Goal: Task Accomplishment & Management: Manage account settings

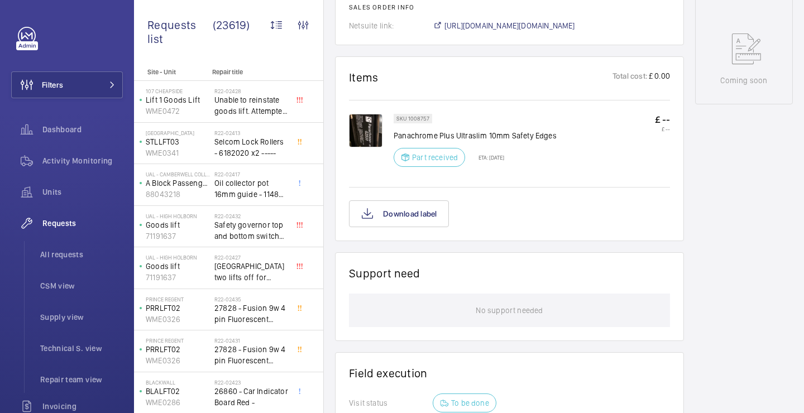
scroll to position [564, 0]
click at [374, 134] on img at bounding box center [365, 132] width 33 height 33
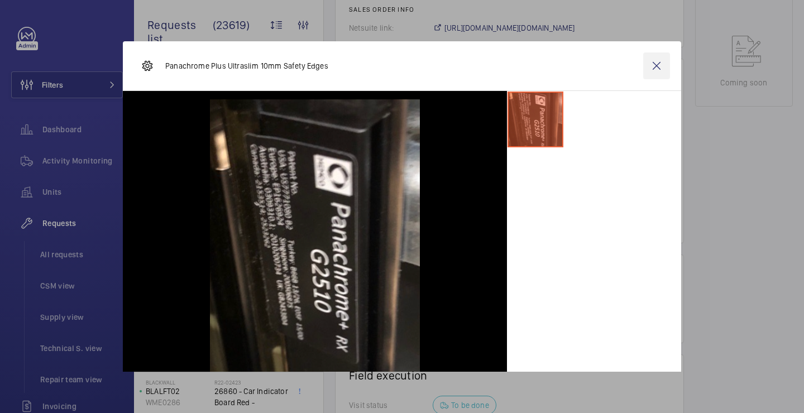
click at [651, 61] on wm-front-icon-button at bounding box center [656, 65] width 27 height 27
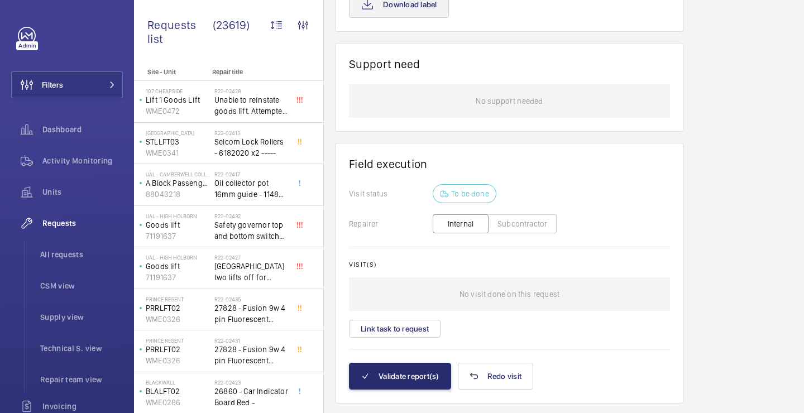
scroll to position [777, 0]
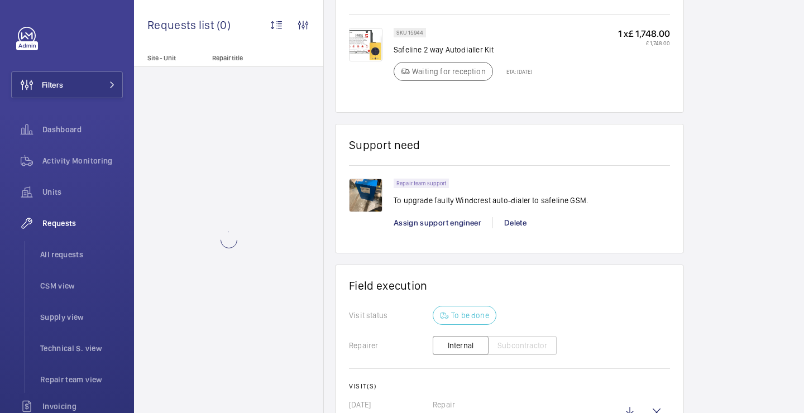
scroll to position [705, 0]
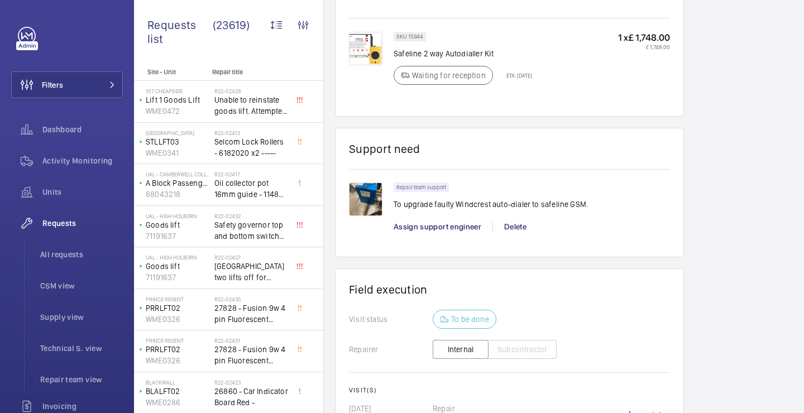
scroll to position [852, 0]
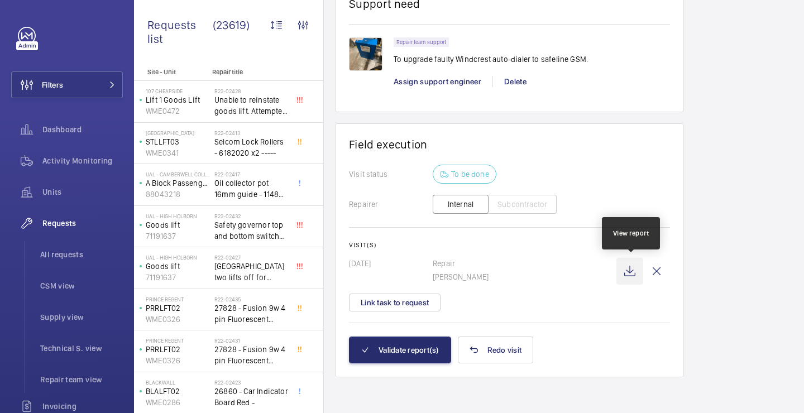
click at [636, 271] on wm-front-icon-button at bounding box center [629, 271] width 27 height 27
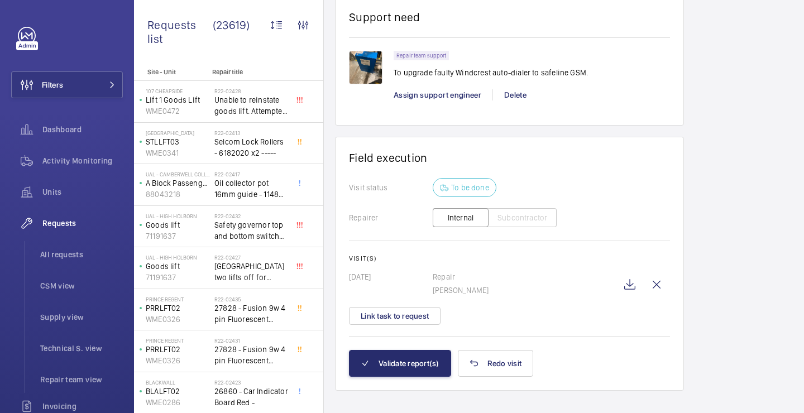
scroll to position [838, 0]
click at [447, 277] on p "Repair" at bounding box center [524, 276] width 184 height 11
click at [449, 277] on p "Repair" at bounding box center [524, 276] width 184 height 11
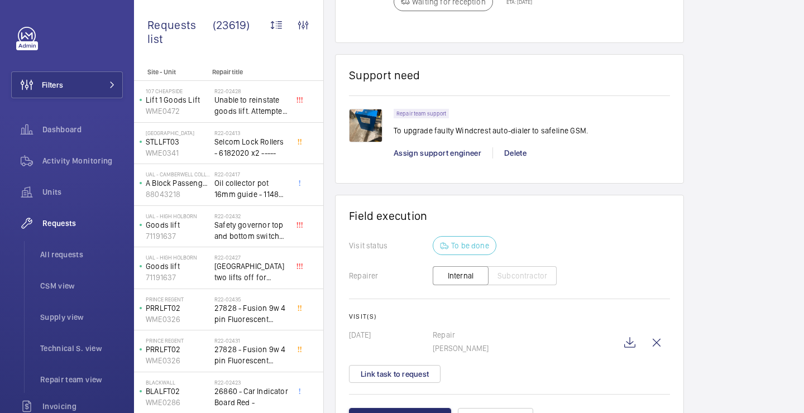
scroll to position [712, 0]
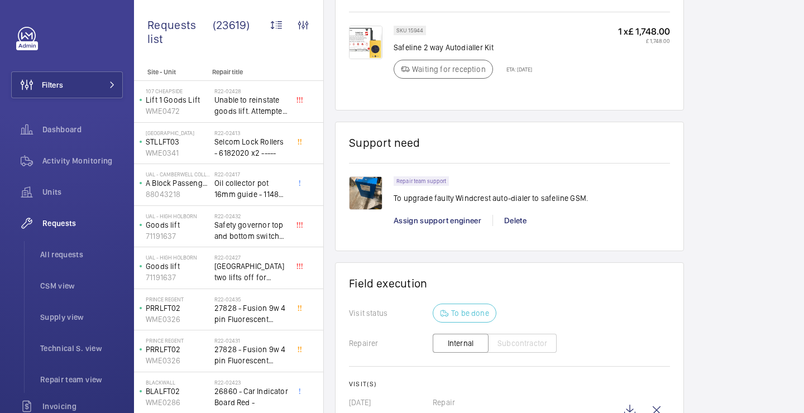
click at [426, 225] on span "Assign support engineer" at bounding box center [437, 220] width 88 height 9
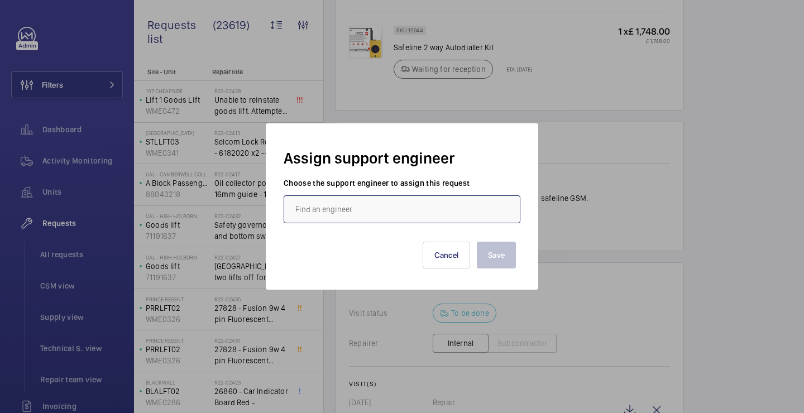
click at [373, 196] on input "text" at bounding box center [401, 209] width 237 height 28
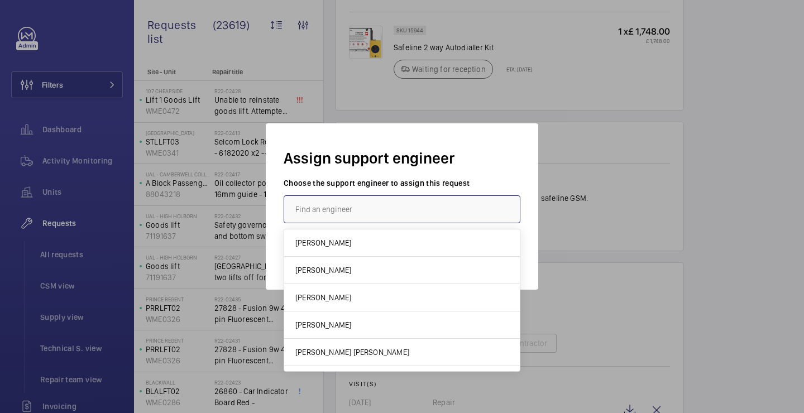
click at [430, 208] on input "text" at bounding box center [401, 209] width 237 height 28
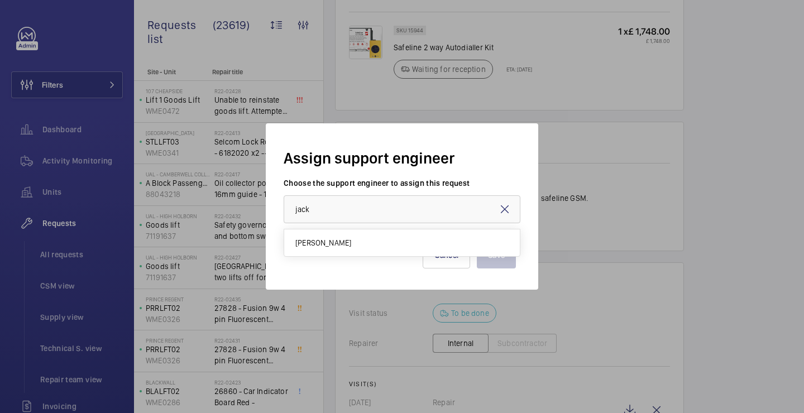
click at [404, 228] on div "Jack Gambie" at bounding box center [401, 239] width 237 height 33
click at [405, 240] on mat-option "Jack Gambie" at bounding box center [401, 242] width 235 height 27
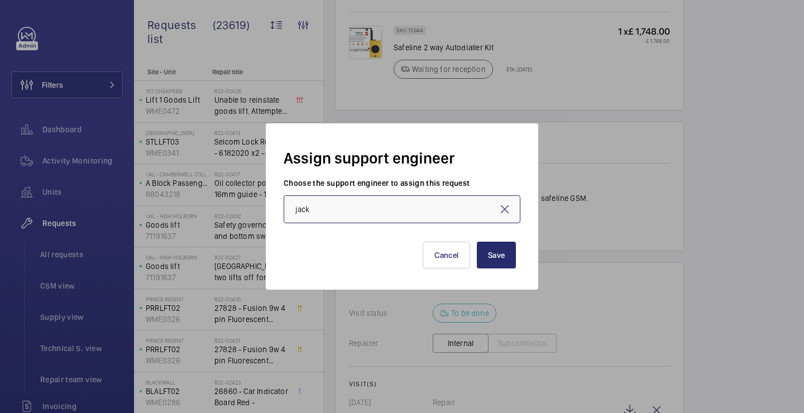
type input "Jack Gambie"
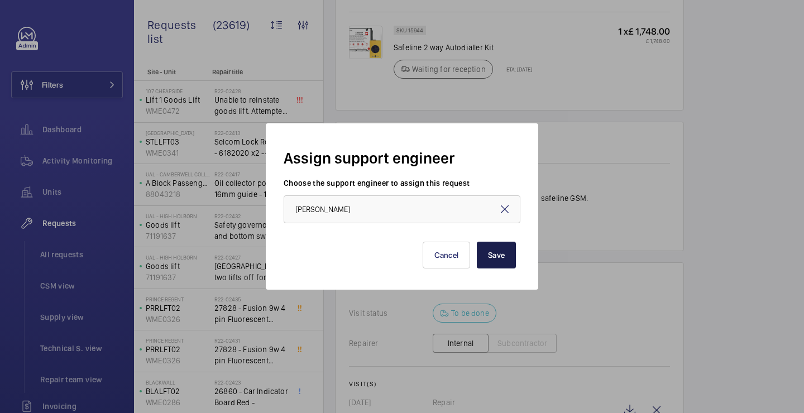
click at [491, 255] on button "Save" at bounding box center [496, 255] width 39 height 27
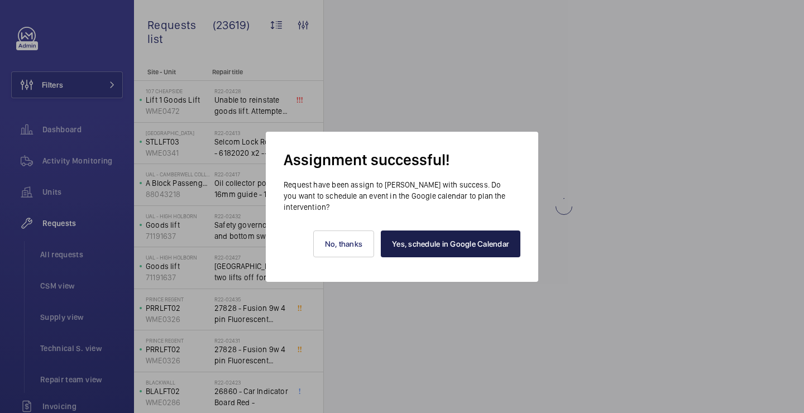
click at [400, 239] on link "Yes, schedule in Google Calendar" at bounding box center [451, 243] width 140 height 27
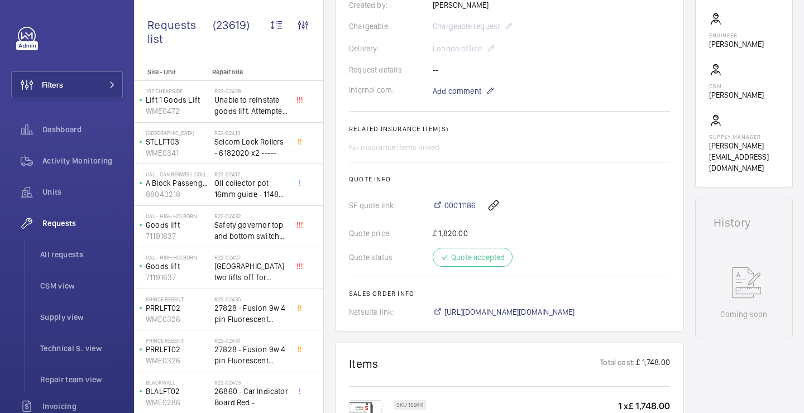
scroll to position [257, 0]
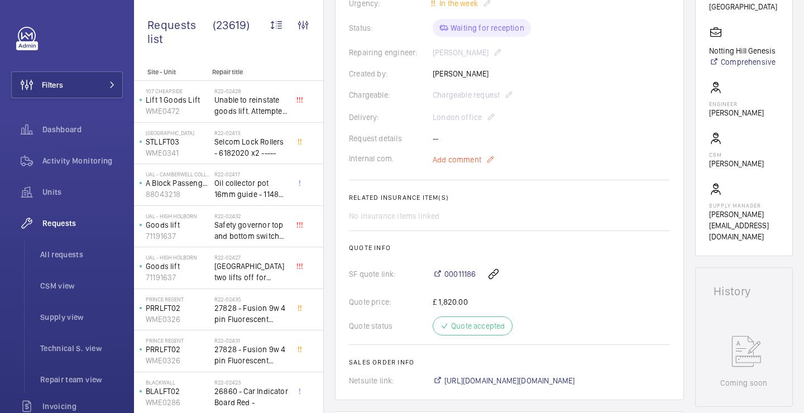
click at [472, 158] on span "Add comment" at bounding box center [456, 159] width 49 height 11
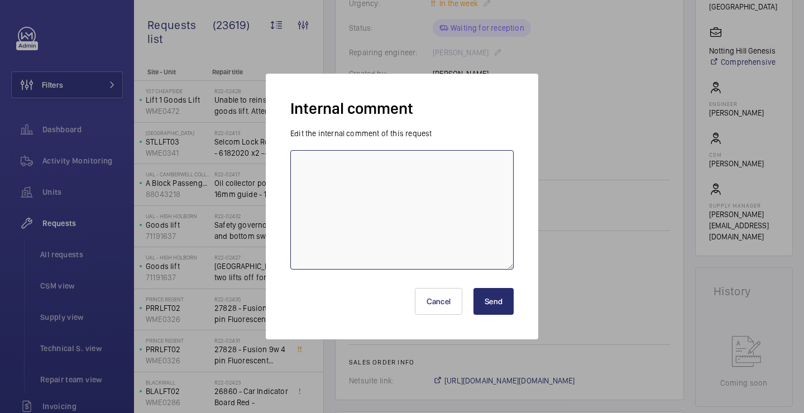
drag, startPoint x: 472, startPoint y: 158, endPoint x: 461, endPoint y: 161, distance: 11.7
click at [469, 158] on textarea at bounding box center [401, 209] width 223 height 119
type textarea "j"
type textarea "jack g booked for 17/09/2025"
click at [504, 302] on button "Send" at bounding box center [493, 301] width 40 height 27
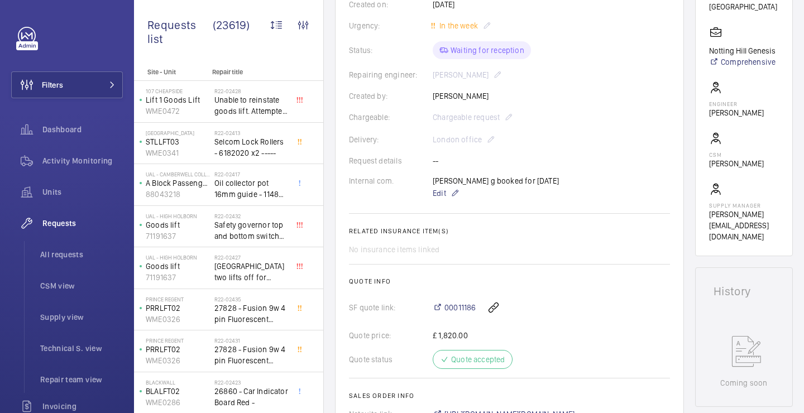
scroll to position [324, 0]
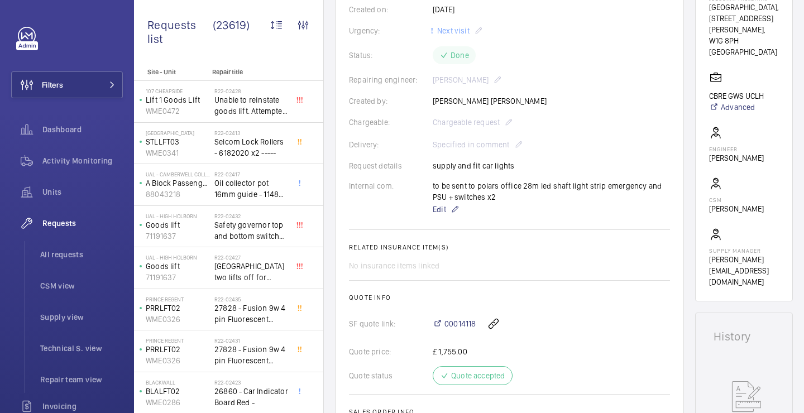
scroll to position [230, 0]
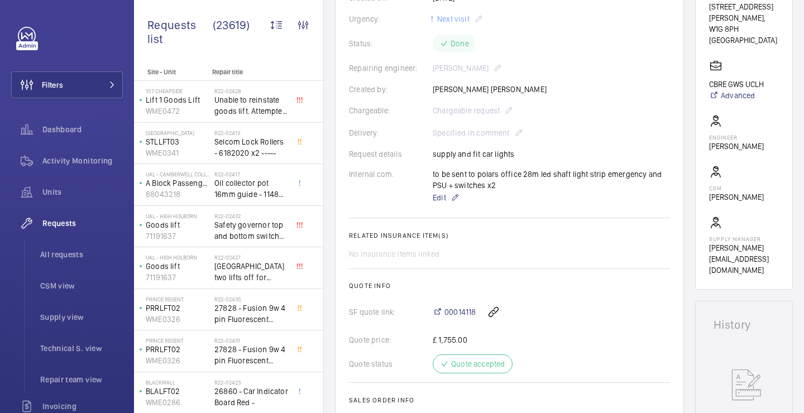
click at [456, 179] on div "to be sent to polars office 28m led shaft light strip emergency and PSU + switc…" at bounding box center [550, 187] width 237 height 36
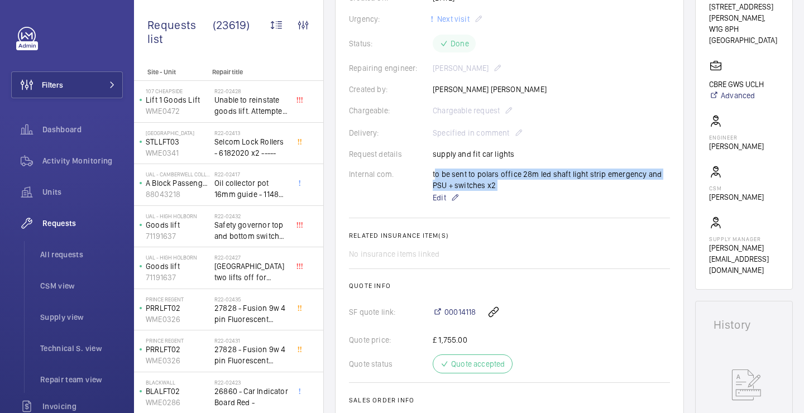
click at [456, 179] on div "to be sent to polars office 28m led shaft light strip emergency and PSU + switc…" at bounding box center [550, 187] width 237 height 36
click at [473, 177] on div "to be sent to polars office 28m led shaft light strip emergency and PSU + switc…" at bounding box center [550, 187] width 237 height 36
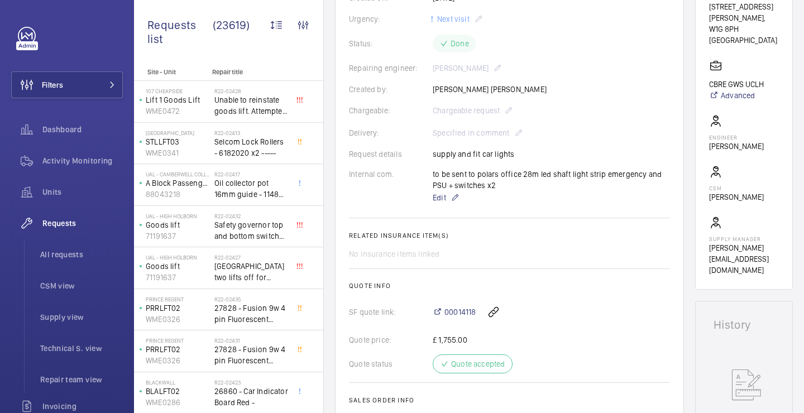
click at [484, 176] on div "to be sent to polars office 28m led shaft light strip emergency and PSU + switc…" at bounding box center [550, 187] width 237 height 36
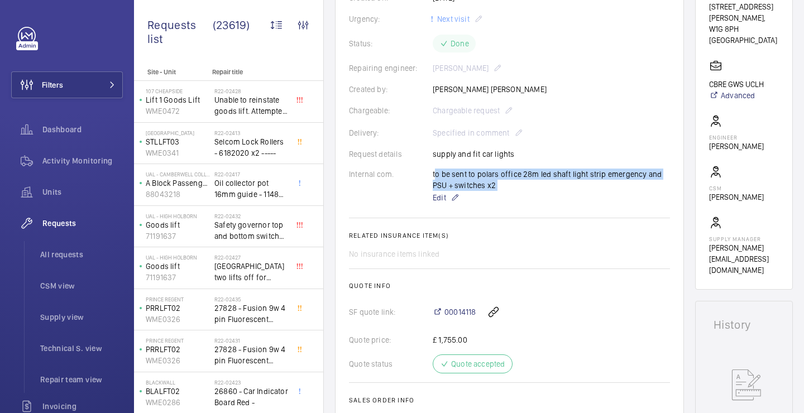
click at [484, 176] on div "to be sent to polars office 28m led shaft light strip emergency and PSU + switc…" at bounding box center [550, 187] width 237 height 36
click at [504, 172] on div "to be sent to polars office 28m led shaft light strip emergency and PSU + switc…" at bounding box center [550, 187] width 237 height 36
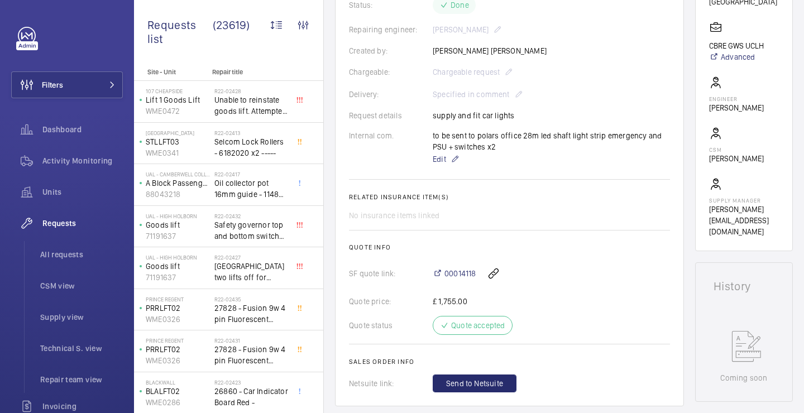
scroll to position [0, 0]
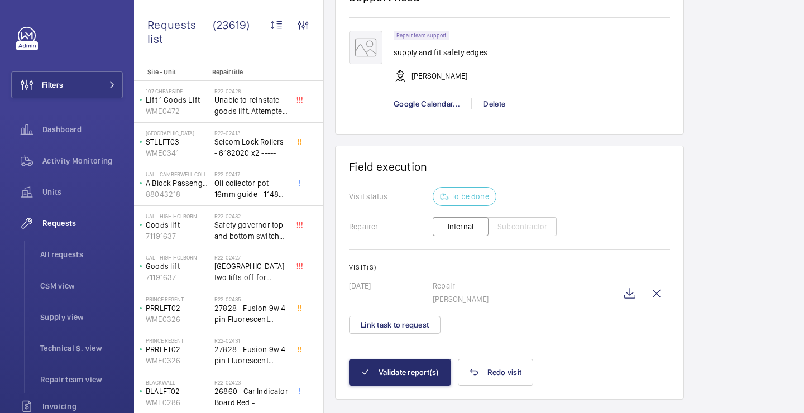
scroll to position [892, 0]
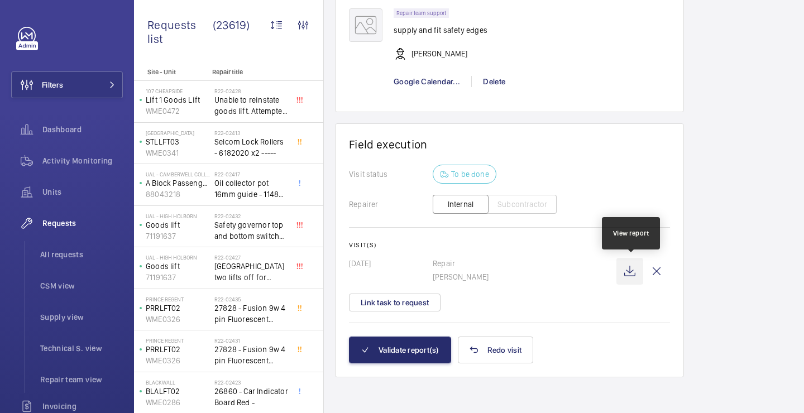
click at [636, 271] on wm-front-icon-button at bounding box center [629, 271] width 27 height 27
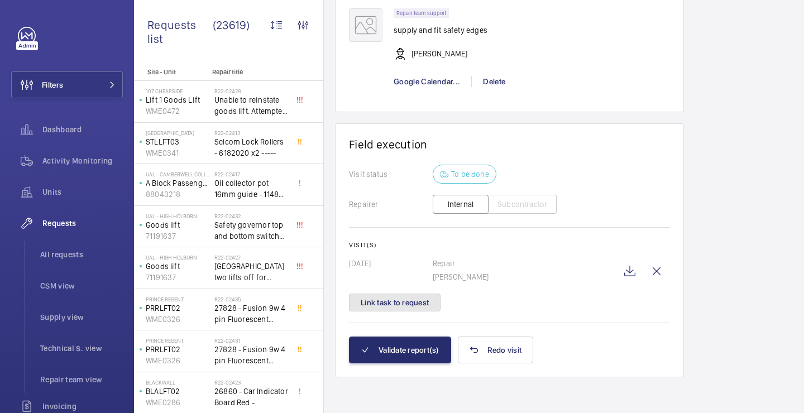
click at [407, 301] on button "Link task to request" at bounding box center [395, 303] width 92 height 18
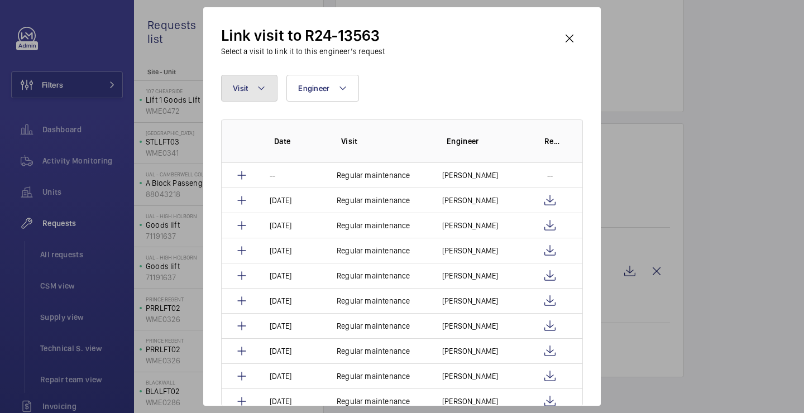
click at [247, 86] on span "Visit" at bounding box center [240, 88] width 15 height 9
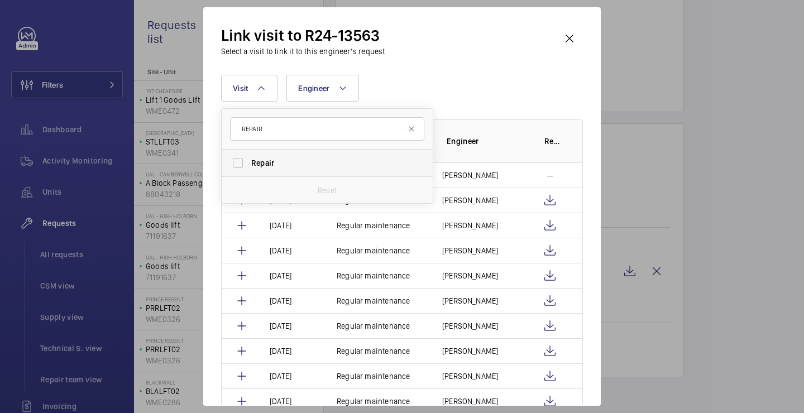
type input "REPAIR"
click at [262, 152] on label "Repair" at bounding box center [319, 163] width 194 height 27
click at [249, 152] on input "Repair" at bounding box center [238, 163] width 22 height 22
checkbox input "true"
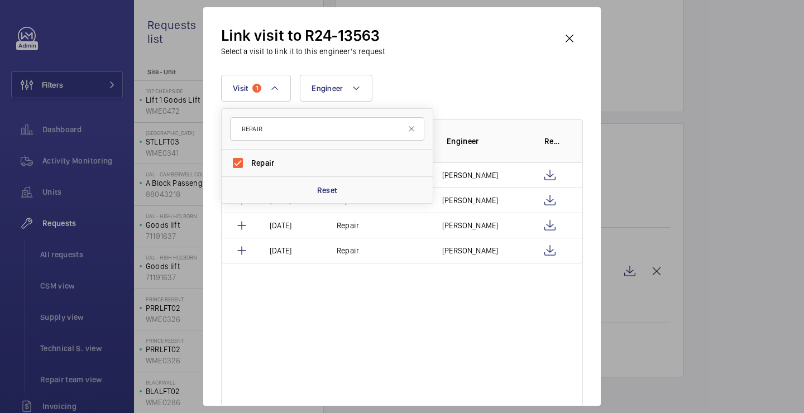
click at [504, 63] on div "Link visit to R24-13563 Select a visit to link it to this engineer’s request Vi…" at bounding box center [402, 215] width 362 height 381
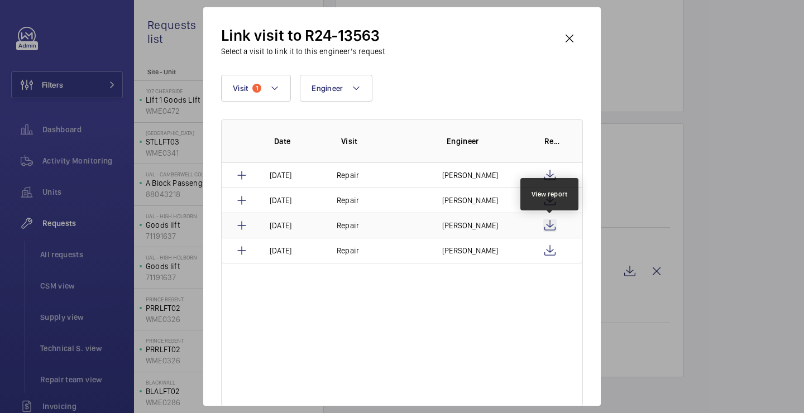
click at [548, 226] on wm-front-icon-button at bounding box center [549, 225] width 13 height 13
click at [573, 40] on wm-front-icon-button at bounding box center [569, 38] width 27 height 27
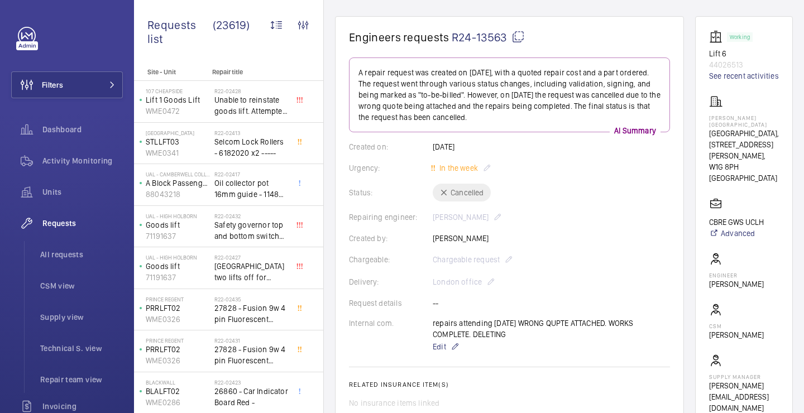
scroll to position [122, 0]
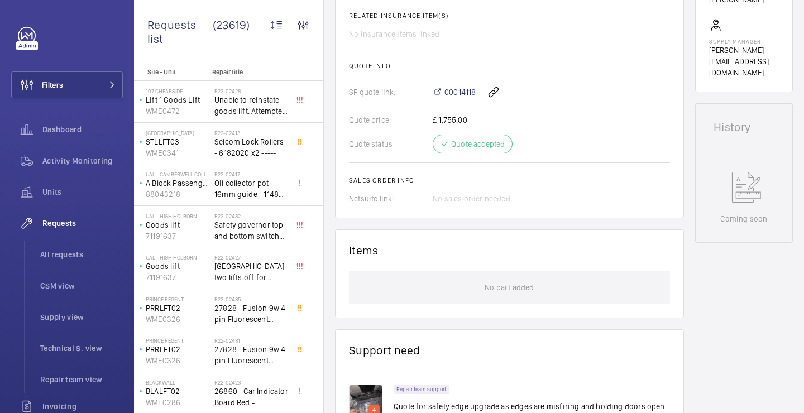
scroll to position [794, 0]
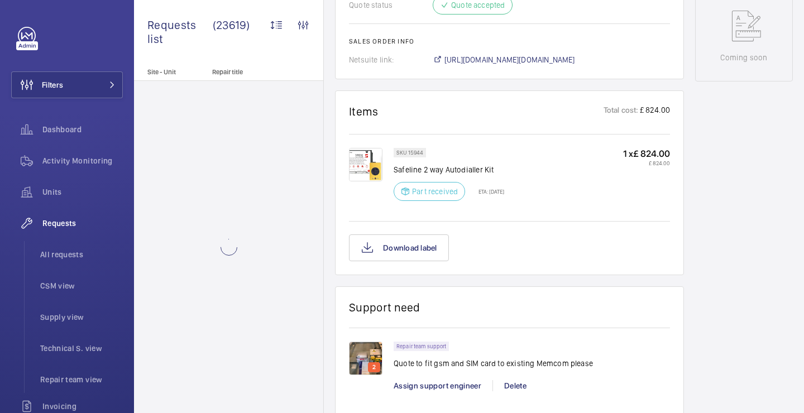
scroll to position [661, 0]
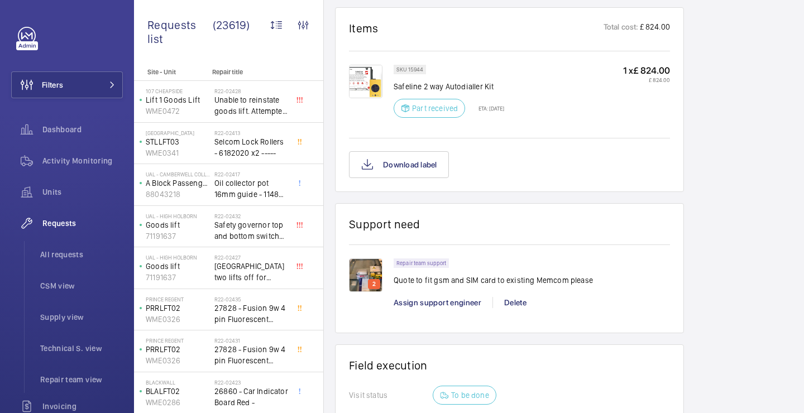
click at [354, 293] on div "2" at bounding box center [365, 297] width 33 height 11
click at [366, 270] on img at bounding box center [365, 274] width 33 height 33
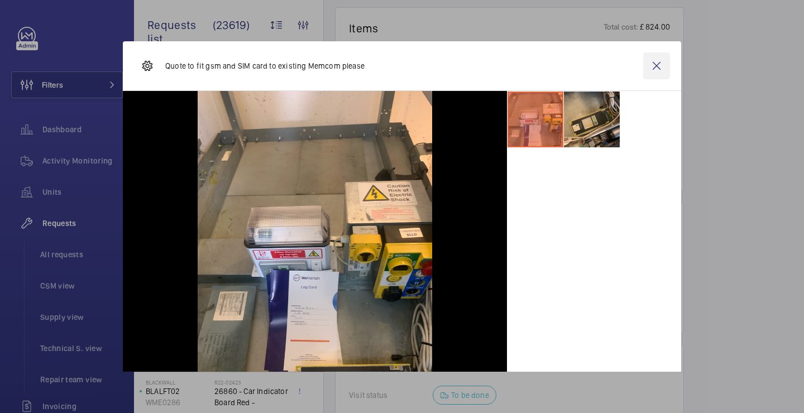
click at [657, 67] on wm-front-icon-button at bounding box center [656, 65] width 27 height 27
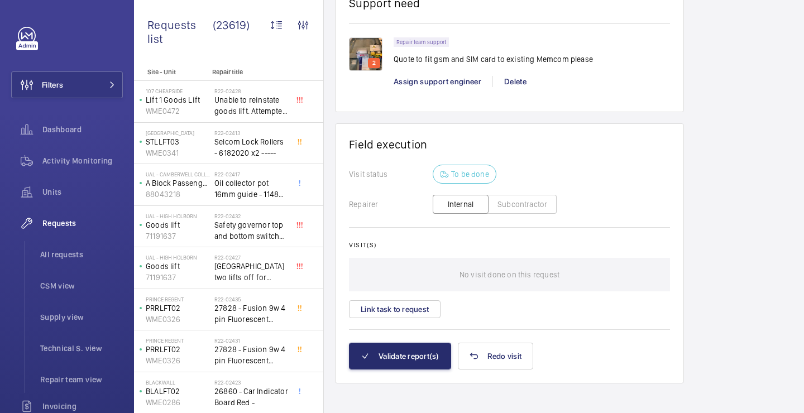
scroll to position [890, 0]
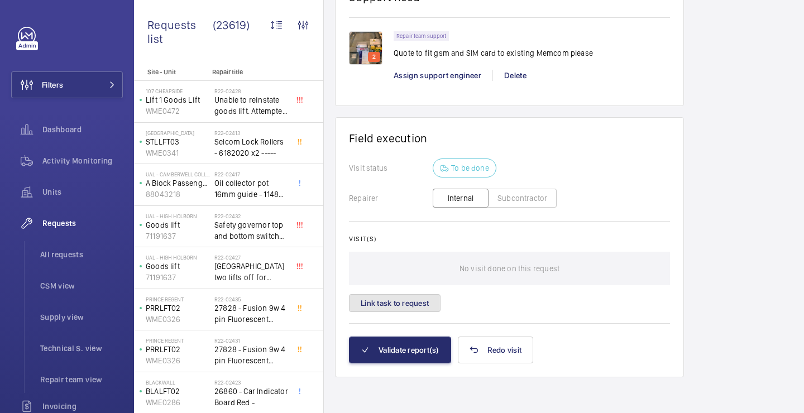
click at [426, 308] on button "Link task to request" at bounding box center [395, 303] width 92 height 18
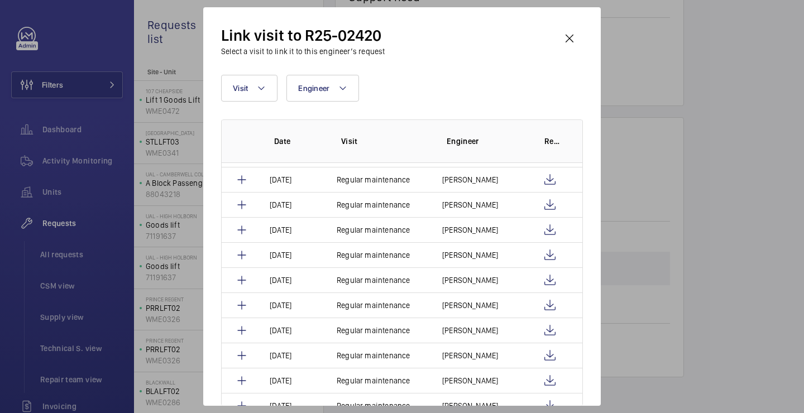
scroll to position [294, 0]
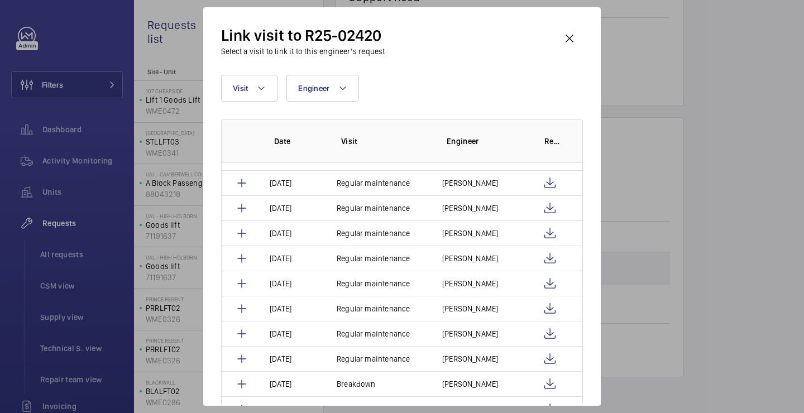
click at [583, 47] on div "Link visit to R25-02420 Select a visit to link it to this engineer’s request Vi…" at bounding box center [401, 206] width 397 height 398
click at [576, 45] on wm-front-icon-button at bounding box center [569, 38] width 27 height 27
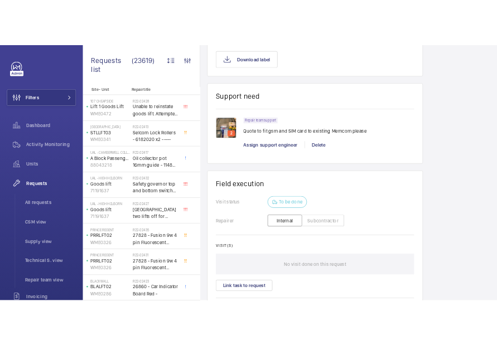
scroll to position [784, 0]
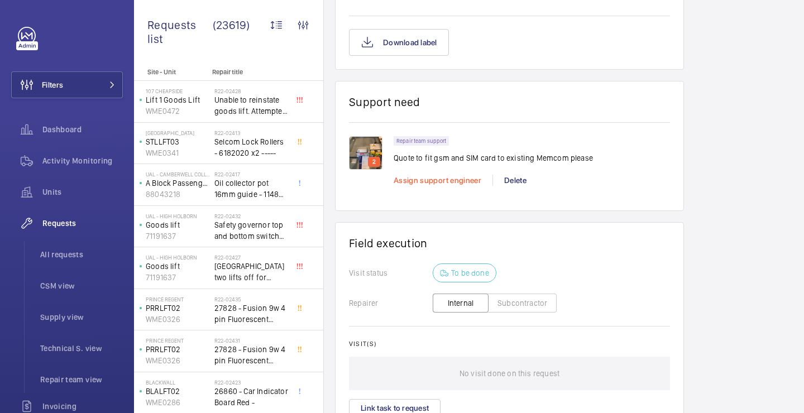
click at [438, 185] on span "Assign support engineer" at bounding box center [437, 180] width 88 height 9
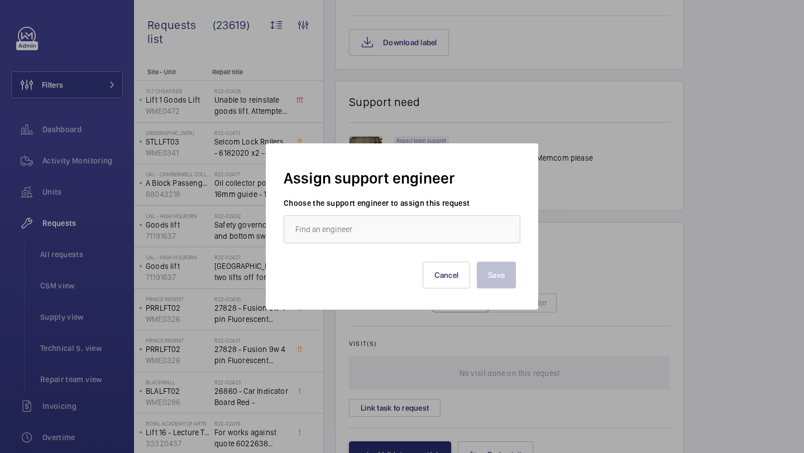
click at [361, 255] on div "Save Cancel" at bounding box center [402, 266] width 228 height 45
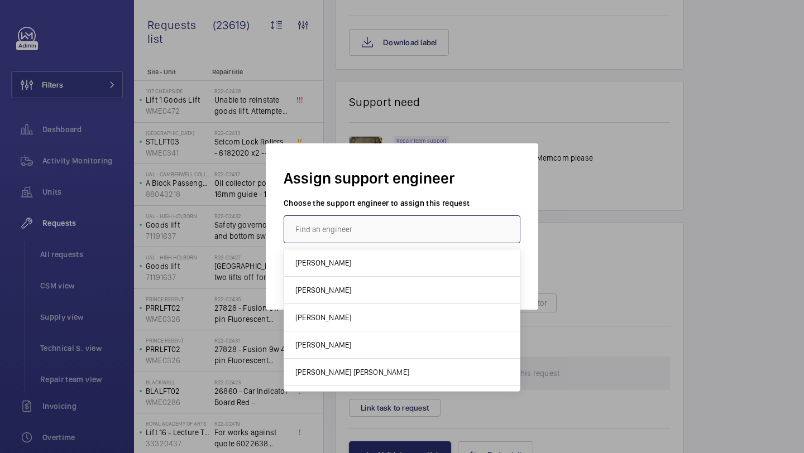
click at [374, 232] on input "text" at bounding box center [401, 229] width 237 height 28
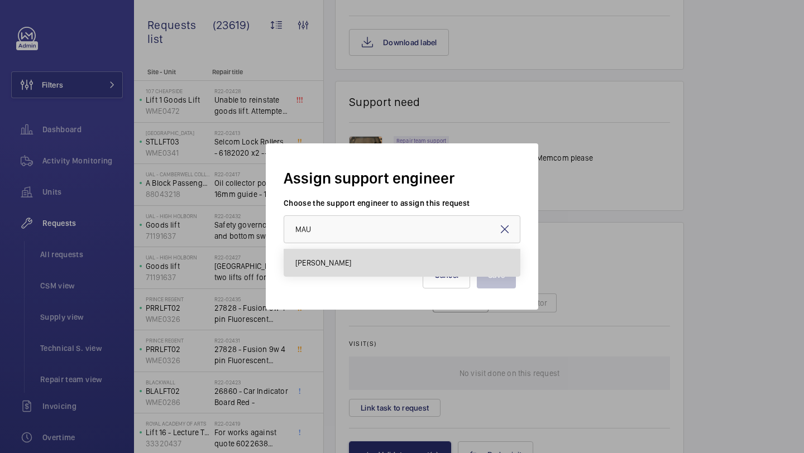
click at [340, 257] on mat-option "Maurice Shanley" at bounding box center [401, 262] width 235 height 27
type input "Maurice Shanley"
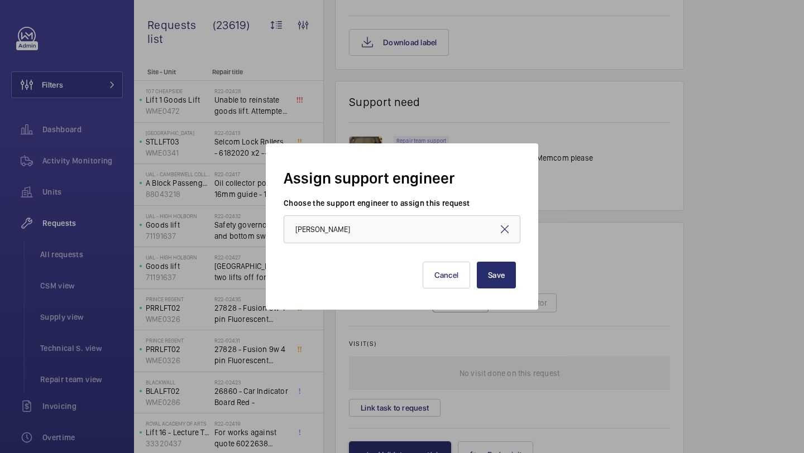
click at [497, 260] on div "Save Cancel" at bounding box center [402, 266] width 228 height 45
click at [493, 271] on button "Save" at bounding box center [496, 275] width 39 height 27
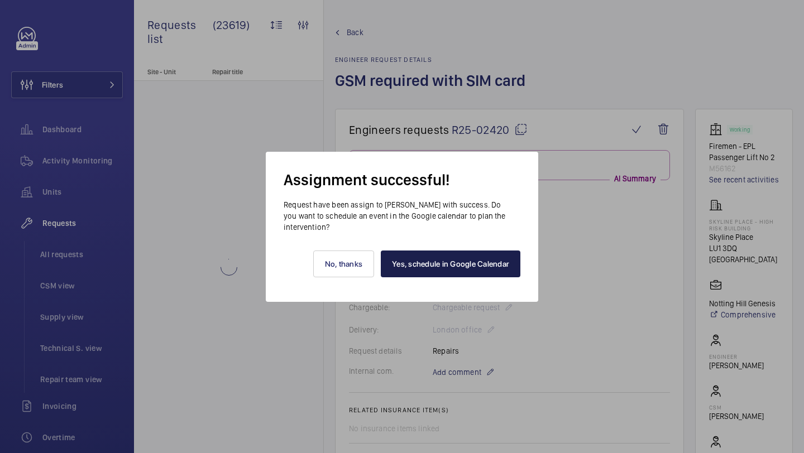
click at [442, 264] on link "Yes, schedule in Google Calendar" at bounding box center [451, 264] width 140 height 27
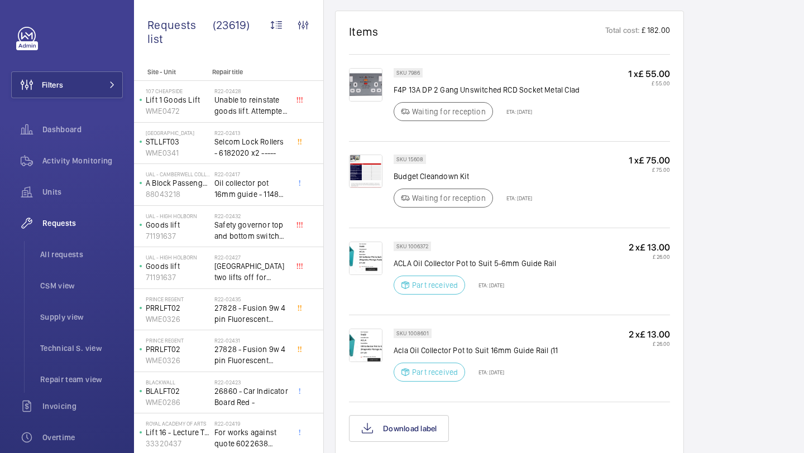
scroll to position [887, 0]
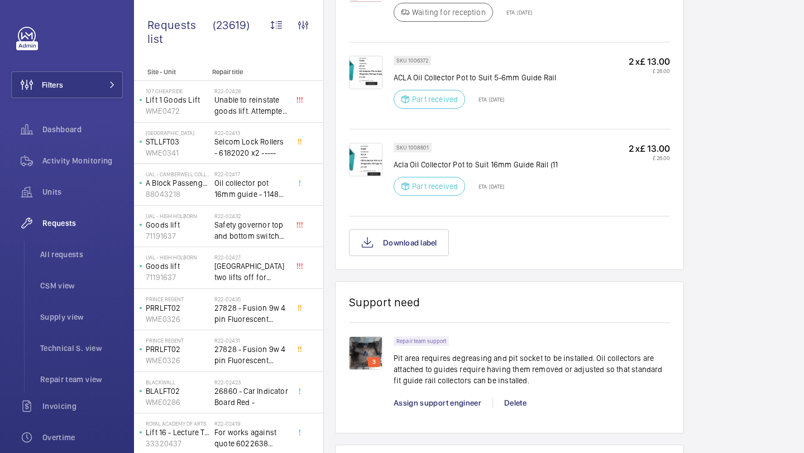
click at [363, 362] on img at bounding box center [365, 353] width 33 height 33
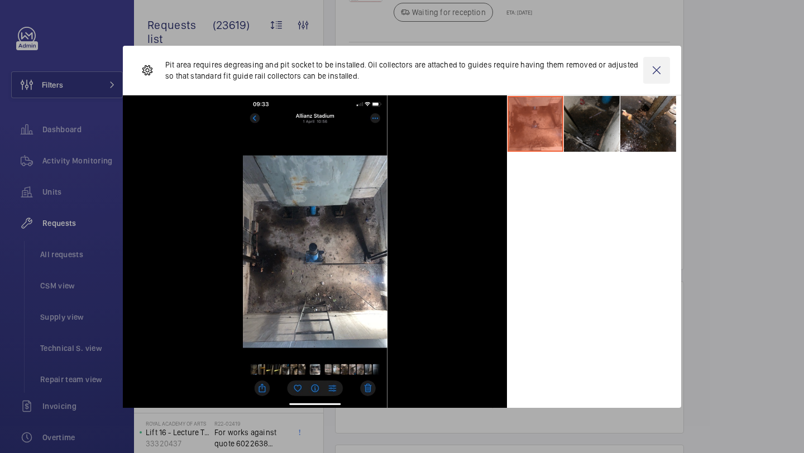
click at [659, 69] on wm-front-icon-button at bounding box center [656, 70] width 27 height 27
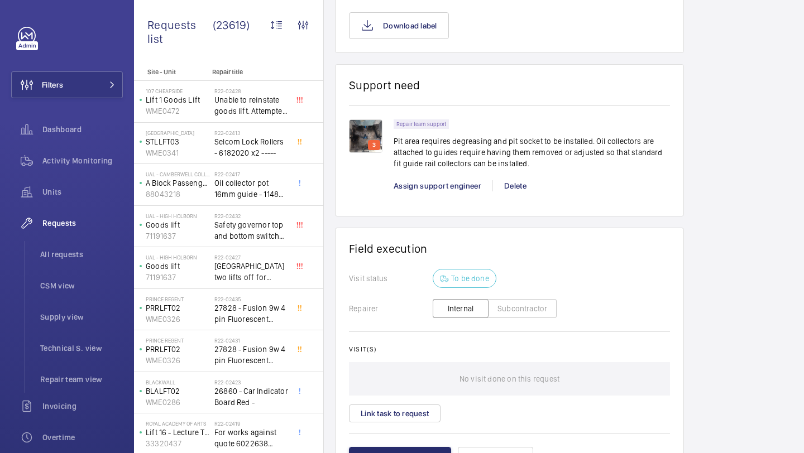
scroll to position [1176, 0]
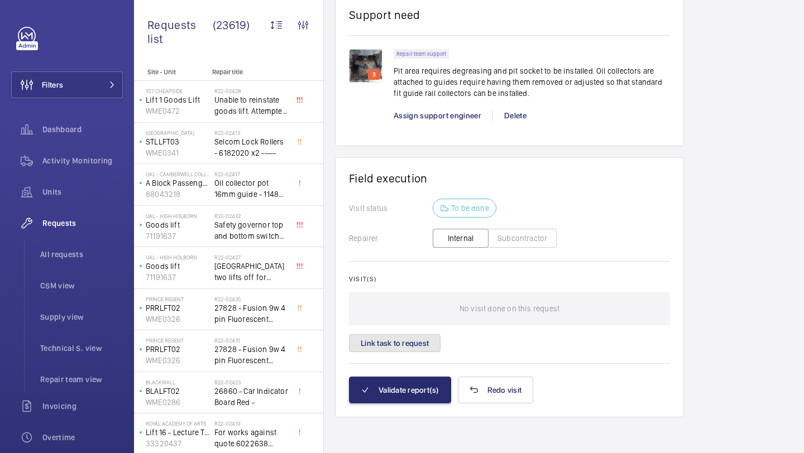
click at [392, 340] on button "Link task to request" at bounding box center [395, 343] width 92 height 18
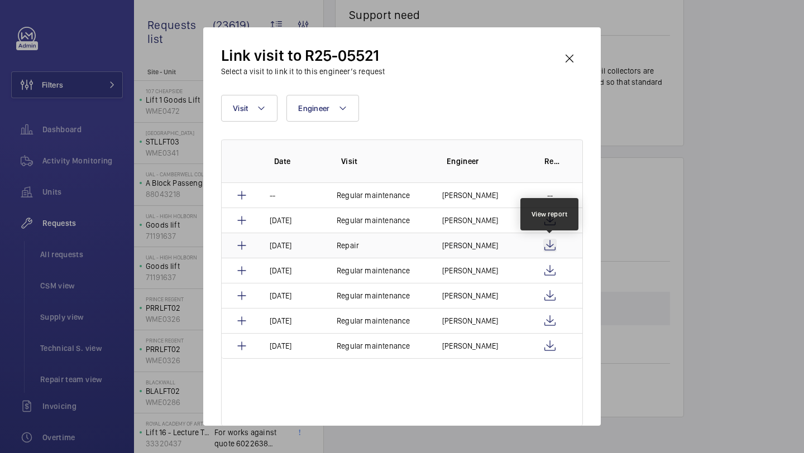
click at [552, 246] on wm-front-icon-button at bounding box center [549, 245] width 13 height 13
click at [575, 44] on div "Link visit to R25-05521 Select a visit to link it to this engineer’s request Vi…" at bounding box center [401, 226] width 397 height 398
click at [569, 55] on wm-front-icon-button at bounding box center [569, 58] width 27 height 27
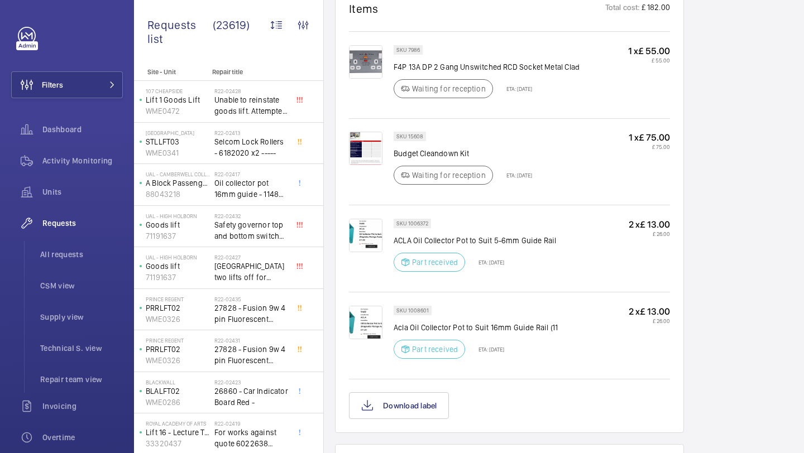
scroll to position [738, 0]
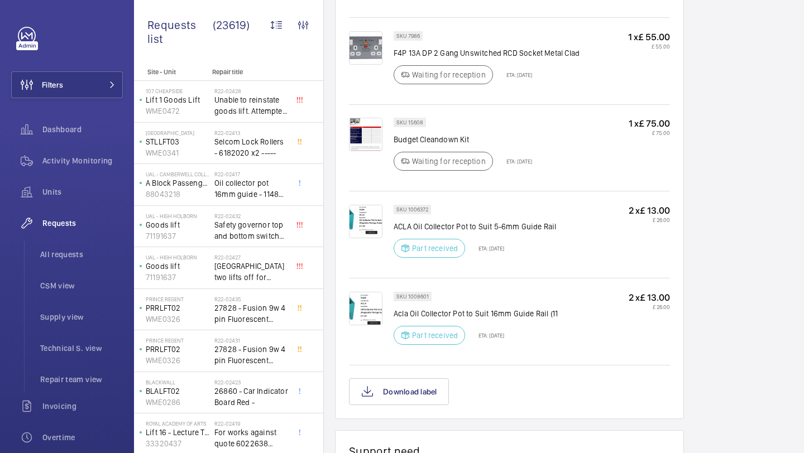
click at [368, 222] on img at bounding box center [365, 221] width 33 height 33
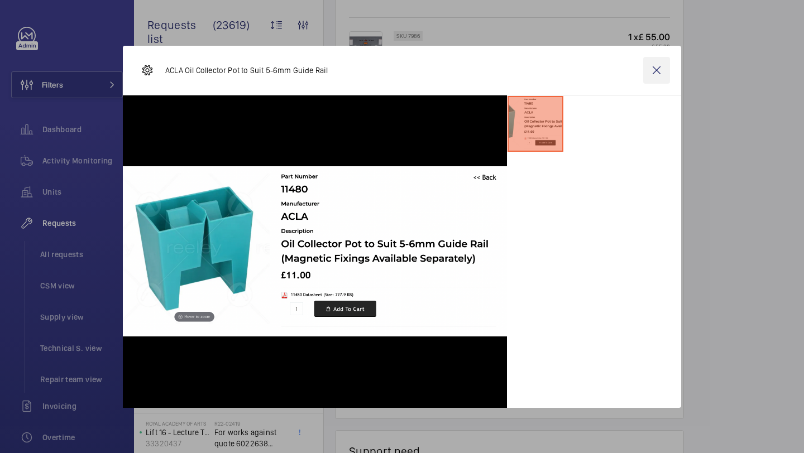
click at [664, 71] on wm-front-icon-button at bounding box center [656, 70] width 27 height 27
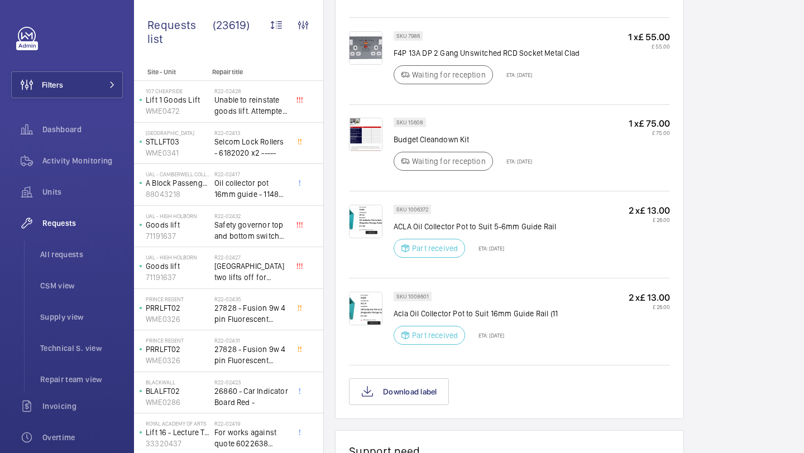
click at [351, 309] on img at bounding box center [365, 308] width 33 height 33
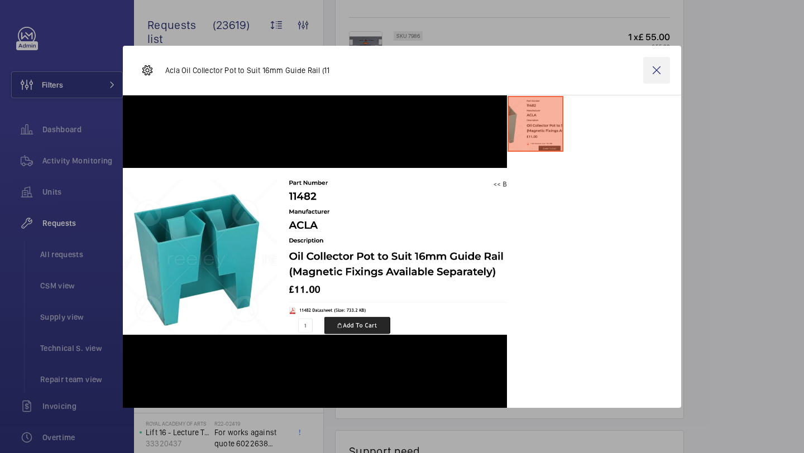
click at [661, 59] on wm-front-icon-button at bounding box center [656, 70] width 27 height 27
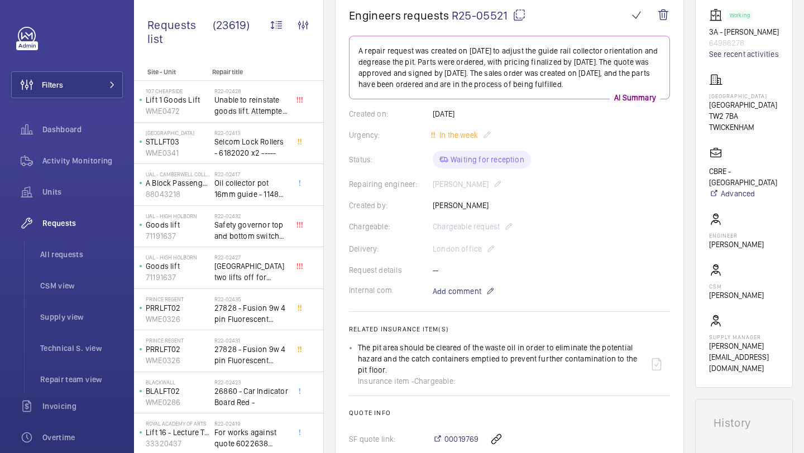
scroll to position [153, 0]
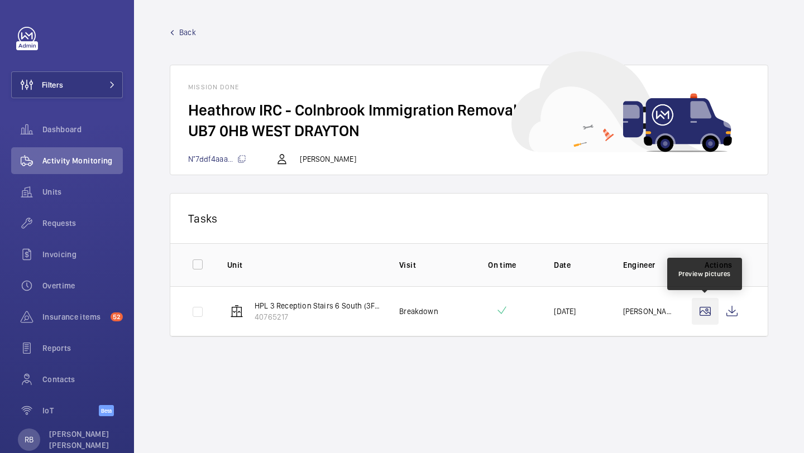
click at [708, 309] on wm-front-icon-button at bounding box center [704, 311] width 27 height 27
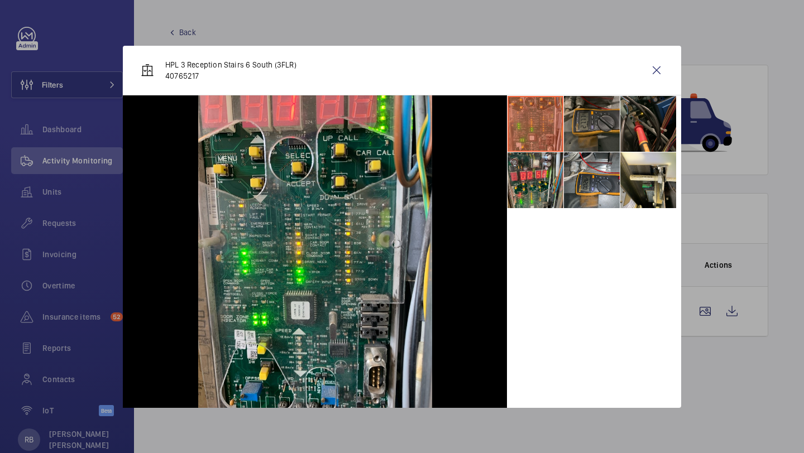
click at [578, 135] on li at bounding box center [592, 124] width 56 height 56
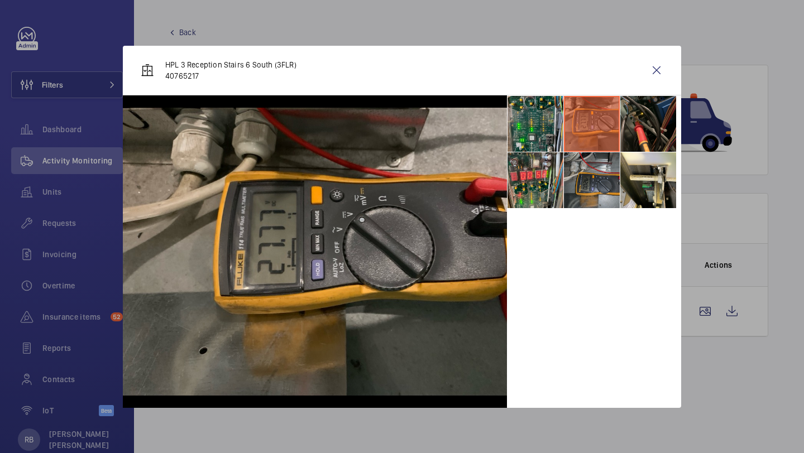
click at [616, 166] on li at bounding box center [592, 180] width 56 height 56
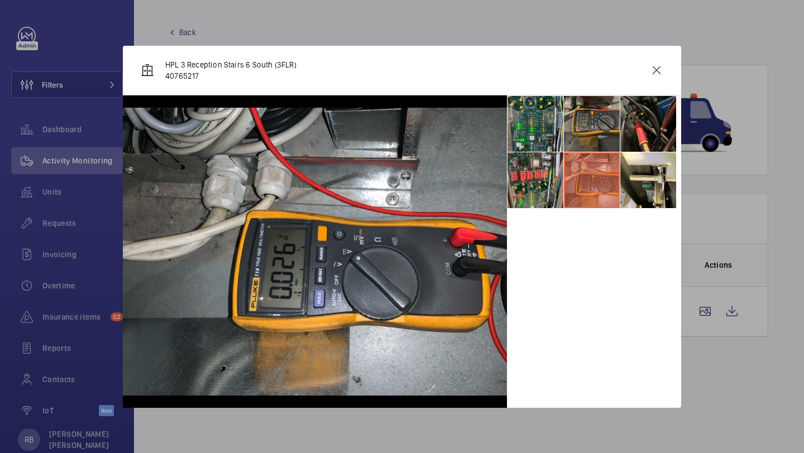
click at [576, 170] on li at bounding box center [592, 180] width 56 height 56
click at [553, 164] on li at bounding box center [535, 180] width 56 height 56
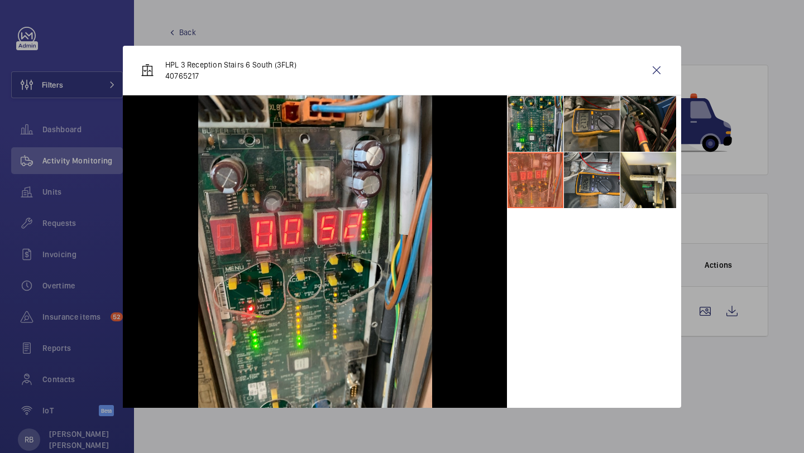
click at [540, 169] on li at bounding box center [535, 180] width 56 height 56
click at [549, 131] on li at bounding box center [535, 124] width 56 height 56
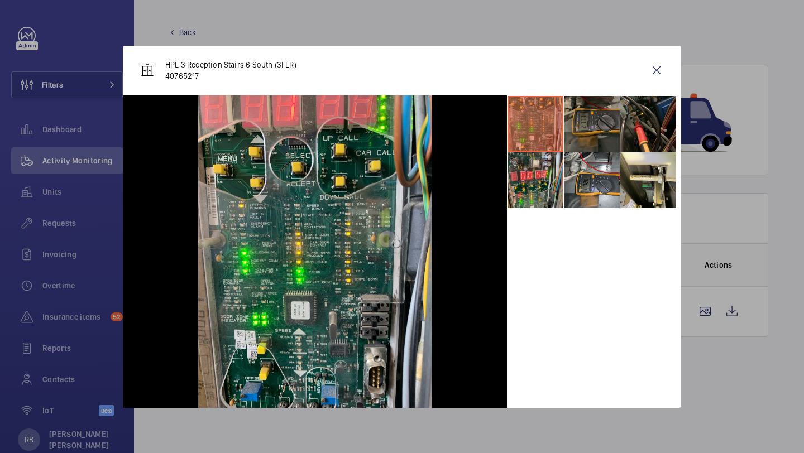
click at [578, 133] on li at bounding box center [592, 124] width 56 height 56
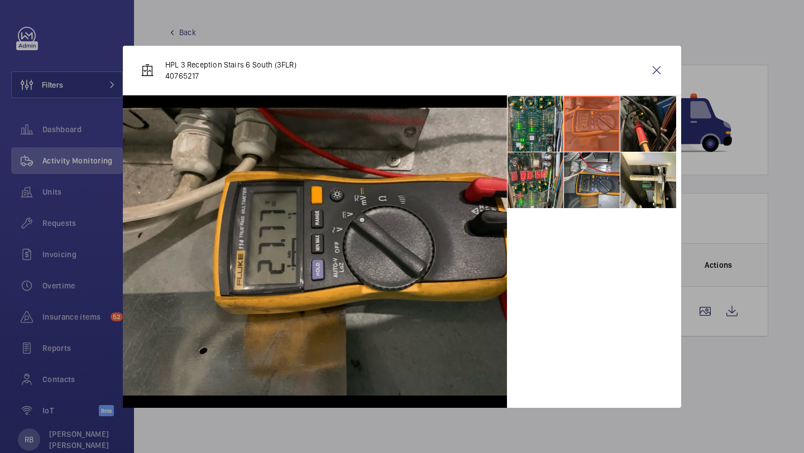
click at [614, 132] on li at bounding box center [592, 124] width 56 height 56
click at [654, 68] on wm-front-icon-button at bounding box center [656, 70] width 27 height 27
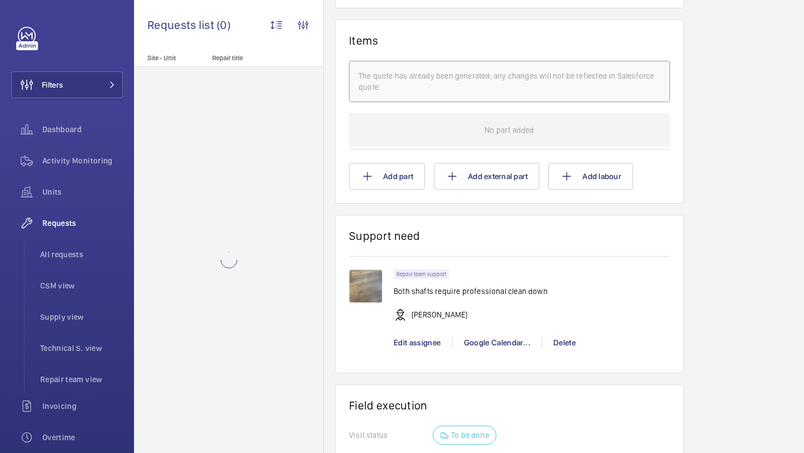
scroll to position [976, 0]
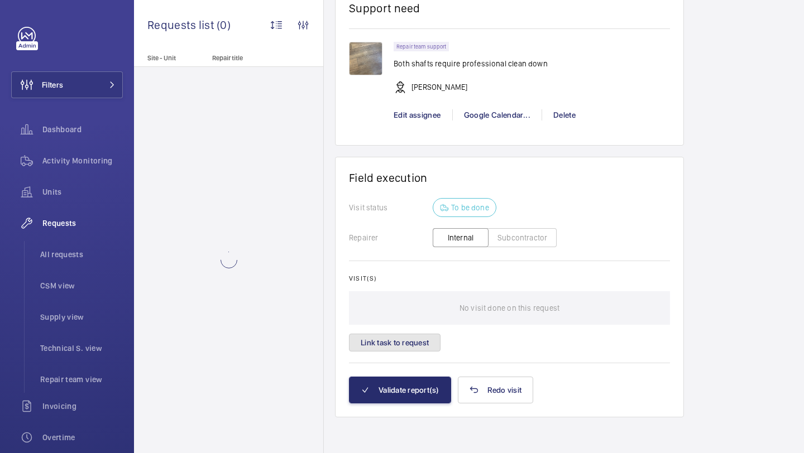
click at [413, 349] on button "Link task to request" at bounding box center [395, 343] width 92 height 18
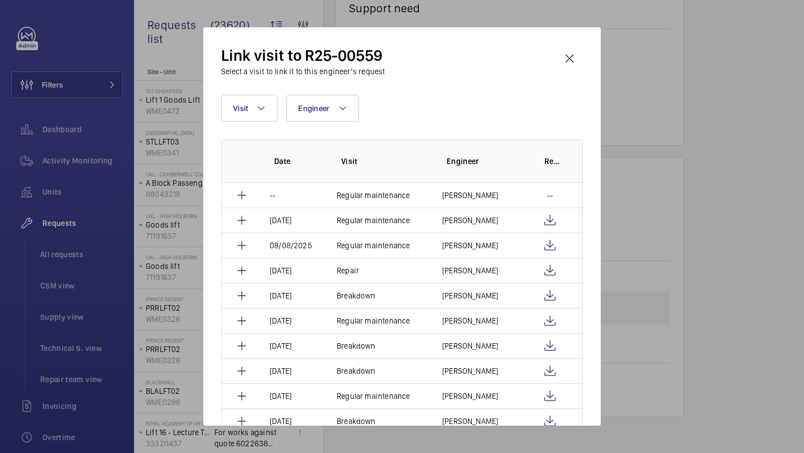
click at [215, 80] on div "Link visit to R25-00559 Select a visit to link it to this engineer’s request Vi…" at bounding box center [401, 226] width 397 height 398
click at [244, 104] on span "Visit" at bounding box center [240, 108] width 15 height 9
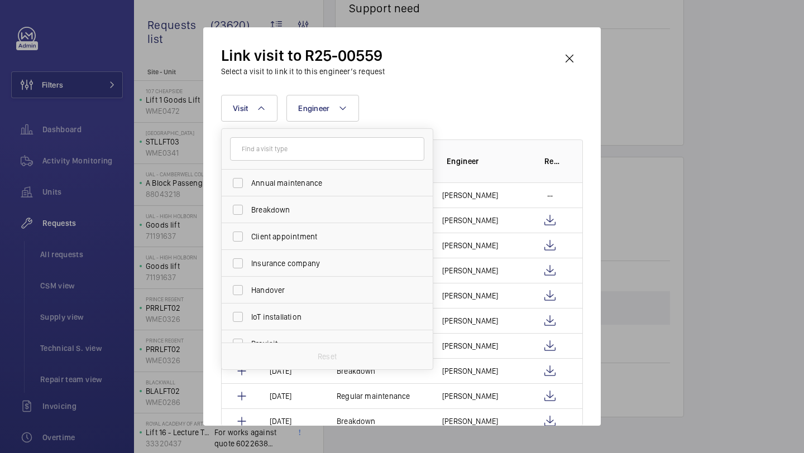
click at [299, 141] on input "text" at bounding box center [327, 148] width 194 height 23
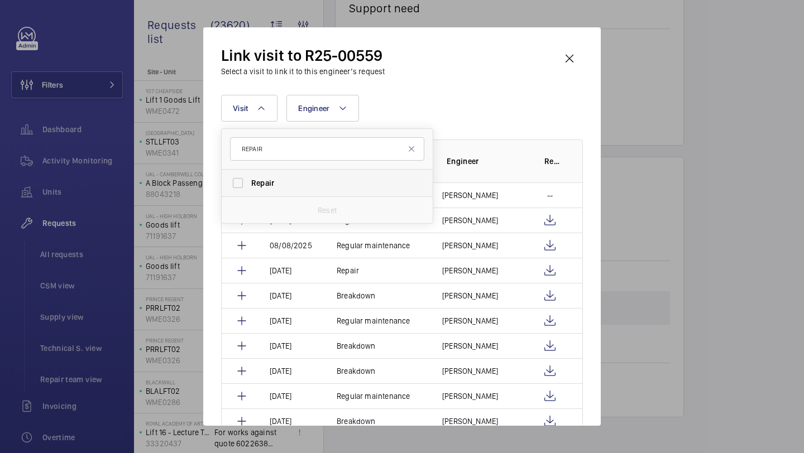
type input "REPAIR"
click at [282, 184] on span "Repair" at bounding box center [327, 182] width 153 height 11
click at [249, 184] on input "Repair" at bounding box center [238, 183] width 22 height 22
checkbox input "true"
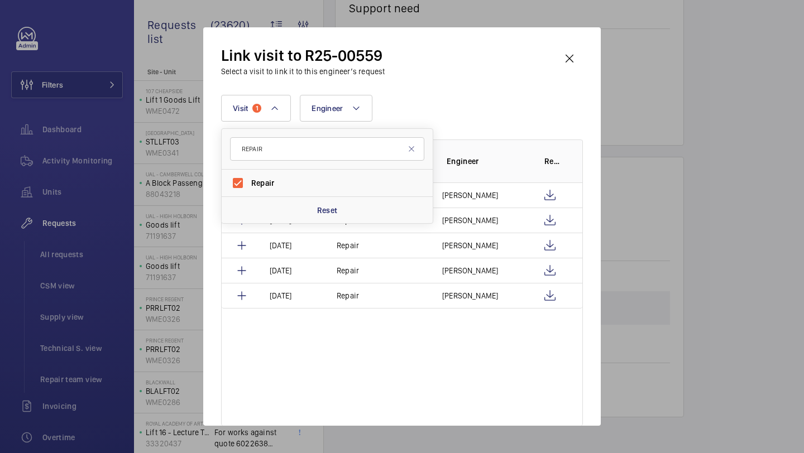
click at [474, 112] on div "Visit 1 REPAIR Repair Reset Engineer More filters Reset all filters" at bounding box center [402, 108] width 362 height 27
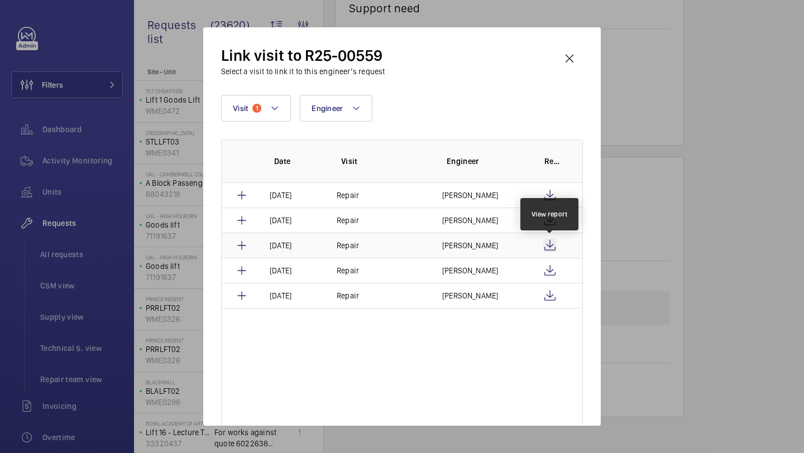
click at [550, 242] on wm-front-icon-button at bounding box center [549, 245] width 13 height 13
click at [565, 55] on wm-front-icon-button at bounding box center [569, 58] width 27 height 27
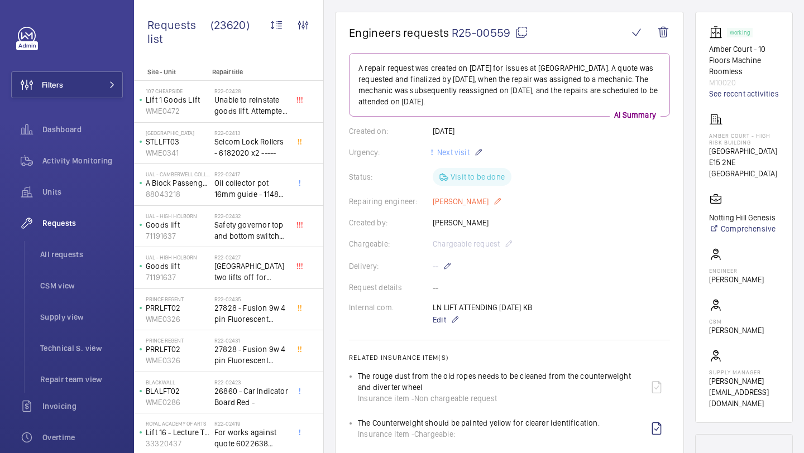
scroll to position [116, 0]
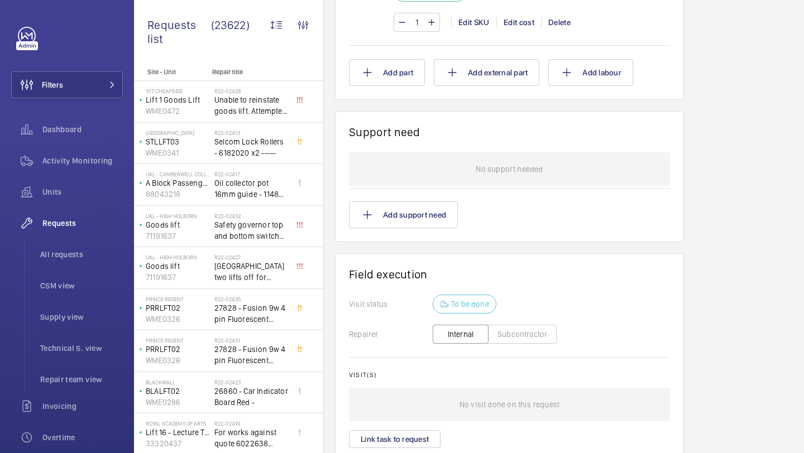
scroll to position [1145, 0]
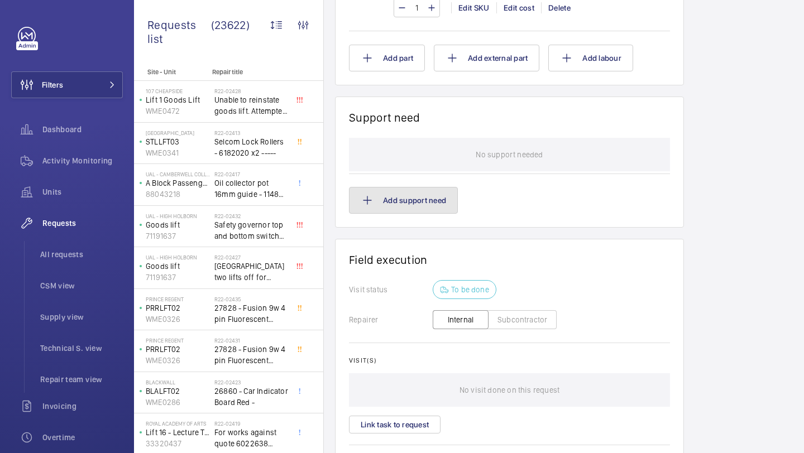
click at [434, 204] on button "Add support need" at bounding box center [403, 200] width 109 height 27
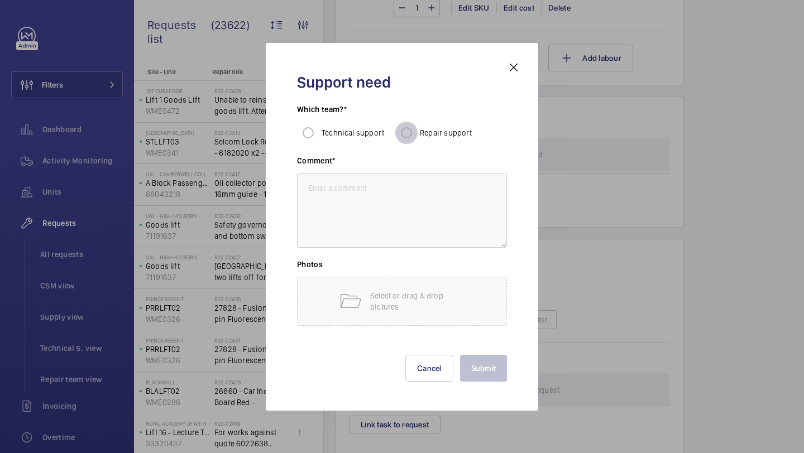
click at [404, 125] on input "Repair support" at bounding box center [406, 133] width 22 height 22
radio input "true"
click at [394, 204] on textarea at bounding box center [402, 210] width 210 height 75
paste textarea "One car light unit inoperative, to be investigated and reinstated. Car emergenc…"
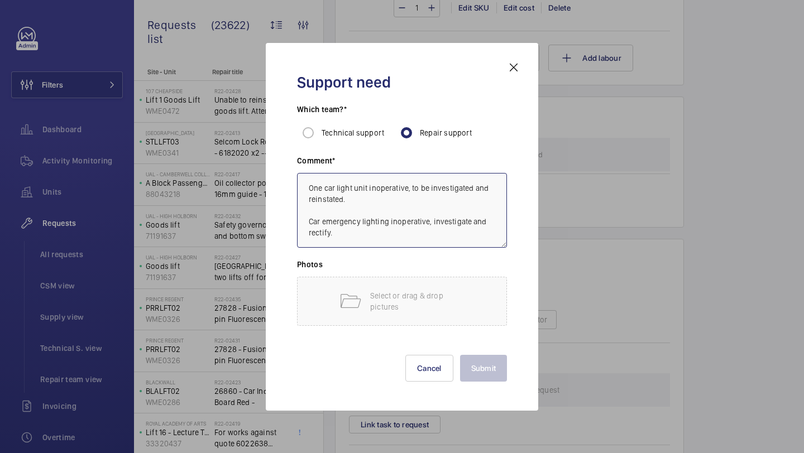
scroll to position [23, 0]
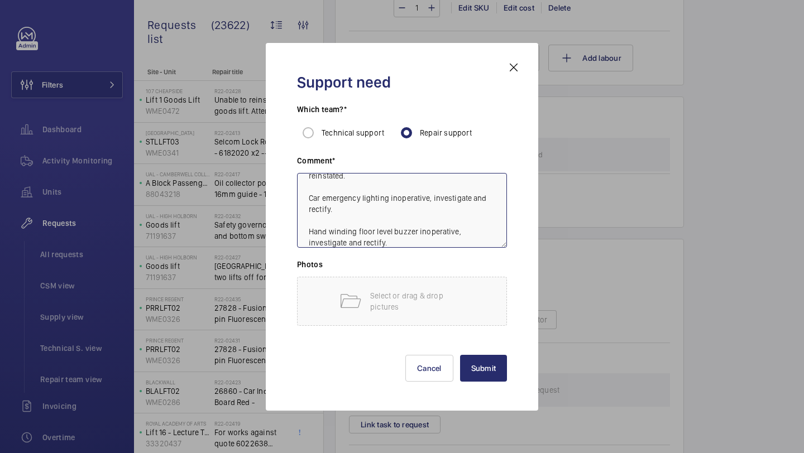
click at [392, 237] on textarea "One car light unit inoperative, to be investigated and reinstated. Car emergenc…" at bounding box center [402, 210] width 210 height 75
type textarea "One car light unit inoperative, to be investigated and reinstated. Car emergenc…"
click at [330, 198] on textarea "One car light unit inoperative, to be investigated and reinstated. Car emergenc…" at bounding box center [402, 210] width 210 height 75
drag, startPoint x: 384, startPoint y: 246, endPoint x: 292, endPoint y: 112, distance: 162.8
click at [292, 112] on div "Support need Which team?* Technical support Repair support Comment* One car lig…" at bounding box center [401, 227] width 237 height 332
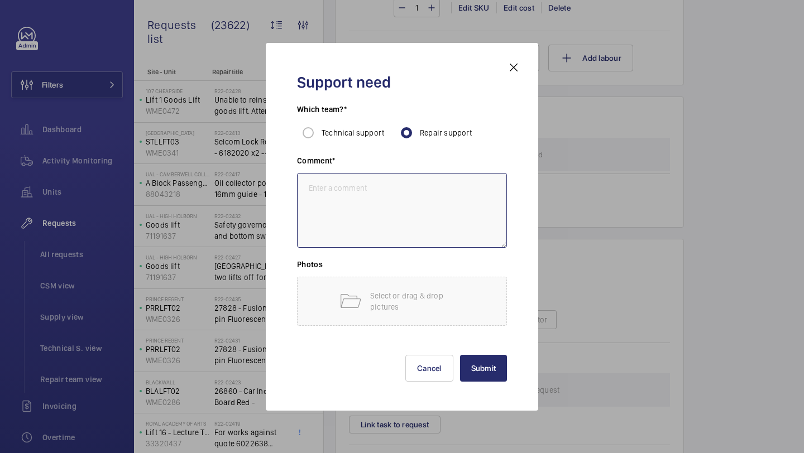
scroll to position [0, 0]
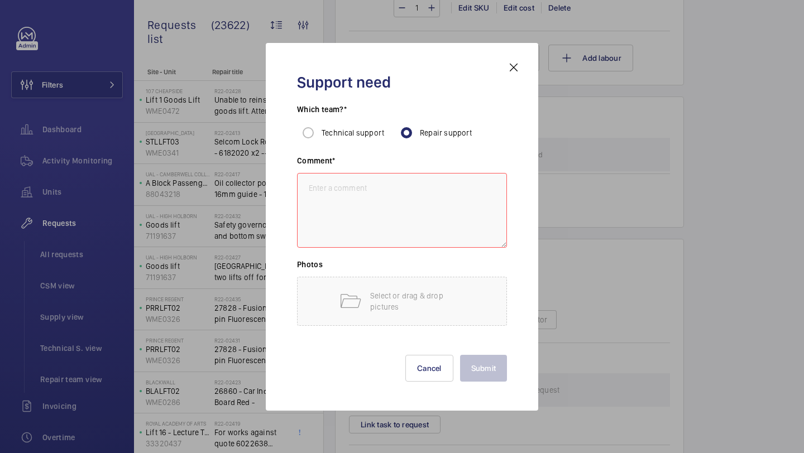
click at [405, 179] on textarea at bounding box center [402, 210] width 210 height 75
paste textarea "Supply and fit pit safe space Supply and fit motor room notice. Supply and fit …"
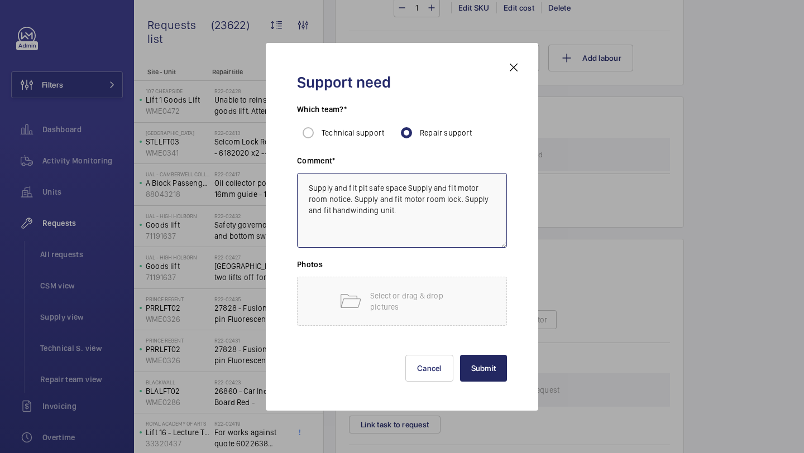
type textarea "Supply and fit pit safe space Supply and fit motor room notice. Supply and fit …"
click at [486, 359] on button "Submit" at bounding box center [483, 368] width 47 height 27
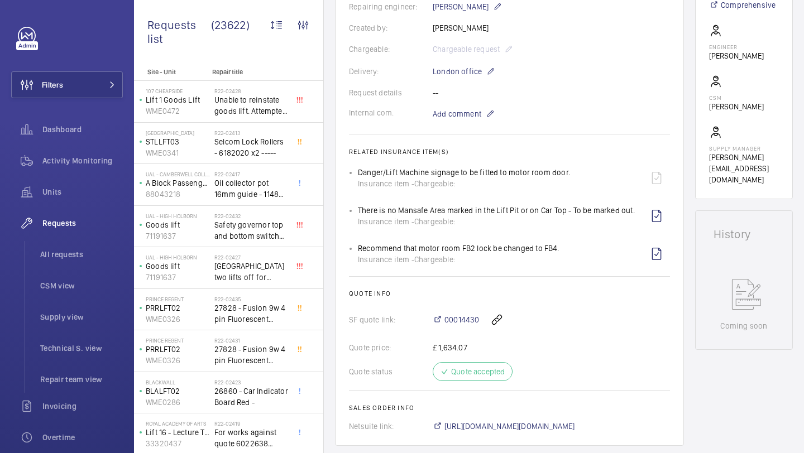
scroll to position [184, 0]
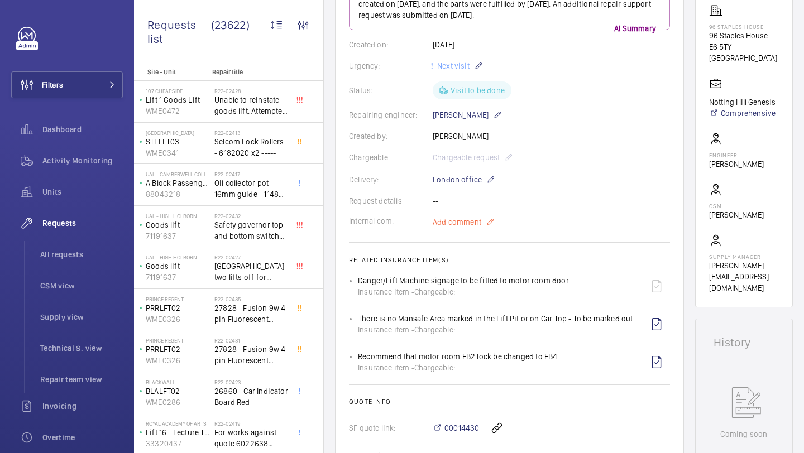
click at [444, 222] on span "Add comment" at bounding box center [456, 222] width 49 height 11
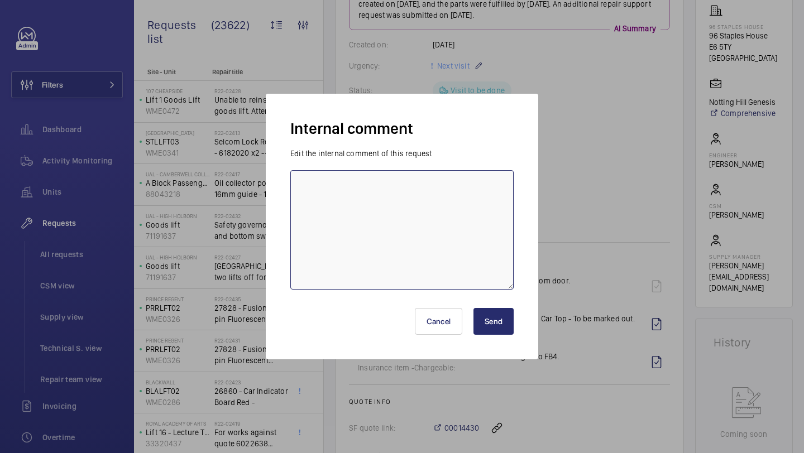
click at [422, 195] on textarea at bounding box center [401, 229] width 223 height 119
paste textarea "R24-09839"
type textarea "SAFE SPACE SIGN ORDERED UNDER R24-09839"
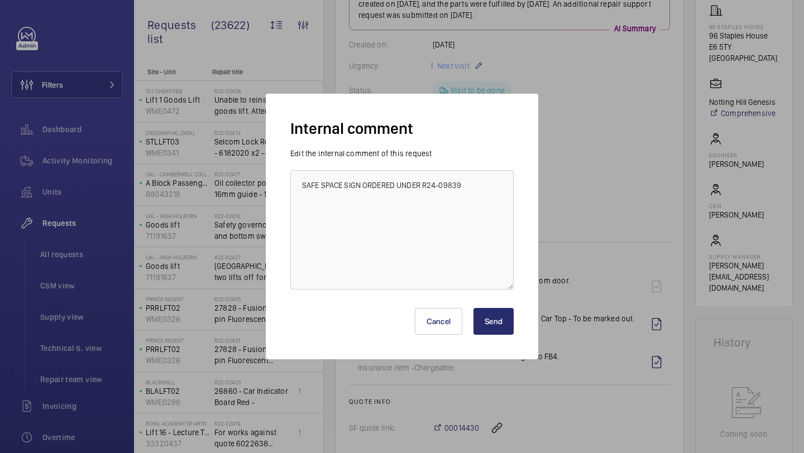
click at [474, 315] on button "Send" at bounding box center [493, 321] width 40 height 27
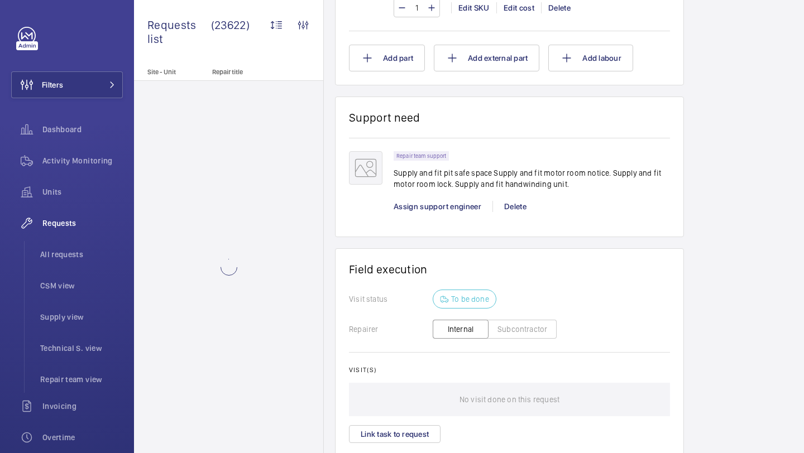
scroll to position [1167, 0]
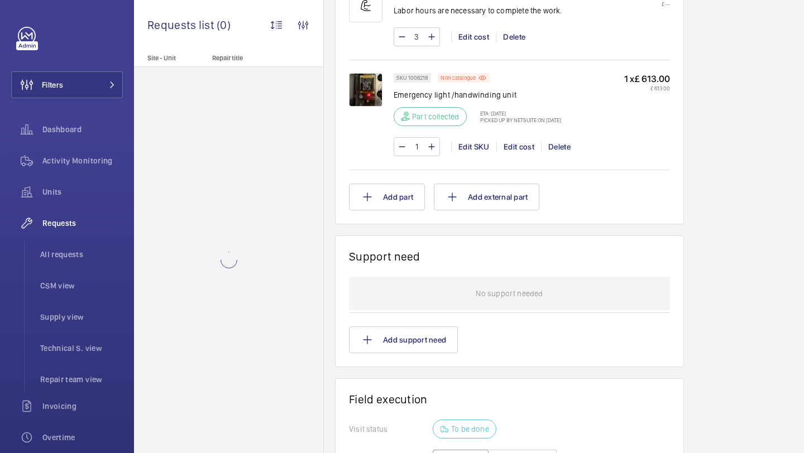
scroll to position [876, 0]
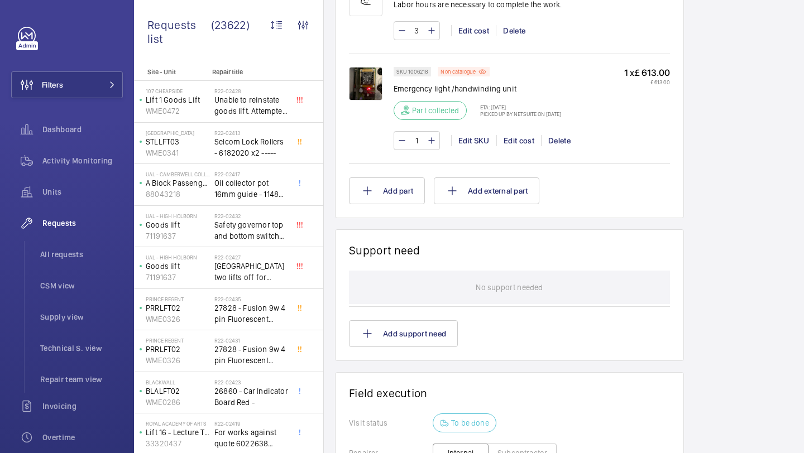
click at [388, 90] on div at bounding box center [371, 108] width 45 height 83
click at [379, 90] on img at bounding box center [365, 83] width 33 height 33
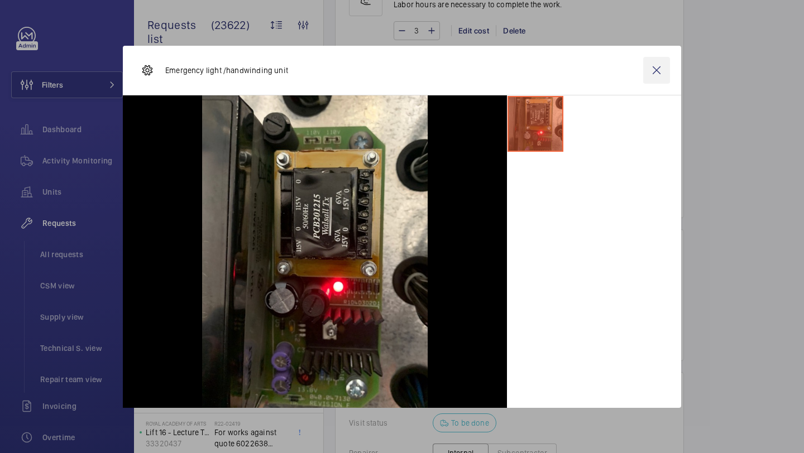
click at [651, 74] on wm-front-icon-button at bounding box center [656, 70] width 27 height 27
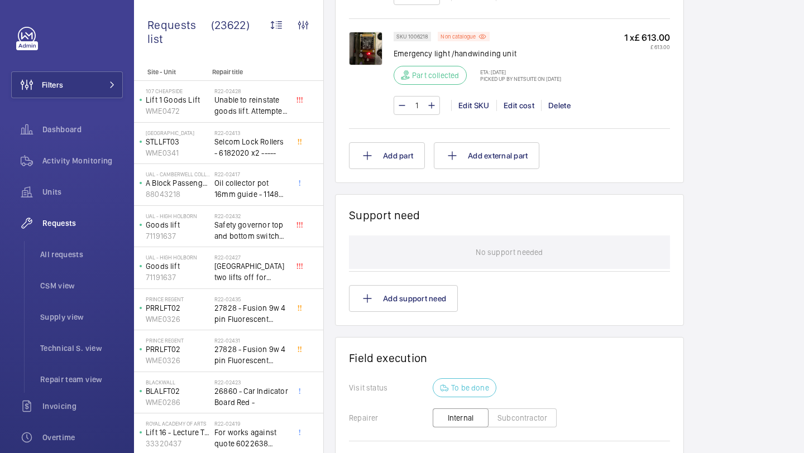
scroll to position [935, 0]
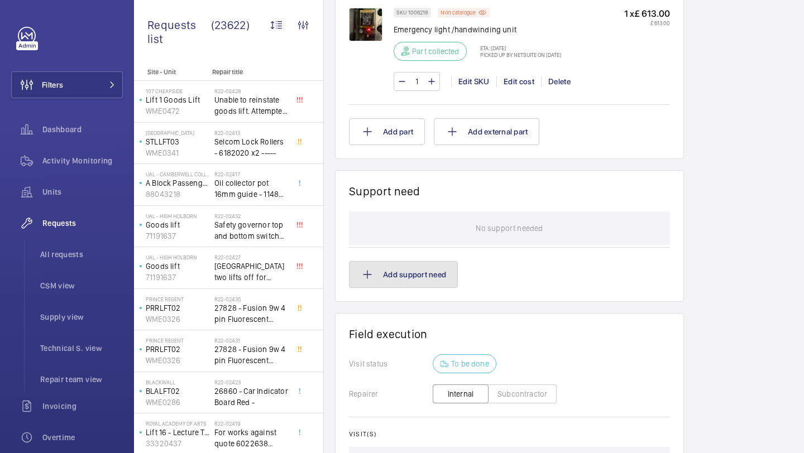
click at [433, 283] on button "Add support need" at bounding box center [403, 274] width 109 height 27
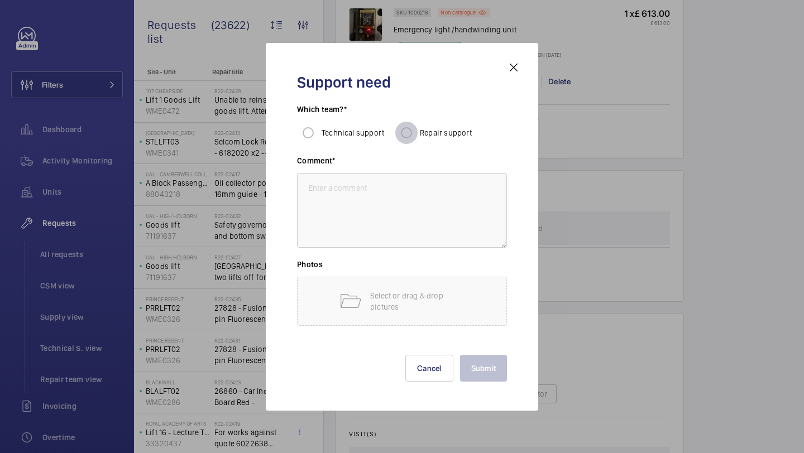
click at [408, 126] on input "Repair support" at bounding box center [406, 133] width 22 height 22
radio input "true"
click at [370, 214] on textarea at bounding box center [402, 210] width 210 height 75
paste textarea "One car light unit inoperative, to be investigated and reinstated. Car emergenc…"
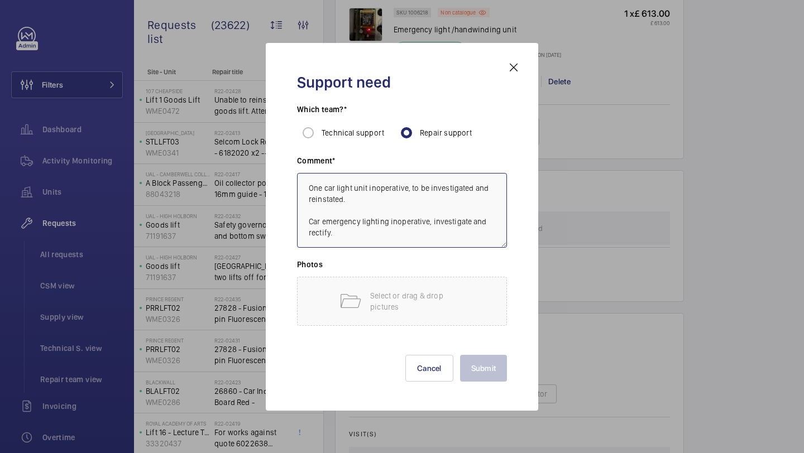
scroll to position [23, 0]
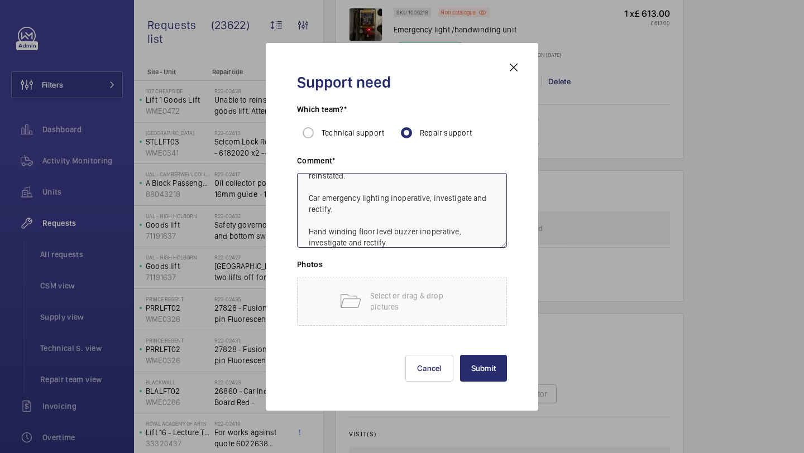
click at [388, 242] on textarea "One car light unit inoperative, to be investigated and reinstated. Car emergenc…" at bounding box center [402, 210] width 210 height 75
drag, startPoint x: 388, startPoint y: 242, endPoint x: 333, endPoint y: 228, distance: 56.6
click at [333, 228] on textarea "One car light unit inoperative, to be investigated and reinstated. Car emergenc…" at bounding box center [402, 210] width 210 height 75
click at [402, 242] on textarea "One car light unit inoperative, to be investigated and reinstated. Car emergenc…" at bounding box center [402, 210] width 210 height 75
drag, startPoint x: 390, startPoint y: 242, endPoint x: 310, endPoint y: 229, distance: 81.4
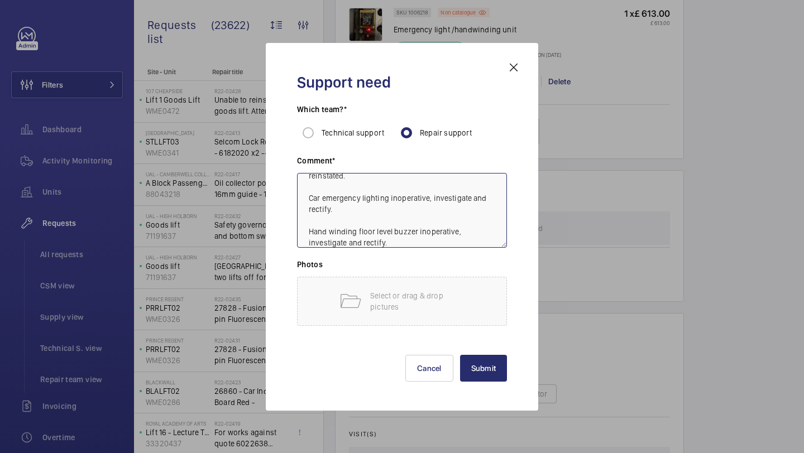
click at [310, 229] on textarea "One car light unit inoperative, to be investigated and reinstated. Car emergenc…" at bounding box center [402, 210] width 210 height 75
drag, startPoint x: 335, startPoint y: 214, endPoint x: 305, endPoint y: 199, distance: 33.4
click at [305, 199] on textarea "One car light unit inoperative, to be investigated and reinstated. Car emergenc…" at bounding box center [402, 210] width 210 height 75
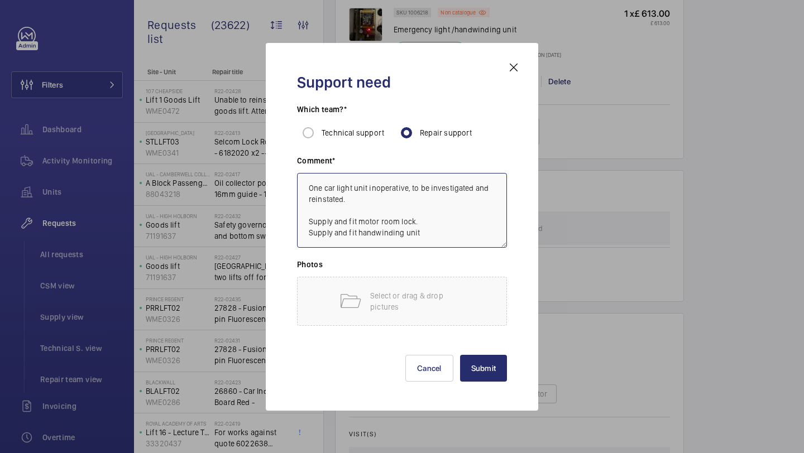
click at [419, 227] on textarea "One car light unit inoperative, to be investigated and reinstated. Supply and f…" at bounding box center [402, 210] width 210 height 75
click at [377, 195] on textarea "One car light unit inoperative, to be investigated and reinstated. Supply and f…" at bounding box center [402, 210] width 210 height 75
click at [366, 209] on textarea "One car light unit inoperative, to be investigated and reinstated. Supply and f…" at bounding box center [402, 210] width 210 height 75
click at [345, 199] on textarea "One car light unit inoperative, to be investigated and reinstated. Supply and f…" at bounding box center [402, 210] width 210 height 75
drag, startPoint x: 355, startPoint y: 195, endPoint x: 302, endPoint y: 188, distance: 53.0
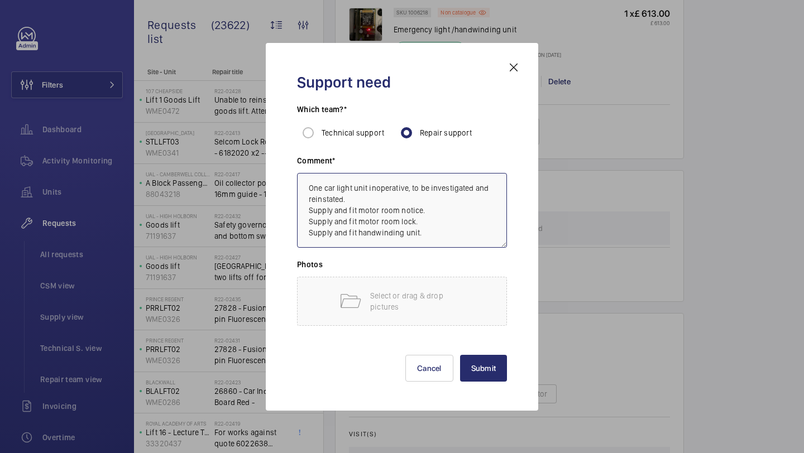
click at [302, 188] on textarea "One car light unit inoperative, to be investigated and reinstated. Supply and f…" at bounding box center [402, 210] width 210 height 75
click at [306, 185] on textarea "Supply and fit pit safe space Supply and fit motor room notice. Supply and fit …" at bounding box center [402, 210] width 210 height 75
type textarea "Supply and fit pit safe space Supply and fit motor room notice. Supply and fit …"
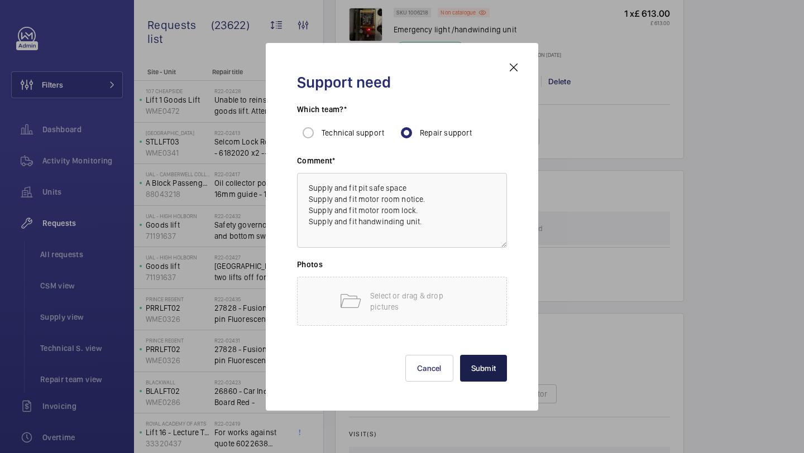
click at [473, 358] on button "Submit" at bounding box center [483, 368] width 47 height 27
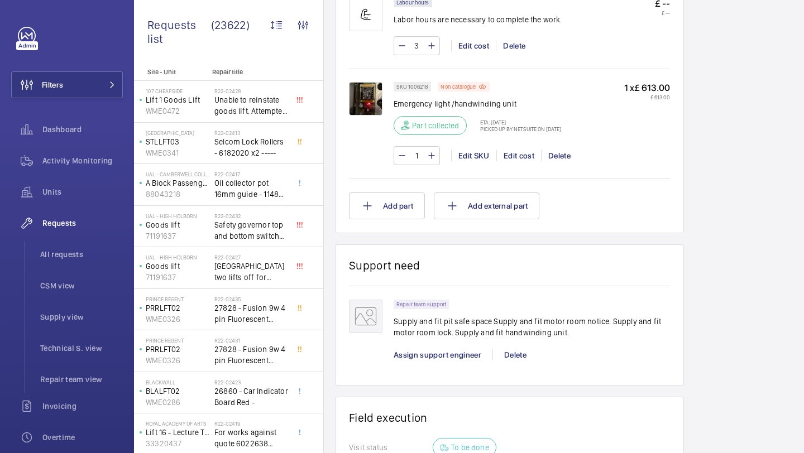
scroll to position [864, 0]
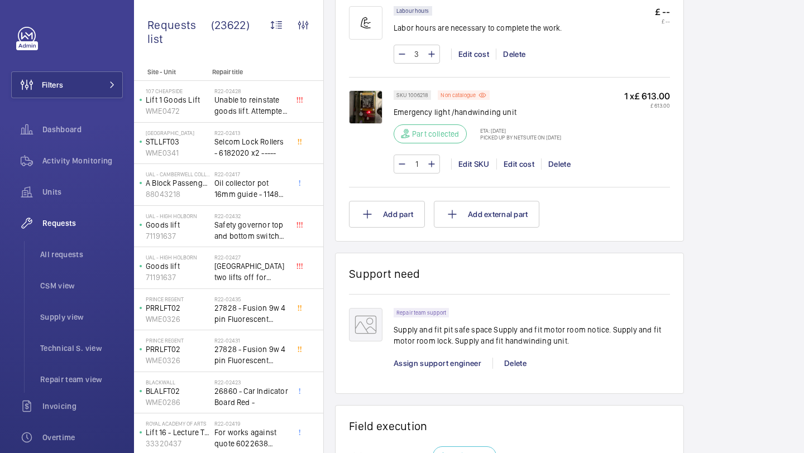
click at [452, 333] on p "Supply and fit pit safe space Supply and fit motor room notice. Supply and fit …" at bounding box center [531, 335] width 276 height 22
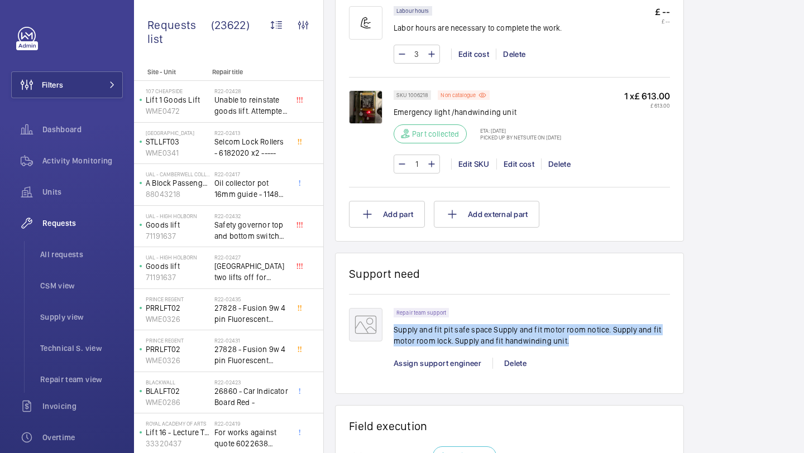
click at [452, 333] on p "Supply and fit pit safe space Supply and fit motor room notice. Supply and fit …" at bounding box center [531, 335] width 276 height 22
copy p "Supply and fit pit safe space Supply and fit motor room notice. Supply and fit …"
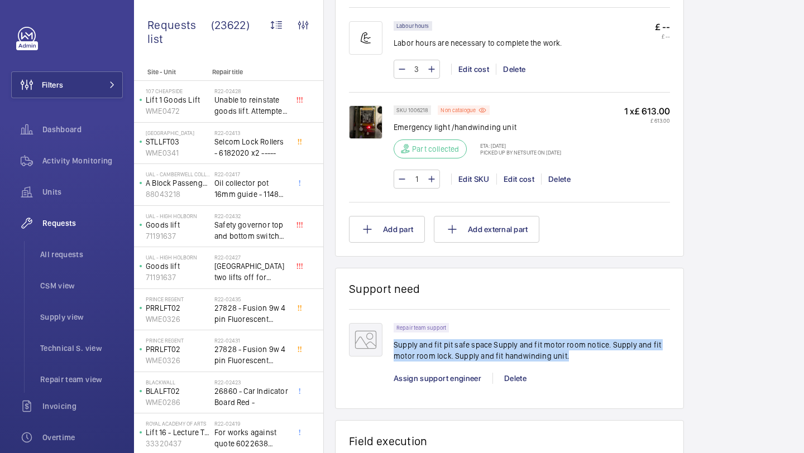
scroll to position [871, 0]
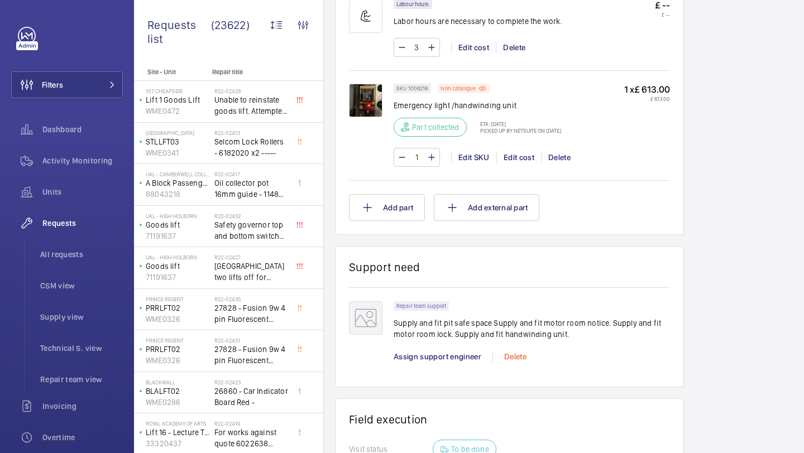
click at [511, 362] on div "Delete" at bounding box center [514, 356] width 45 height 11
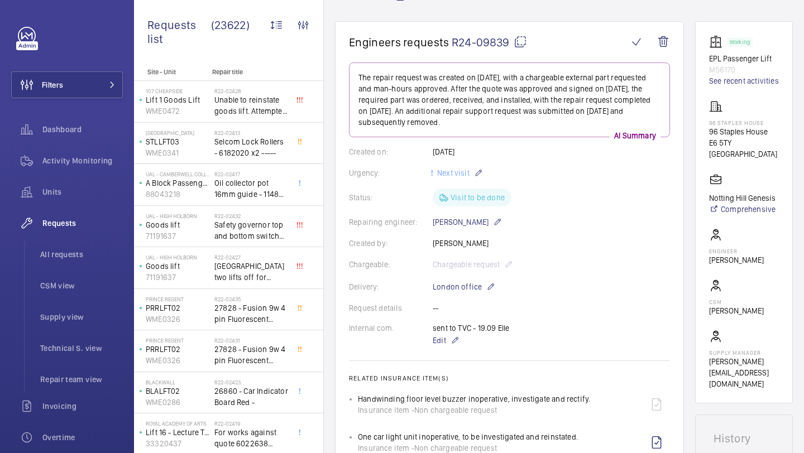
scroll to position [57, 0]
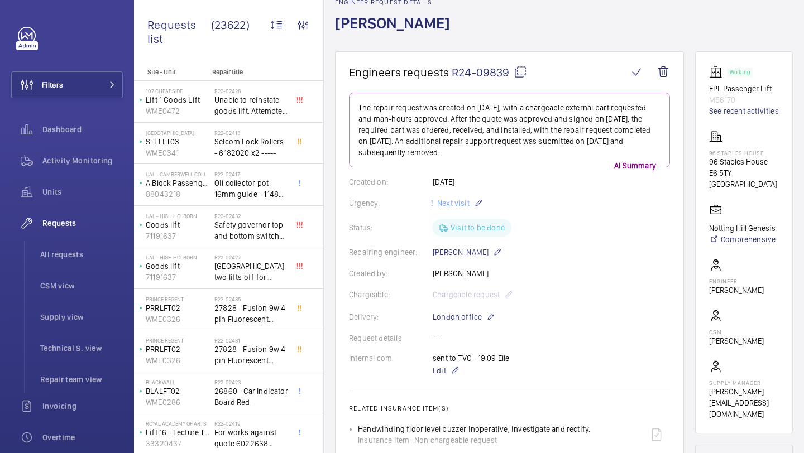
click at [516, 76] on mat-icon at bounding box center [519, 71] width 13 height 13
click at [521, 73] on mat-icon at bounding box center [519, 71] width 13 height 13
click at [628, 71] on wm-front-icon-button at bounding box center [636, 72] width 27 height 27
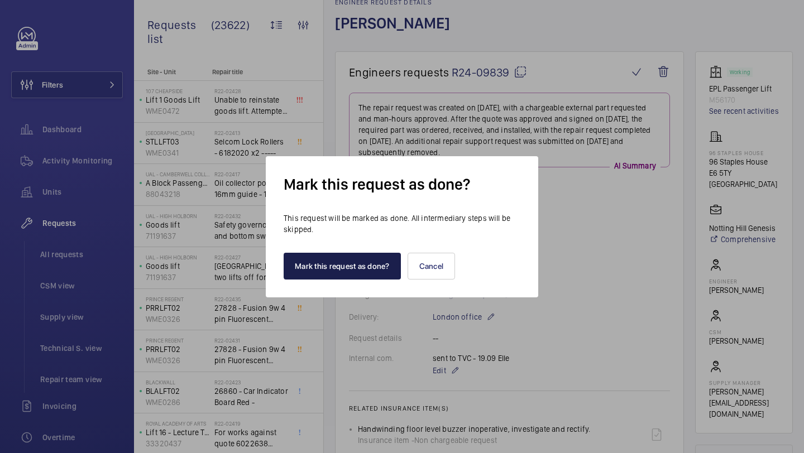
click at [381, 272] on button "Mark this request as done?" at bounding box center [341, 266] width 117 height 27
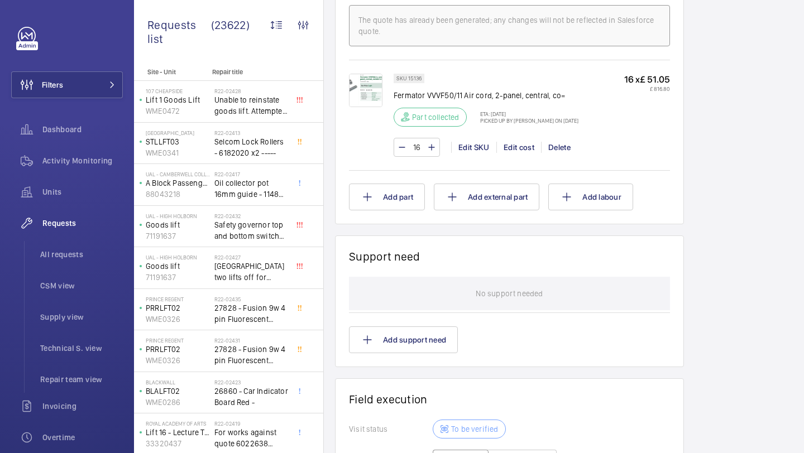
scroll to position [968, 0]
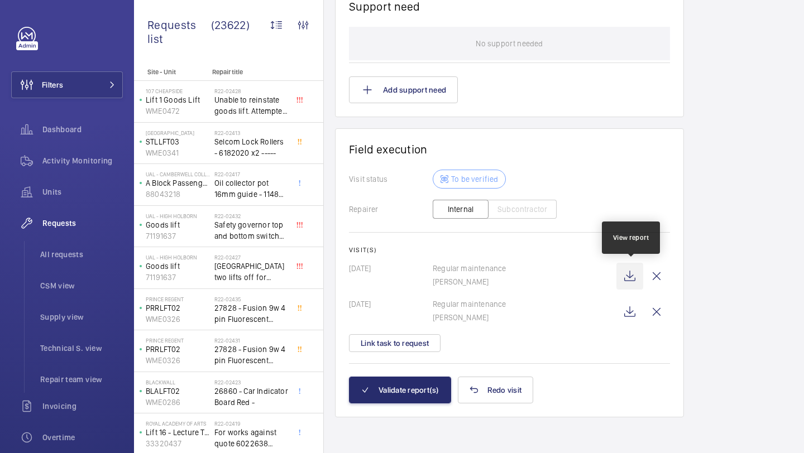
click at [633, 281] on wm-front-icon-button at bounding box center [629, 276] width 27 height 27
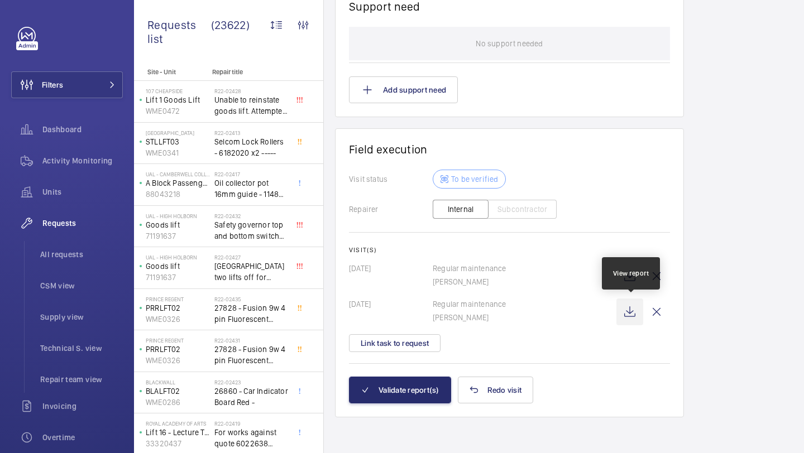
click at [631, 314] on wm-front-icon-button at bounding box center [629, 312] width 27 height 27
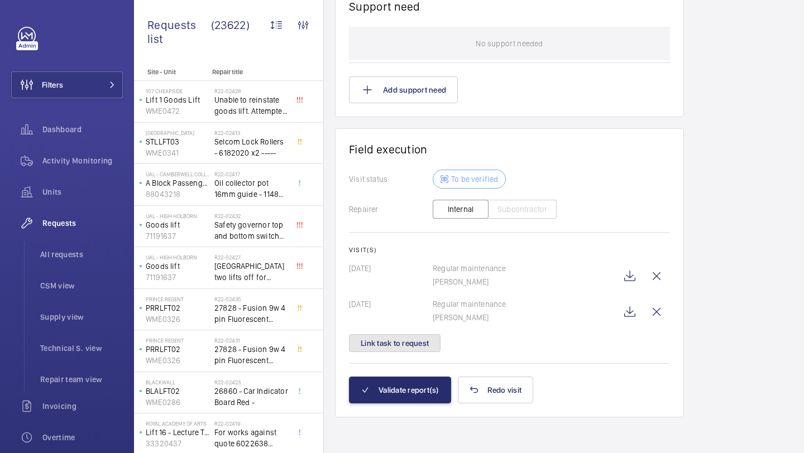
click at [364, 334] on button "Link task to request" at bounding box center [395, 343] width 92 height 18
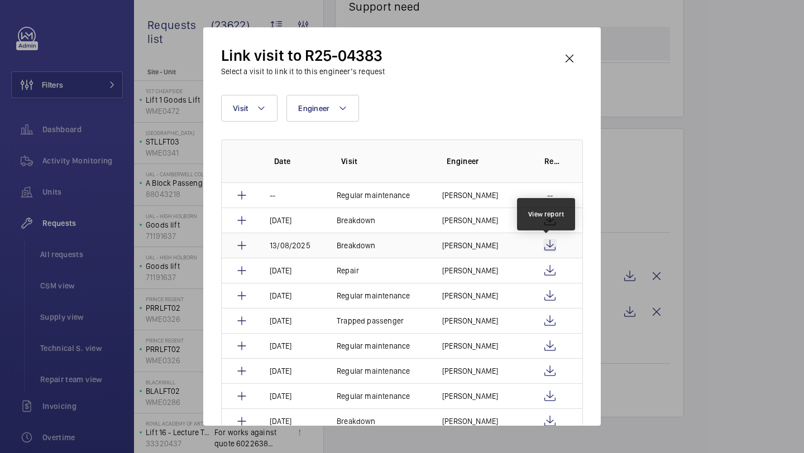
click at [544, 243] on wm-front-icon-button at bounding box center [549, 245] width 13 height 13
click at [544, 216] on wm-front-icon-button at bounding box center [549, 220] width 13 height 13
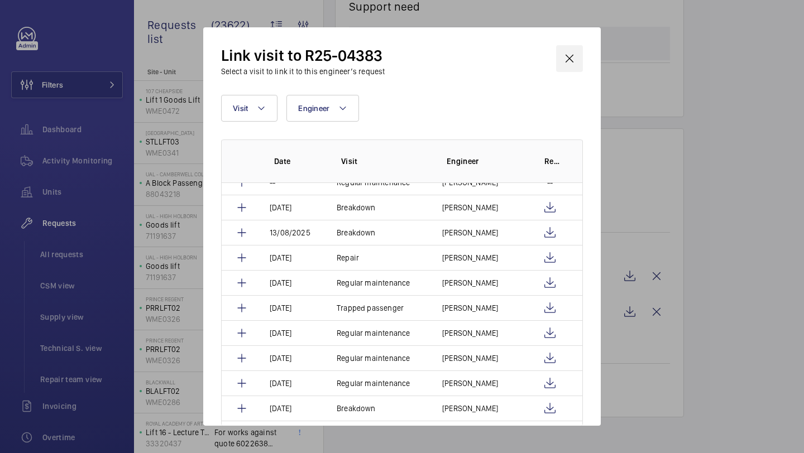
click at [568, 59] on wm-front-icon-button at bounding box center [569, 58] width 27 height 27
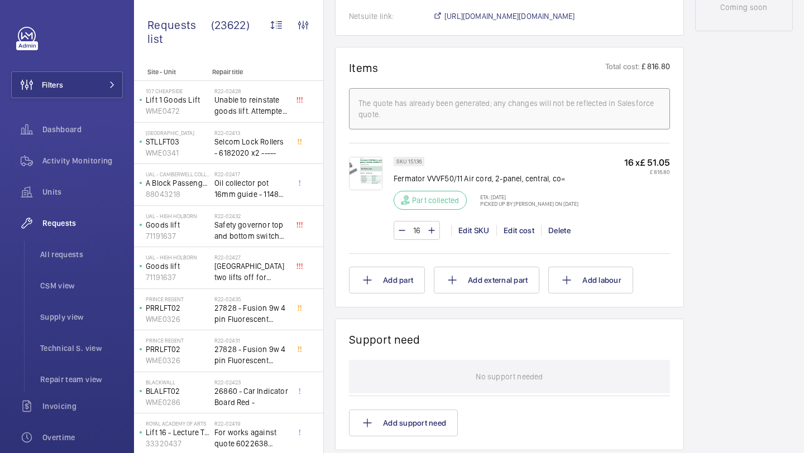
scroll to position [626, 0]
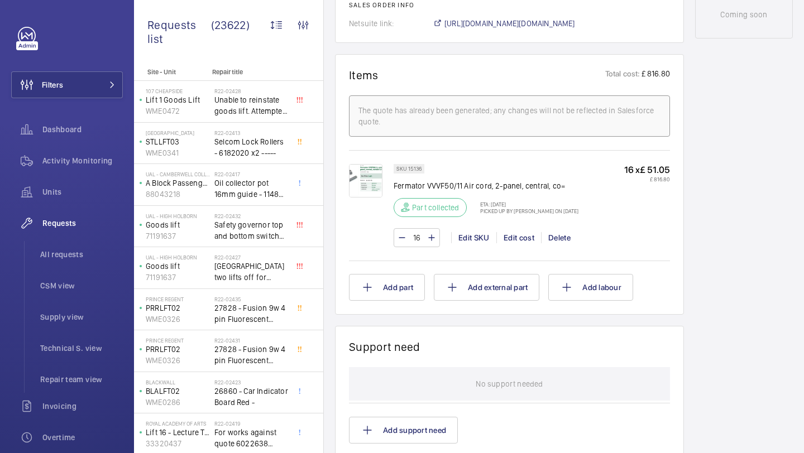
click at [376, 182] on img at bounding box center [365, 180] width 33 height 33
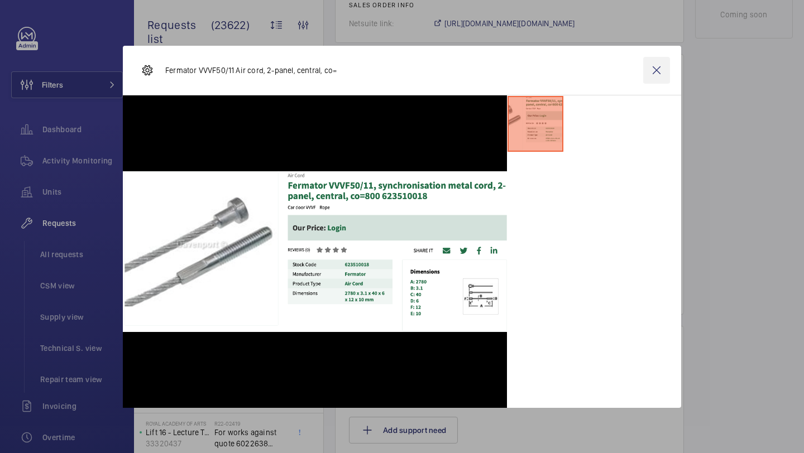
click at [652, 58] on wm-front-icon-button at bounding box center [656, 70] width 27 height 27
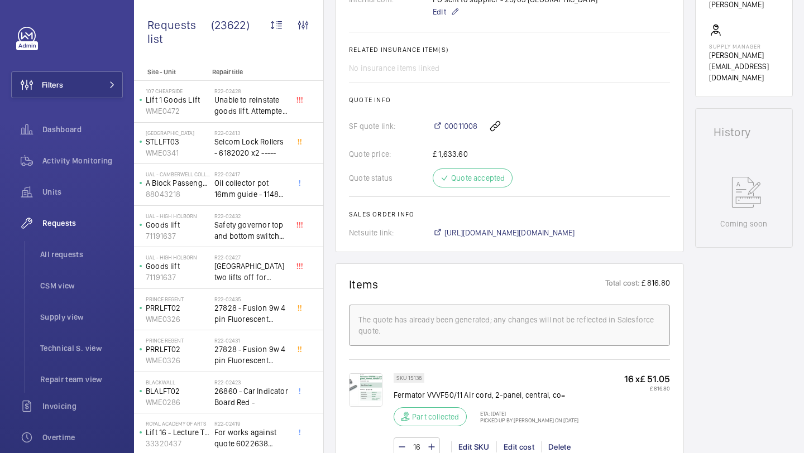
scroll to position [402, 0]
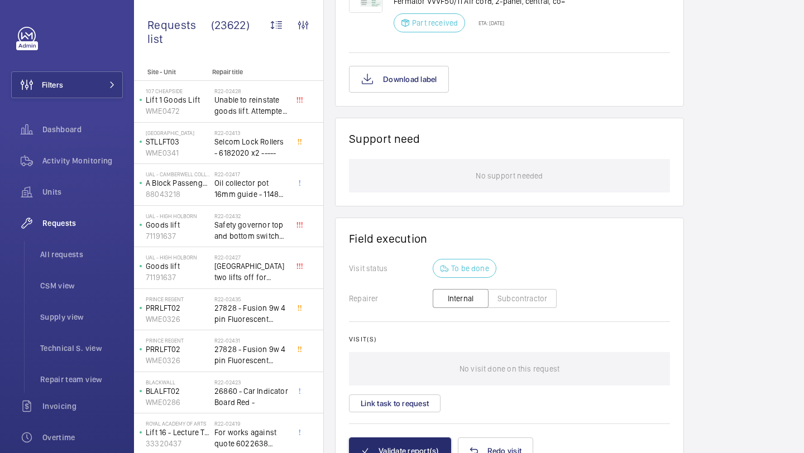
scroll to position [748, 0]
click at [391, 393] on button "Link task to request" at bounding box center [395, 402] width 92 height 18
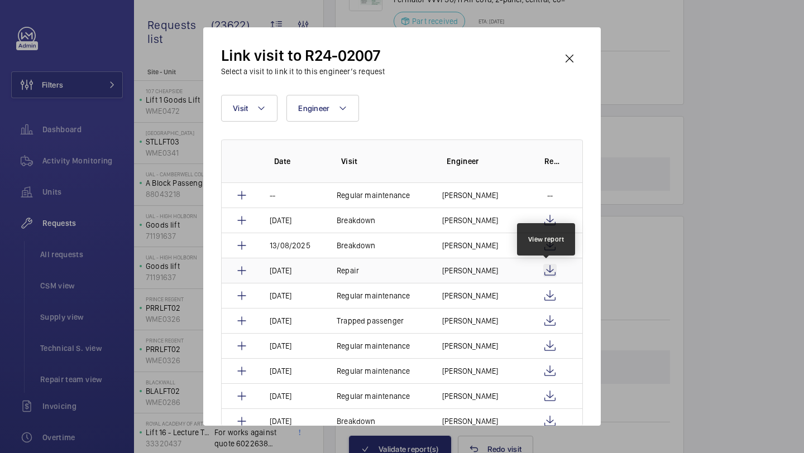
click at [545, 267] on wm-front-icon-button at bounding box center [549, 270] width 13 height 13
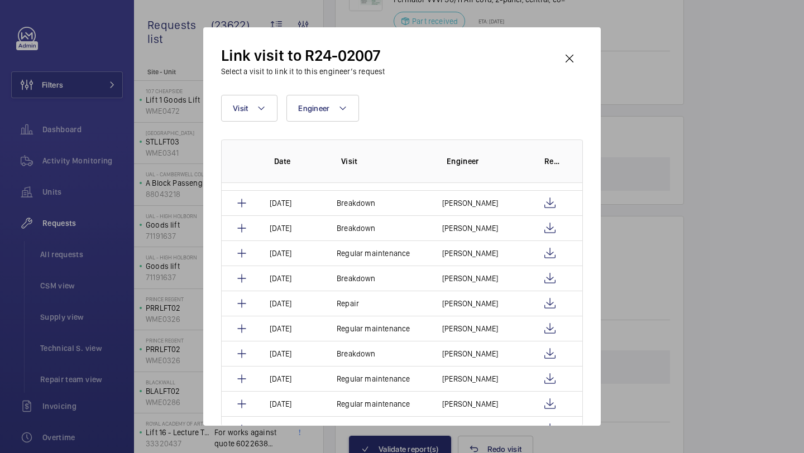
scroll to position [318, 0]
click at [547, 301] on wm-front-icon-button at bounding box center [549, 303] width 13 height 13
click at [439, 73] on div "Link visit to R24-02007 Select a visit to link it to this engineer’s request" at bounding box center [402, 61] width 362 height 32
drag, startPoint x: 441, startPoint y: 75, endPoint x: 424, endPoint y: 123, distance: 51.2
click at [431, 103] on div "Link visit to R24-02007 Select a visit to link it to this engineer’s request Vi…" at bounding box center [402, 235] width 362 height 381
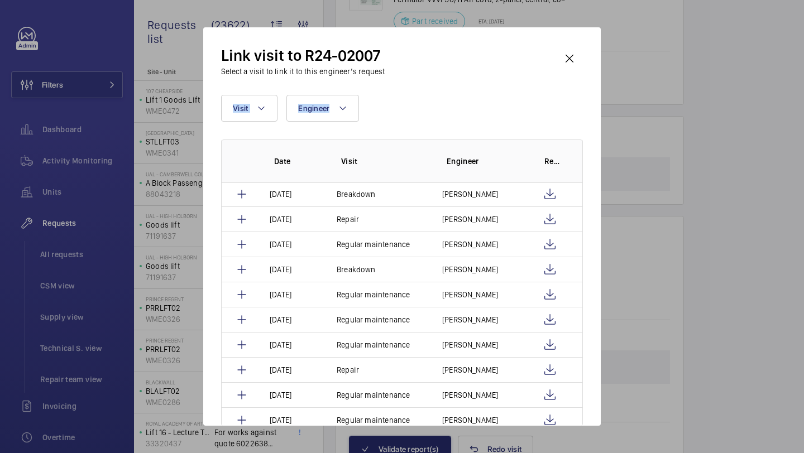
scroll to position [403, 0]
click at [547, 369] on wm-front-icon-button at bounding box center [549, 369] width 13 height 13
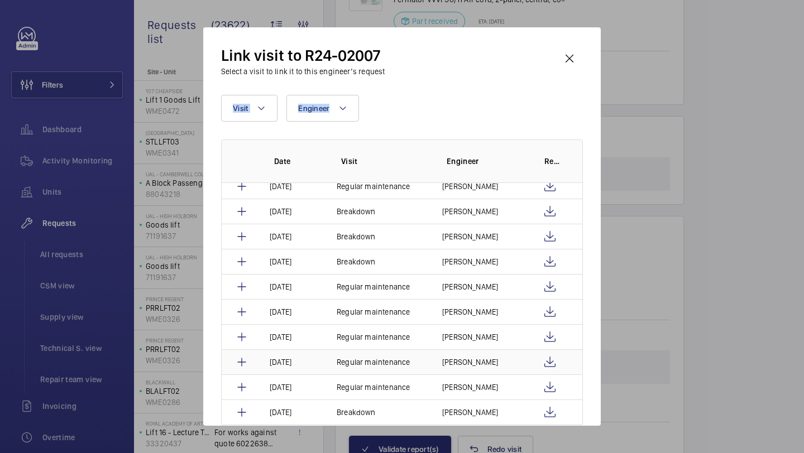
scroll to position [624, 0]
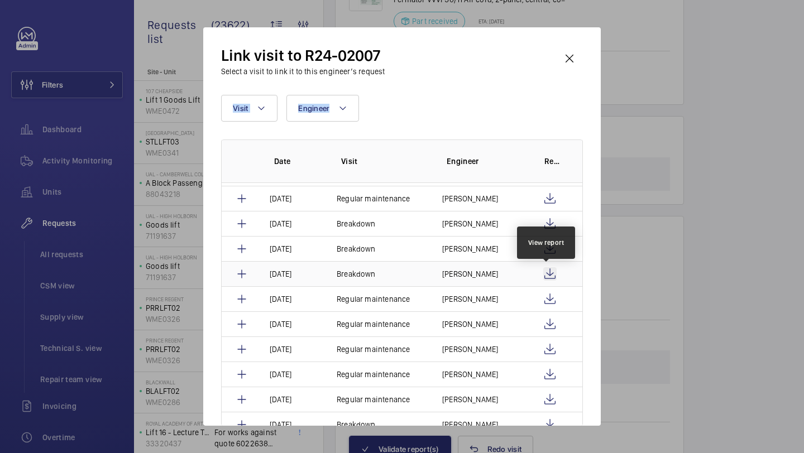
click at [545, 276] on wm-front-icon-button at bounding box center [549, 273] width 13 height 13
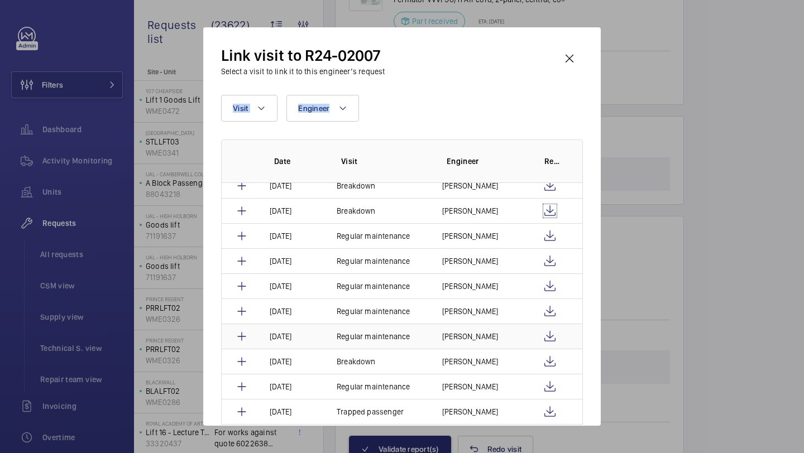
scroll to position [677, 0]
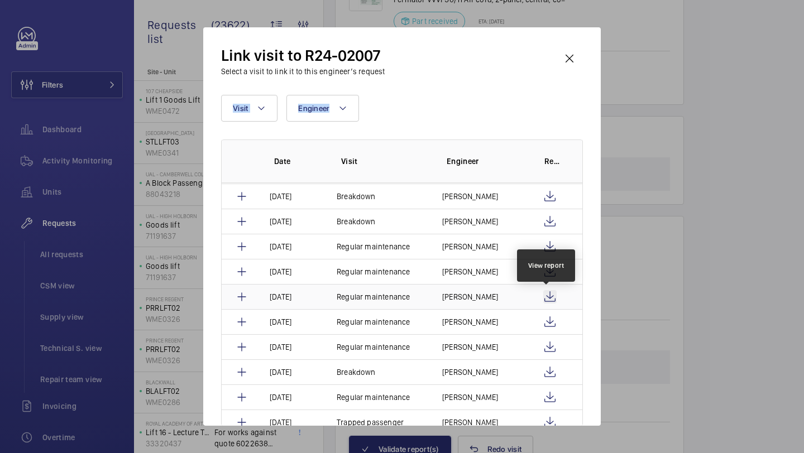
click at [551, 300] on wm-front-icon-button at bounding box center [549, 296] width 13 height 13
click at [564, 64] on wm-front-icon-button at bounding box center [569, 58] width 27 height 27
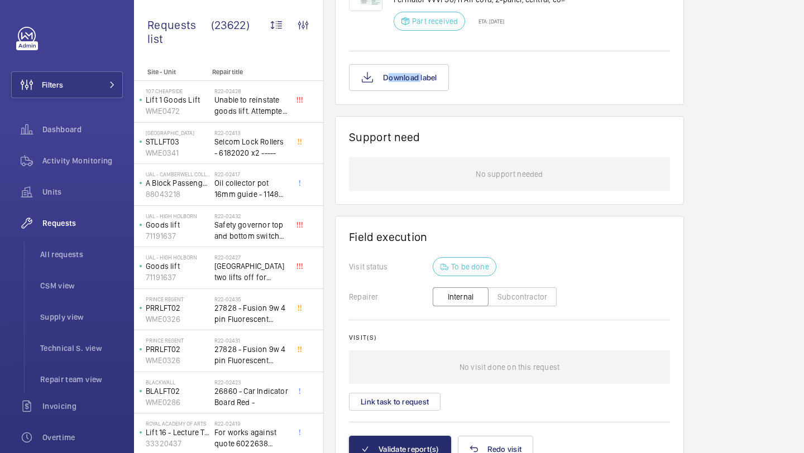
click at [564, 64] on div "Download label" at bounding box center [509, 77] width 321 height 27
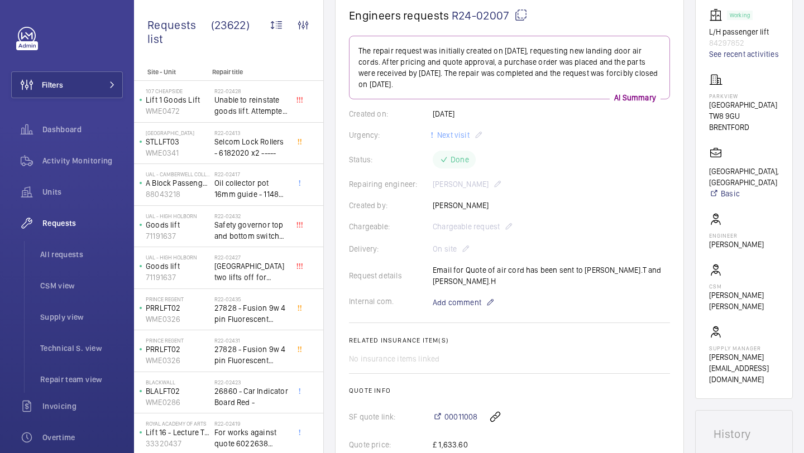
scroll to position [115, 0]
click at [484, 76] on p "The repair request was initially created on 2024-02-27, requesting new landing …" at bounding box center [509, 67] width 302 height 45
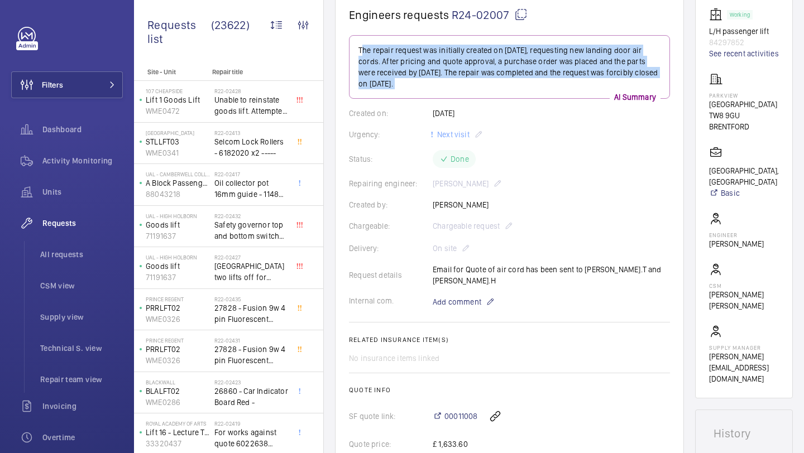
click at [484, 76] on p "The repair request was initially created on 2024-02-27, requesting new landing …" at bounding box center [509, 67] width 302 height 45
click at [487, 75] on p "The repair request was initially created on 2024-02-27, requesting new landing …" at bounding box center [509, 67] width 302 height 45
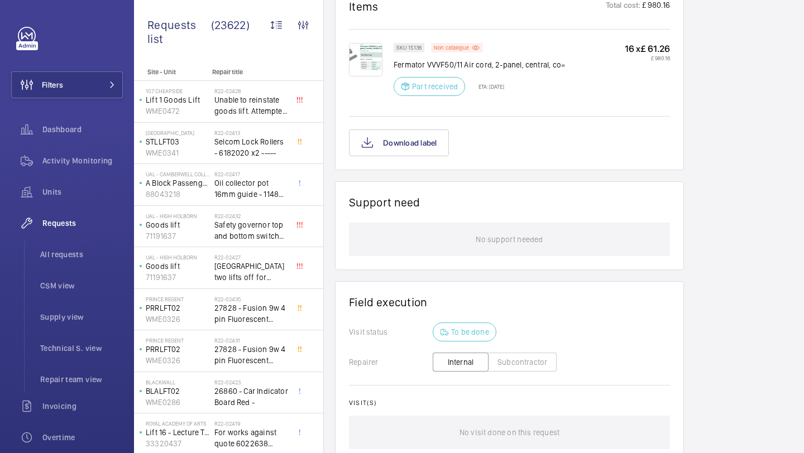
scroll to position [797, 0]
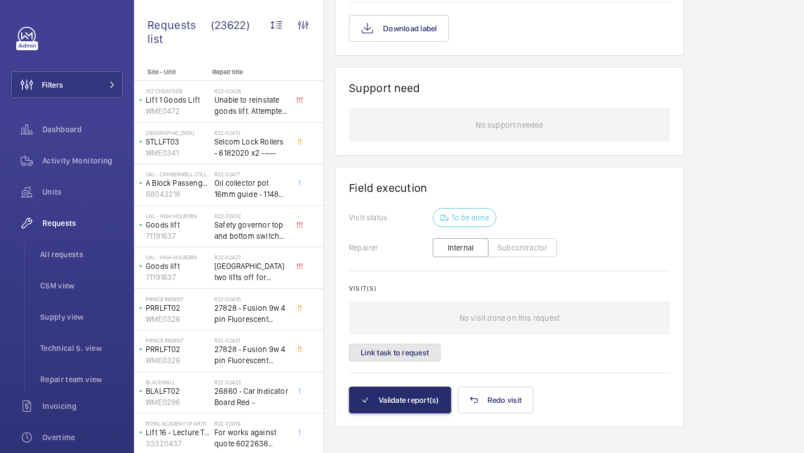
click at [400, 344] on button "Link task to request" at bounding box center [395, 353] width 92 height 18
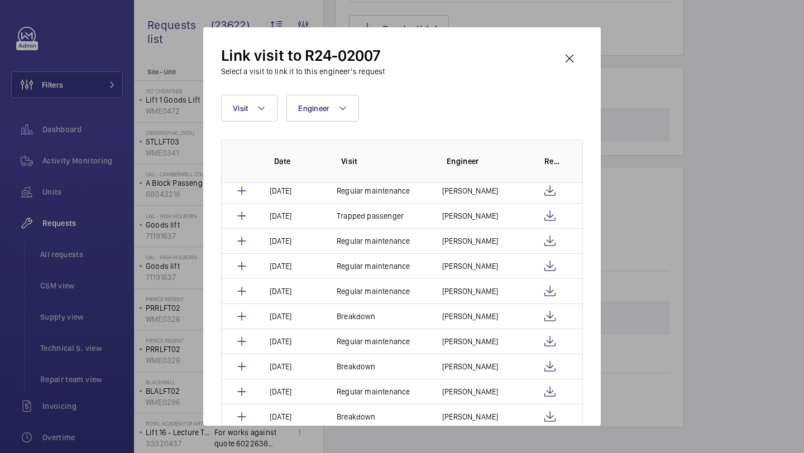
scroll to position [81, 0]
click at [562, 65] on wm-front-icon-button at bounding box center [569, 58] width 27 height 27
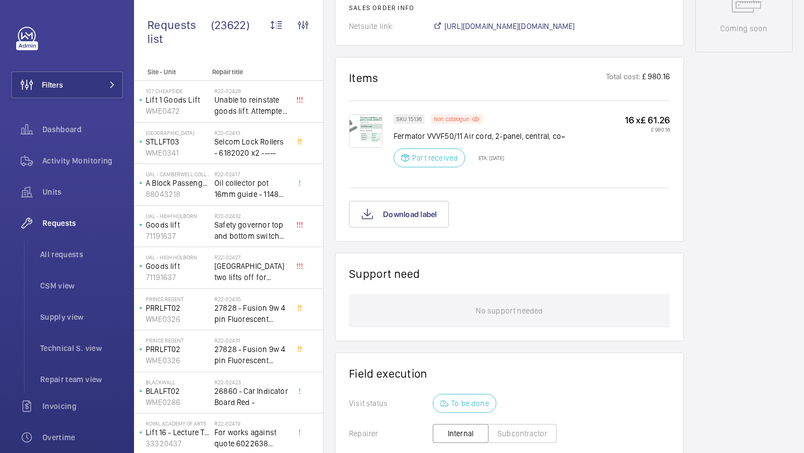
scroll to position [797, 0]
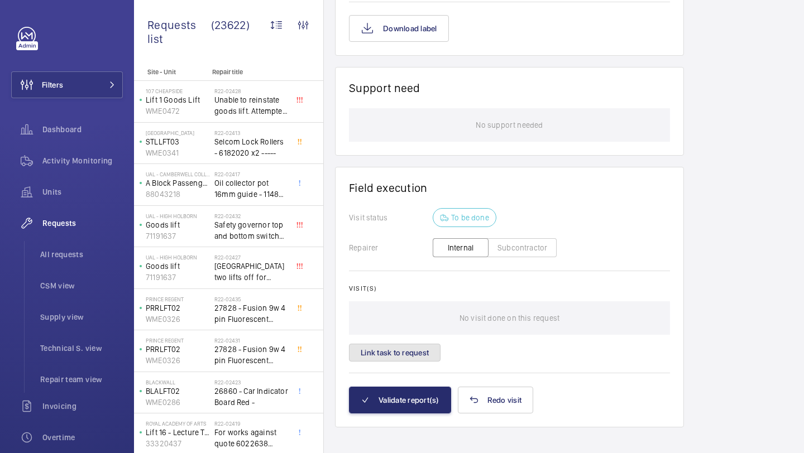
click at [408, 347] on button "Link task to request" at bounding box center [395, 353] width 92 height 18
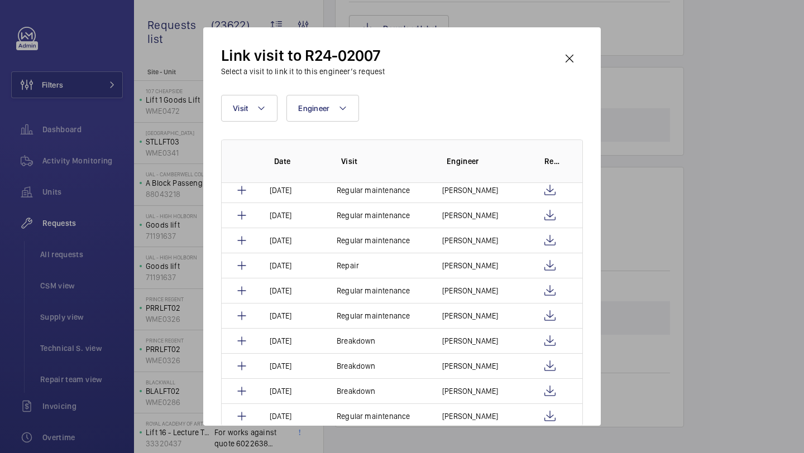
scroll to position [486, 0]
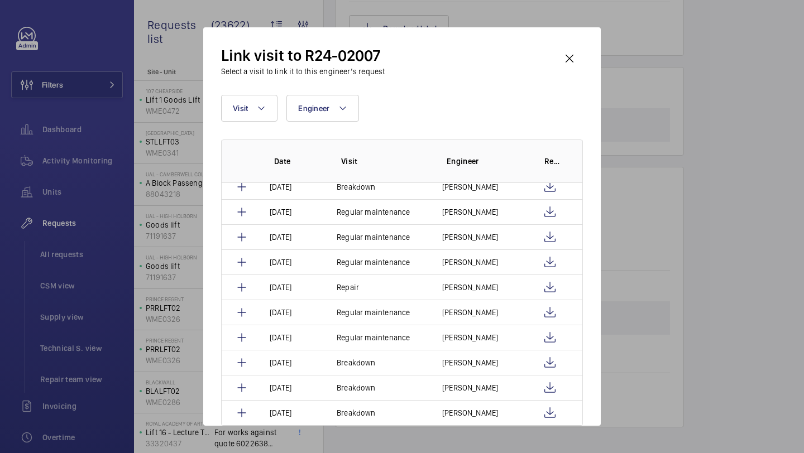
click at [578, 74] on div "Link visit to R24-02007 Select a visit to link it to this engineer’s request" at bounding box center [402, 61] width 362 height 32
click at [577, 72] on div "Link visit to R24-02007 Select a visit to link it to this engineer’s request" at bounding box center [402, 61] width 362 height 32
click at [574, 67] on wm-front-icon-button at bounding box center [569, 58] width 27 height 27
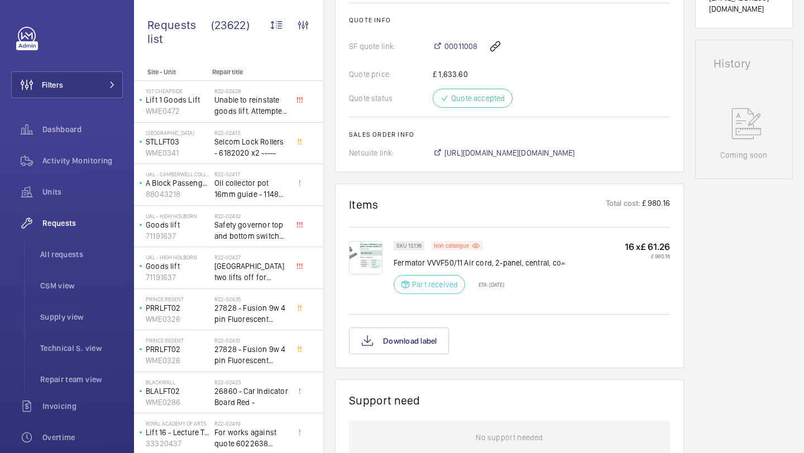
scroll to position [484, 0]
click at [504, 282] on p "ETA: 19 Apr 2024" at bounding box center [488, 285] width 32 height 7
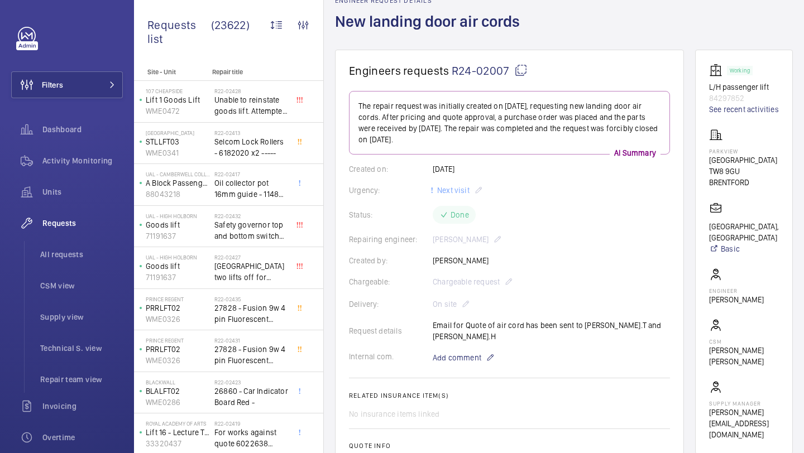
scroll to position [134, 0]
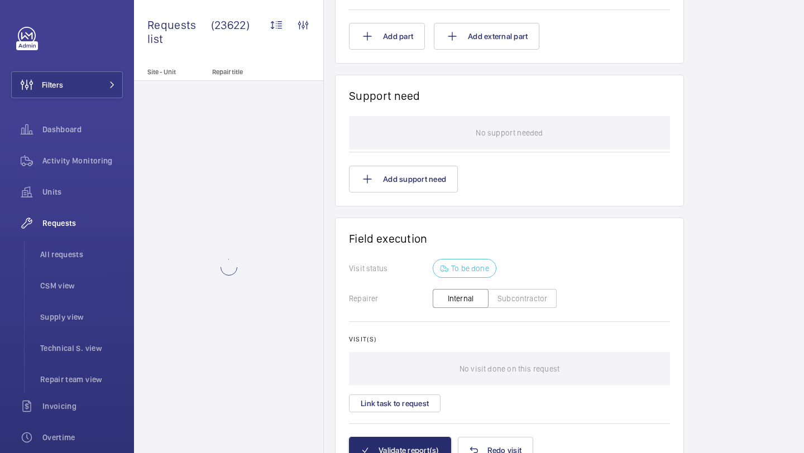
scroll to position [926, 0]
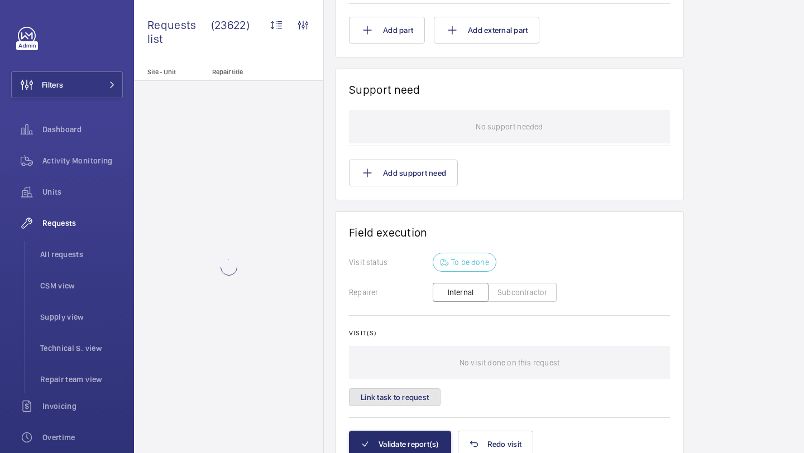
click at [388, 403] on button "Link task to request" at bounding box center [395, 397] width 92 height 18
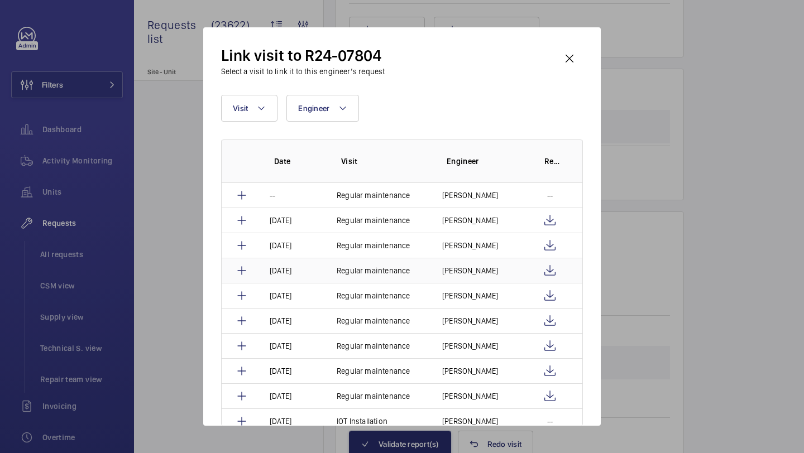
scroll to position [45, 0]
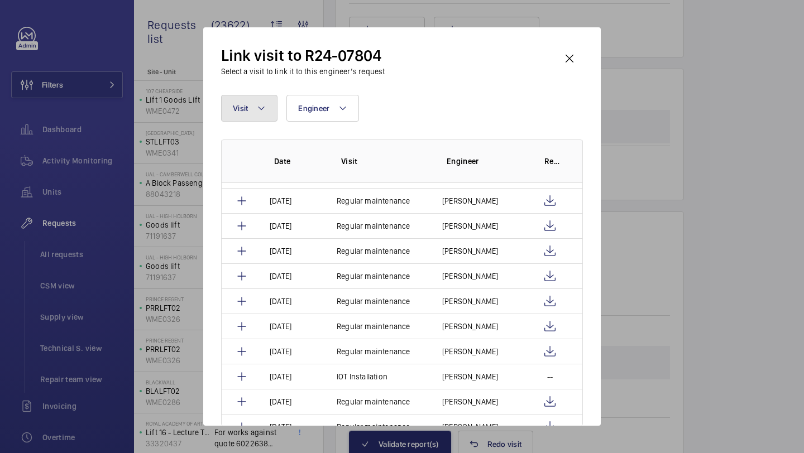
click at [266, 101] on button "Visit" at bounding box center [249, 108] width 56 height 27
type input "rep"
click at [264, 198] on div "Reset" at bounding box center [327, 209] width 211 height 27
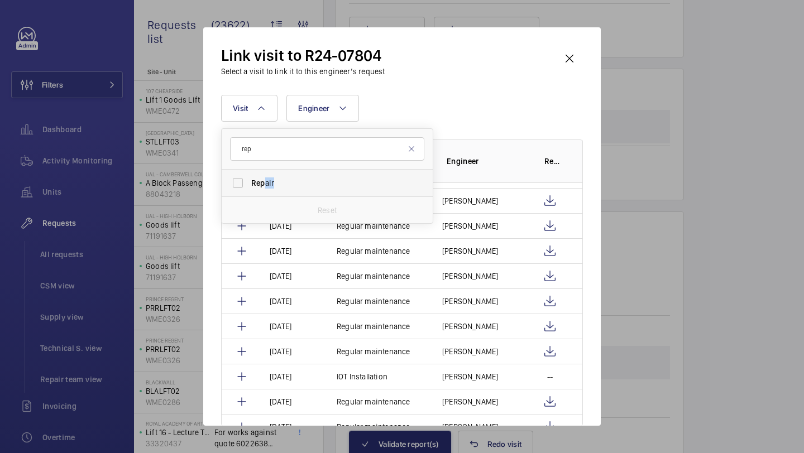
click at [266, 188] on label "Rep air" at bounding box center [319, 183] width 194 height 27
click at [354, 182] on span "Rep air" at bounding box center [327, 182] width 153 height 11
click at [249, 182] on input "Rep air" at bounding box center [238, 183] width 22 height 22
checkbox input "true"
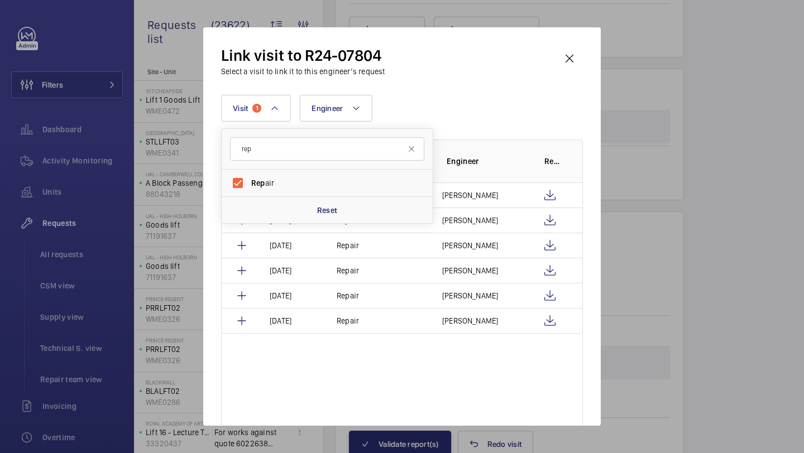
click at [504, 124] on div "Visit 1 rep Rep air Reset Engineer More filters Reset all filters Date Visit En…" at bounding box center [402, 260] width 362 height 331
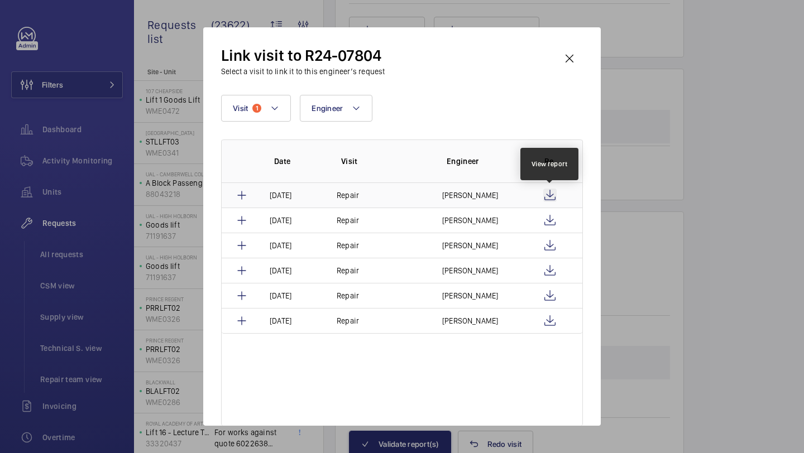
click at [545, 189] on wm-front-icon-button at bounding box center [549, 195] width 13 height 13
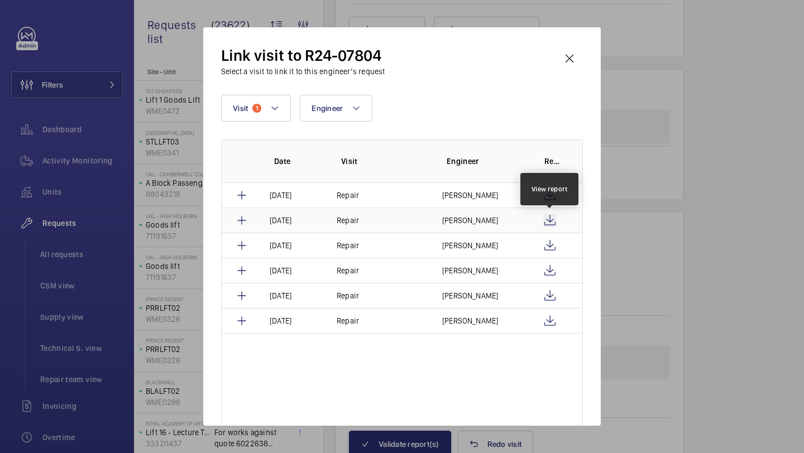
click at [551, 224] on wm-front-icon-button at bounding box center [549, 220] width 13 height 13
click at [580, 56] on wm-front-icon-button at bounding box center [569, 58] width 27 height 27
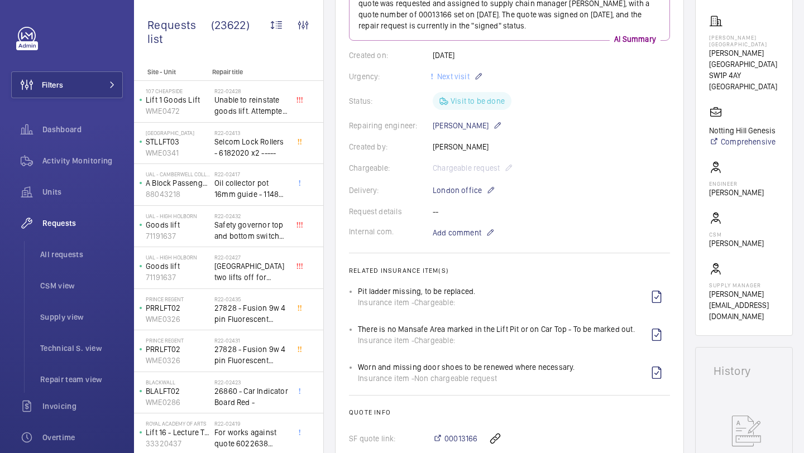
scroll to position [51, 0]
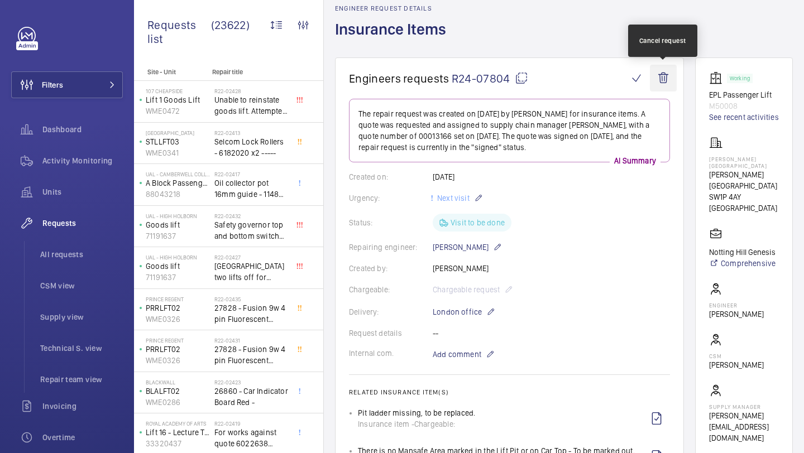
click at [664, 84] on wm-front-icon-button at bounding box center [663, 78] width 27 height 27
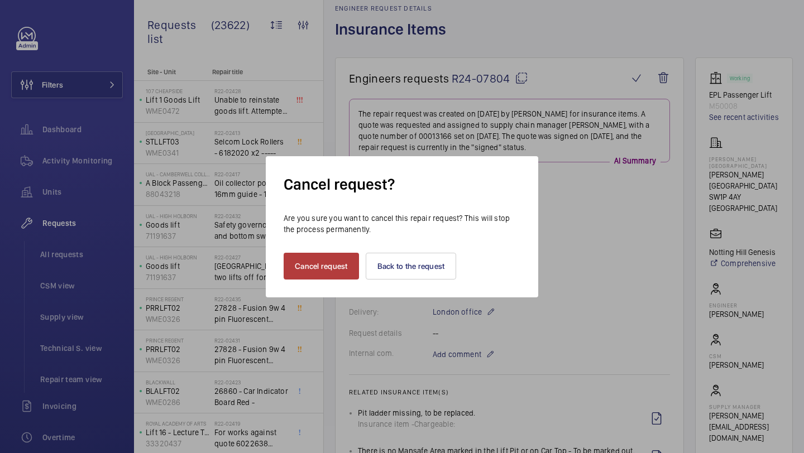
click at [294, 274] on button "Cancel request" at bounding box center [320, 266] width 75 height 27
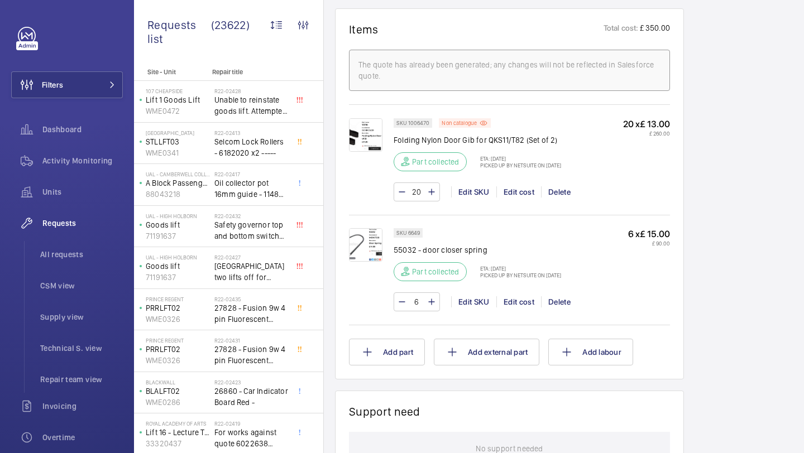
scroll to position [754, 0]
click at [498, 160] on p "Picked up by NetSuite on [DATE]" at bounding box center [517, 163] width 88 height 7
click at [369, 126] on img at bounding box center [365, 133] width 33 height 33
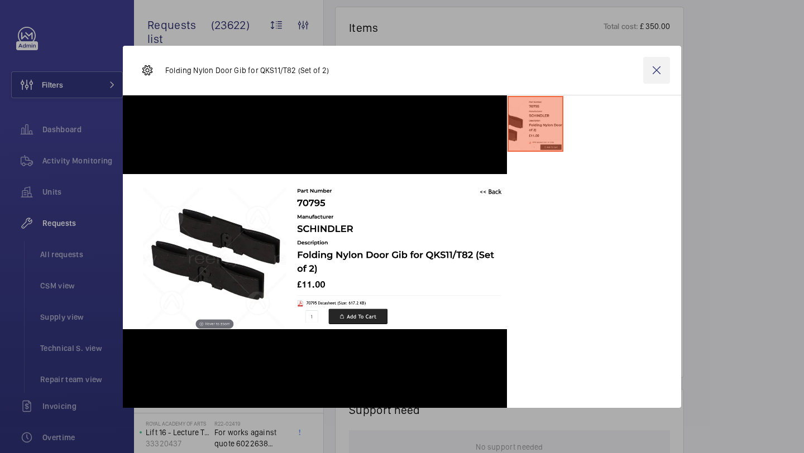
click at [653, 74] on wm-front-icon-button at bounding box center [656, 70] width 27 height 27
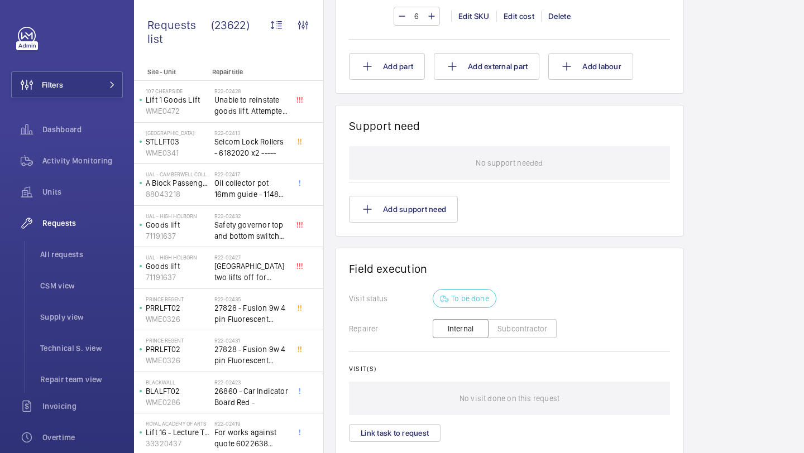
scroll to position [1089, 0]
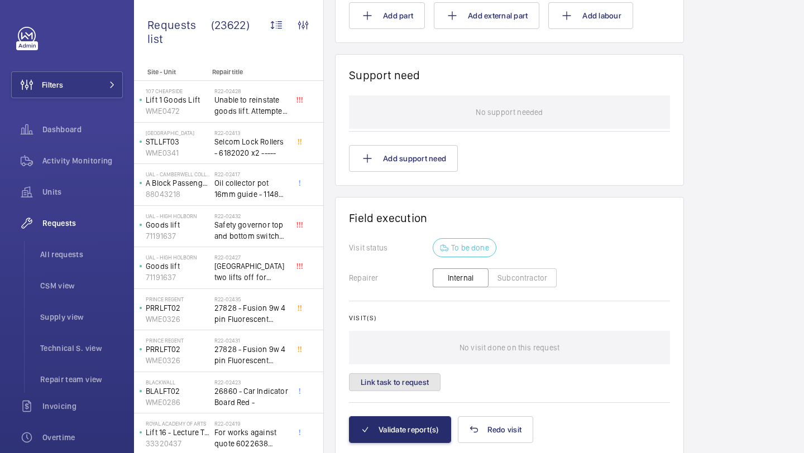
click at [403, 375] on button "Link task to request" at bounding box center [395, 382] width 92 height 18
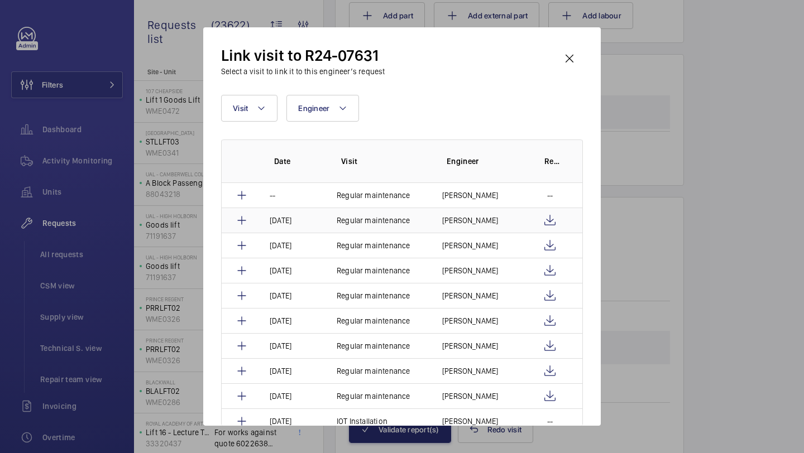
scroll to position [34, 0]
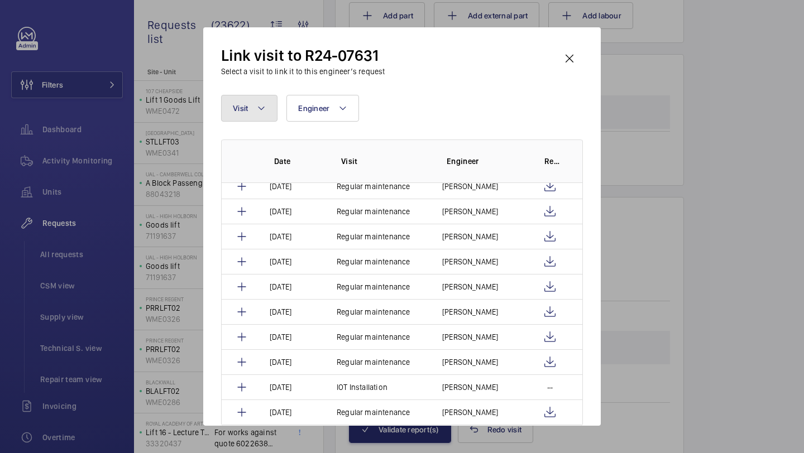
click at [259, 100] on button "Visit" at bounding box center [249, 108] width 56 height 27
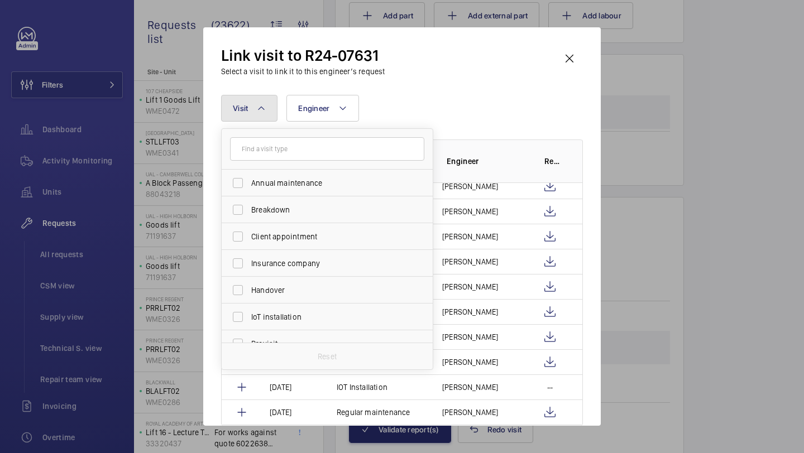
click at [259, 100] on button "Visit" at bounding box center [249, 108] width 56 height 27
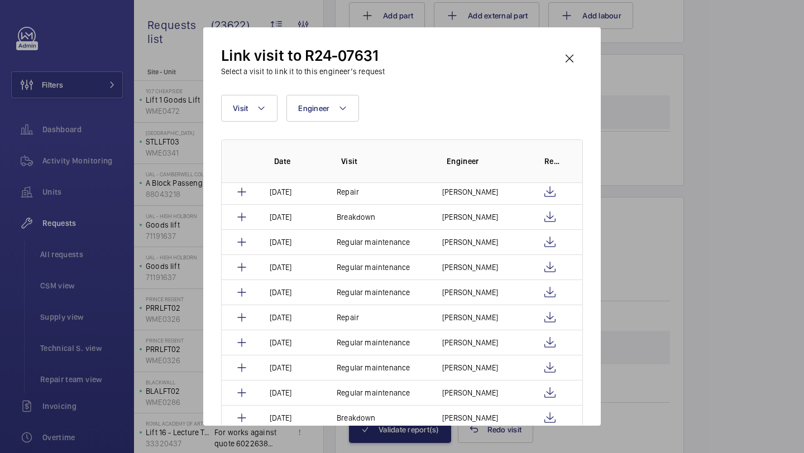
scroll to position [295, 0]
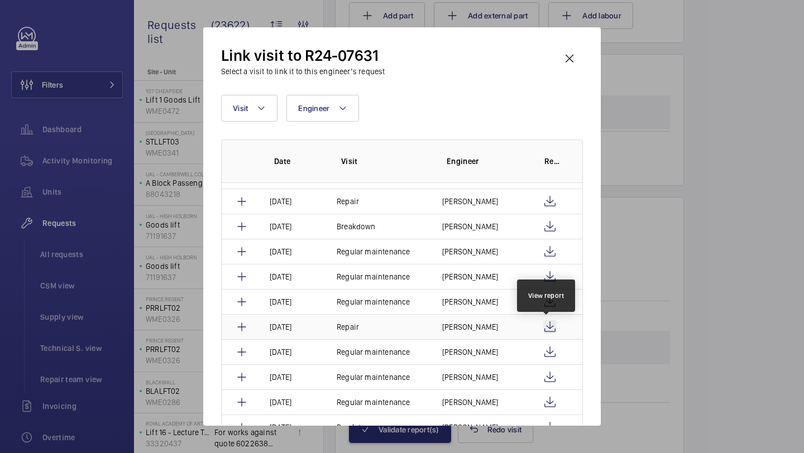
click at [545, 325] on wm-front-icon-button at bounding box center [549, 326] width 13 height 13
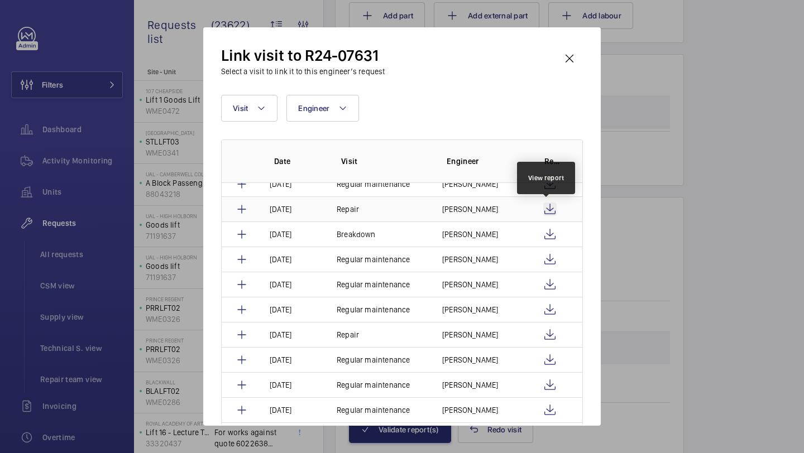
click at [548, 209] on wm-front-icon-button at bounding box center [549, 209] width 13 height 13
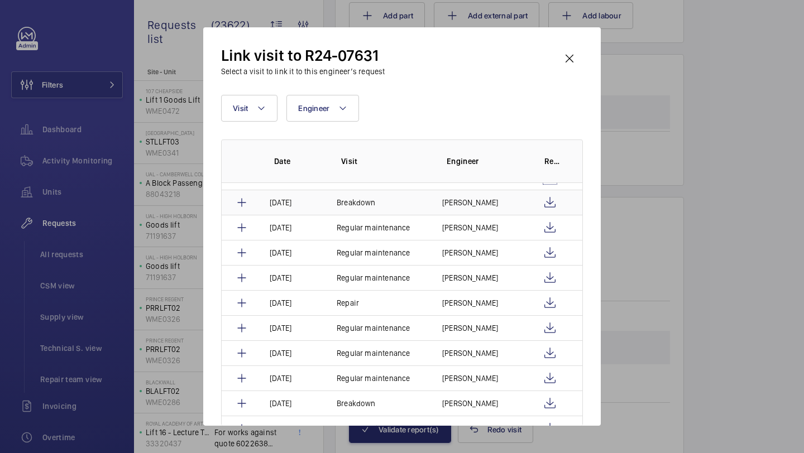
scroll to position [325, 0]
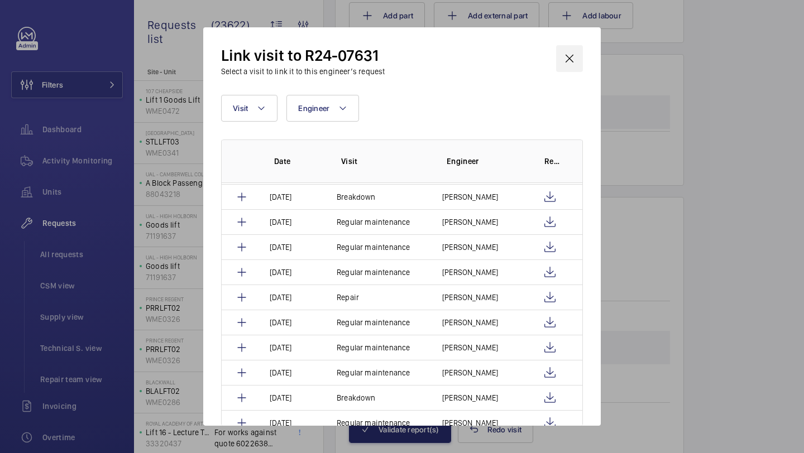
click at [565, 69] on wm-front-icon-button at bounding box center [569, 58] width 27 height 27
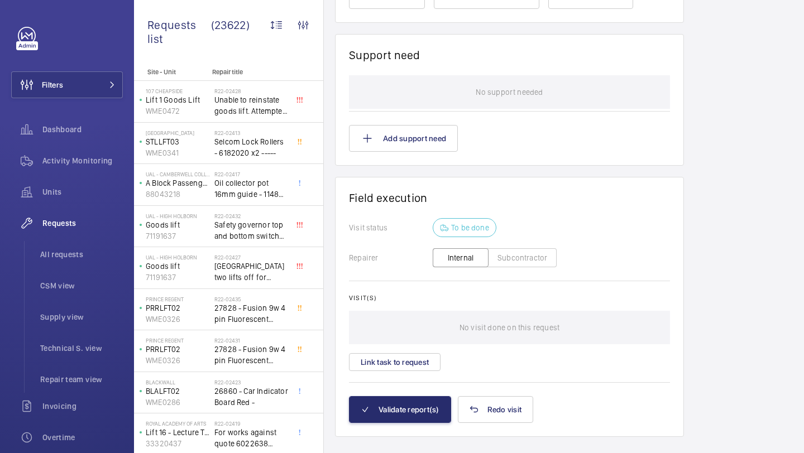
scroll to position [1113, 0]
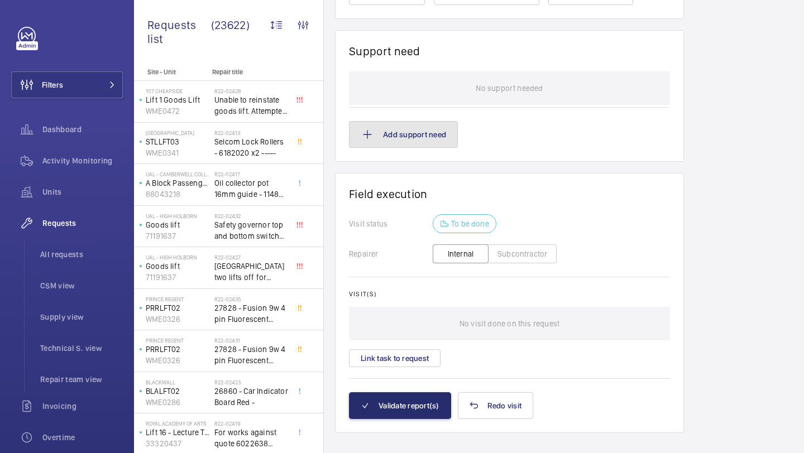
click at [399, 121] on button "Add support need" at bounding box center [403, 134] width 109 height 27
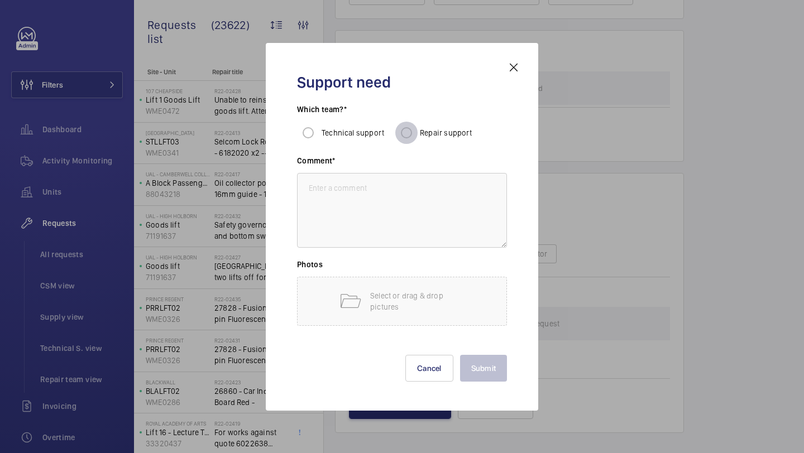
click at [407, 131] on input "Repair support" at bounding box center [406, 133] width 22 height 22
radio input "true"
click at [379, 204] on textarea at bounding box center [402, 210] width 210 height 75
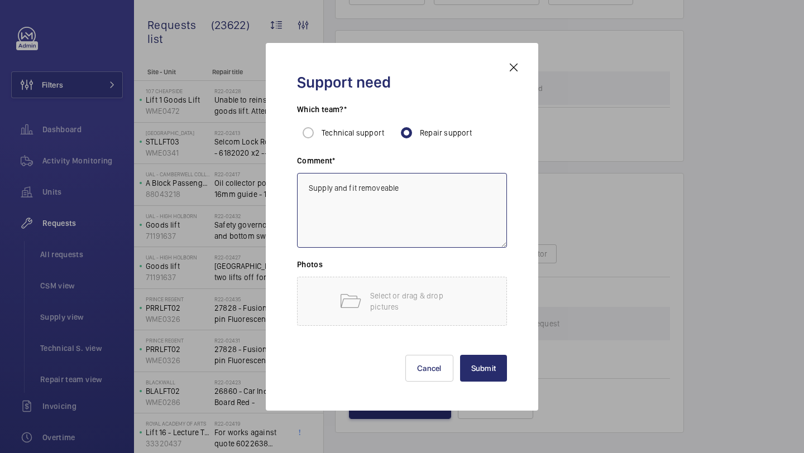
click at [381, 189] on textarea "Supply and fit removeable" at bounding box center [402, 210] width 210 height 75
click at [414, 186] on textarea "Supply and fit removeable" at bounding box center [402, 210] width 210 height 75
click at [379, 191] on textarea "Supply and fit removeable pit ladder" at bounding box center [402, 210] width 210 height 75
click at [363, 189] on textarea "Supply and fit removeable pit ladder" at bounding box center [402, 210] width 210 height 75
click at [444, 192] on textarea "Supply and fit moveable pit ladder" at bounding box center [402, 210] width 210 height 75
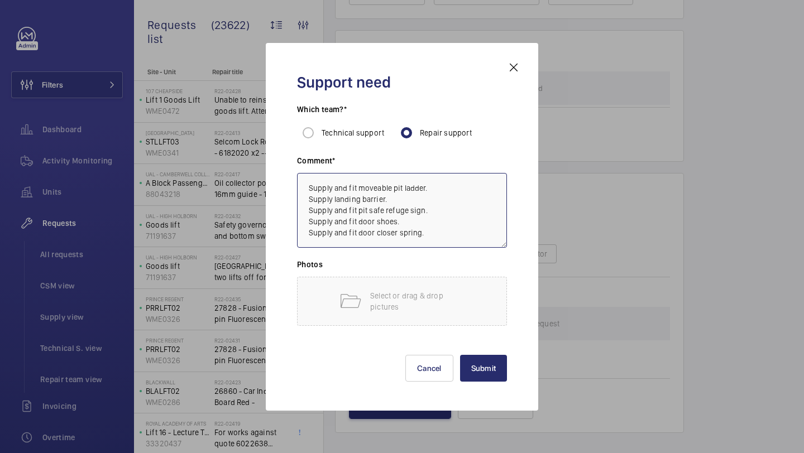
type textarea "Supply and fit moveable pit ladder. Supply landing barrier. Supply and fit pit …"
click at [491, 371] on button "Submit" at bounding box center [483, 368] width 47 height 27
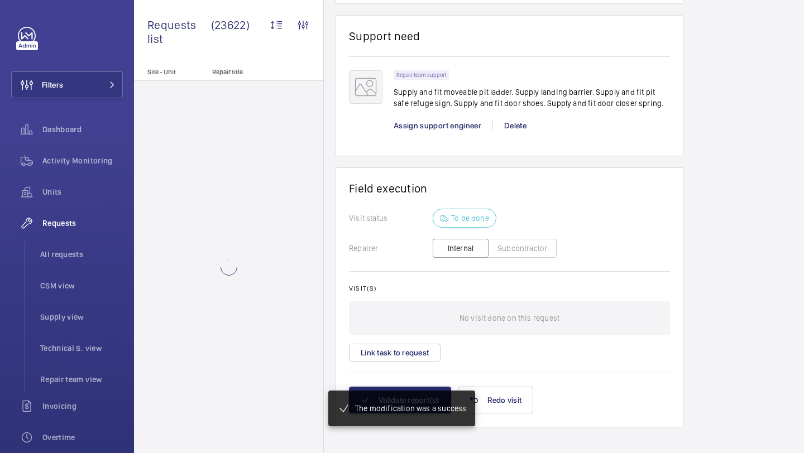
scroll to position [1106, 0]
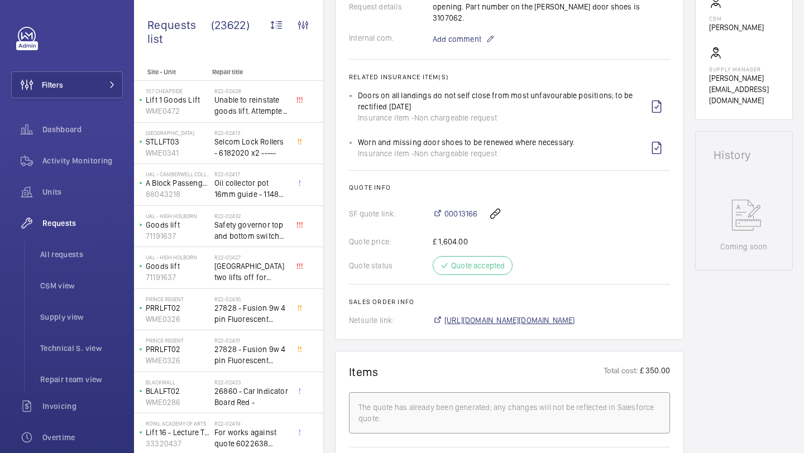
scroll to position [252, 0]
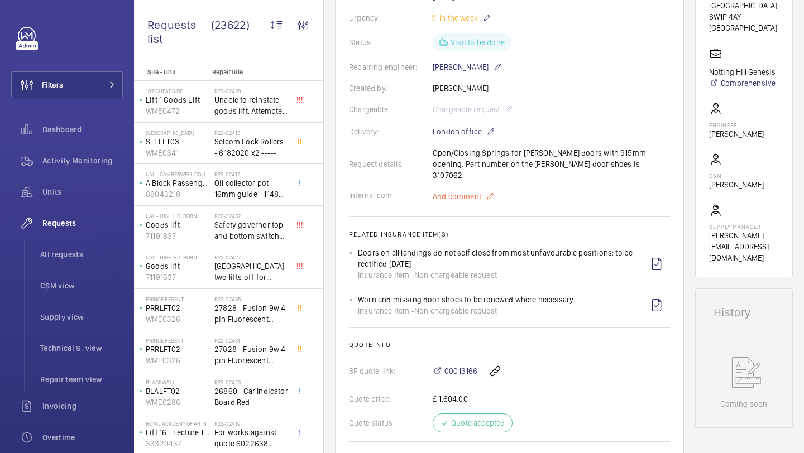
click at [458, 191] on span "Add comment" at bounding box center [456, 196] width 49 height 11
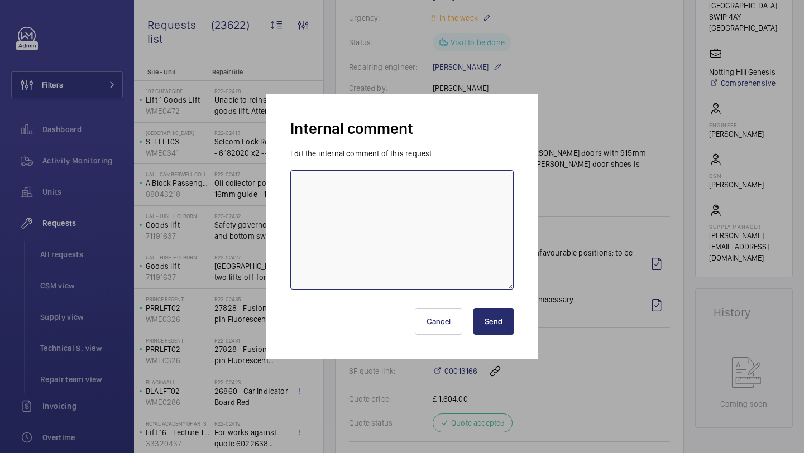
click at [424, 194] on textarea at bounding box center [401, 229] width 223 height 119
paste textarea "R24-06842"
type textarea "BARRIER AND SAFE REFUGE SIGN ORDERED UNDER R24-06842"
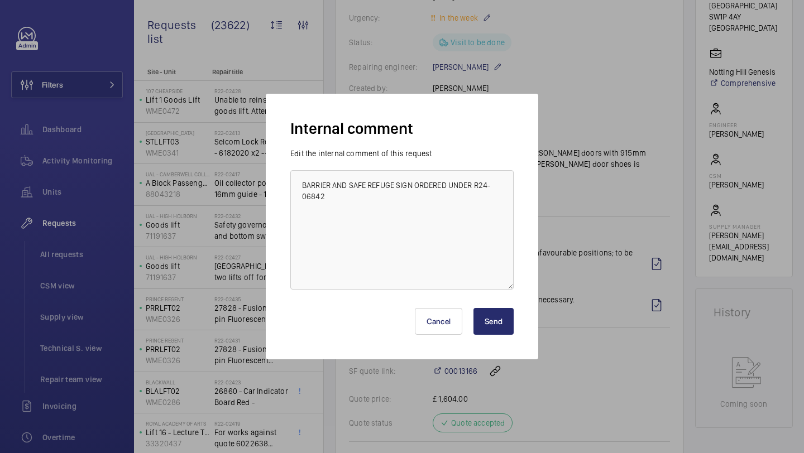
click at [506, 321] on button "Send" at bounding box center [493, 321] width 40 height 27
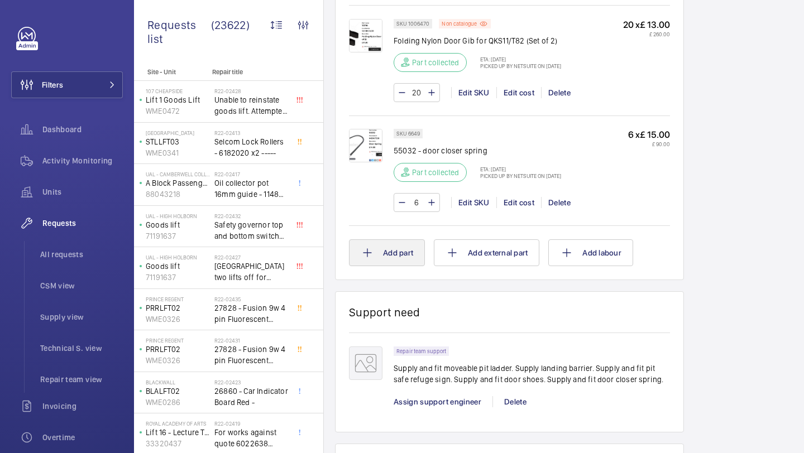
scroll to position [867, 0]
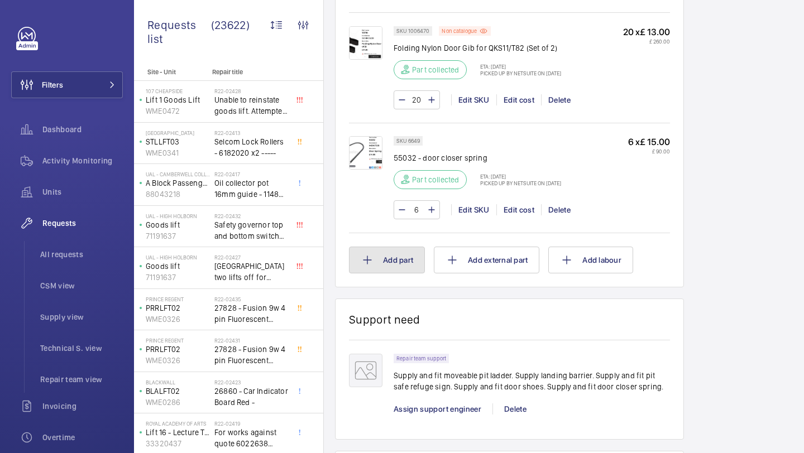
click at [384, 258] on button "Add part" at bounding box center [387, 260] width 76 height 27
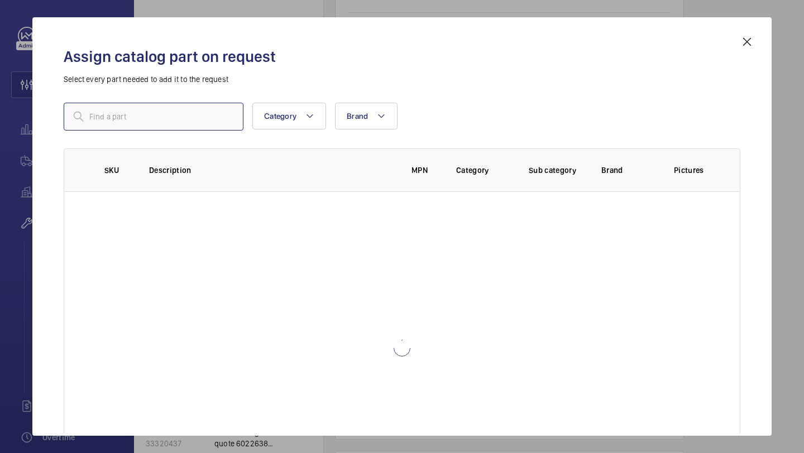
click at [198, 109] on input "text" at bounding box center [154, 117] width 180 height 28
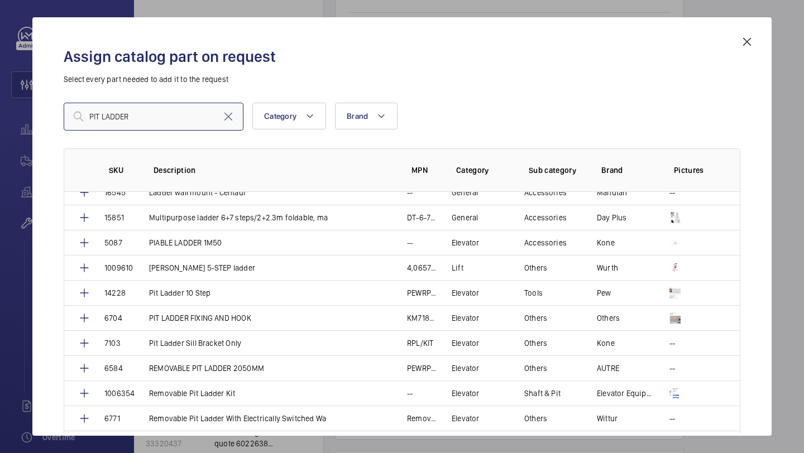
scroll to position [464, 0]
type input "PIT LADDER"
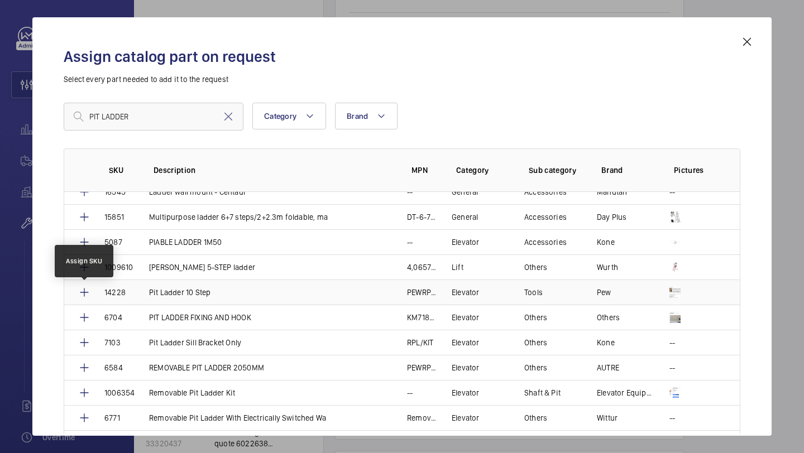
click at [85, 290] on mat-icon at bounding box center [84, 292] width 13 height 13
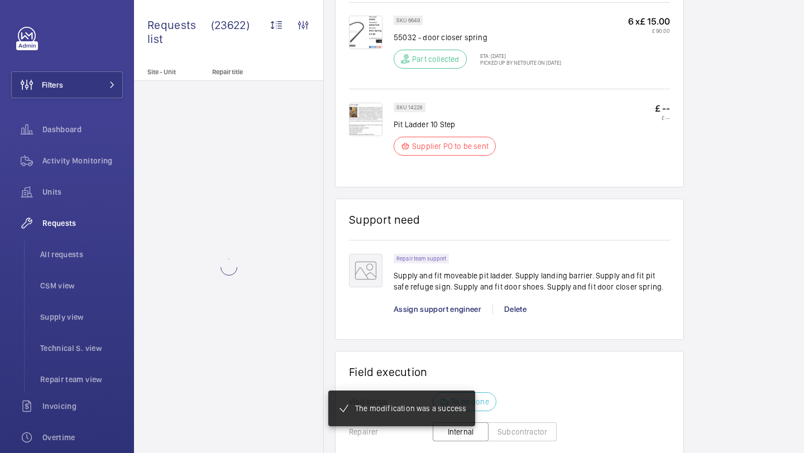
scroll to position [911, 0]
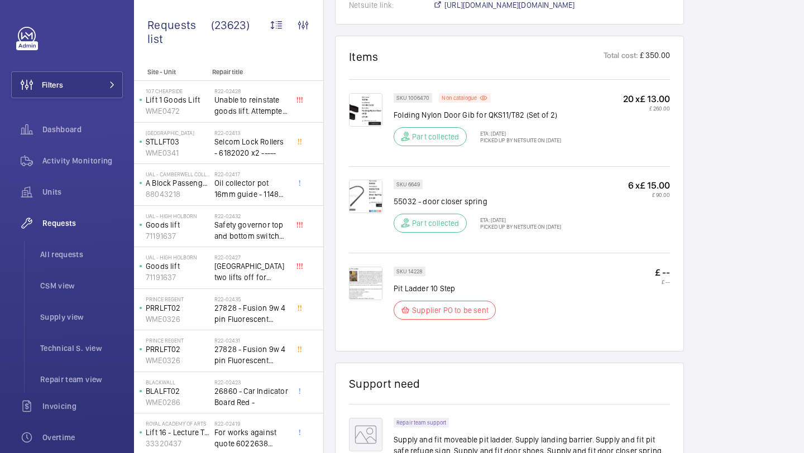
scroll to position [746, 0]
click at [369, 270] on img at bounding box center [365, 284] width 33 height 33
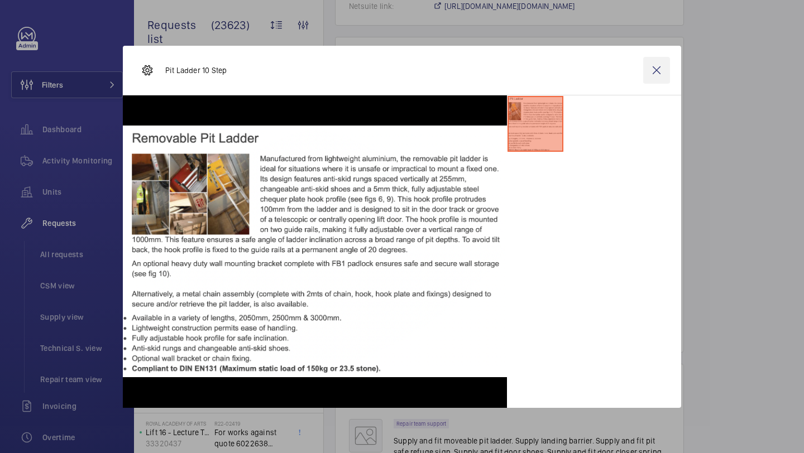
click at [659, 68] on wm-front-icon-button at bounding box center [656, 70] width 27 height 27
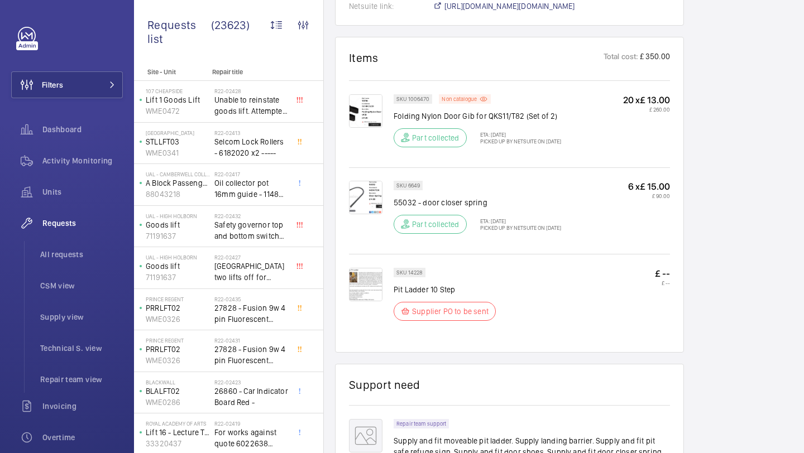
click at [372, 272] on img at bounding box center [365, 284] width 33 height 33
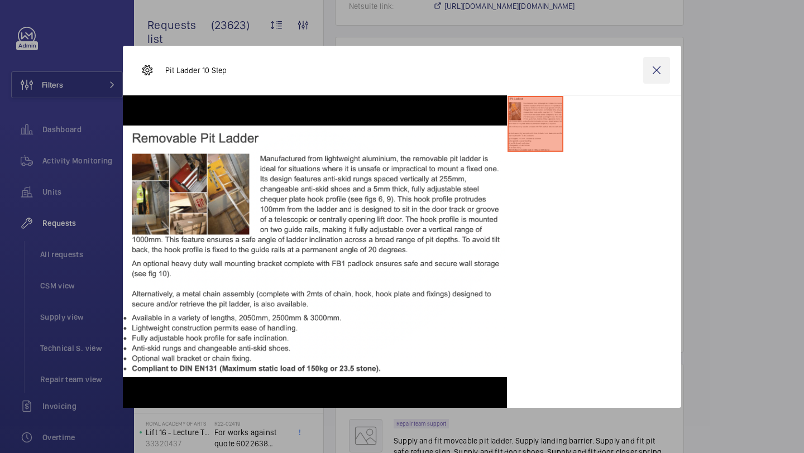
click at [657, 69] on wm-front-icon-button at bounding box center [656, 70] width 27 height 27
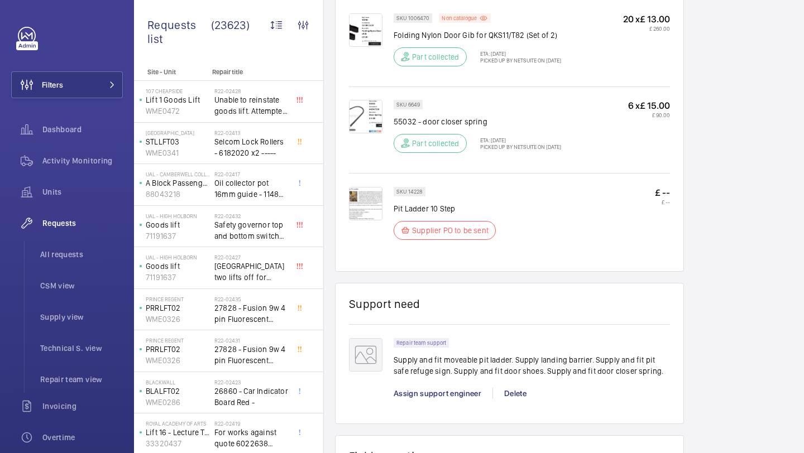
scroll to position [828, 0]
click at [352, 186] on img at bounding box center [365, 202] width 33 height 33
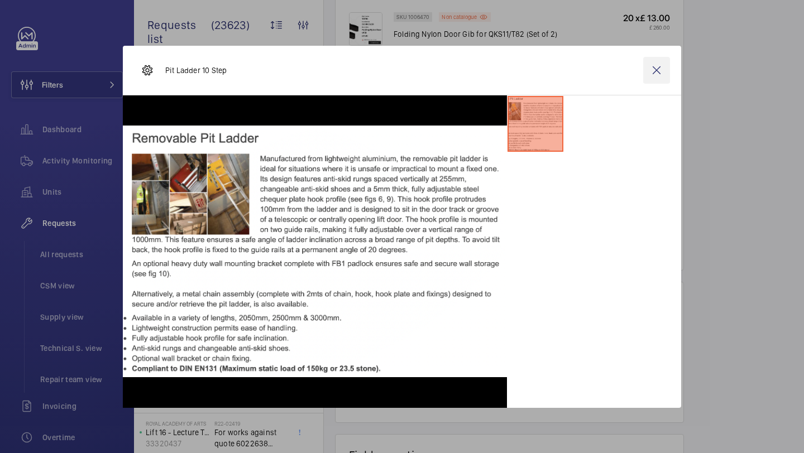
click at [656, 74] on wm-front-icon-button at bounding box center [656, 70] width 27 height 27
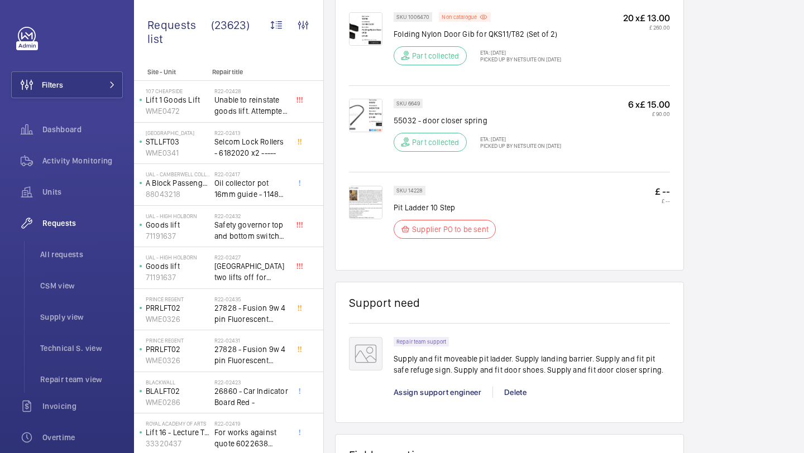
click at [368, 194] on img at bounding box center [365, 202] width 33 height 33
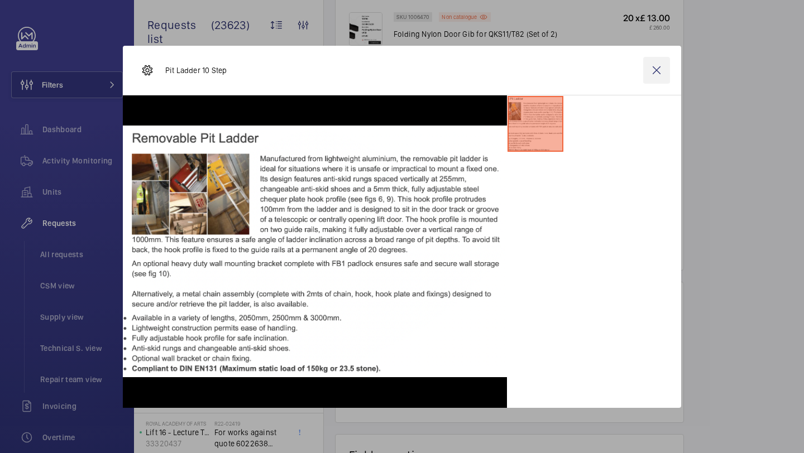
click at [659, 66] on wm-front-icon-button at bounding box center [656, 70] width 27 height 27
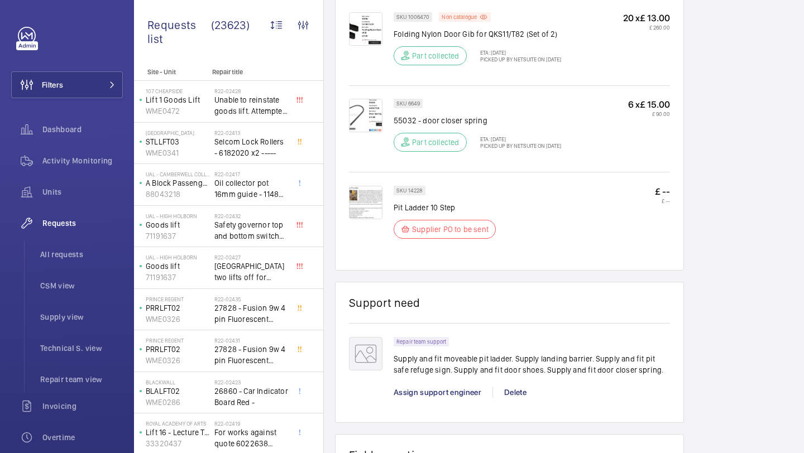
click at [357, 172] on div "SKU 14228 Pit Ladder 10 Step Supplier PO to be sent £ -- £ --" at bounding box center [509, 214] width 321 height 85
click at [357, 186] on img at bounding box center [365, 202] width 33 height 33
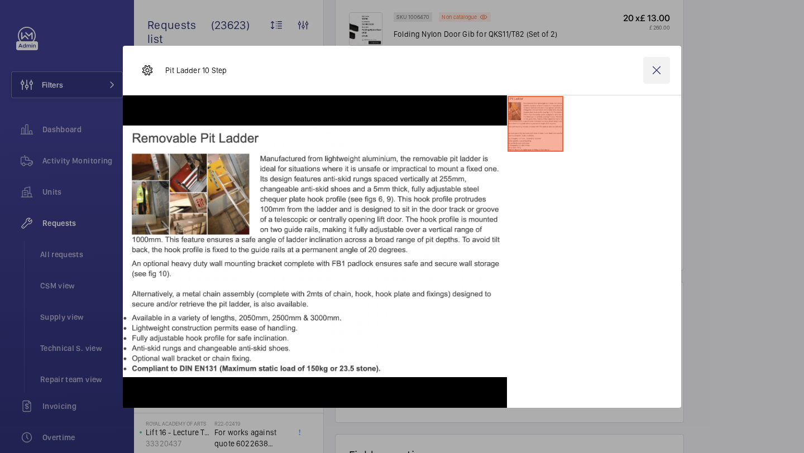
click at [650, 64] on wm-front-icon-button at bounding box center [656, 70] width 27 height 27
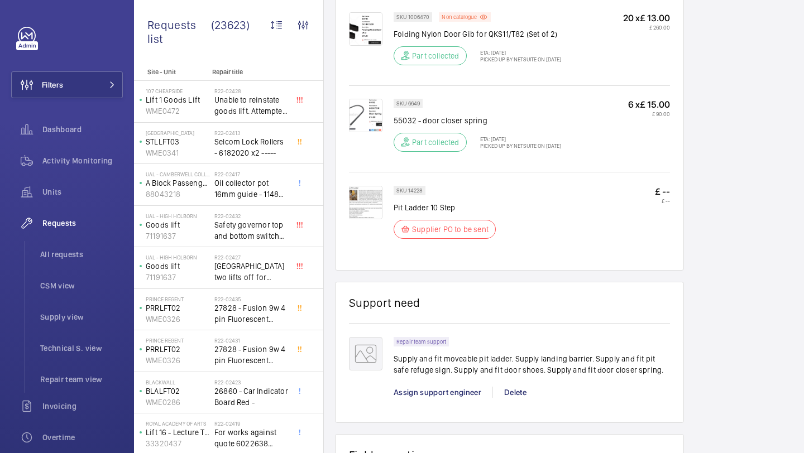
click at [366, 197] on img at bounding box center [365, 202] width 33 height 33
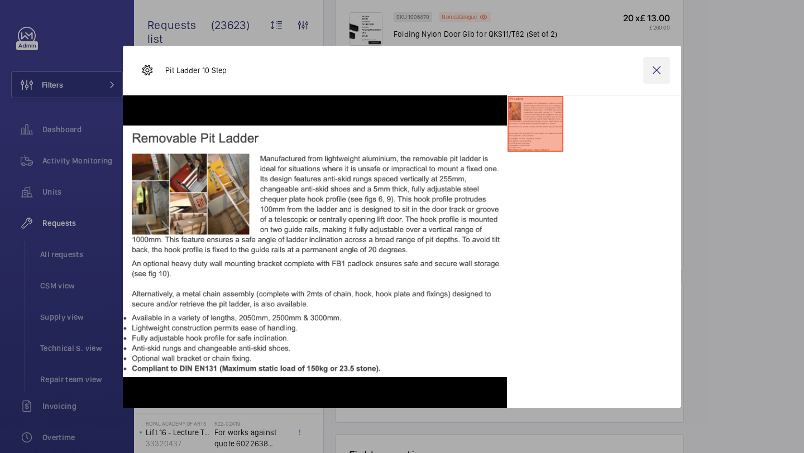
click at [658, 73] on wm-front-icon-button at bounding box center [656, 70] width 27 height 27
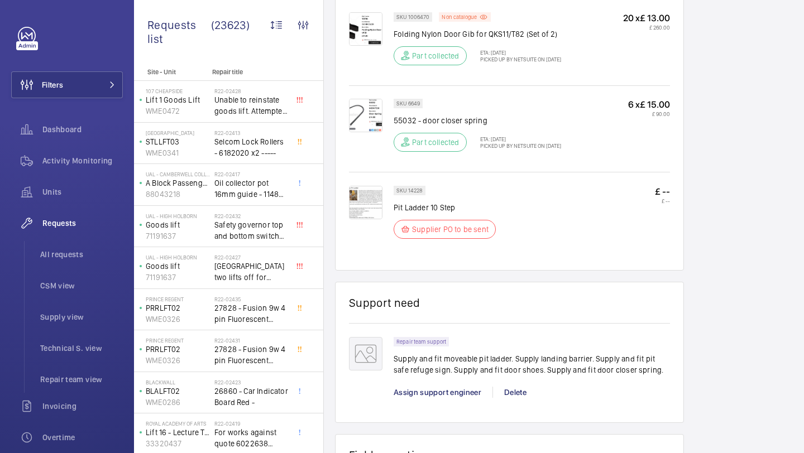
click at [374, 194] on img at bounding box center [365, 202] width 33 height 33
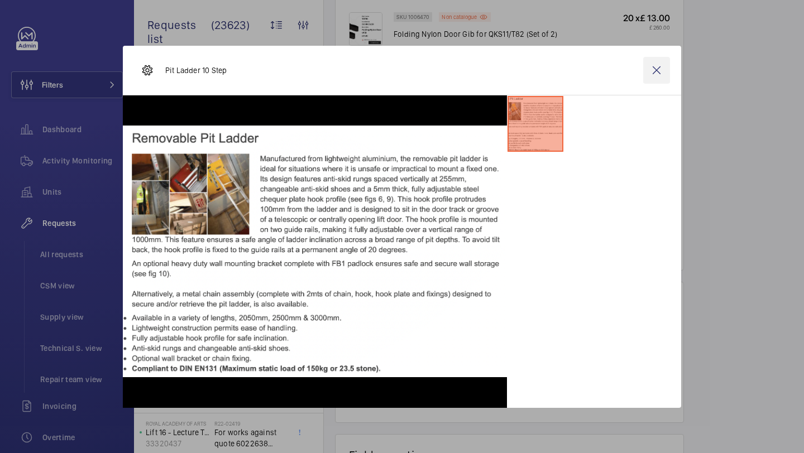
click at [667, 71] on wm-front-icon-button at bounding box center [656, 70] width 27 height 27
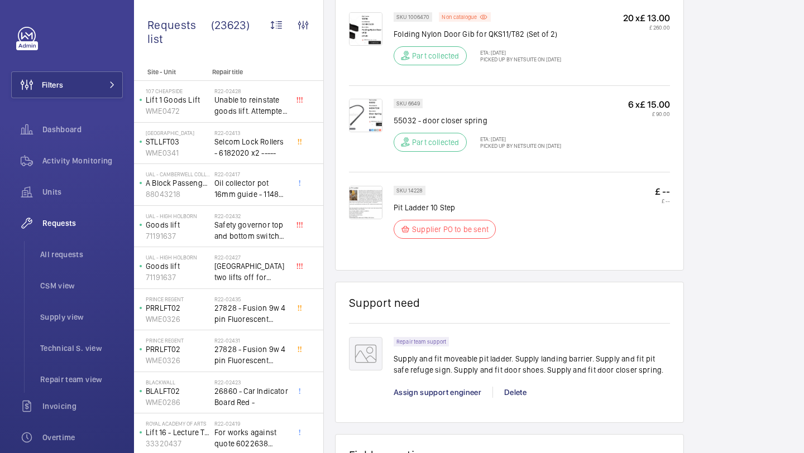
click at [346, 203] on wm-front-card "Items Total cost: £ 350.00 SKU 1006470 Non catalogue Folding Nylon Door Gib for…" at bounding box center [509, 113] width 349 height 316
click at [355, 193] on img at bounding box center [365, 202] width 33 height 33
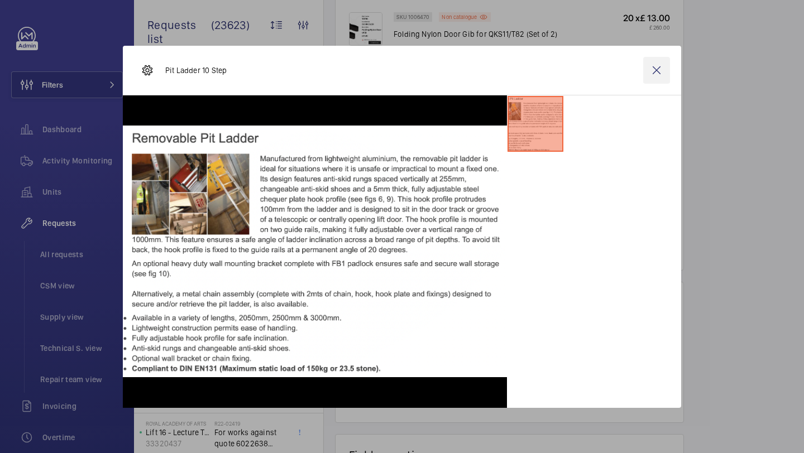
click at [667, 71] on wm-front-icon-button at bounding box center [656, 70] width 27 height 27
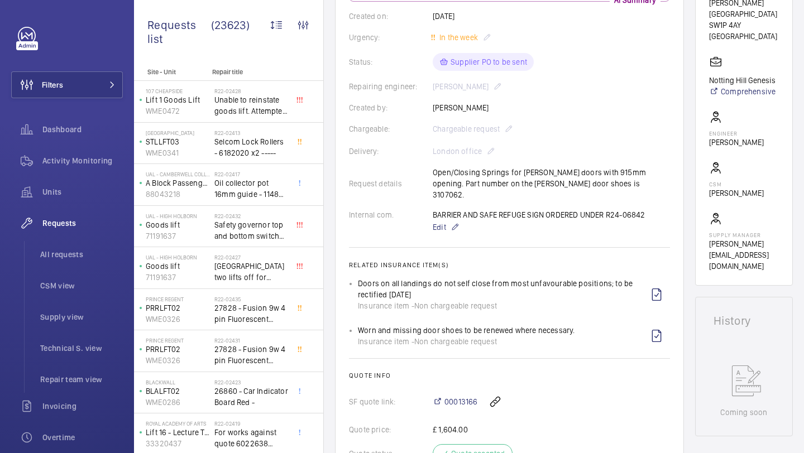
scroll to position [167, 0]
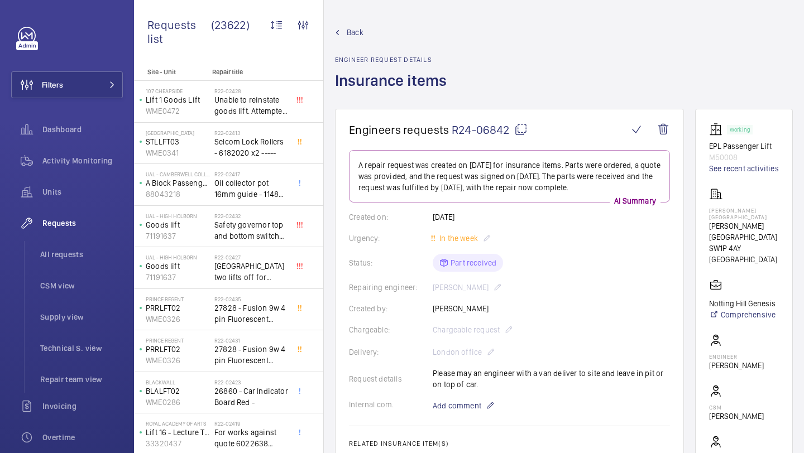
click at [520, 123] on mat-icon at bounding box center [520, 129] width 13 height 13
click at [632, 123] on wm-front-icon-button at bounding box center [636, 129] width 27 height 27
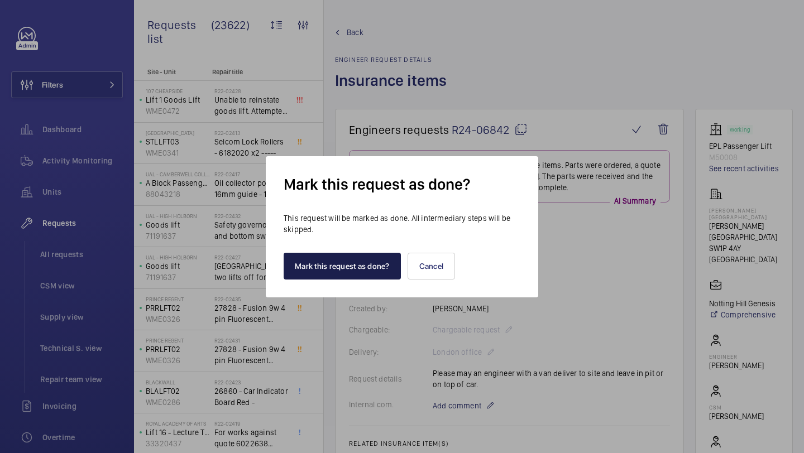
click at [372, 258] on button "Mark this request as done?" at bounding box center [341, 266] width 117 height 27
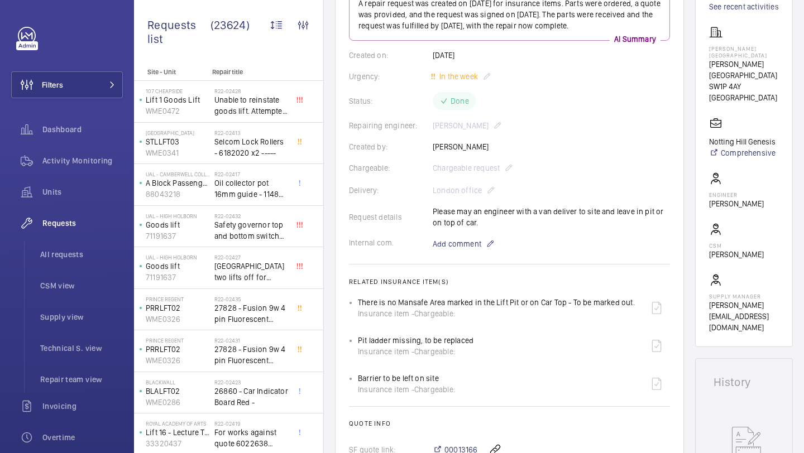
scroll to position [18, 0]
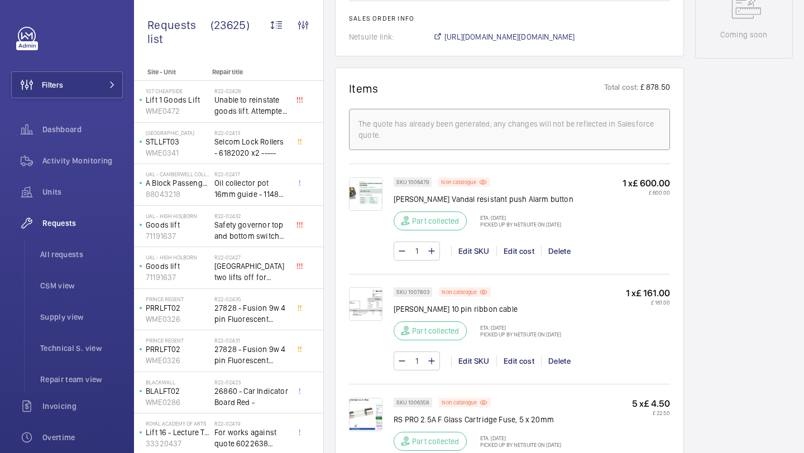
scroll to position [618, 0]
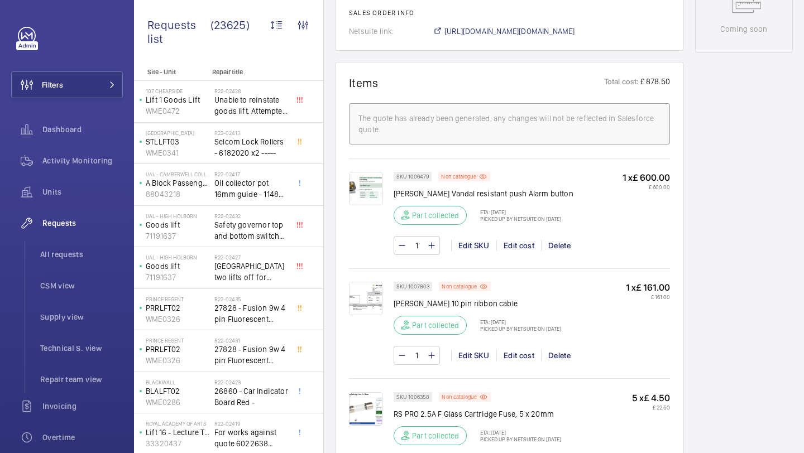
click at [360, 168] on div "SKU 1006479 Non catalogue Schindler Vandal resistant push Alarm button Part col…" at bounding box center [509, 212] width 321 height 108
click at [365, 191] on img at bounding box center [365, 188] width 33 height 33
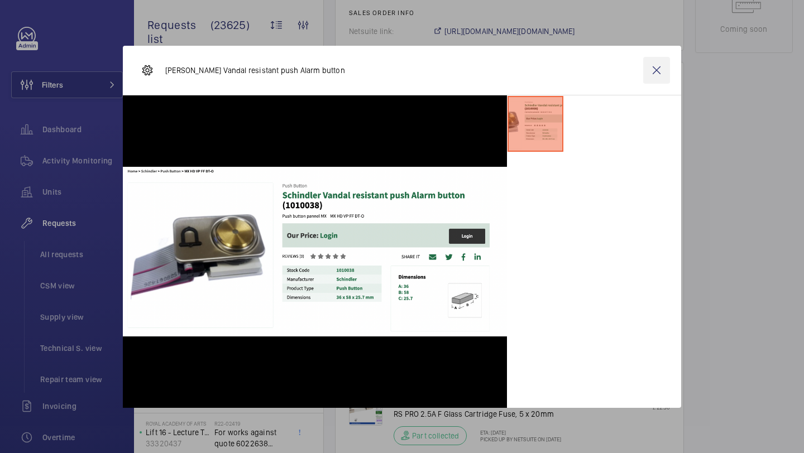
click at [662, 80] on wm-front-icon-button at bounding box center [656, 70] width 27 height 27
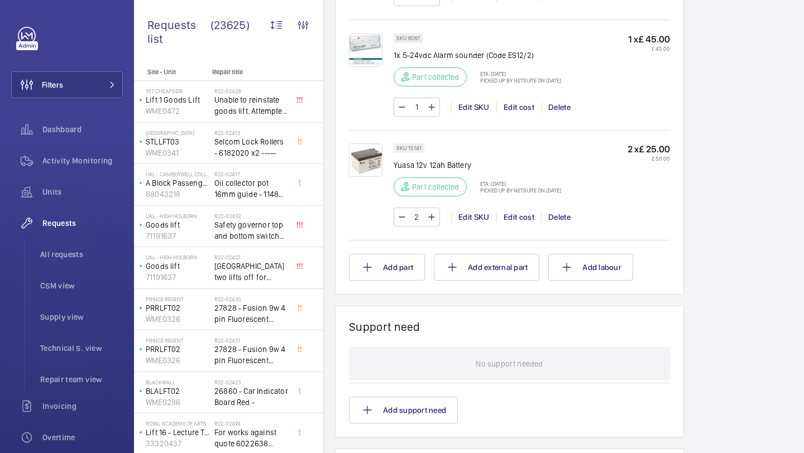
scroll to position [1126, 0]
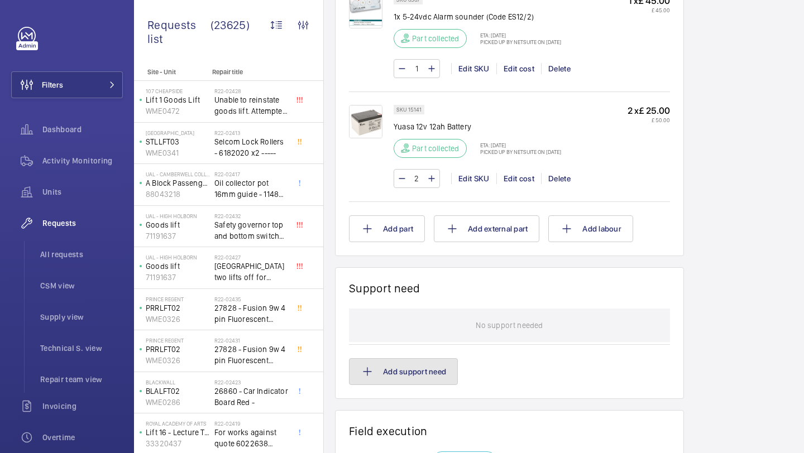
click at [417, 380] on button "Add support need" at bounding box center [403, 371] width 109 height 27
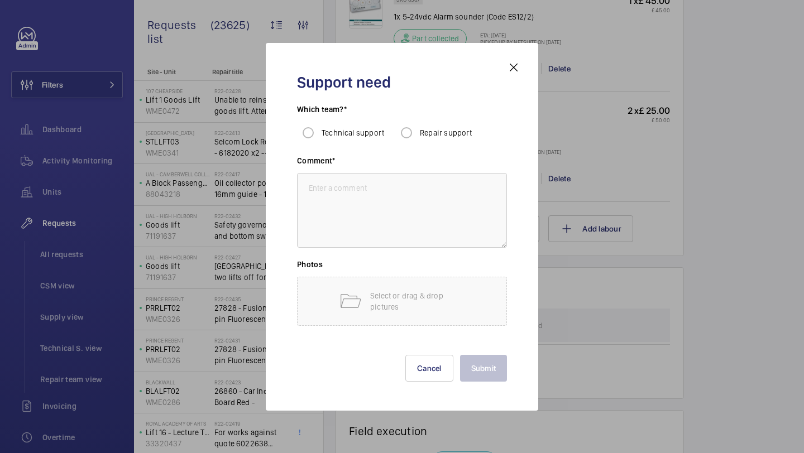
click at [422, 137] on label "Repair support" at bounding box center [444, 132] width 55 height 11
click at [417, 137] on input "Repair support" at bounding box center [406, 133] width 22 height 22
radio input "true"
click at [372, 190] on textarea at bounding box center [402, 210] width 210 height 75
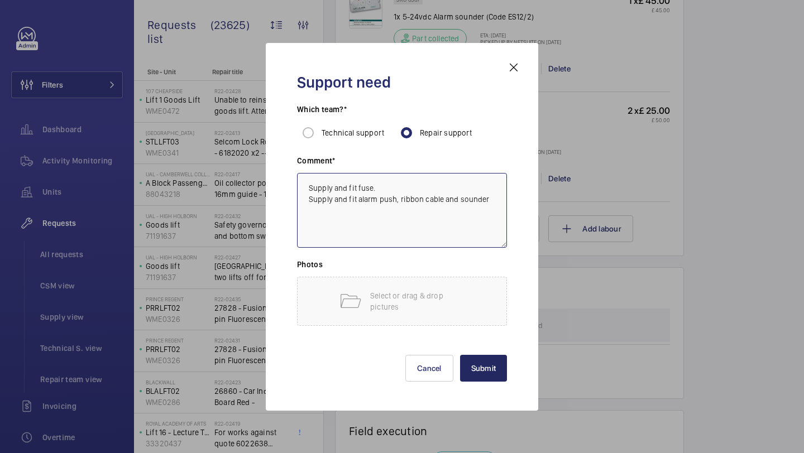
type textarea "Supply and fit fuse. Supply and fit alarm push, ribbon cable and sounder"
click at [491, 363] on button "Submit" at bounding box center [483, 368] width 47 height 27
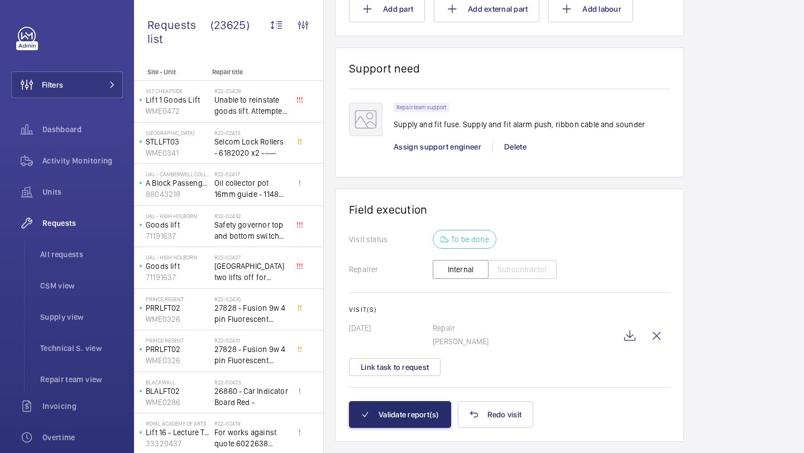
scroll to position [1371, 0]
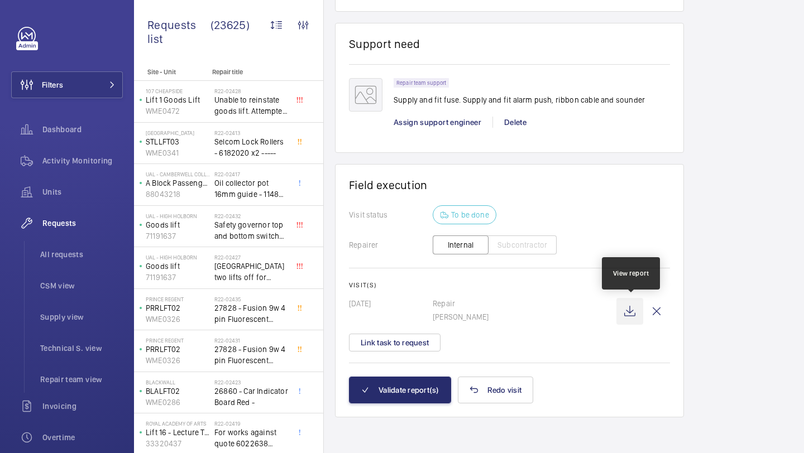
click at [638, 313] on wm-front-icon-button at bounding box center [629, 311] width 27 height 27
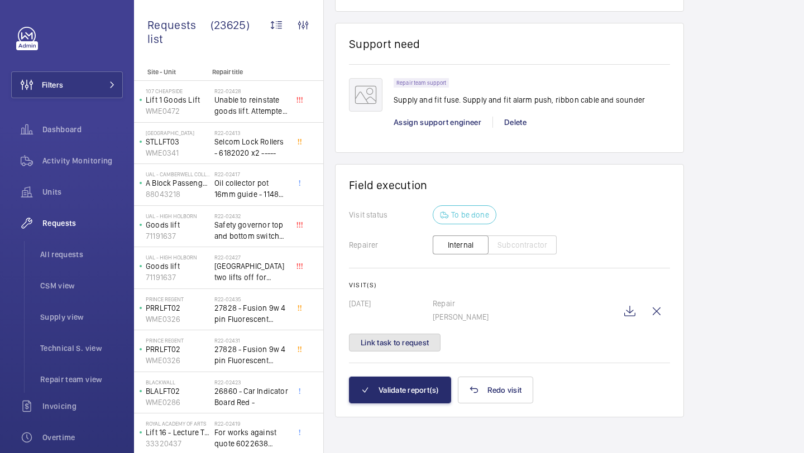
click at [417, 346] on button "Link task to request" at bounding box center [395, 343] width 92 height 18
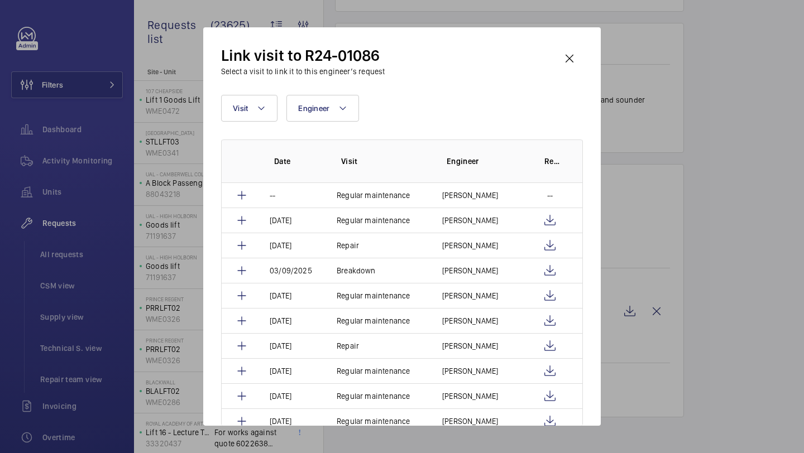
click at [569, 38] on div "Link visit to R24-01086 Select a visit to link it to this engineer’s request Vi…" at bounding box center [401, 226] width 397 height 398
click at [569, 50] on wm-front-icon-button at bounding box center [569, 58] width 27 height 27
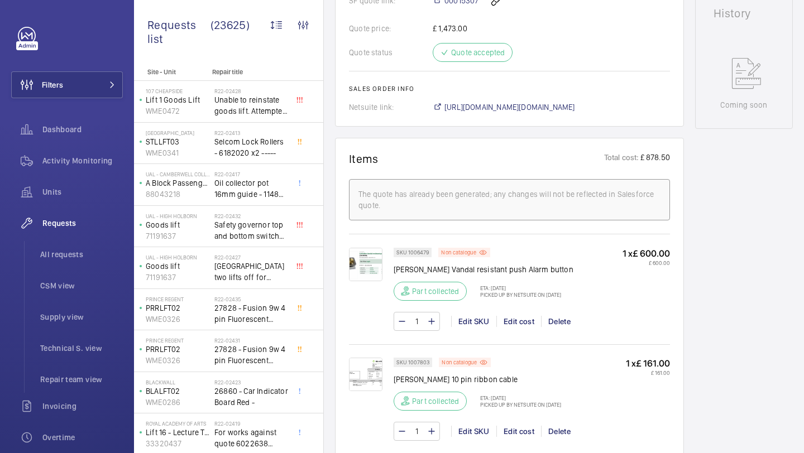
scroll to position [540, 0]
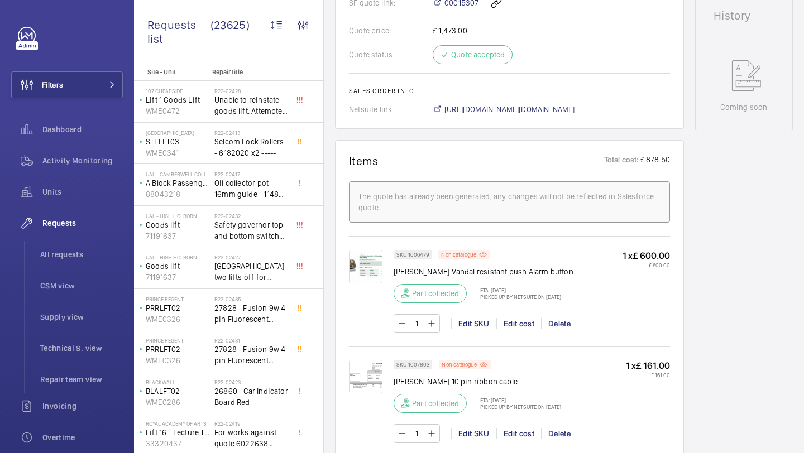
click at [365, 263] on img at bounding box center [365, 266] width 33 height 33
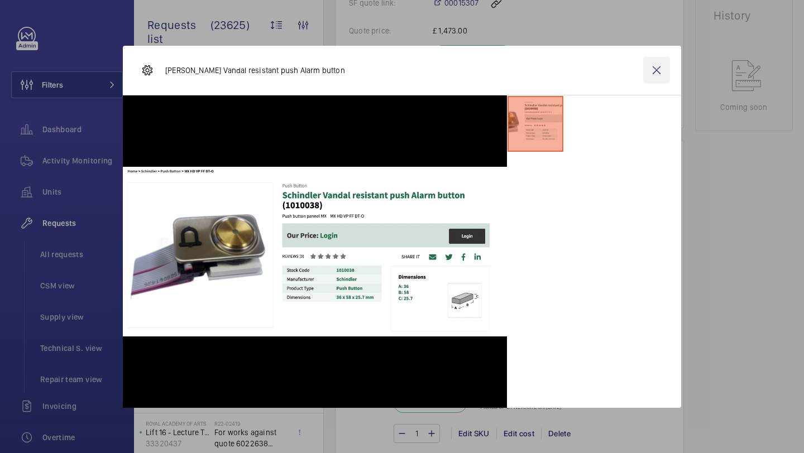
click at [657, 68] on wm-front-icon-button at bounding box center [656, 70] width 27 height 27
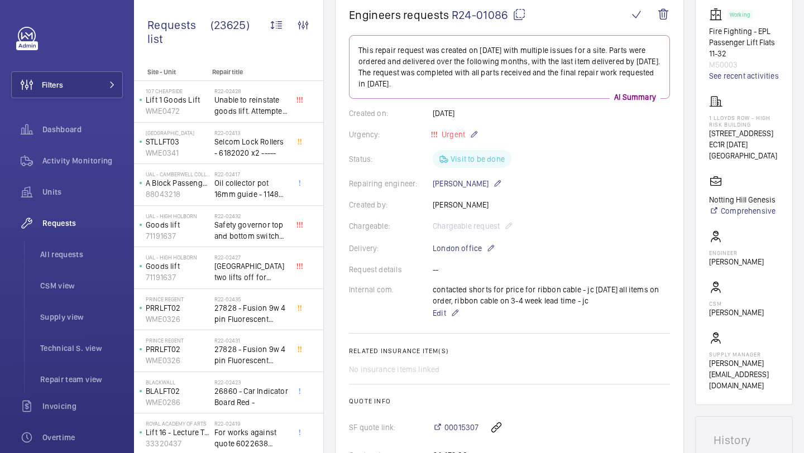
scroll to position [89, 0]
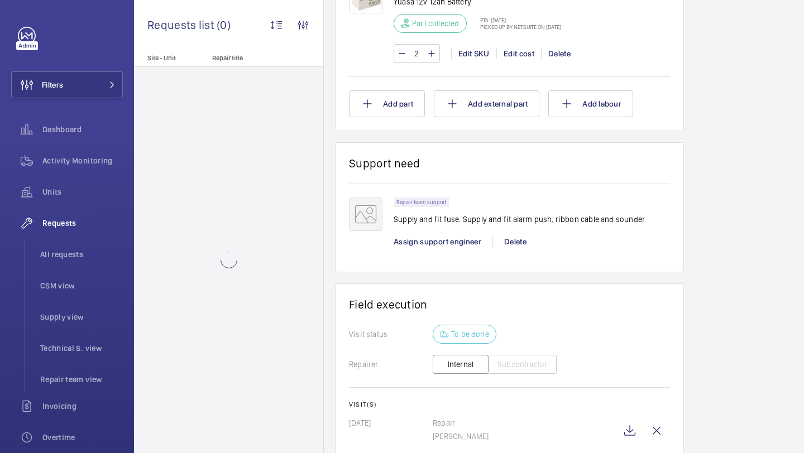
scroll to position [1363, 0]
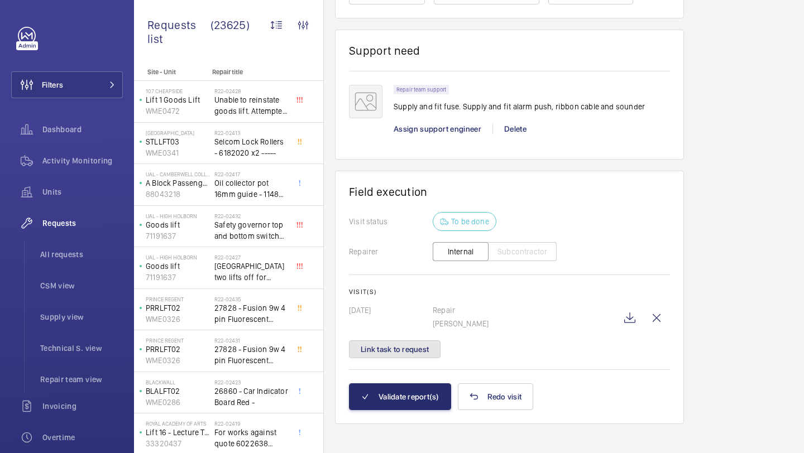
click at [415, 349] on button "Link task to request" at bounding box center [395, 349] width 92 height 18
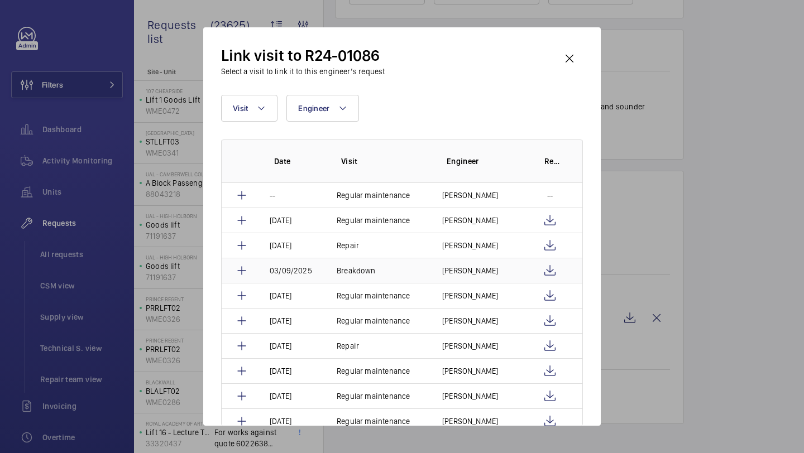
scroll to position [89, 0]
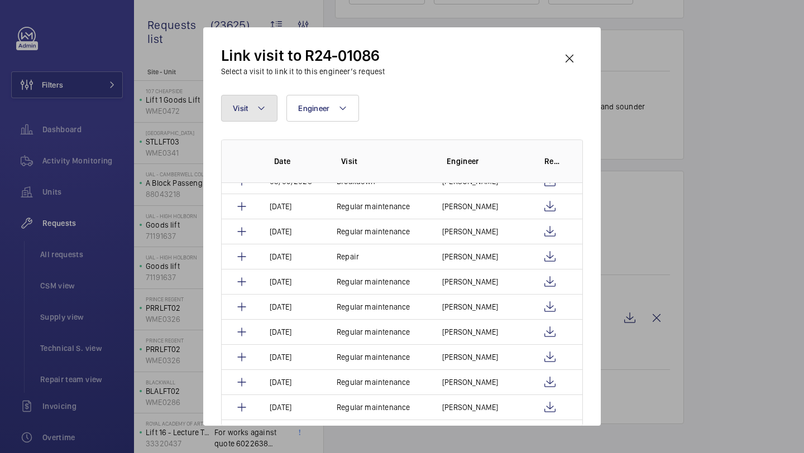
click at [249, 109] on button "Visit" at bounding box center [249, 108] width 56 height 27
type input "repai"
click at [275, 191] on label "Repai r" at bounding box center [319, 183] width 194 height 27
click at [249, 191] on input "Repai r" at bounding box center [238, 183] width 22 height 22
checkbox input "true"
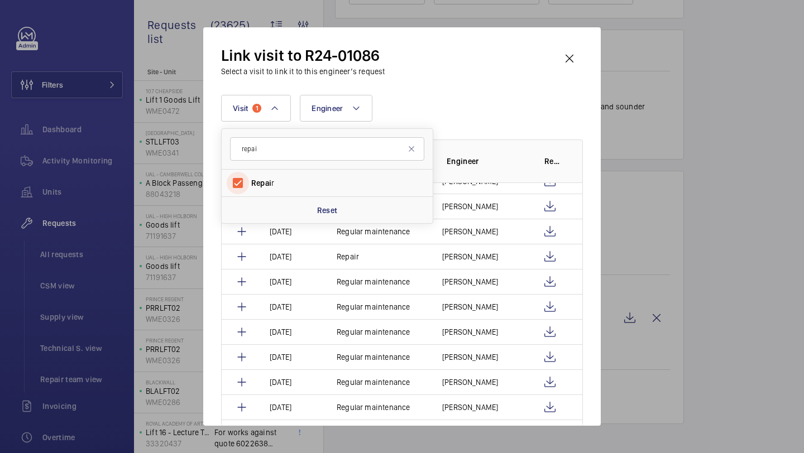
scroll to position [0, 0]
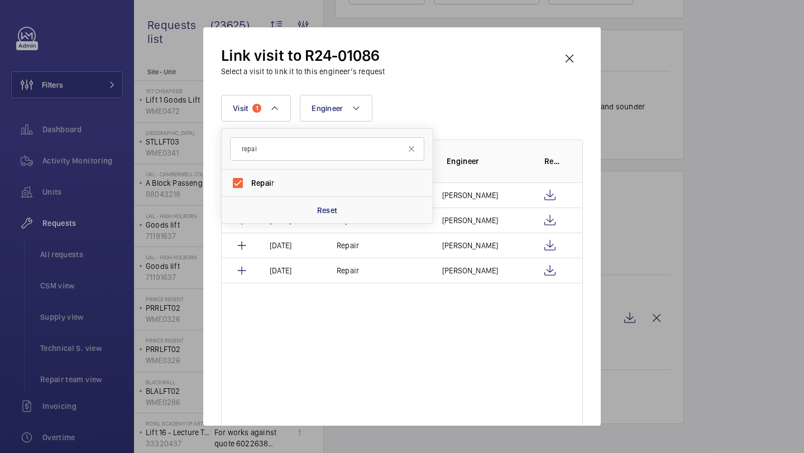
click at [440, 118] on div "Visit 1 repai Repai r Reset Engineer More filters Reset all filters" at bounding box center [402, 108] width 362 height 27
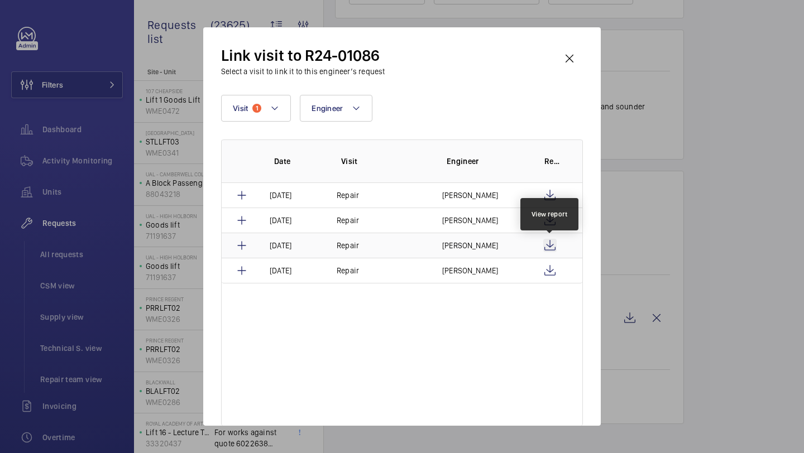
click at [546, 246] on wm-front-icon-button at bounding box center [549, 245] width 13 height 13
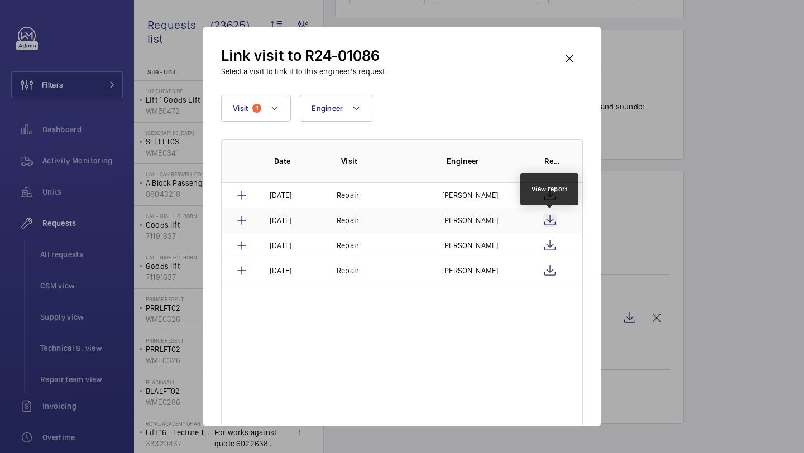
click at [549, 219] on wm-front-icon-button at bounding box center [549, 220] width 13 height 13
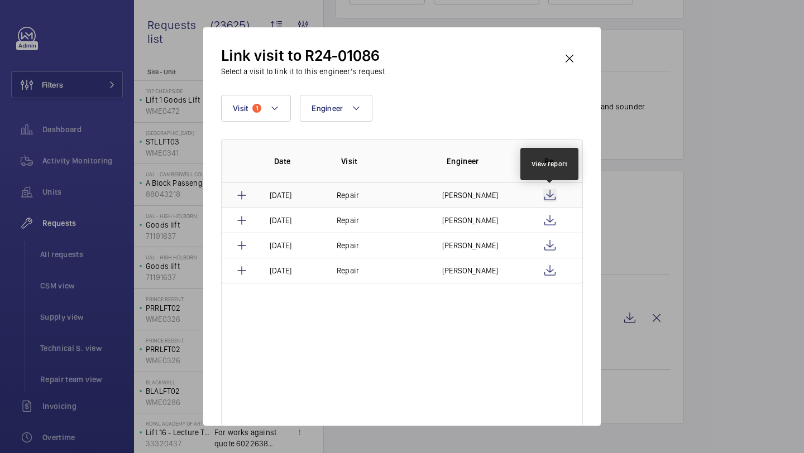
click at [553, 195] on wm-front-icon-button at bounding box center [549, 195] width 13 height 13
click at [554, 55] on div "Link visit to R24-01086 Select a visit to link it to this engineer’s request" at bounding box center [402, 61] width 362 height 32
click at [570, 56] on wm-front-icon-button at bounding box center [569, 58] width 27 height 27
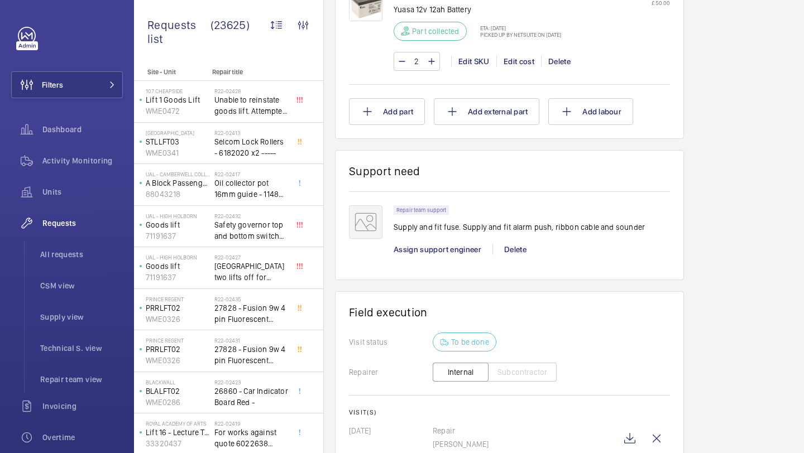
scroll to position [1236, 0]
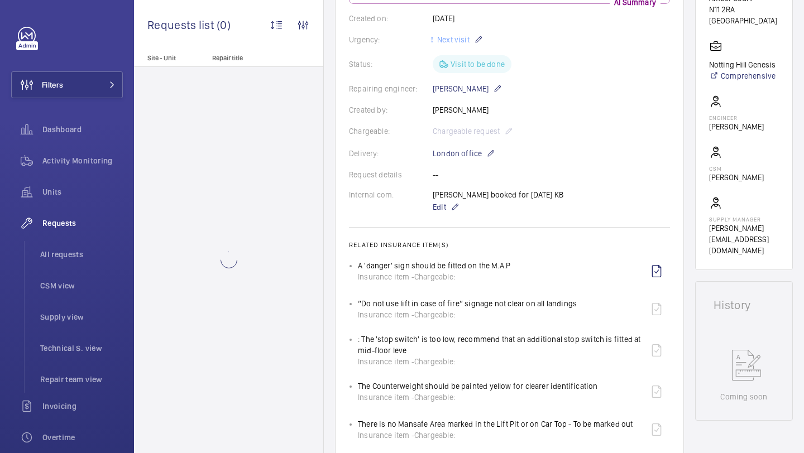
scroll to position [225, 0]
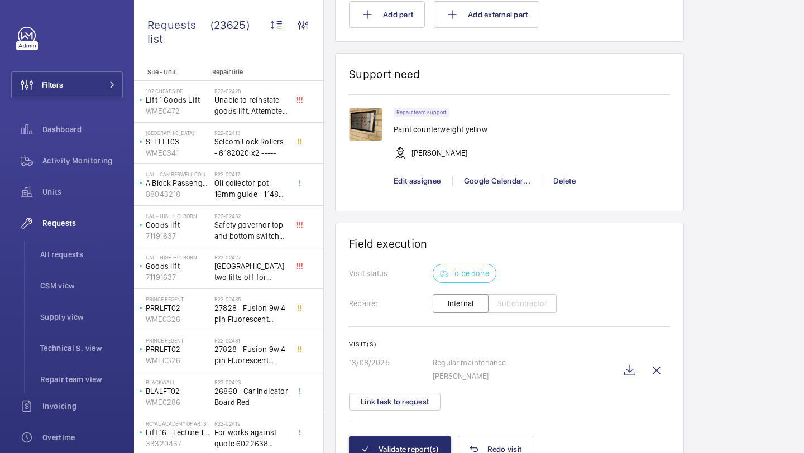
scroll to position [1709, 0]
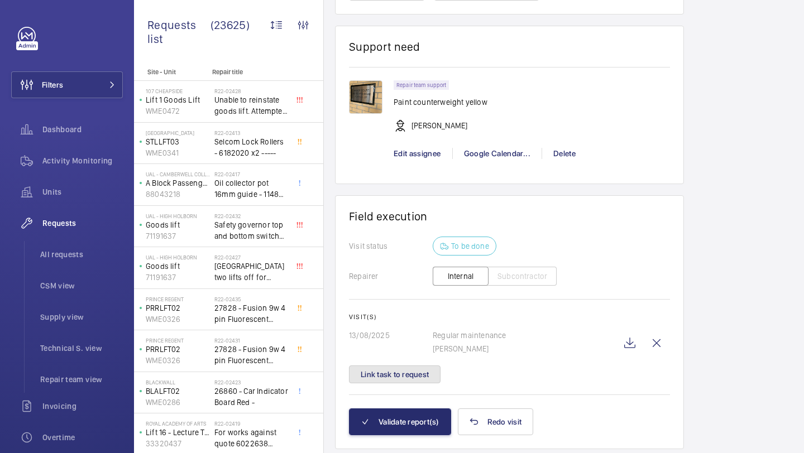
click at [400, 373] on button "Link task to request" at bounding box center [395, 375] width 92 height 18
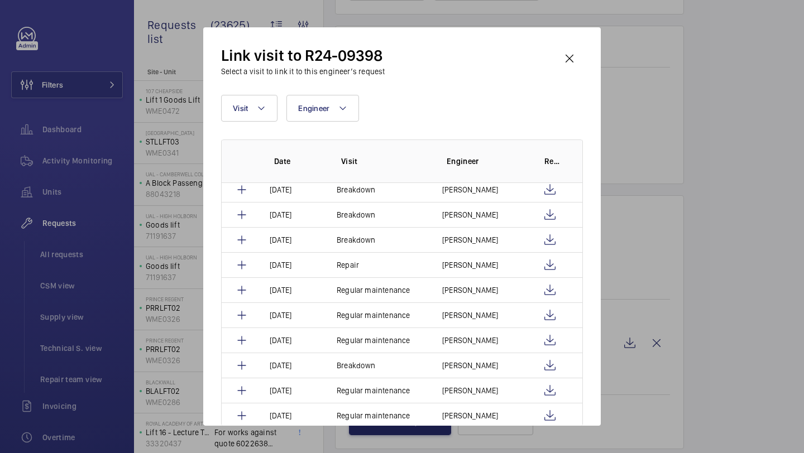
scroll to position [392, 0]
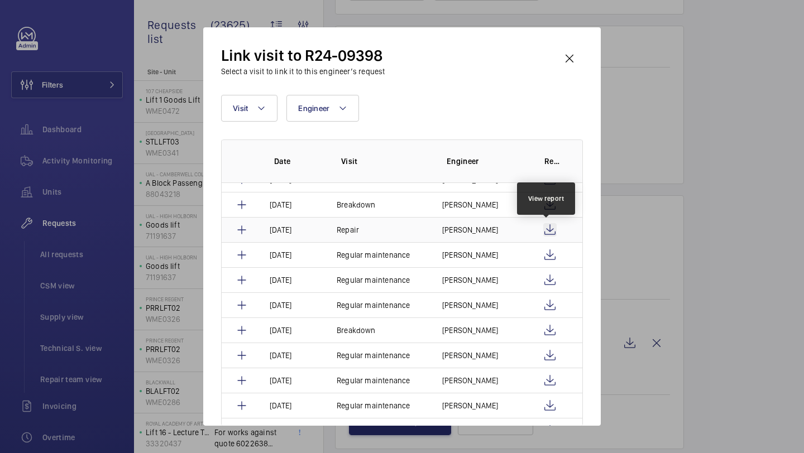
click at [550, 228] on wm-front-icon-button at bounding box center [549, 229] width 13 height 13
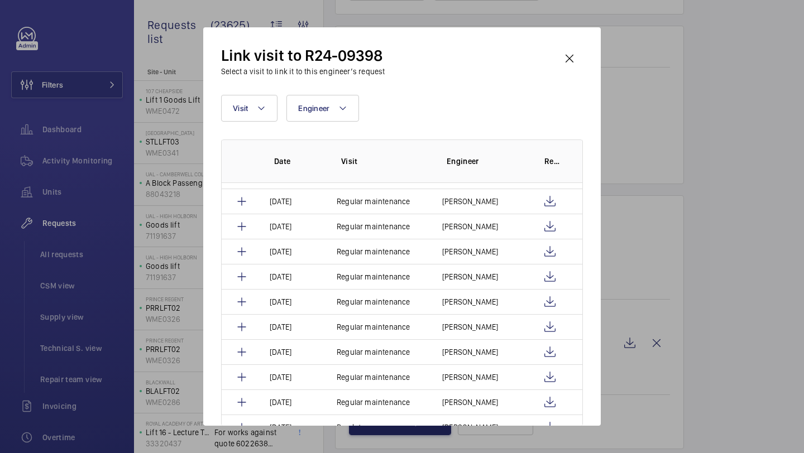
scroll to position [586, 0]
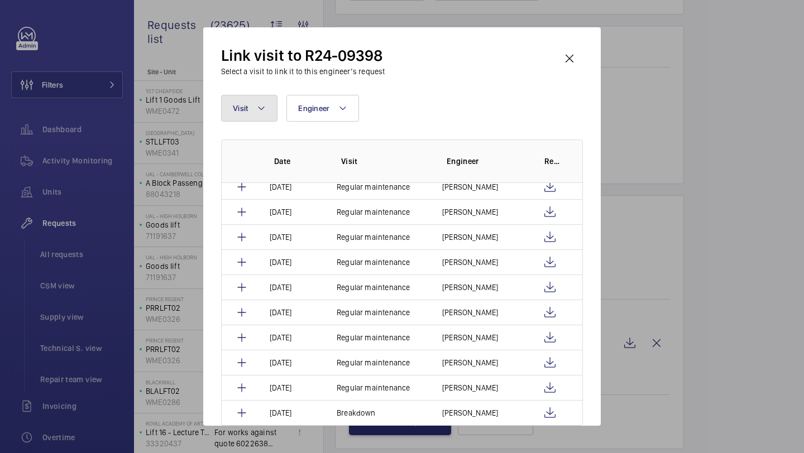
click at [259, 112] on mat-icon at bounding box center [261, 108] width 9 height 13
type input "REP"
click at [259, 182] on span "Rep" at bounding box center [258, 183] width 14 height 9
click at [249, 182] on input "Rep air" at bounding box center [238, 183] width 22 height 22
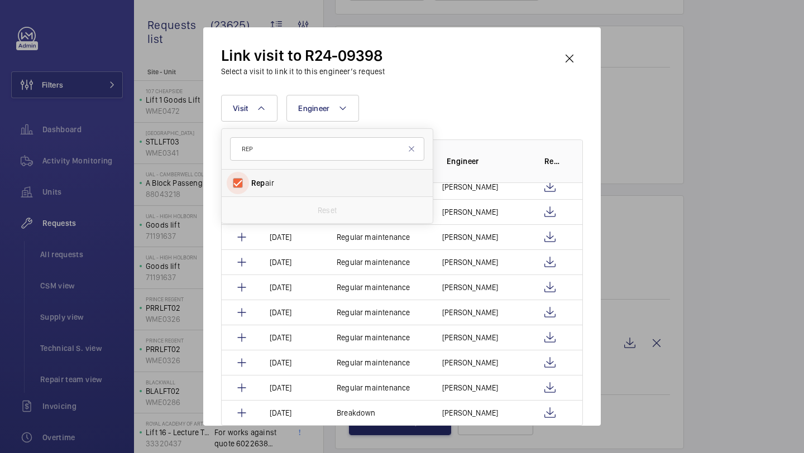
checkbox input "true"
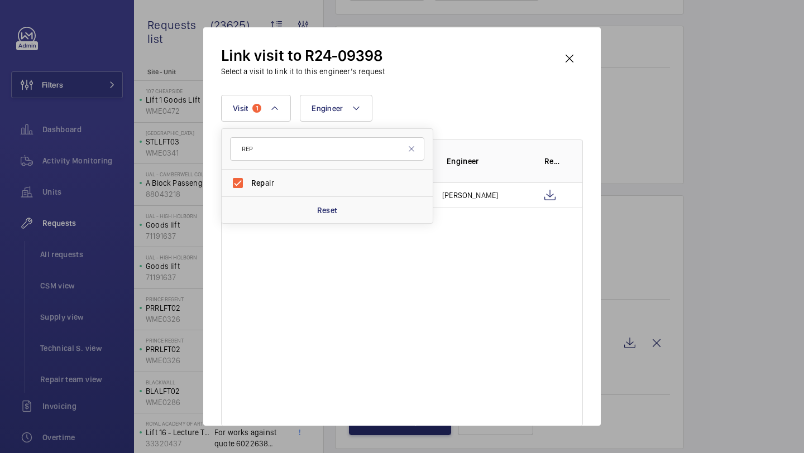
click at [443, 128] on div "Visit 1 REP Rep air Reset Engineer More filters Reset all filters Date Visit En…" at bounding box center [402, 260] width 362 height 331
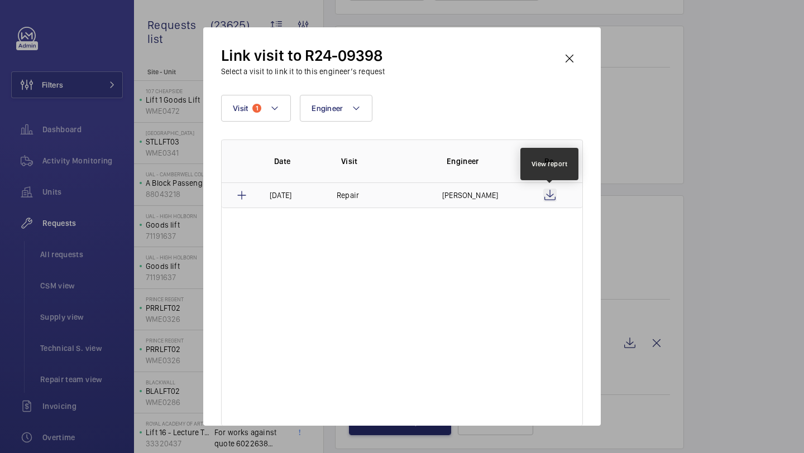
click at [549, 192] on wm-front-icon-button at bounding box center [549, 195] width 13 height 13
click at [565, 57] on wm-front-icon-button at bounding box center [569, 58] width 27 height 27
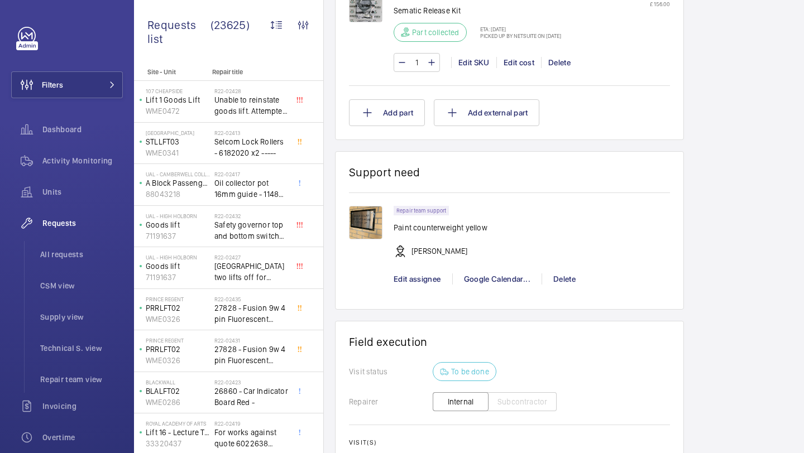
scroll to position [1510, 0]
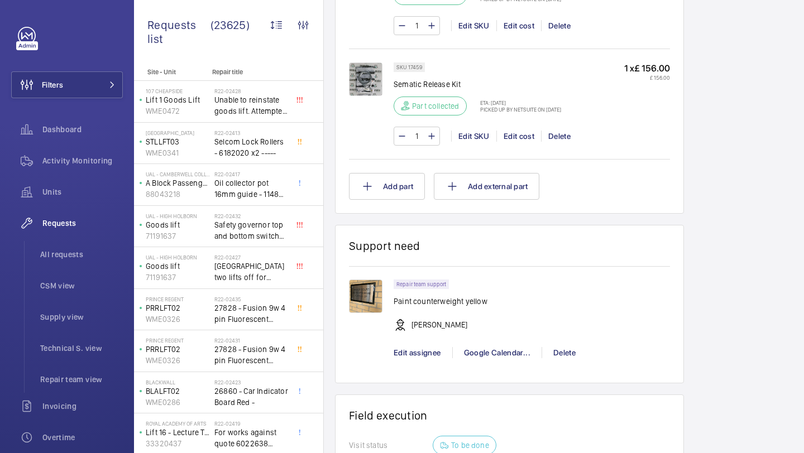
click at [358, 287] on img at bounding box center [365, 296] width 33 height 33
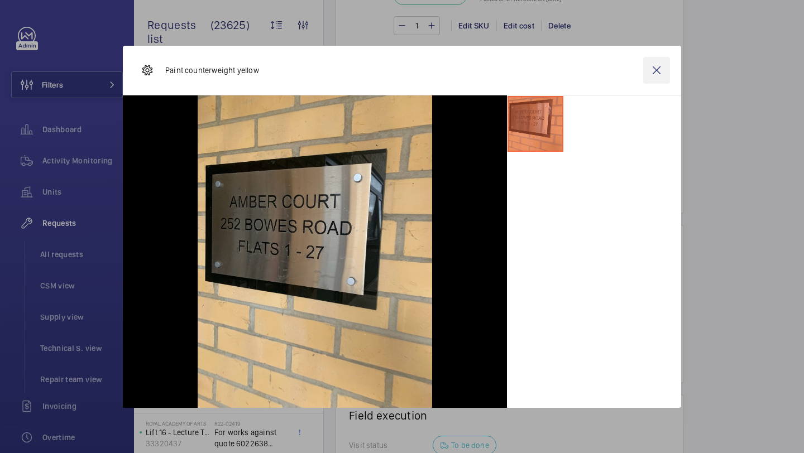
click at [650, 69] on wm-front-icon-button at bounding box center [656, 70] width 27 height 27
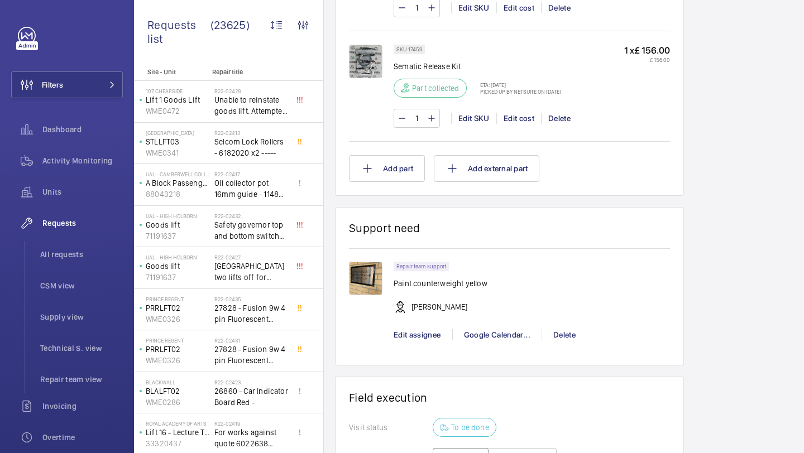
scroll to position [1537, 0]
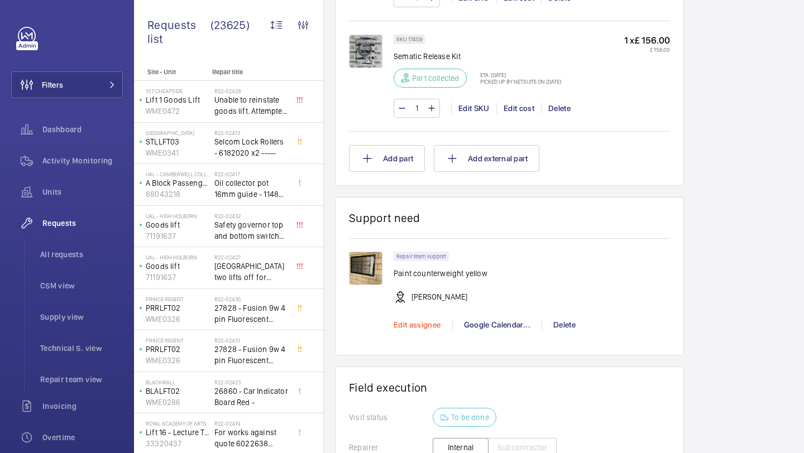
click at [415, 327] on span "Edit assignee" at bounding box center [416, 324] width 47 height 9
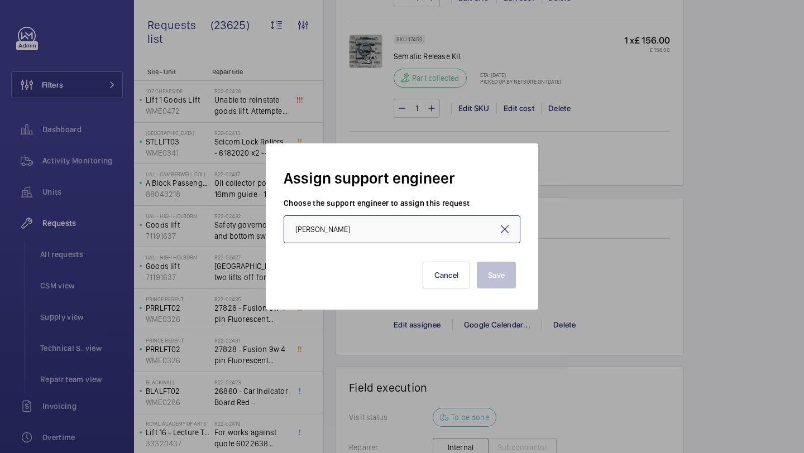
click at [513, 233] on input "Jack Gambie" at bounding box center [401, 229] width 237 height 28
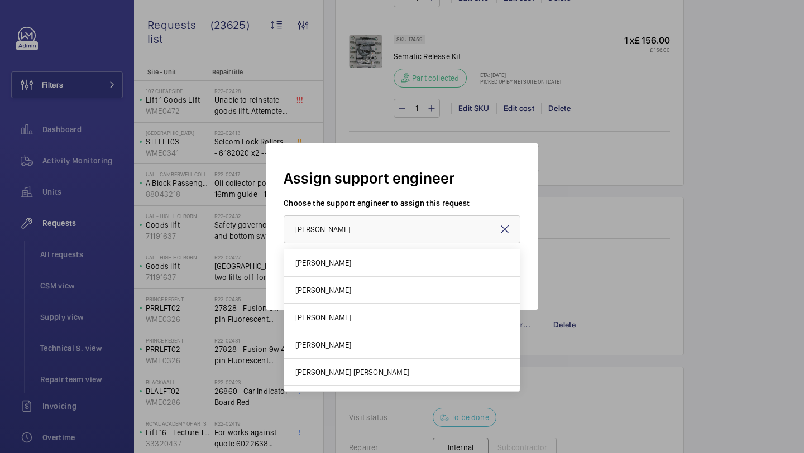
click at [508, 229] on mat-icon at bounding box center [504, 229] width 13 height 13
click at [518, 203] on label "Choose the support engineer to assign this request" at bounding box center [401, 203] width 237 height 11
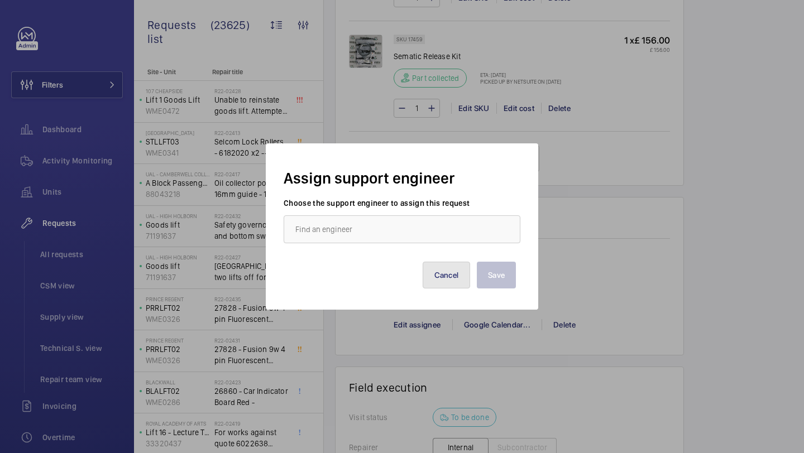
click at [450, 276] on button "Cancel" at bounding box center [446, 275] width 48 height 27
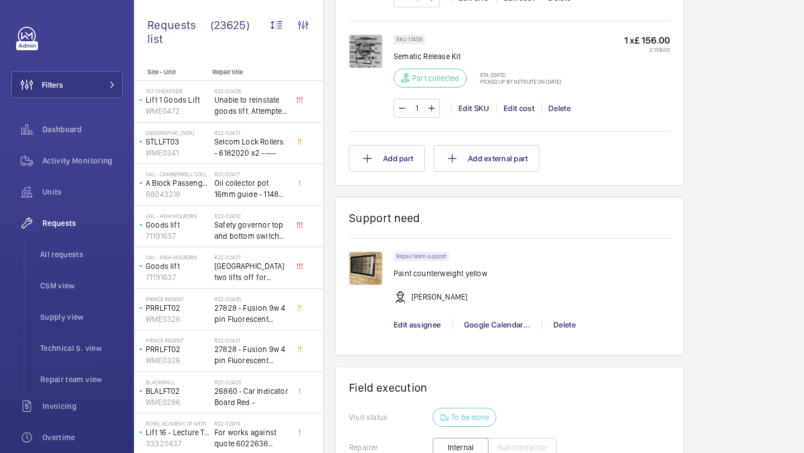
click at [492, 283] on div "Repair team support Paint counterweight yellow Jack Gambie" at bounding box center [531, 283] width 276 height 63
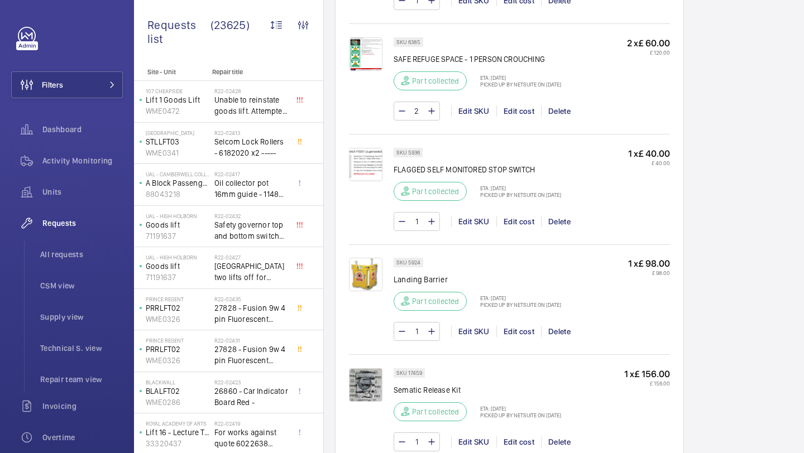
scroll to position [1143, 0]
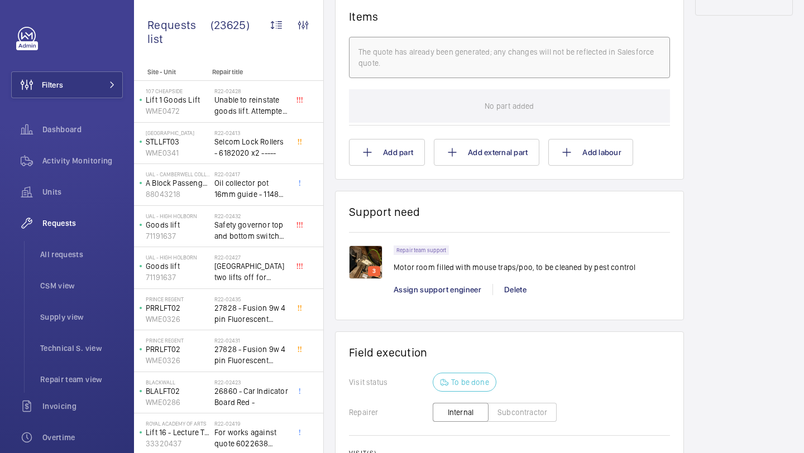
scroll to position [677, 0]
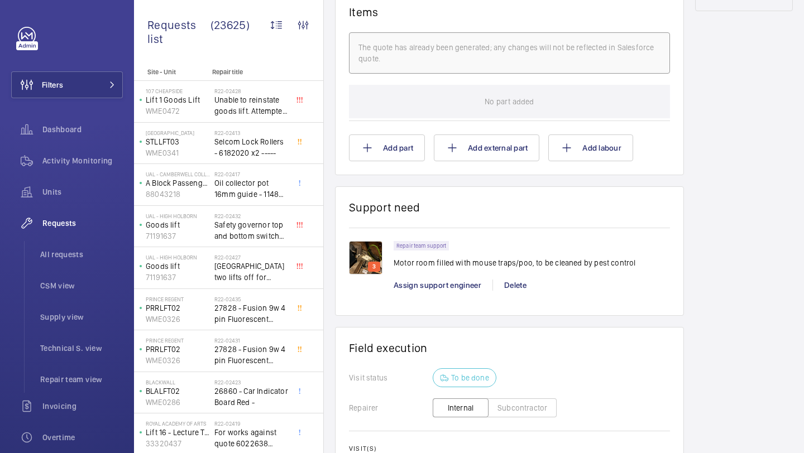
click at [371, 257] on img at bounding box center [365, 257] width 33 height 33
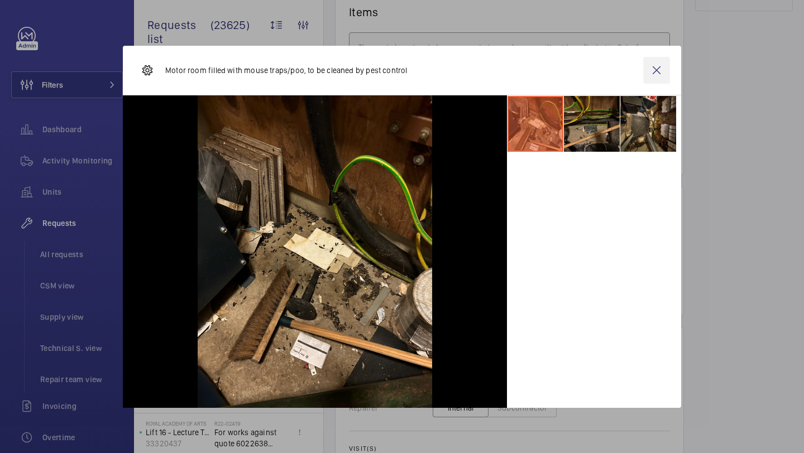
click at [664, 67] on wm-front-icon-button at bounding box center [656, 70] width 27 height 27
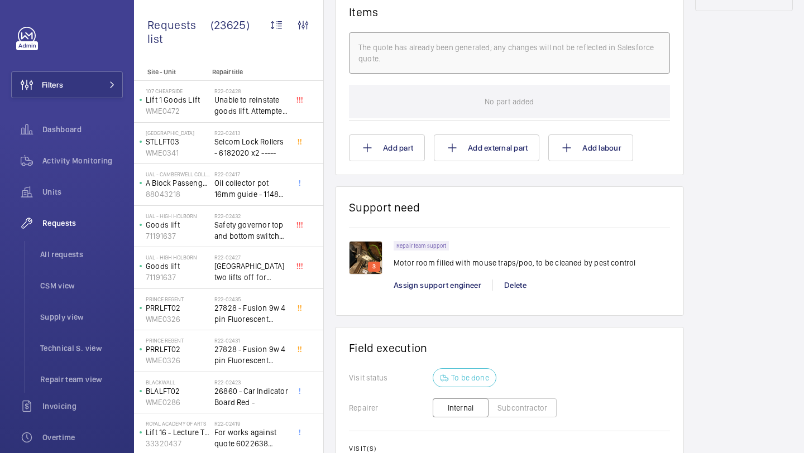
scroll to position [849, 0]
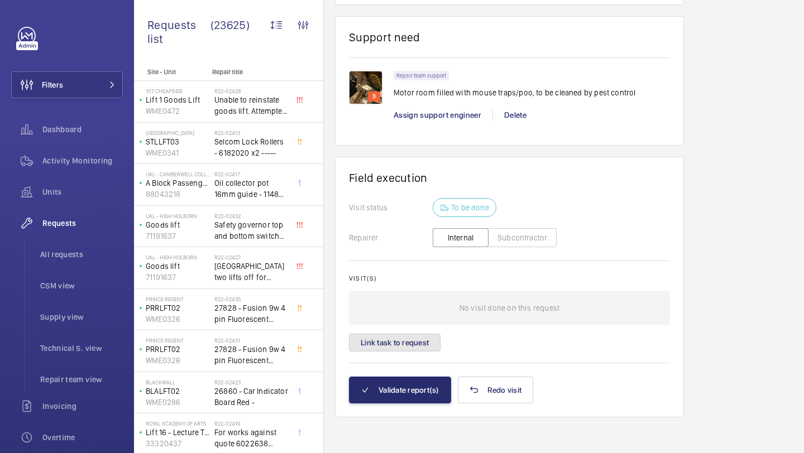
click at [431, 338] on button "Link task to request" at bounding box center [395, 343] width 92 height 18
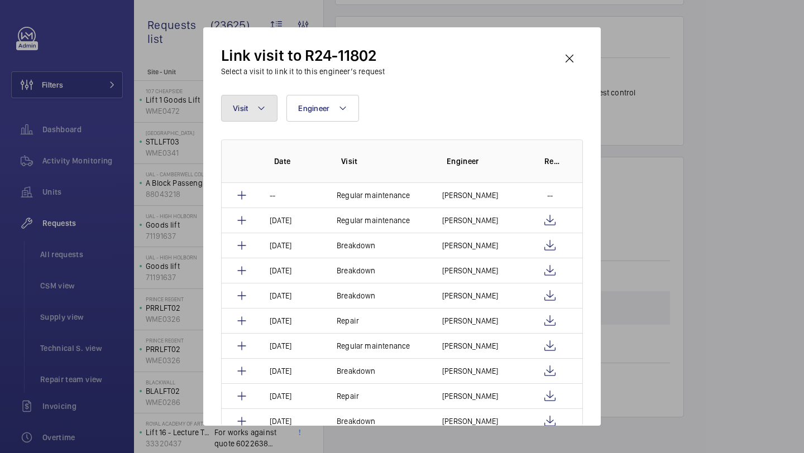
click at [262, 109] on mat-icon at bounding box center [261, 108] width 9 height 13
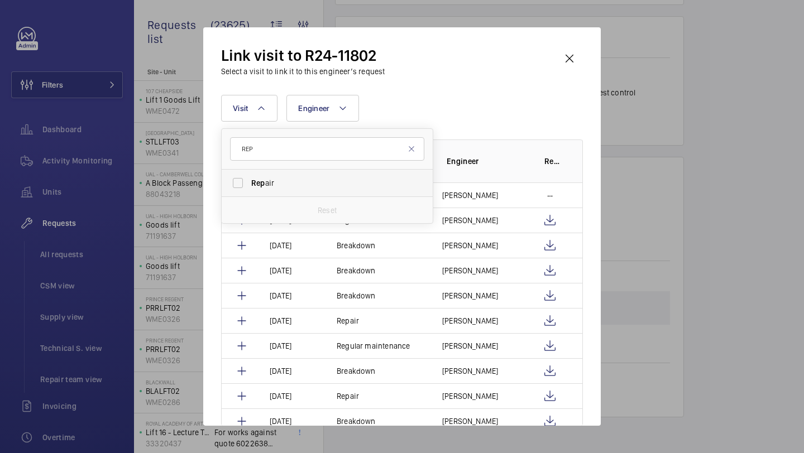
type input "REP"
click at [261, 193] on label "Rep air" at bounding box center [319, 183] width 194 height 27
click at [249, 193] on input "Rep air" at bounding box center [238, 183] width 22 height 22
checkbox input "true"
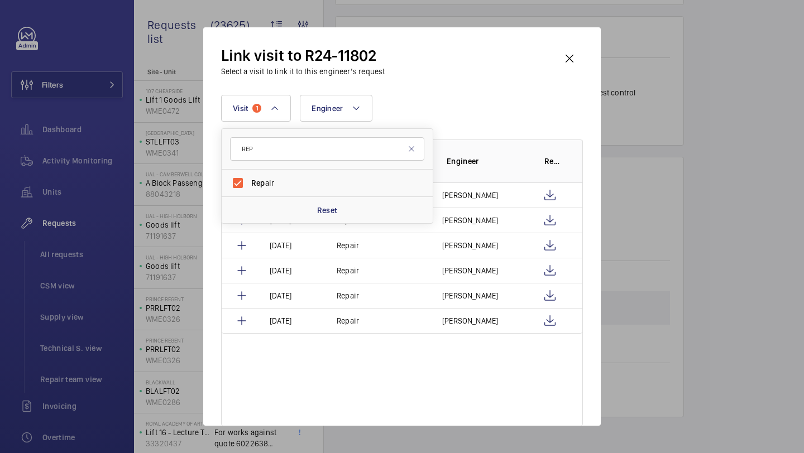
click at [441, 109] on div "Visit 1 REP Rep air Reset Engineer More filters Reset all filters" at bounding box center [402, 108] width 362 height 27
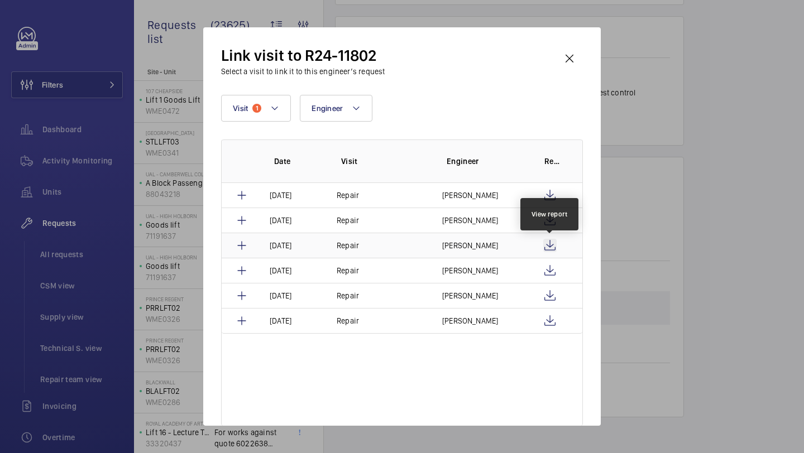
click at [551, 246] on wm-front-icon-button at bounding box center [549, 245] width 13 height 13
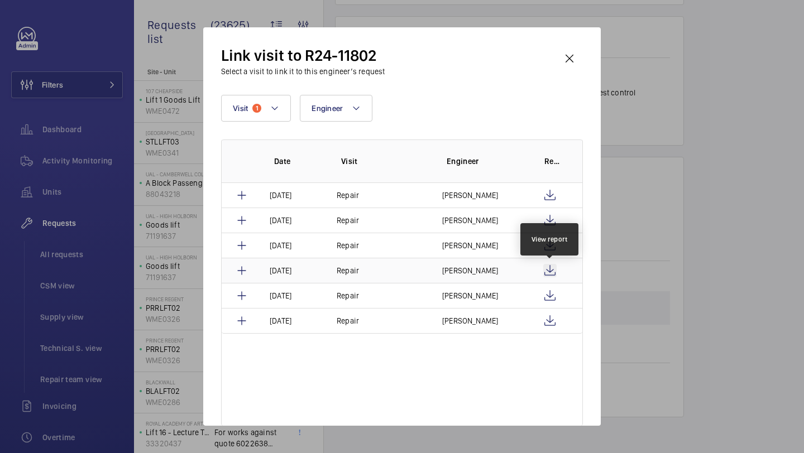
click at [552, 272] on wm-front-icon-button at bounding box center [549, 270] width 13 height 13
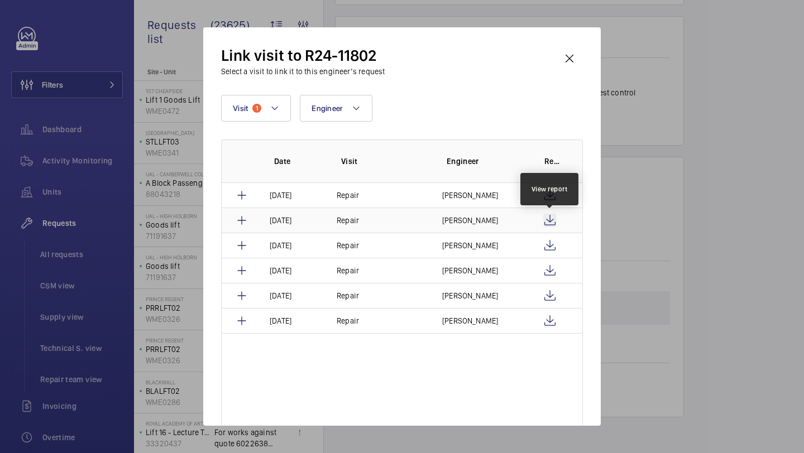
click at [550, 219] on wm-front-icon-button at bounding box center [549, 220] width 13 height 13
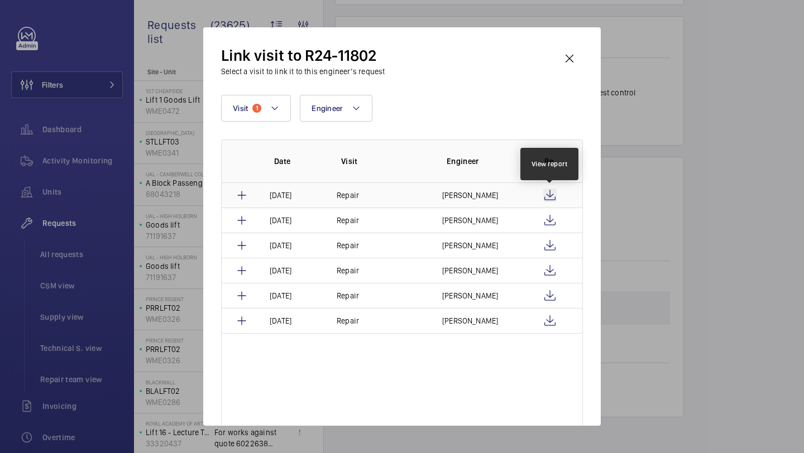
click at [546, 195] on wm-front-icon-button at bounding box center [549, 195] width 13 height 13
click at [569, 61] on wm-front-icon-button at bounding box center [569, 58] width 27 height 27
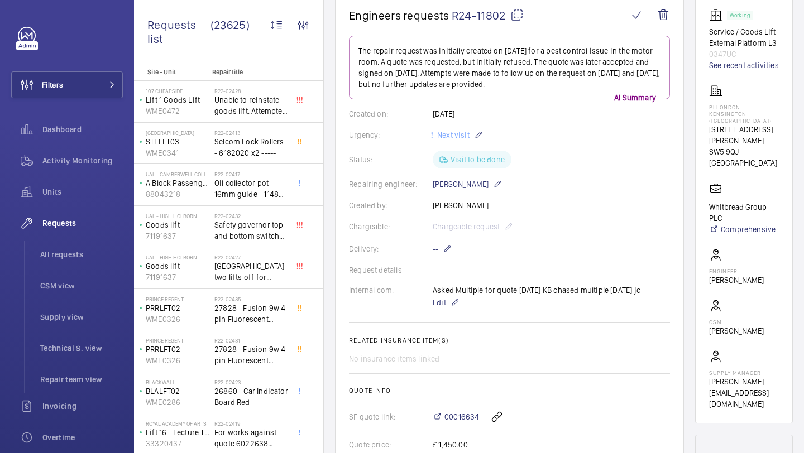
scroll to position [118, 0]
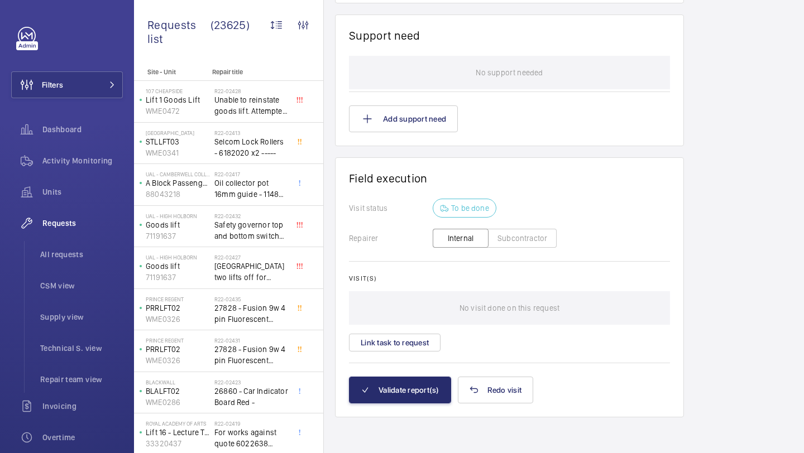
scroll to position [1496, 0]
click at [417, 124] on button "Add support need" at bounding box center [403, 118] width 109 height 27
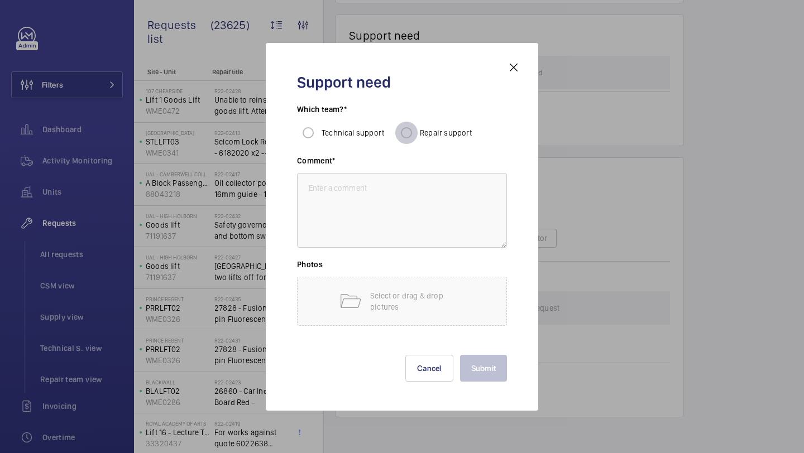
click at [411, 132] on input "Repair support" at bounding box center [406, 133] width 22 height 22
radio input "true"
click at [420, 247] on textarea at bounding box center [402, 210] width 210 height 75
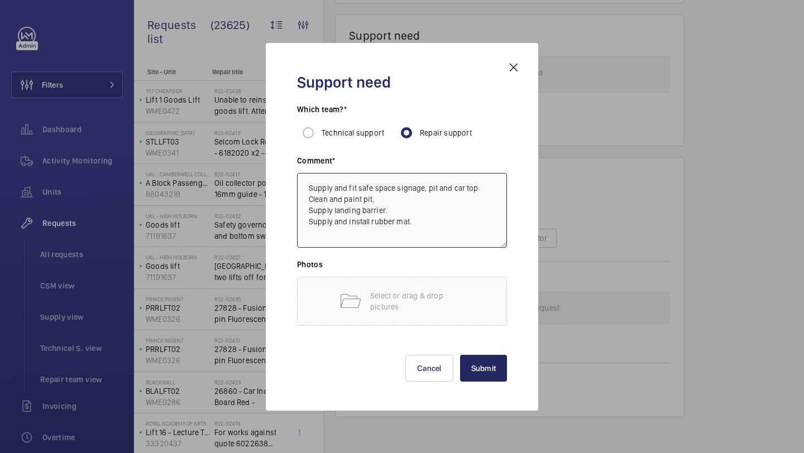
type textarea "Supply and fit safe space signage, pit and car top. Clean and paint pit. Supply…"
click at [501, 361] on button "Submit" at bounding box center [483, 368] width 47 height 27
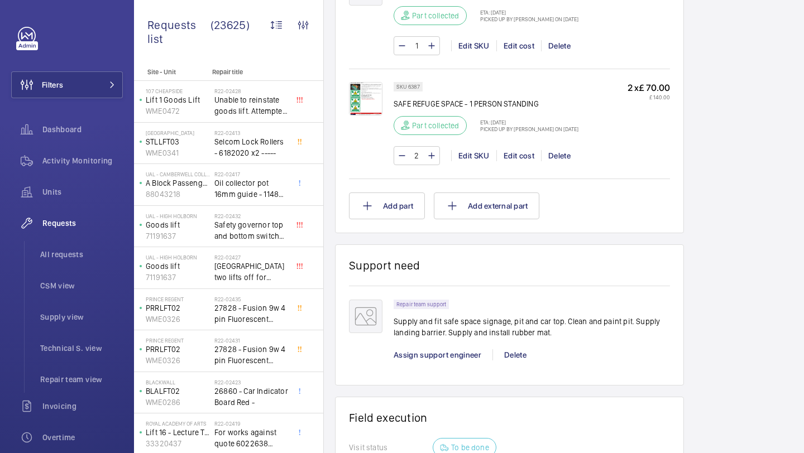
scroll to position [1143, 0]
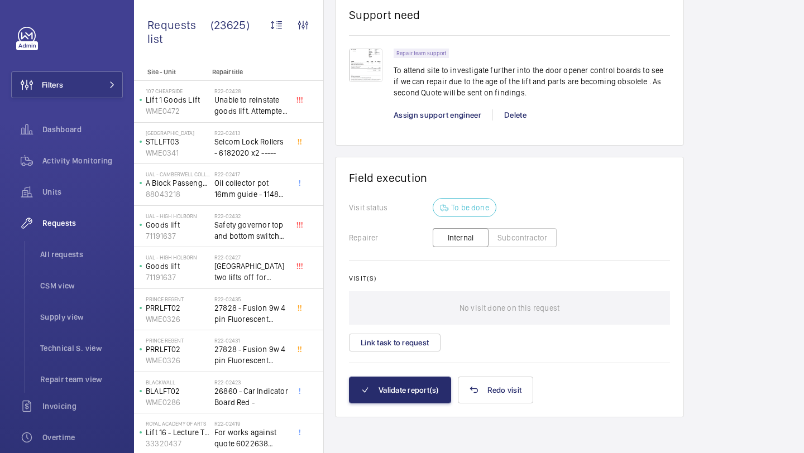
scroll to position [877, 0]
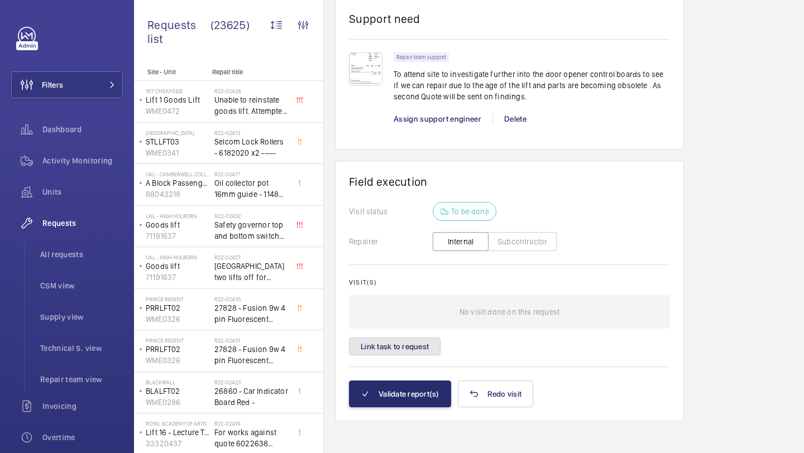
click at [407, 345] on button "Link task to request" at bounding box center [395, 347] width 92 height 18
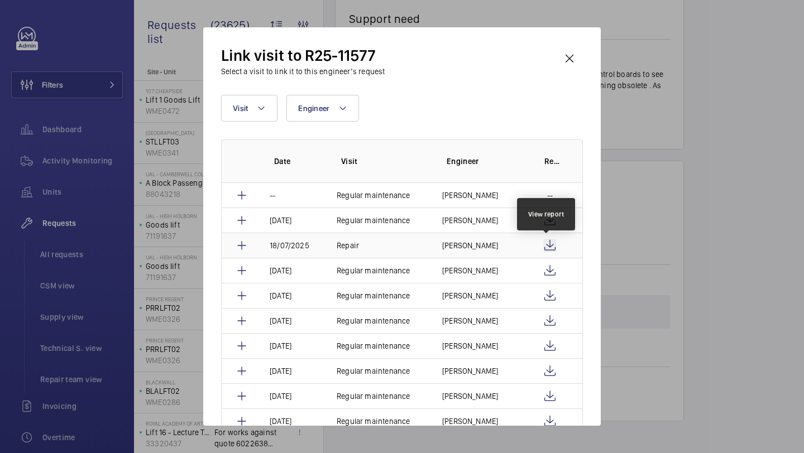
click at [545, 244] on wm-front-icon-button at bounding box center [549, 245] width 13 height 13
click at [580, 56] on wm-front-icon-button at bounding box center [569, 58] width 27 height 27
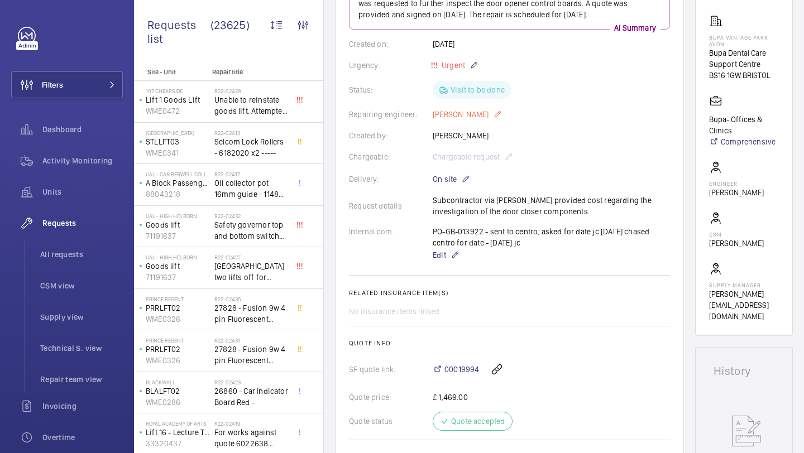
scroll to position [170, 0]
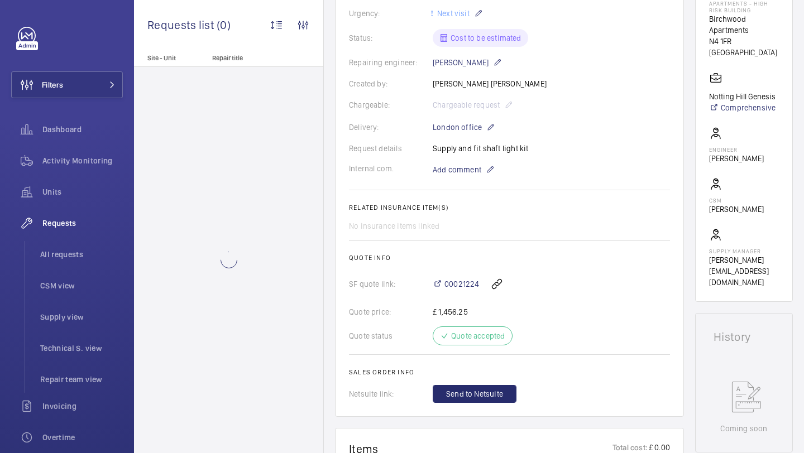
scroll to position [258, 0]
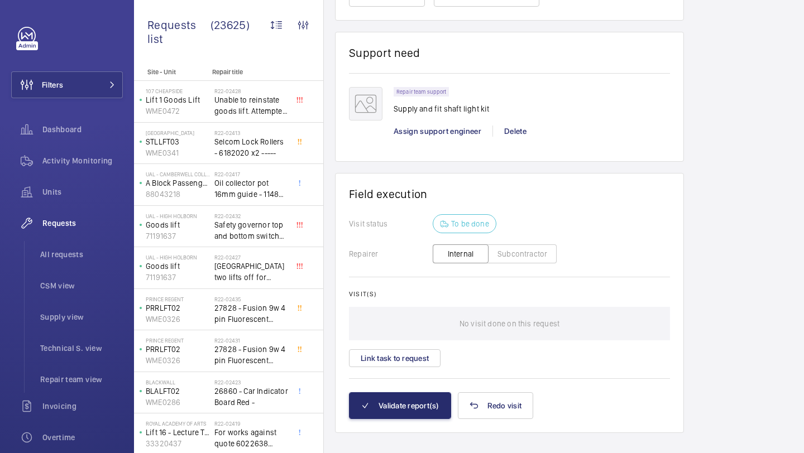
scroll to position [978, 0]
click at [408, 369] on wm-front-card-body "Visit status To be done Repairer Internal Subcontractor Visit(s) No visit done …" at bounding box center [509, 303] width 321 height 178
click at [408, 366] on button "Link task to request" at bounding box center [395, 358] width 92 height 18
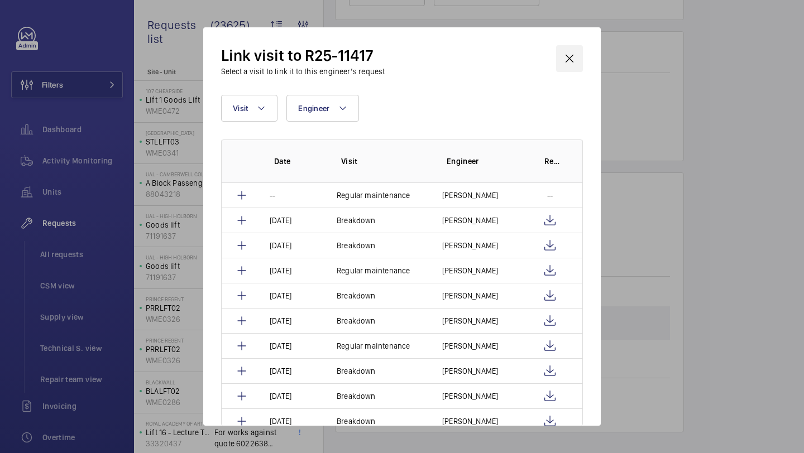
click at [565, 49] on wm-front-icon-button at bounding box center [569, 58] width 27 height 27
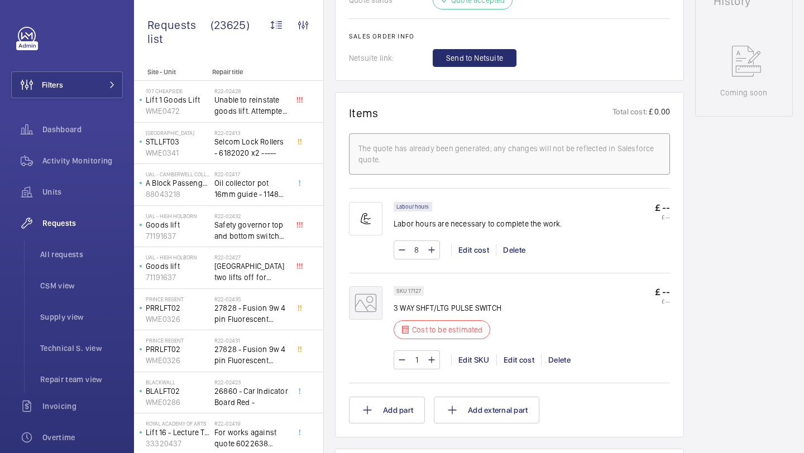
scroll to position [554, 0]
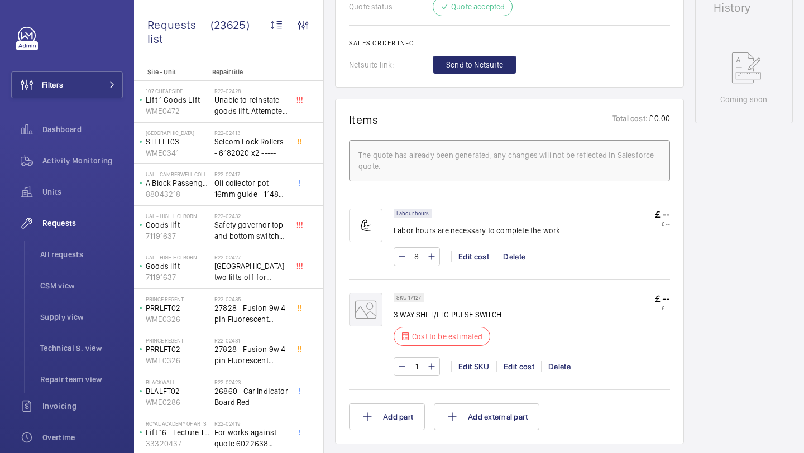
click at [374, 311] on mat-icon at bounding box center [365, 309] width 33 height 33
click at [362, 309] on mat-icon at bounding box center [365, 309] width 33 height 33
click at [409, 314] on p "3 WAY SHFT/LTG PULSE SWITCH" at bounding box center [447, 314] width 108 height 11
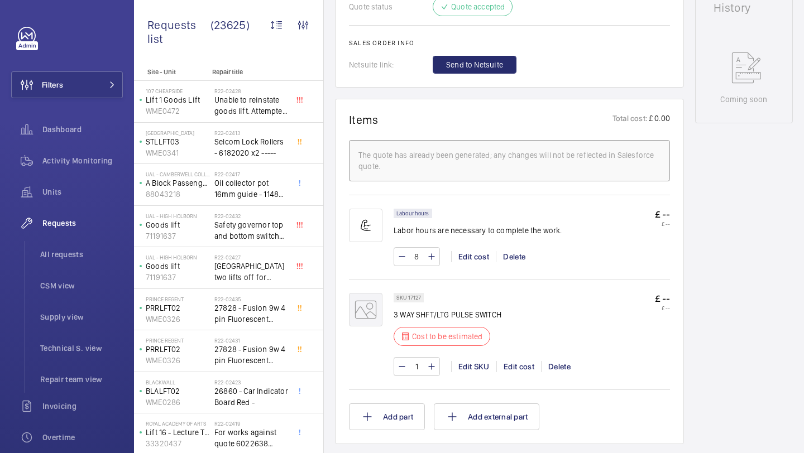
click at [431, 314] on p "3 WAY SHFT/LTG PULSE SWITCH" at bounding box center [447, 314] width 108 height 11
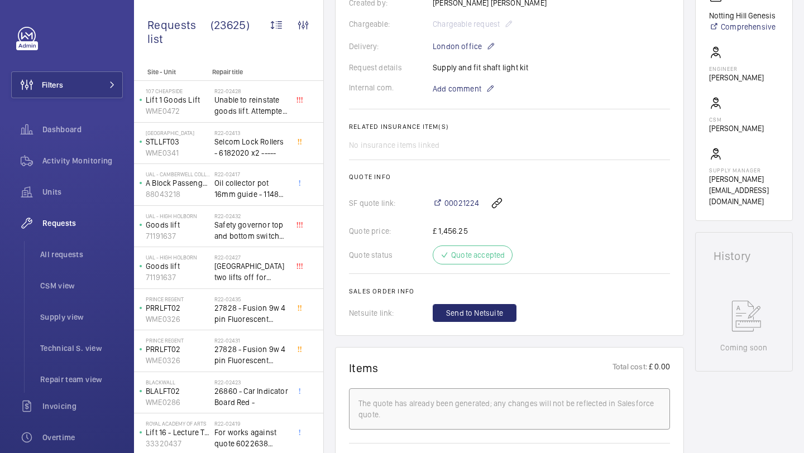
scroll to position [305, 0]
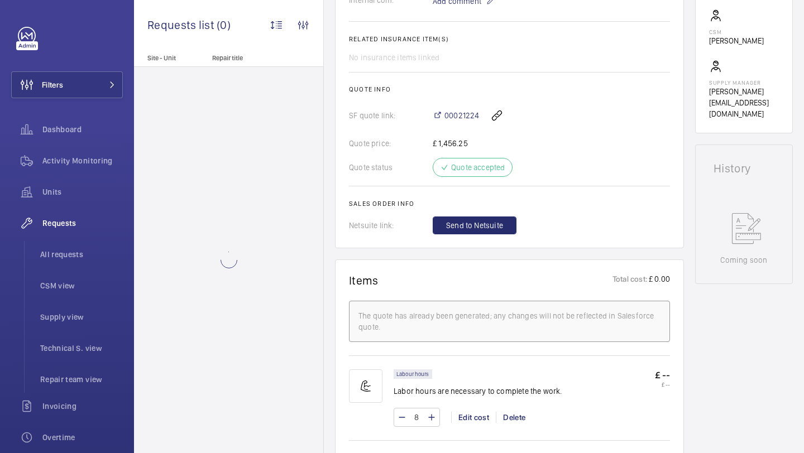
scroll to position [402, 0]
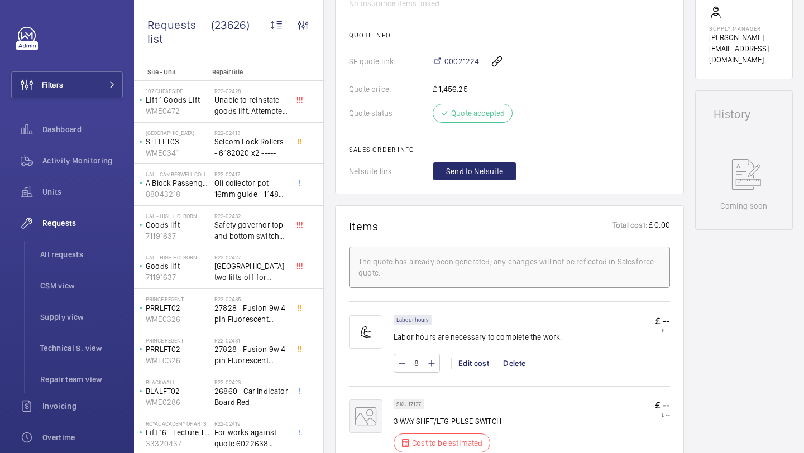
scroll to position [448, 0]
click at [468, 314] on div "Labour hours Labor hours are necessary to complete the work. £ -- £ -- 8 Edit c…" at bounding box center [509, 342] width 321 height 83
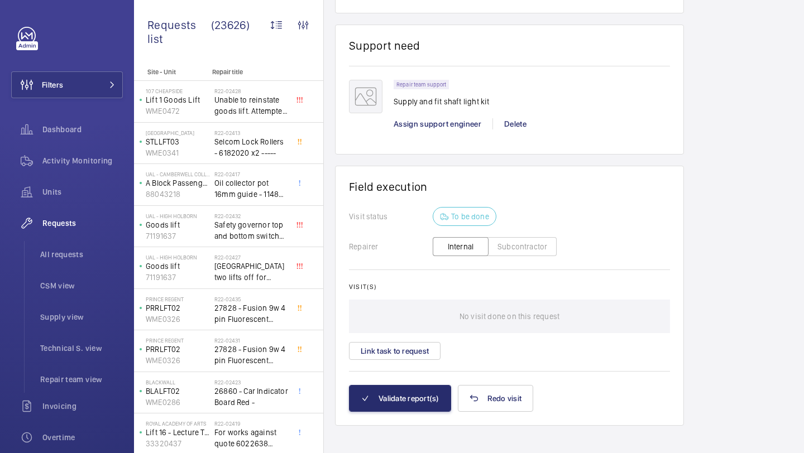
scroll to position [994, 0]
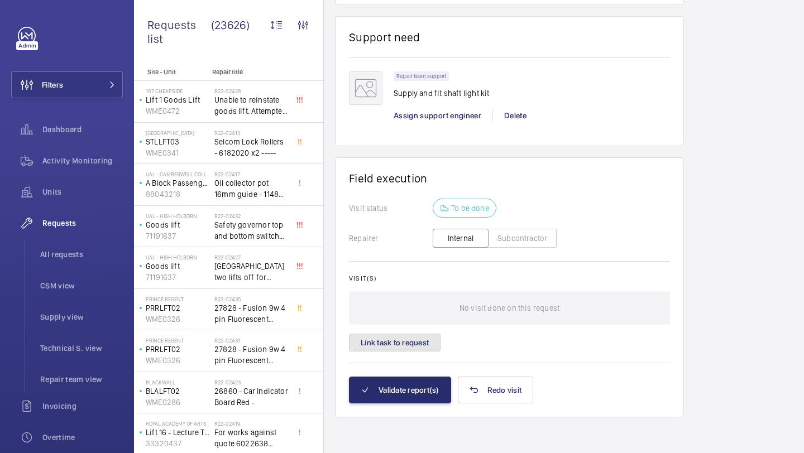
click at [430, 337] on button "Link task to request" at bounding box center [395, 343] width 92 height 18
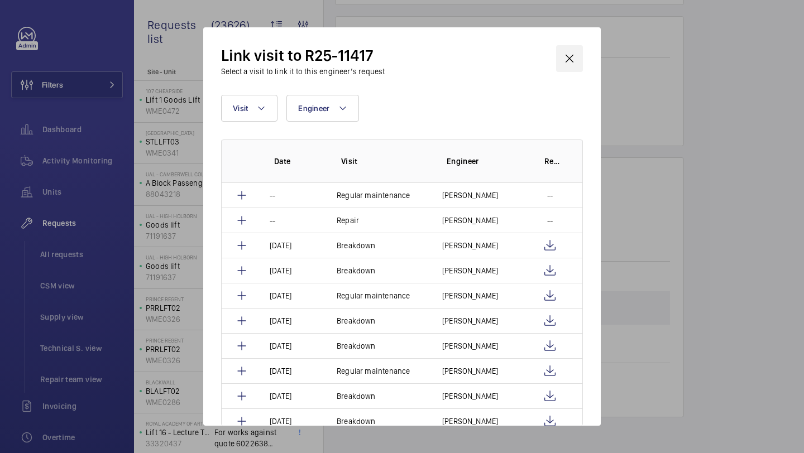
click at [574, 52] on wm-front-icon-button at bounding box center [569, 58] width 27 height 27
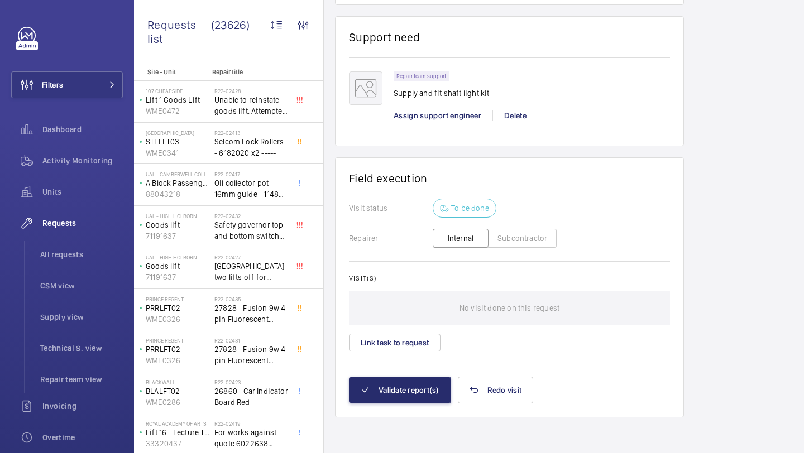
click at [410, 353] on wm-front-card-body "Visit status To be done Repairer Internal Subcontractor Visit(s) No visit done …" at bounding box center [509, 288] width 321 height 178
click at [414, 345] on button "Link task to request" at bounding box center [395, 343] width 92 height 18
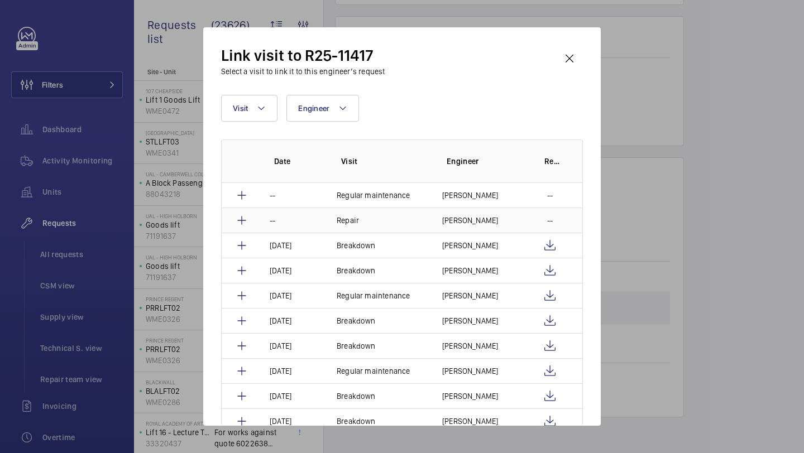
click at [451, 222] on p "[PERSON_NAME]" at bounding box center [470, 220] width 56 height 11
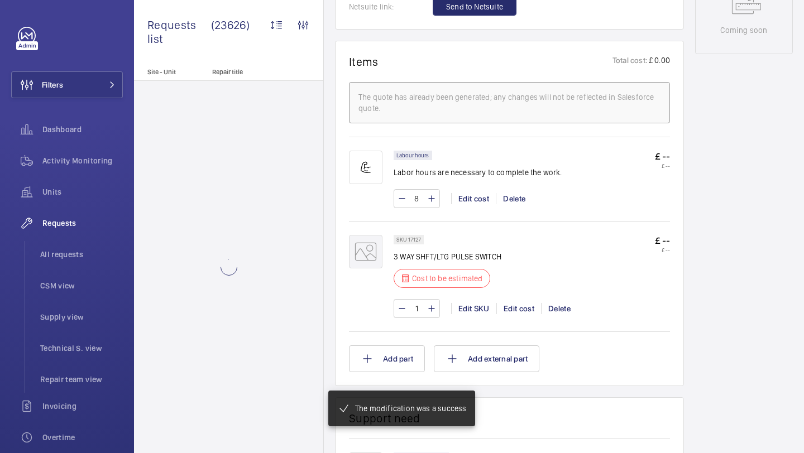
scroll to position [620, 0]
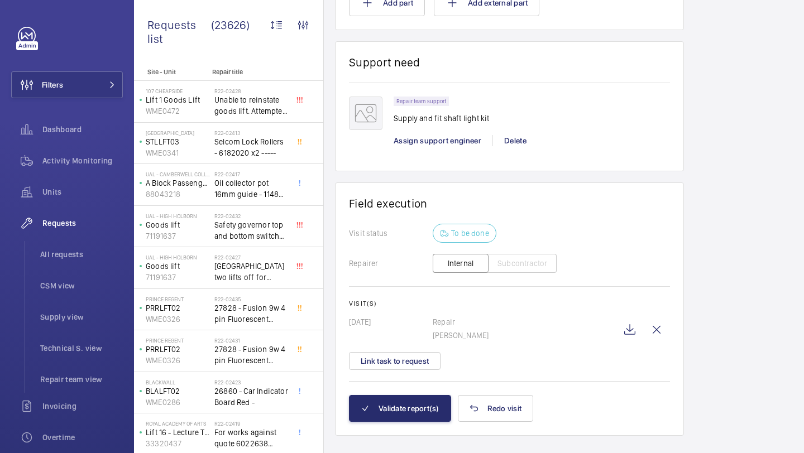
scroll to position [999, 0]
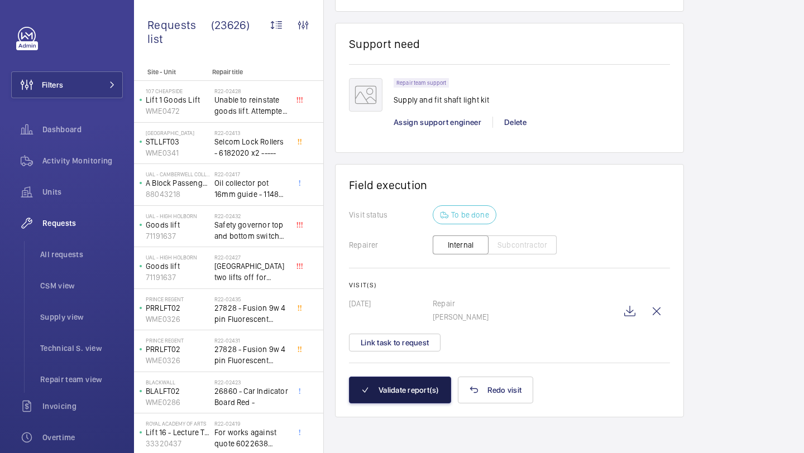
click at [391, 380] on button "Validate report(s)" at bounding box center [400, 390] width 102 height 27
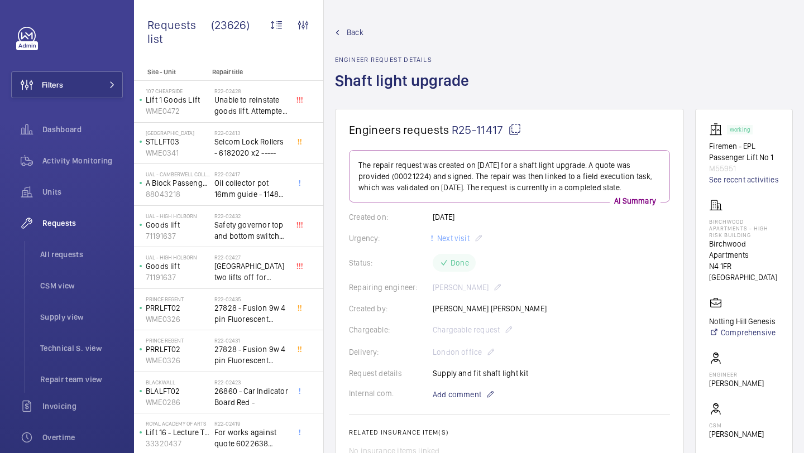
scroll to position [51, 0]
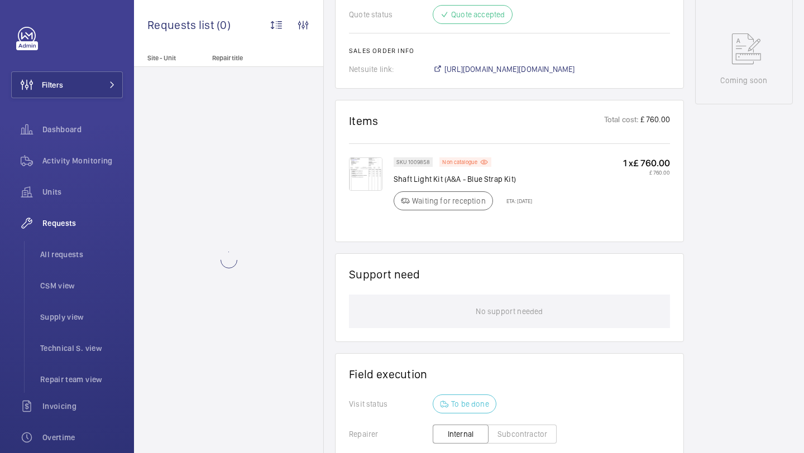
scroll to position [607, 0]
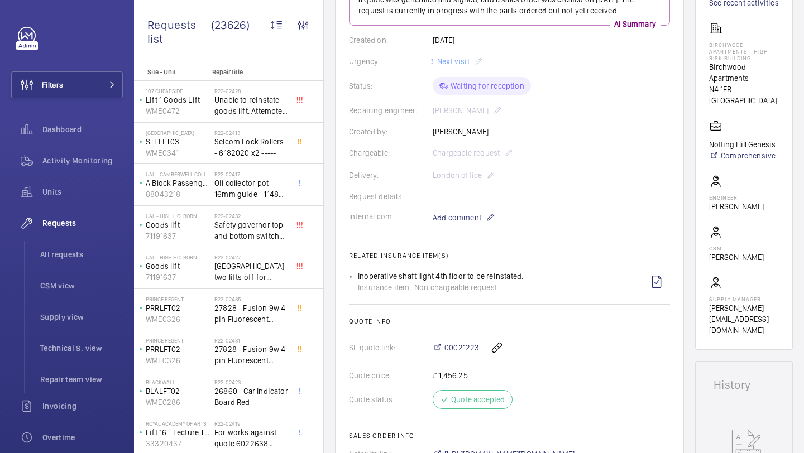
scroll to position [185, 0]
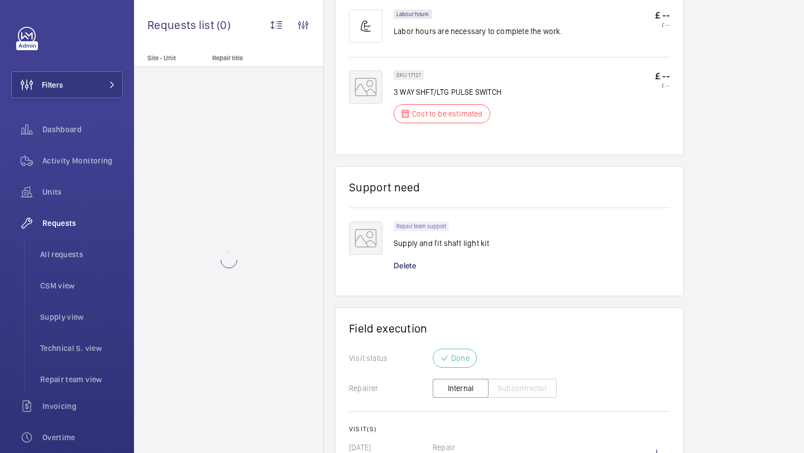
scroll to position [804, 0]
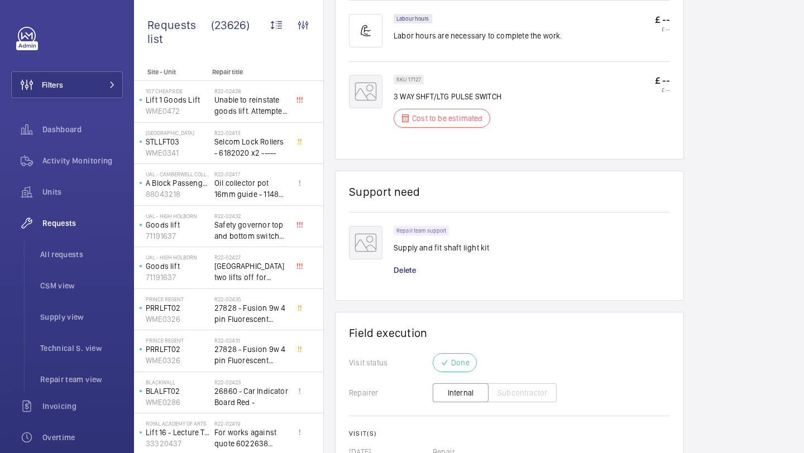
scroll to position [688, 0]
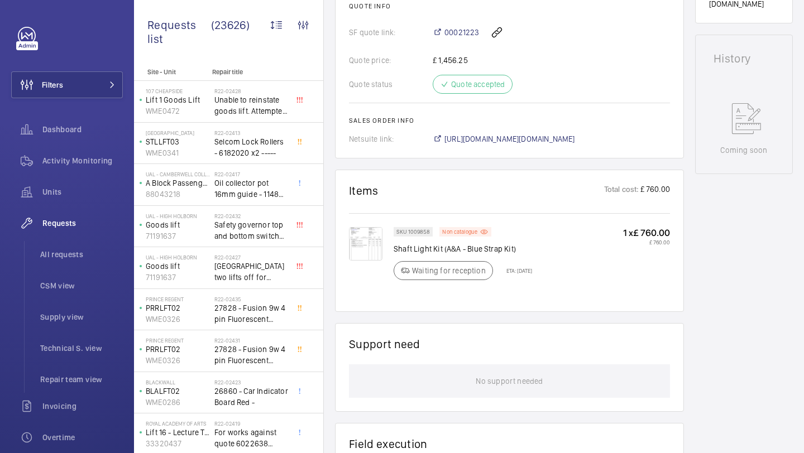
scroll to position [517, 0]
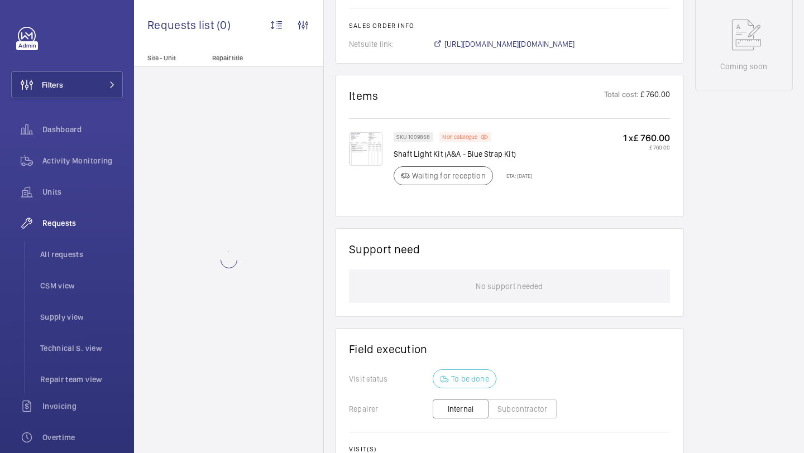
scroll to position [589, 0]
click at [457, 174] on p "Waiting for reception" at bounding box center [449, 174] width 74 height 11
click at [356, 141] on img at bounding box center [365, 147] width 33 height 33
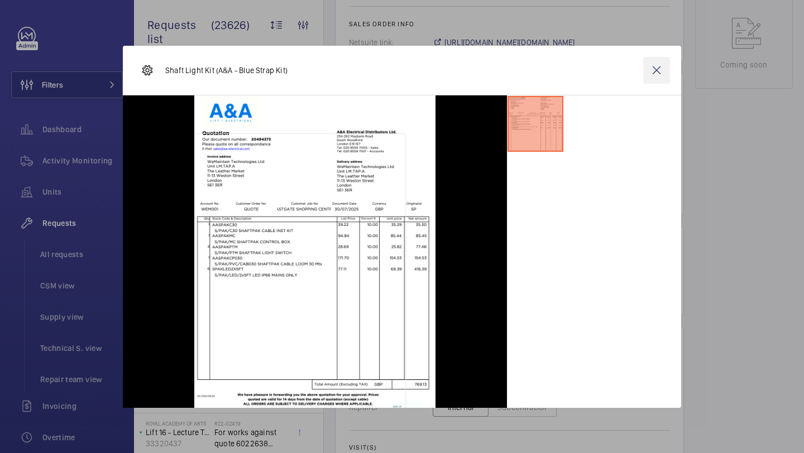
click at [660, 68] on wm-front-icon-button at bounding box center [656, 70] width 27 height 27
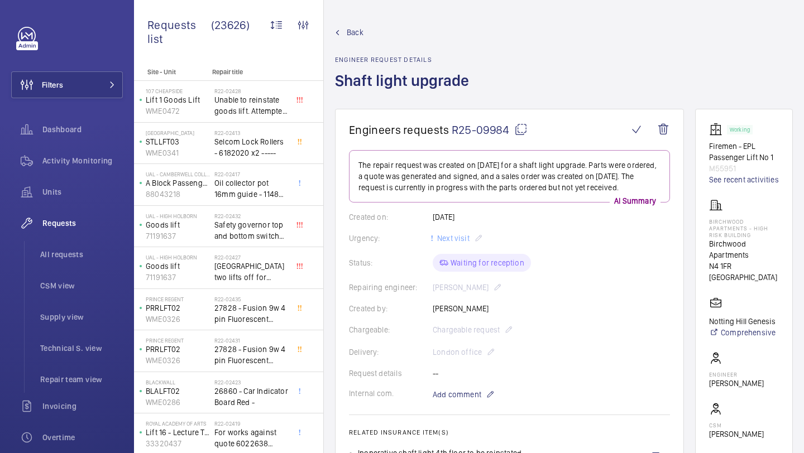
click at [640, 144] on wm-front-card-header "Engineers requests R25-09984" at bounding box center [509, 136] width 321 height 27
click at [632, 117] on wm-front-icon-button at bounding box center [636, 129] width 27 height 27
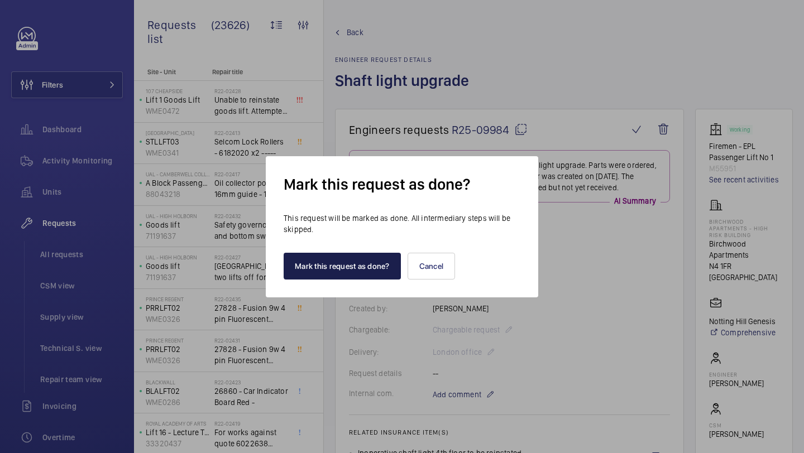
click at [343, 267] on button "Mark this request as done?" at bounding box center [341, 266] width 117 height 27
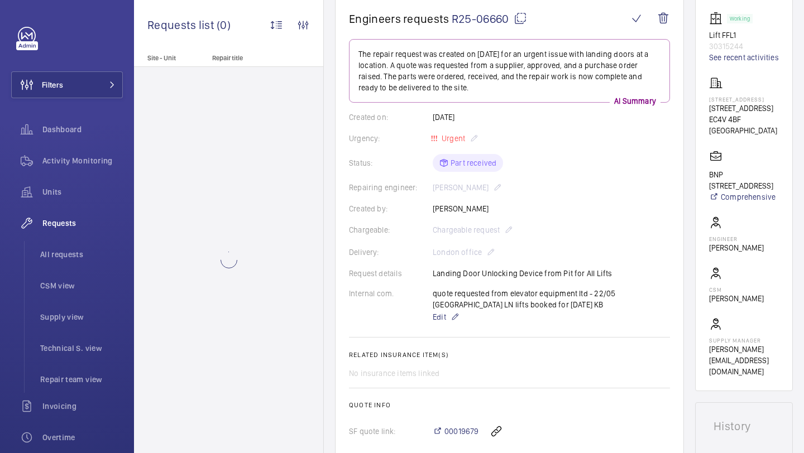
scroll to position [124, 0]
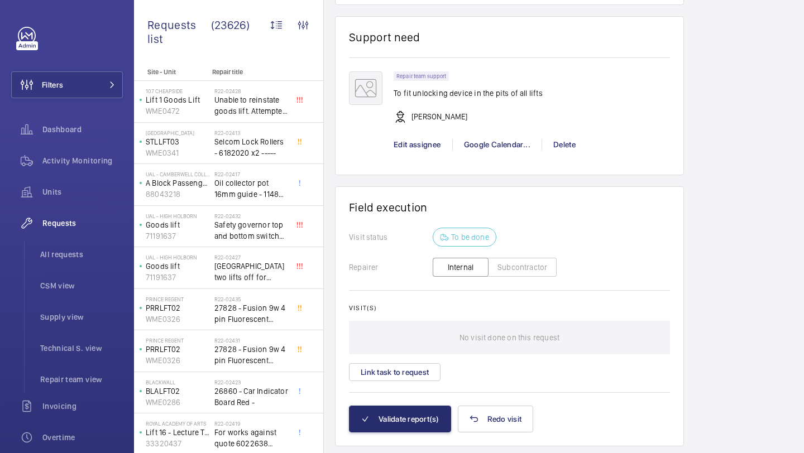
scroll to position [890, 0]
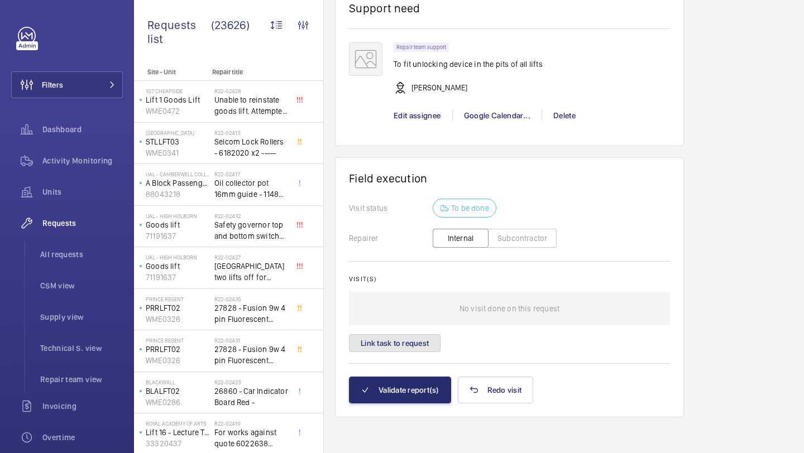
click at [401, 350] on button "Link task to request" at bounding box center [395, 343] width 92 height 18
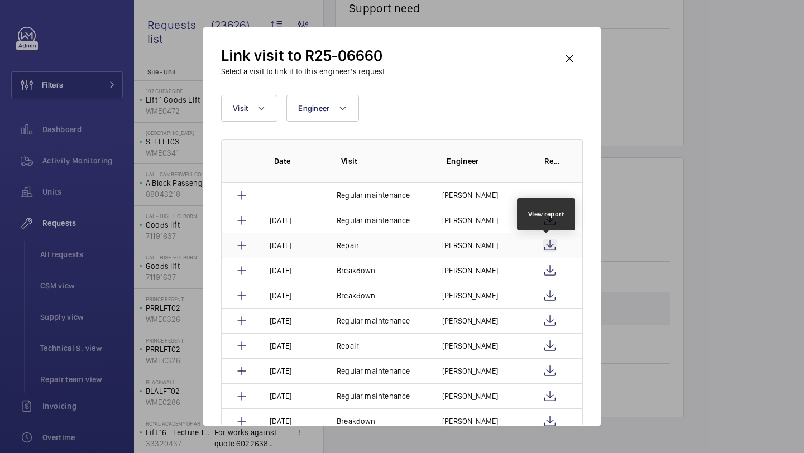
click at [544, 241] on wm-front-icon-button at bounding box center [549, 245] width 13 height 13
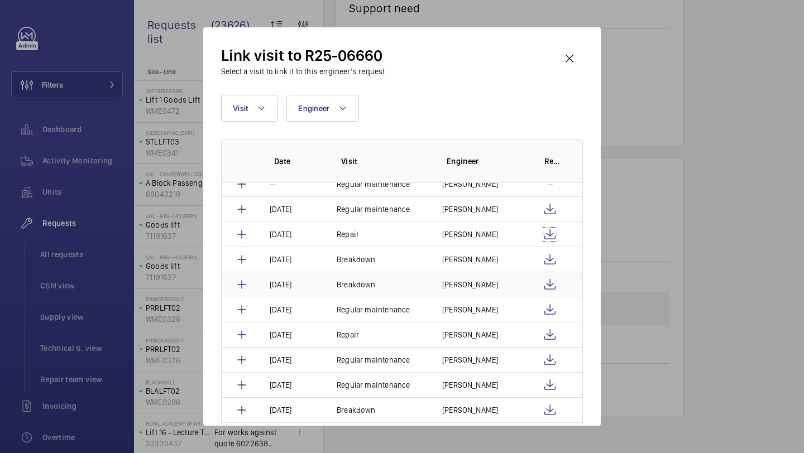
scroll to position [12, 0]
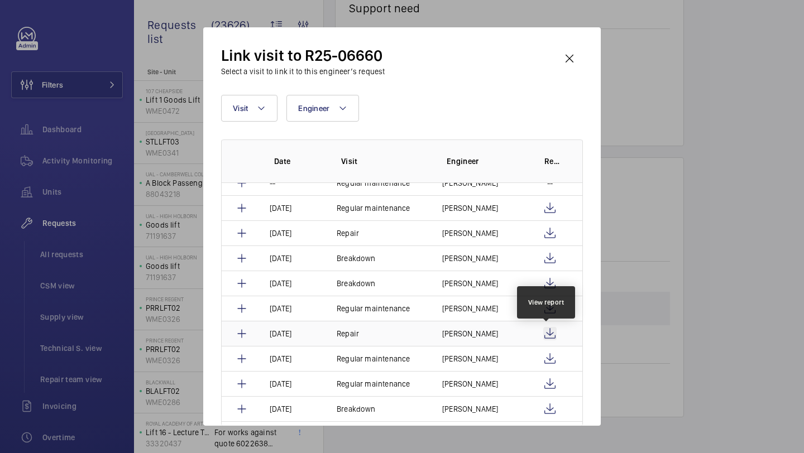
click at [547, 331] on wm-front-icon-button at bounding box center [549, 333] width 13 height 13
click at [575, 51] on wm-front-icon-button at bounding box center [569, 58] width 27 height 27
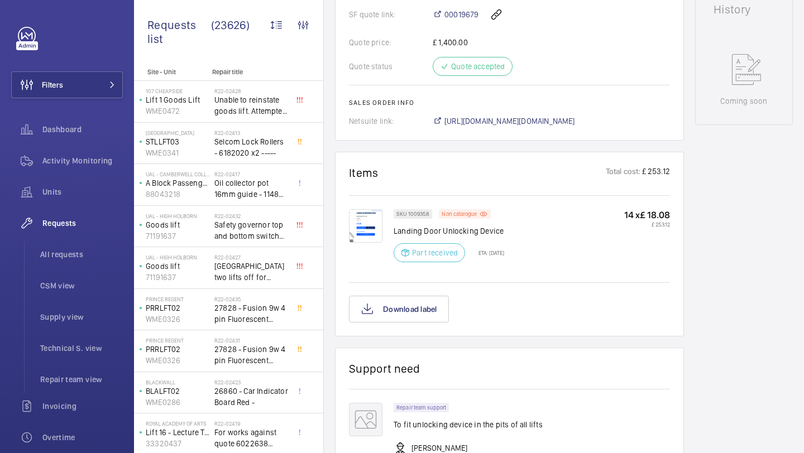
scroll to position [518, 0]
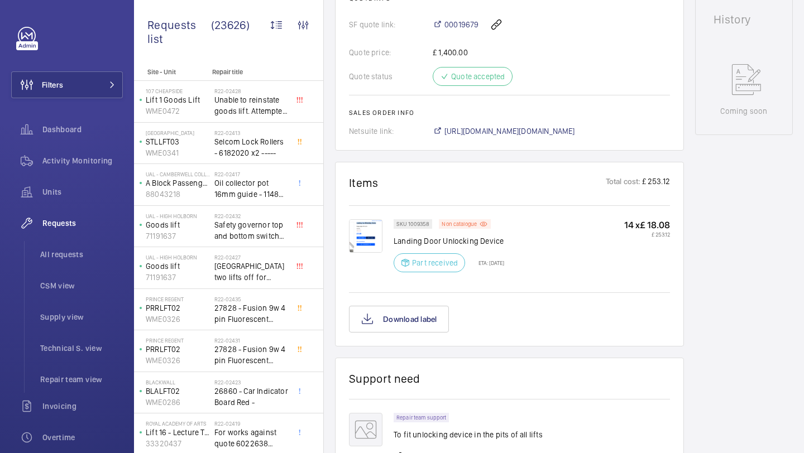
click at [360, 243] on img at bounding box center [365, 235] width 33 height 33
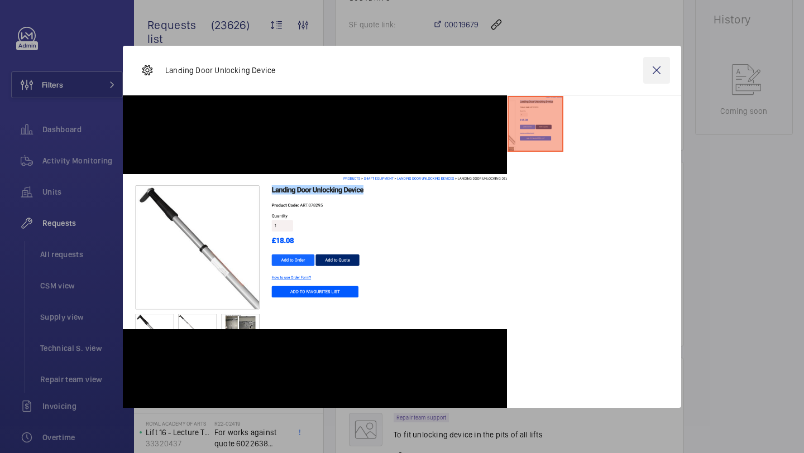
click at [660, 76] on wm-front-icon-button at bounding box center [656, 70] width 27 height 27
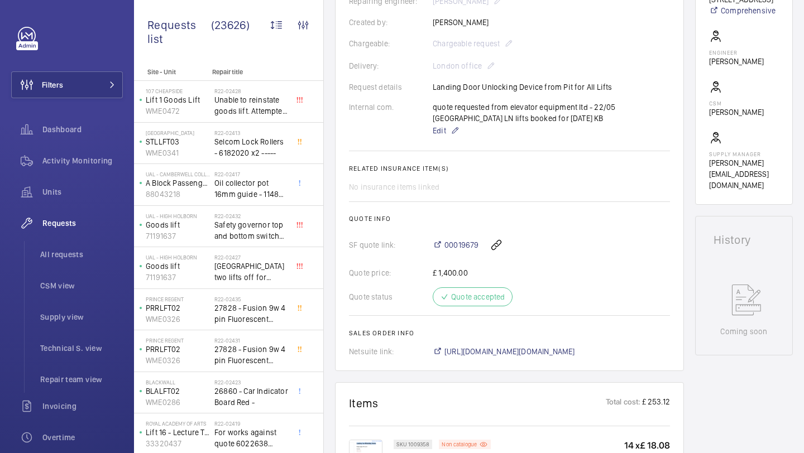
scroll to position [285, 0]
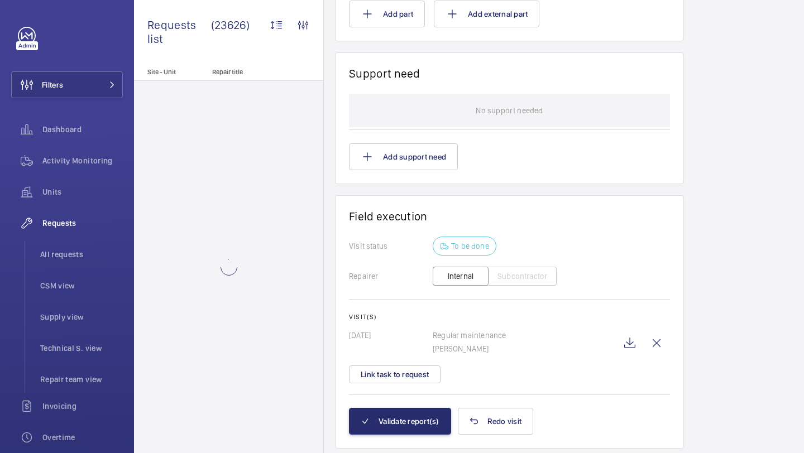
scroll to position [878, 0]
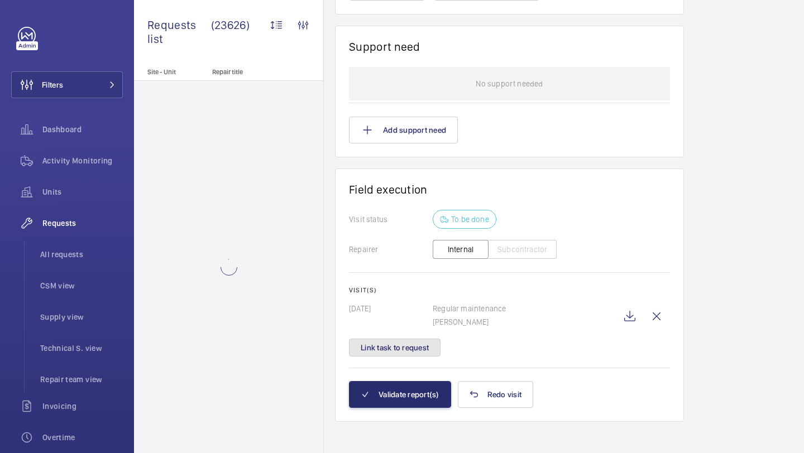
click at [406, 344] on button "Link task to request" at bounding box center [395, 348] width 92 height 18
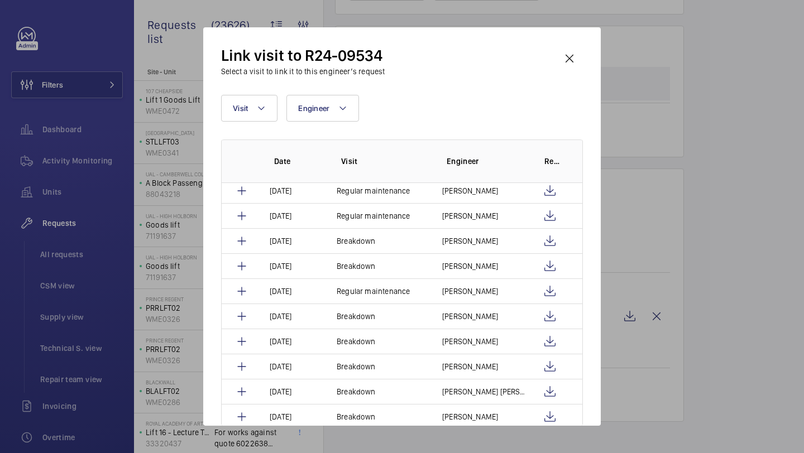
scroll to position [267, 0]
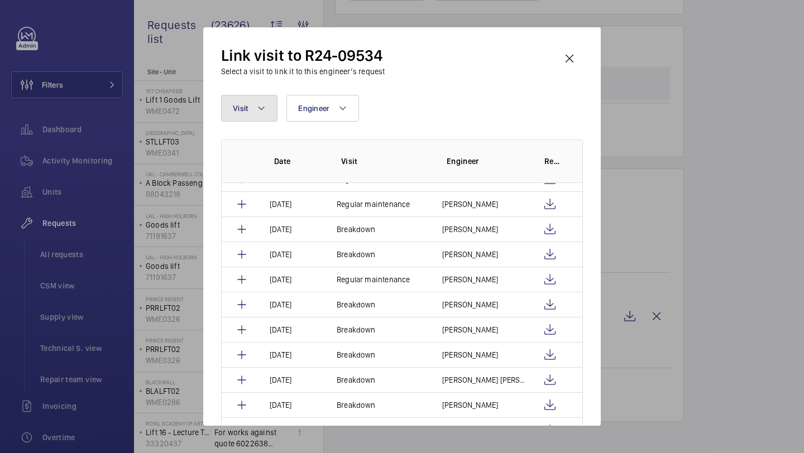
click at [262, 116] on button "Visit" at bounding box center [249, 108] width 56 height 27
type input "REP"
click at [261, 180] on span "Rep" at bounding box center [258, 183] width 14 height 9
click at [249, 180] on input "Rep air" at bounding box center [238, 183] width 22 height 22
checkbox input "true"
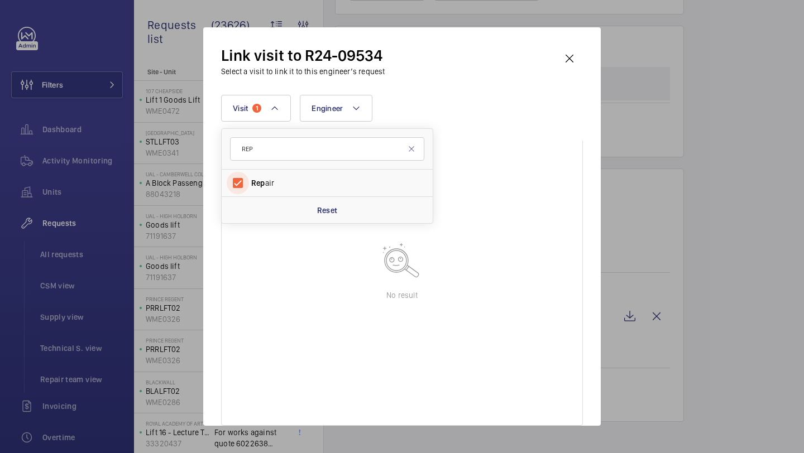
scroll to position [70, 0]
click at [442, 74] on div "Link visit to R24-09534 Select a visit to link it to this engineer’s request" at bounding box center [402, 61] width 362 height 32
click at [567, 60] on wm-front-icon-button at bounding box center [569, 58] width 27 height 27
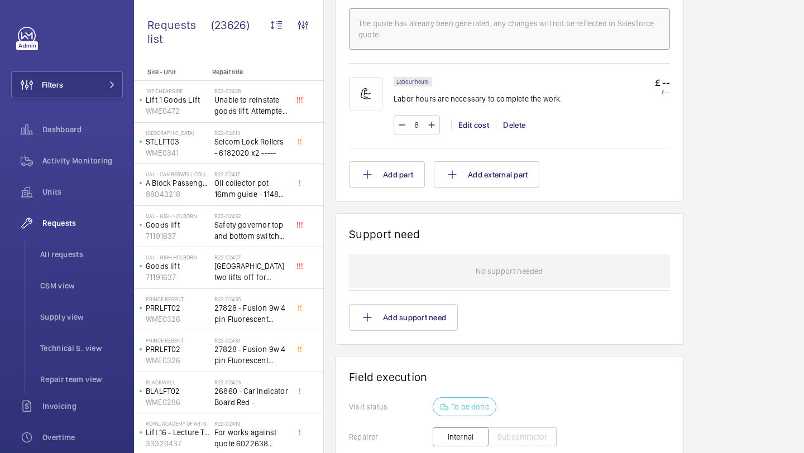
scroll to position [691, 0]
click at [415, 316] on button "Add support need" at bounding box center [403, 317] width 109 height 27
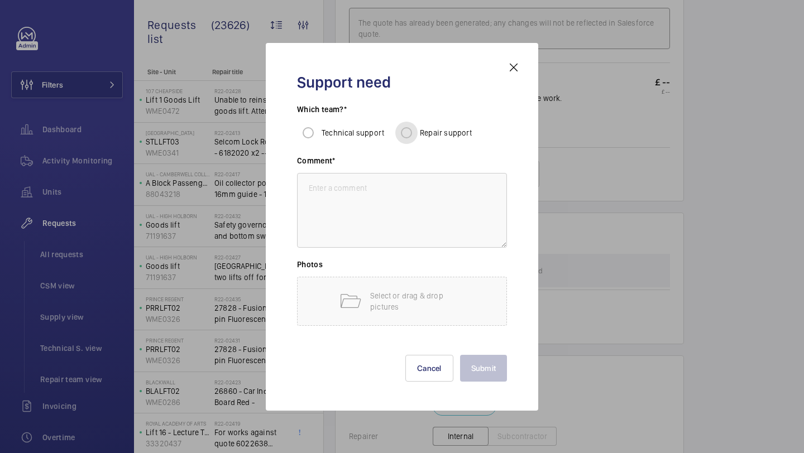
click at [408, 138] on input "Repair support" at bounding box center [406, 133] width 22 height 22
radio input "true"
click at [390, 192] on textarea at bounding box center [402, 210] width 210 height 75
paste textarea "Remove old ladder fixed to wall Supply and fit new ally 3-meter ladder with bra…"
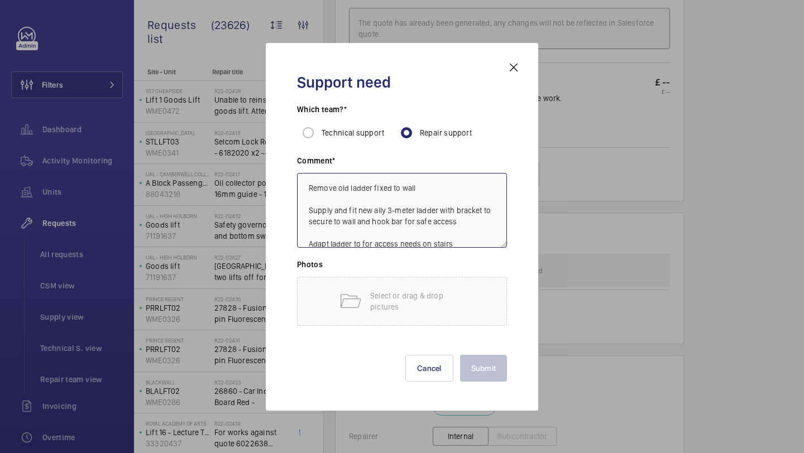
scroll to position [23, 0]
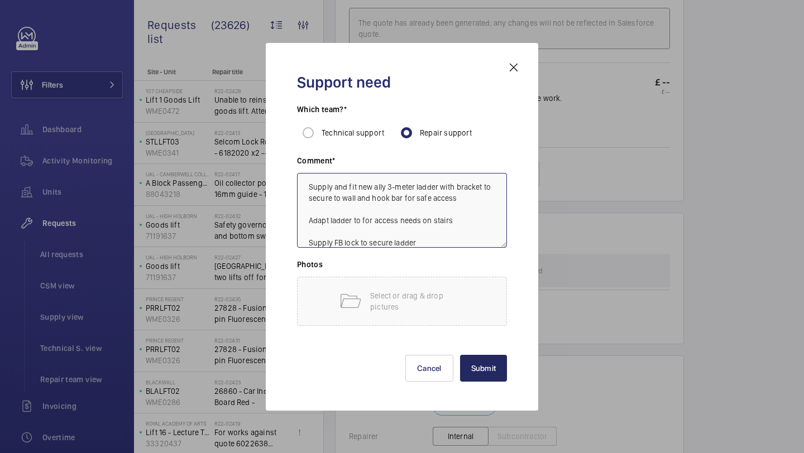
type textarea "Remove old ladder fixed to wall Supply and fit new ally 3-meter ladder with bra…"
click at [493, 366] on button "Submit" at bounding box center [483, 368] width 47 height 27
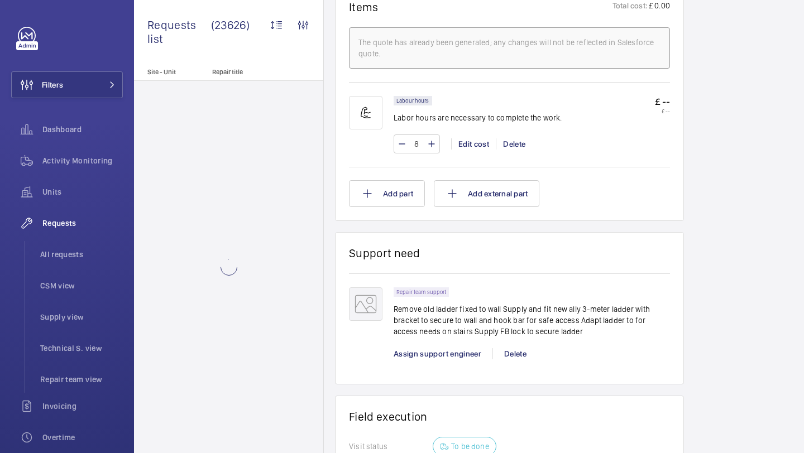
scroll to position [674, 0]
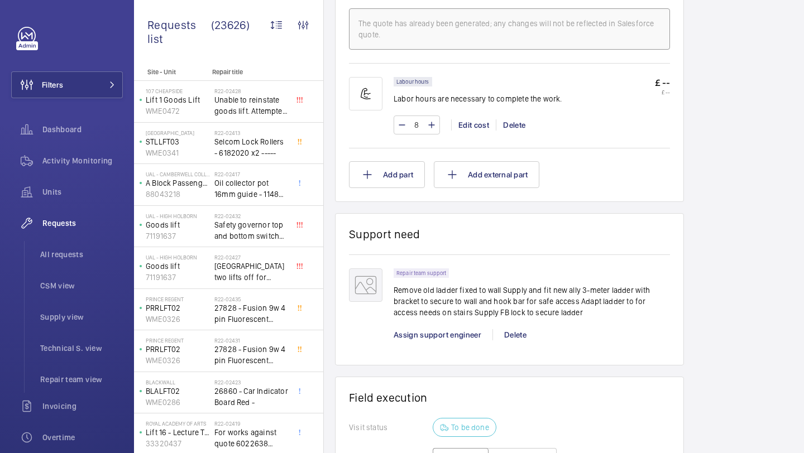
scroll to position [728, 0]
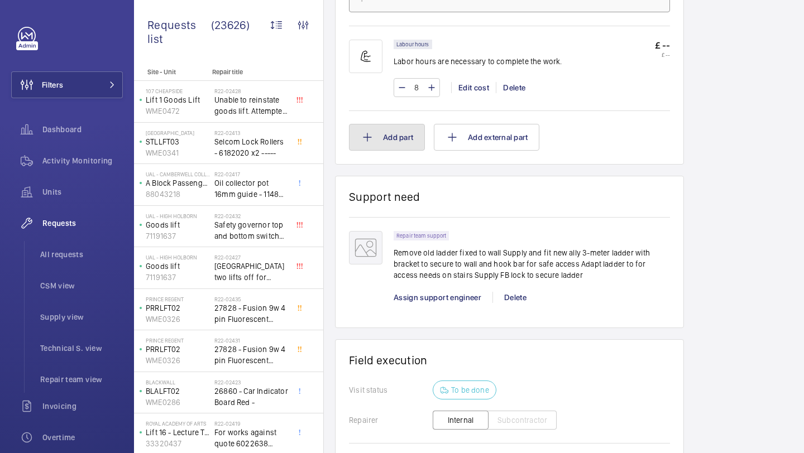
click at [405, 137] on button "Add part" at bounding box center [387, 137] width 76 height 27
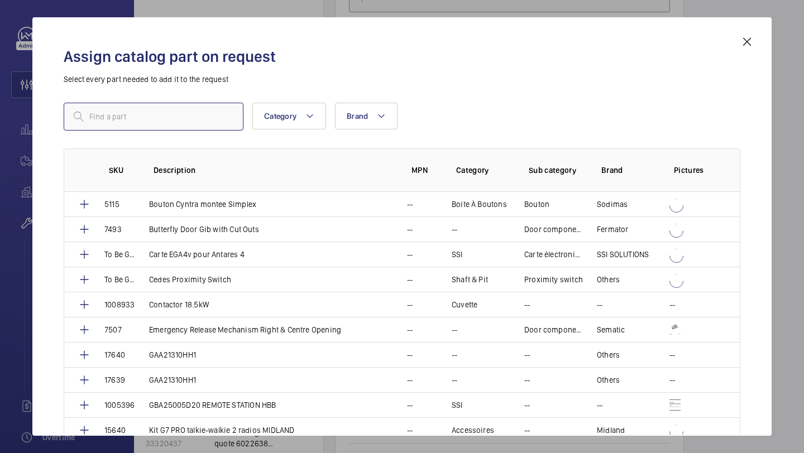
click at [174, 118] on input "text" at bounding box center [154, 117] width 180 height 28
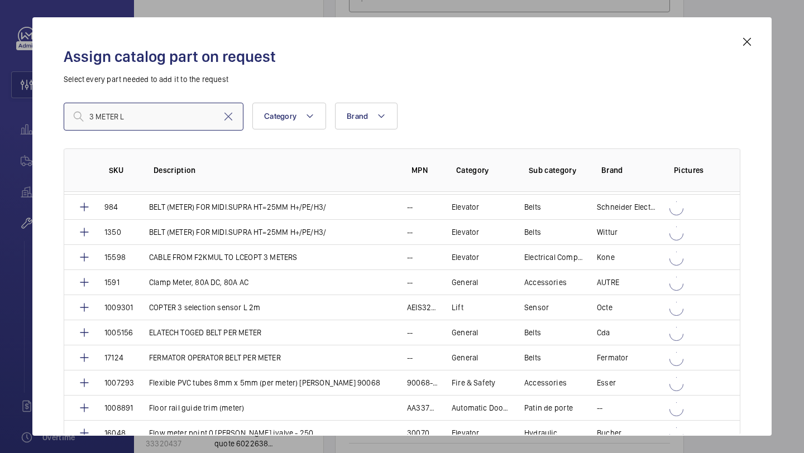
scroll to position [35, 0]
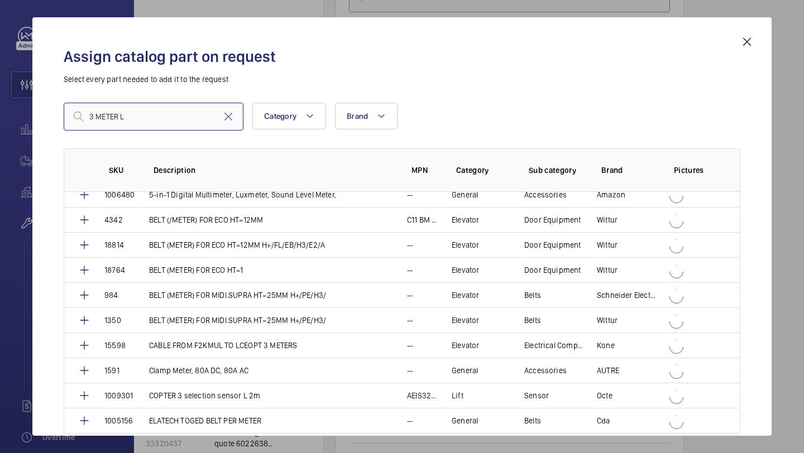
click at [171, 121] on input "3 METER L" at bounding box center [154, 117] width 180 height 28
click at [177, 115] on input "LADDER" at bounding box center [154, 117] width 180 height 28
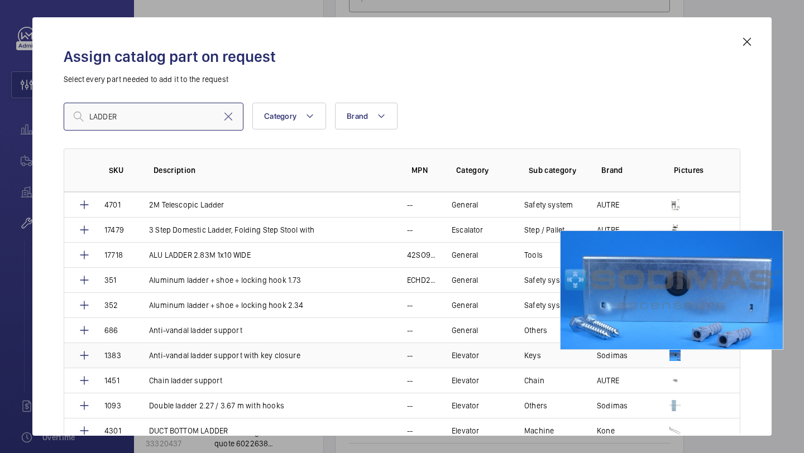
scroll to position [113, 0]
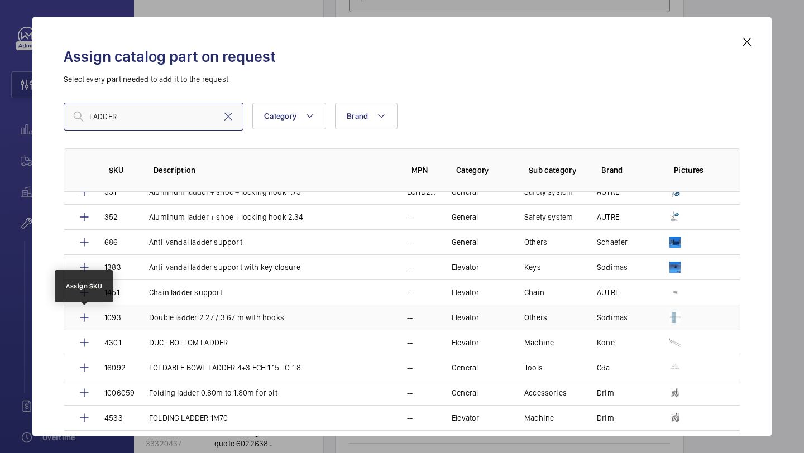
type input "LADDER"
click at [84, 314] on mat-icon at bounding box center [84, 317] width 13 height 13
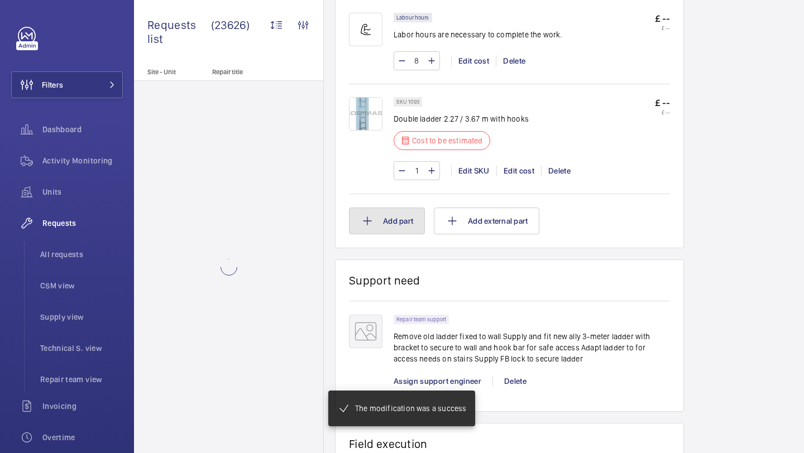
click at [388, 213] on button "Add part" at bounding box center [387, 221] width 76 height 27
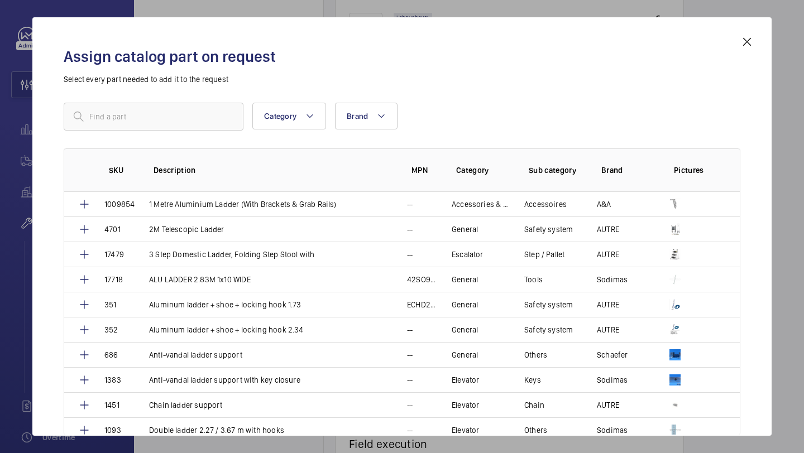
scroll to position [761, 0]
click at [167, 121] on input "text" at bounding box center [154, 117] width 180 height 28
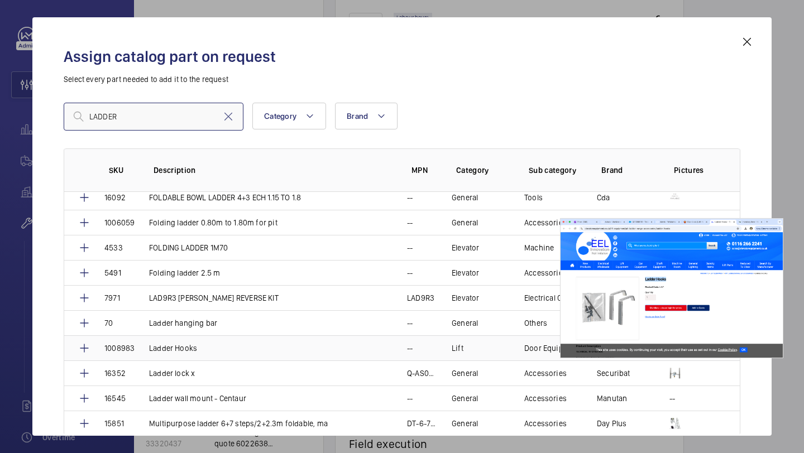
scroll to position [285, 0]
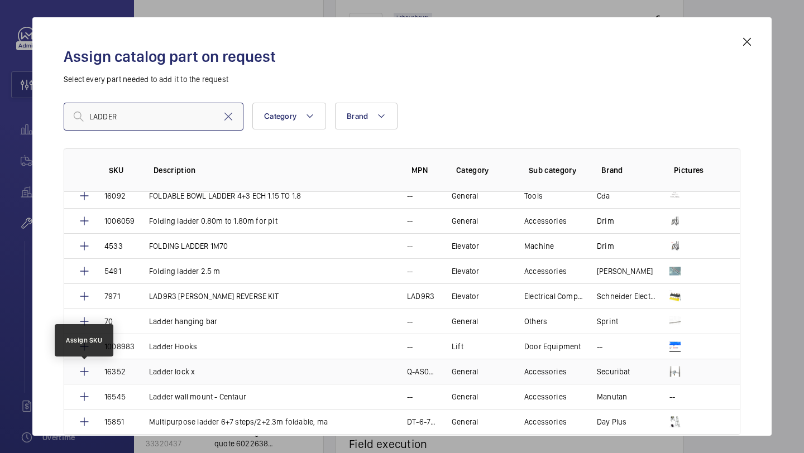
type input "LADDER"
click at [87, 370] on mat-icon at bounding box center [84, 371] width 13 height 13
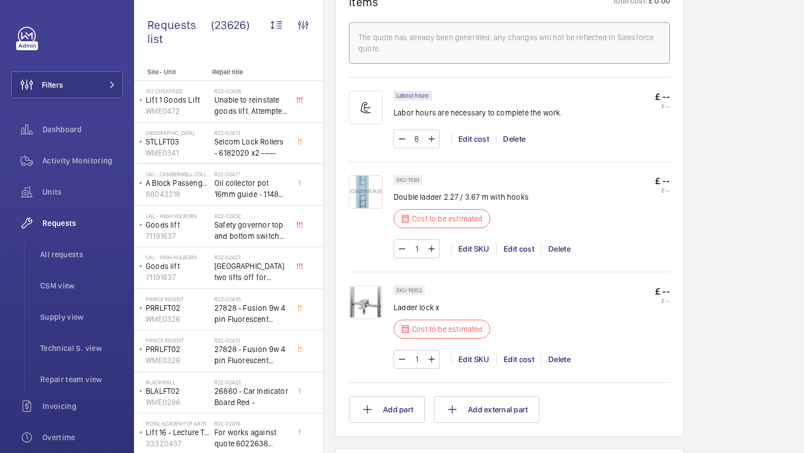
scroll to position [627, 0]
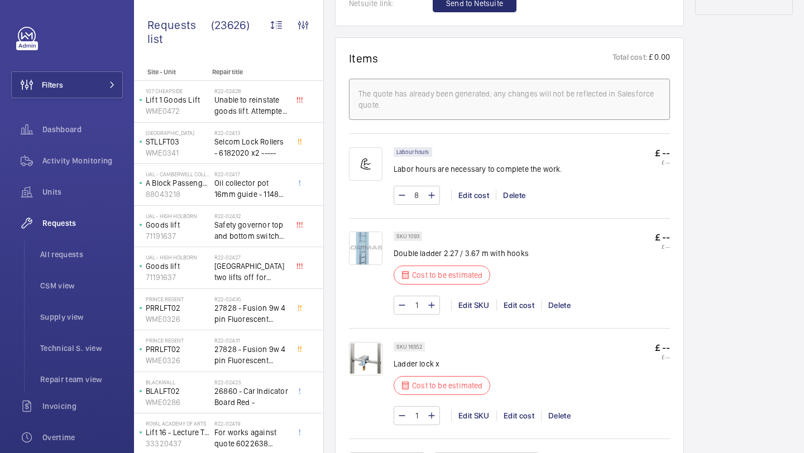
click at [365, 243] on img at bounding box center [365, 248] width 33 height 33
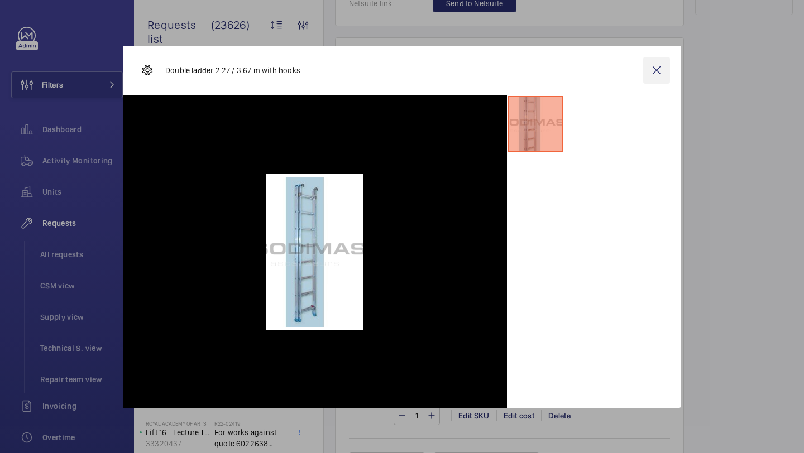
click at [661, 71] on wm-front-icon-button at bounding box center [656, 70] width 27 height 27
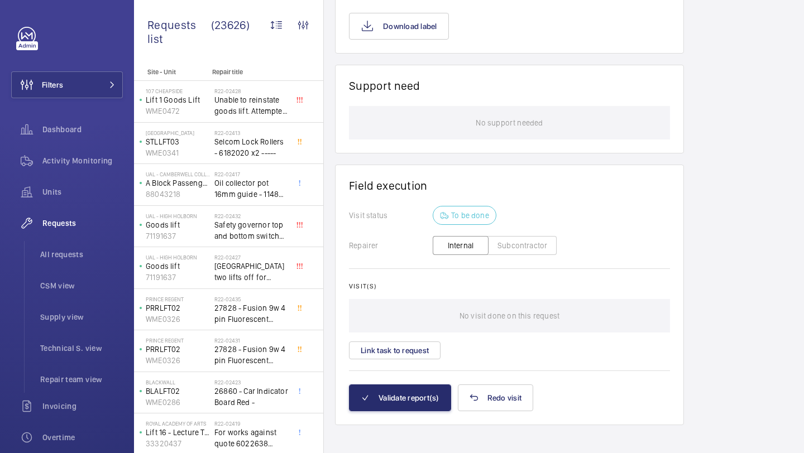
scroll to position [820, 0]
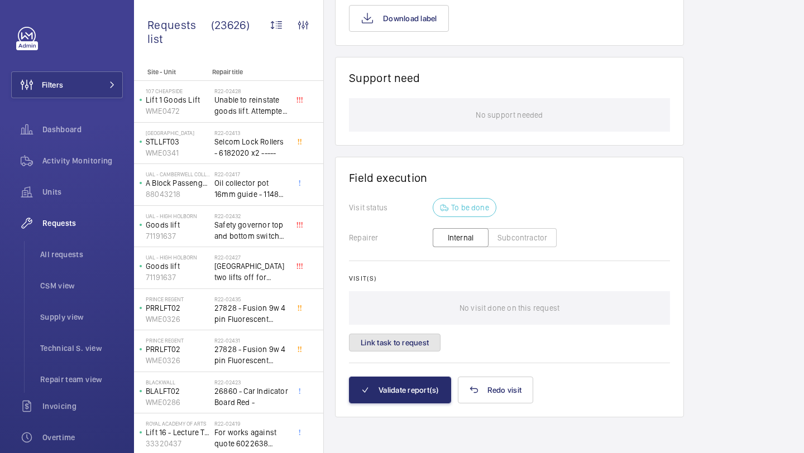
click at [393, 342] on button "Link task to request" at bounding box center [395, 343] width 92 height 18
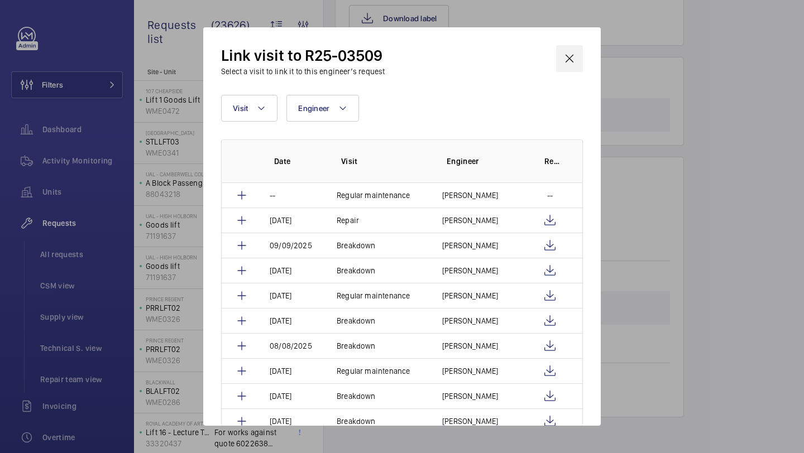
click at [578, 45] on wm-front-icon-button at bounding box center [569, 58] width 27 height 27
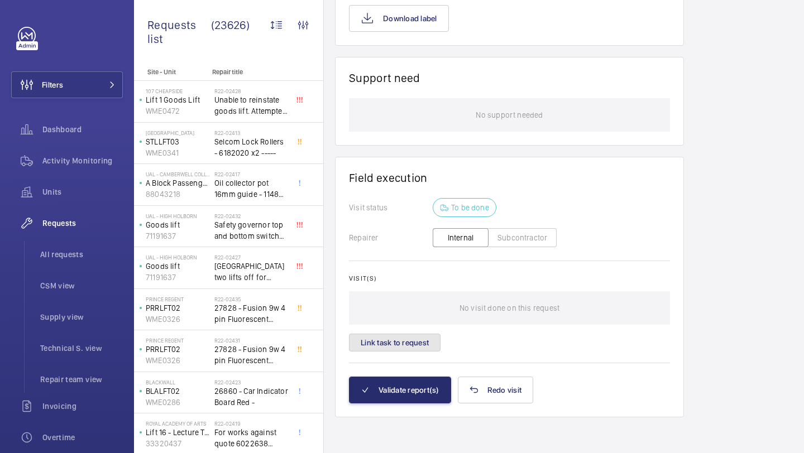
click at [401, 340] on button "Link task to request" at bounding box center [395, 343] width 92 height 18
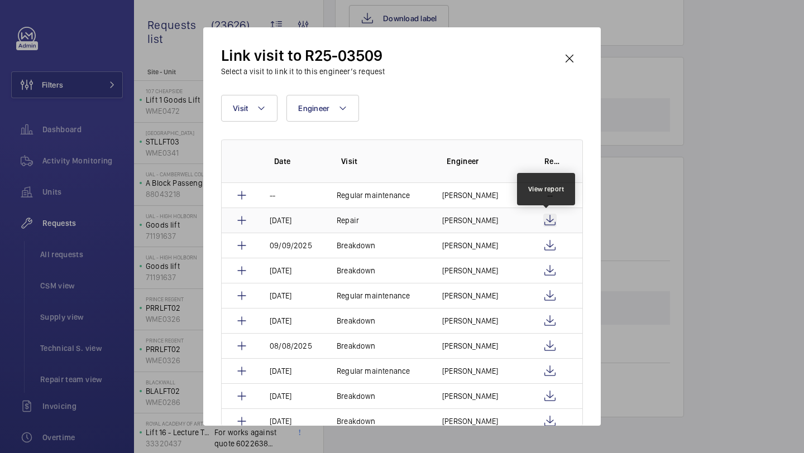
click at [545, 219] on wm-front-icon-button at bounding box center [549, 220] width 13 height 13
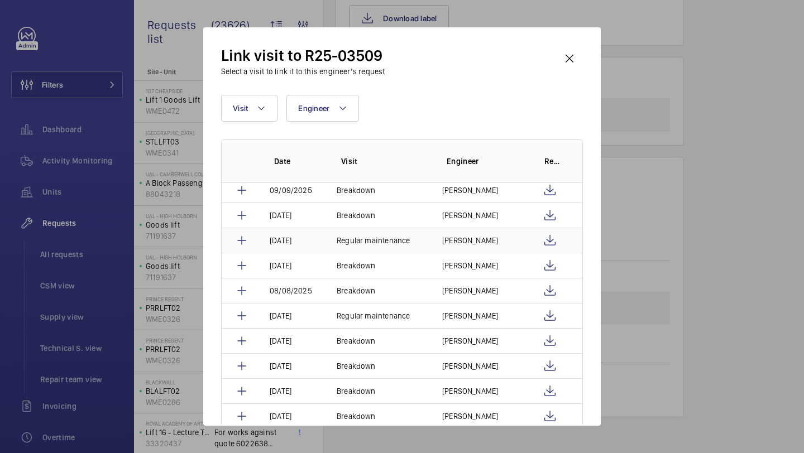
scroll to position [69, 0]
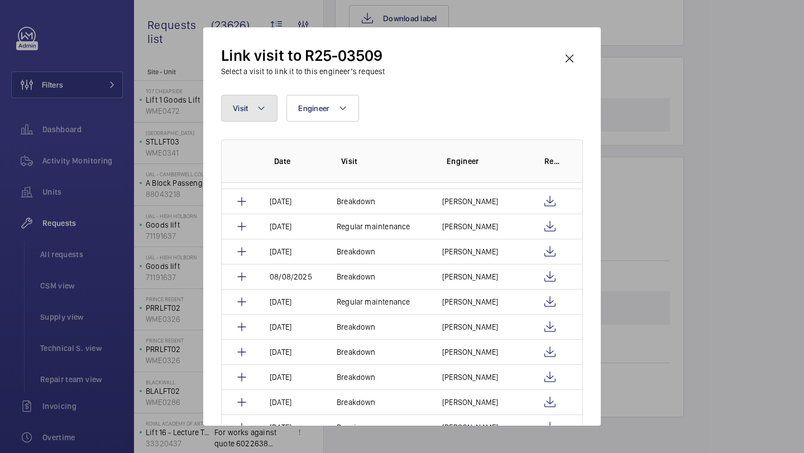
click at [265, 118] on button "Visit" at bounding box center [249, 108] width 56 height 27
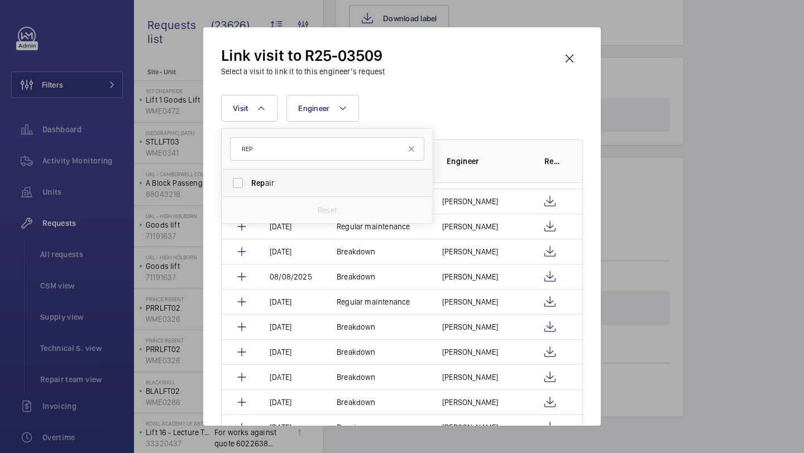
type input "REP"
click at [276, 196] on label "Rep air" at bounding box center [319, 183] width 194 height 27
click at [249, 194] on input "Rep air" at bounding box center [238, 183] width 22 height 22
checkbox input "true"
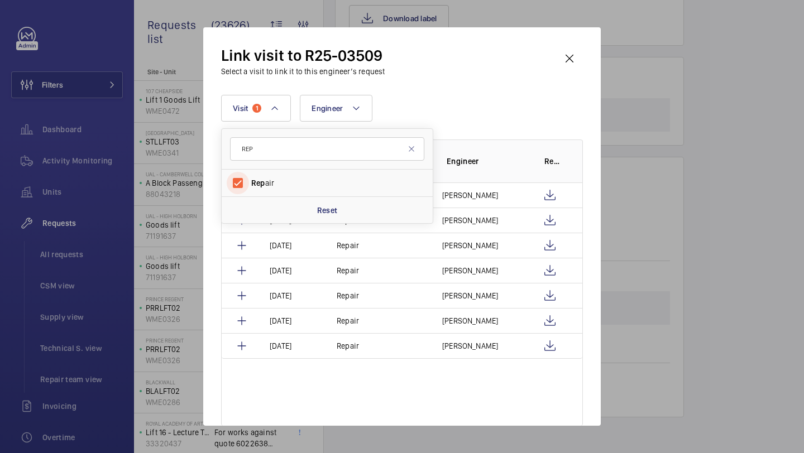
scroll to position [0, 0]
click at [450, 130] on div "Visit 1 REP Rep air Reset Engineer More filters Reset all filters Date Visit En…" at bounding box center [402, 260] width 362 height 331
click at [575, 47] on wm-front-icon-button at bounding box center [569, 58] width 27 height 27
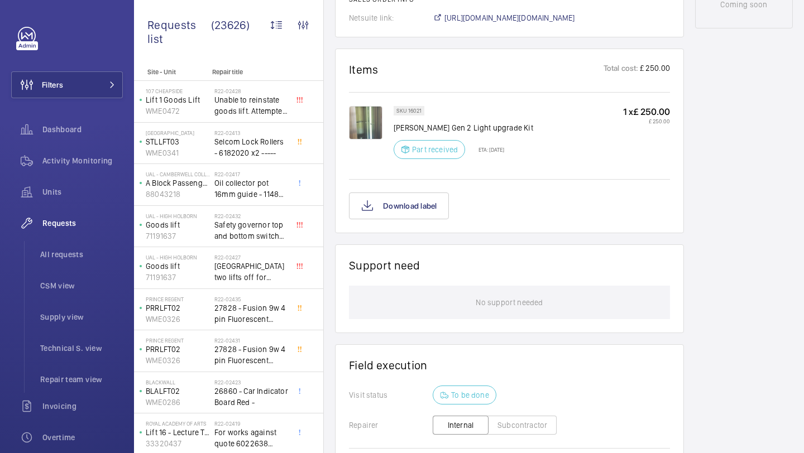
scroll to position [573, 0]
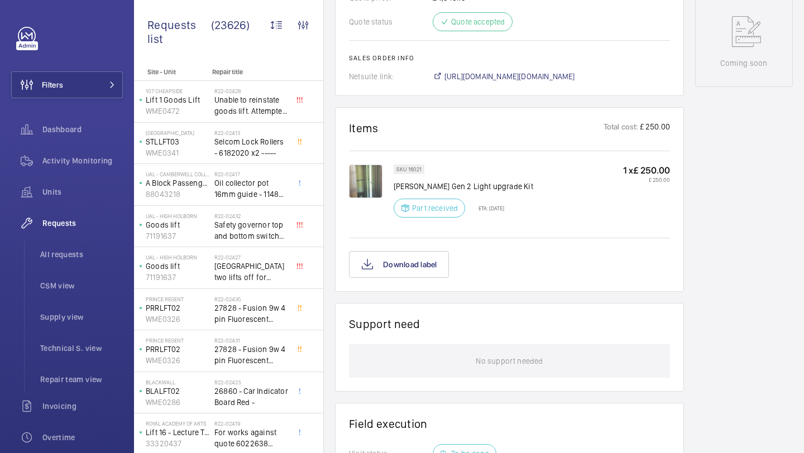
click at [370, 173] on img at bounding box center [365, 181] width 33 height 33
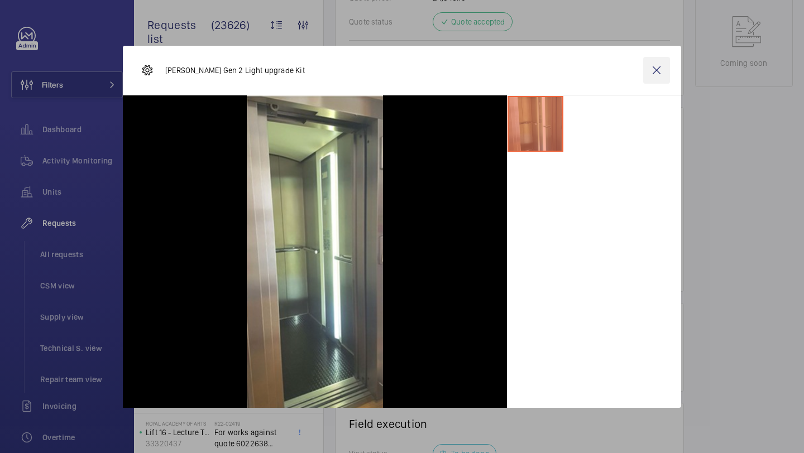
click at [656, 63] on wm-front-icon-button at bounding box center [656, 70] width 27 height 27
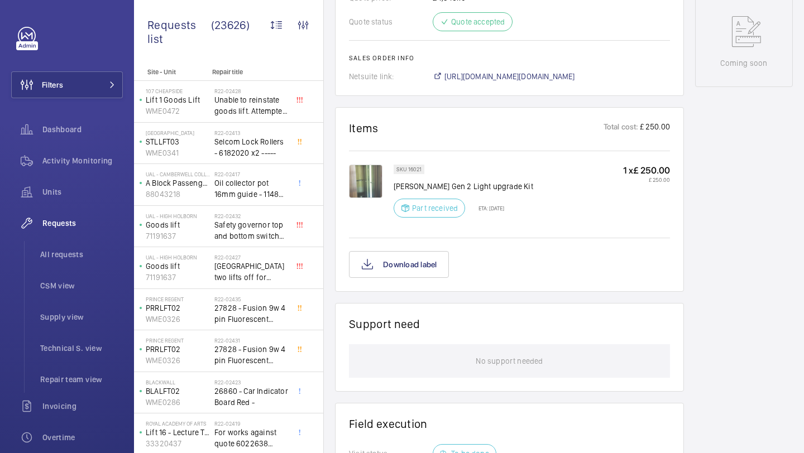
click at [372, 178] on img at bounding box center [365, 181] width 33 height 33
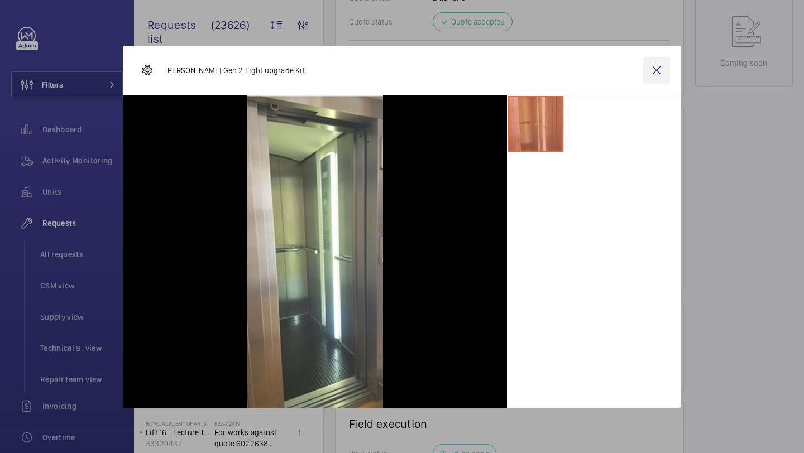
click at [657, 60] on wm-front-icon-button at bounding box center [656, 70] width 27 height 27
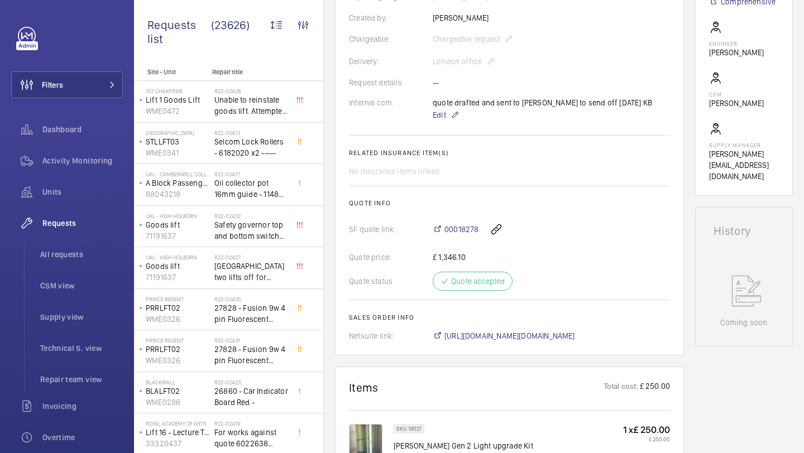
scroll to position [301, 0]
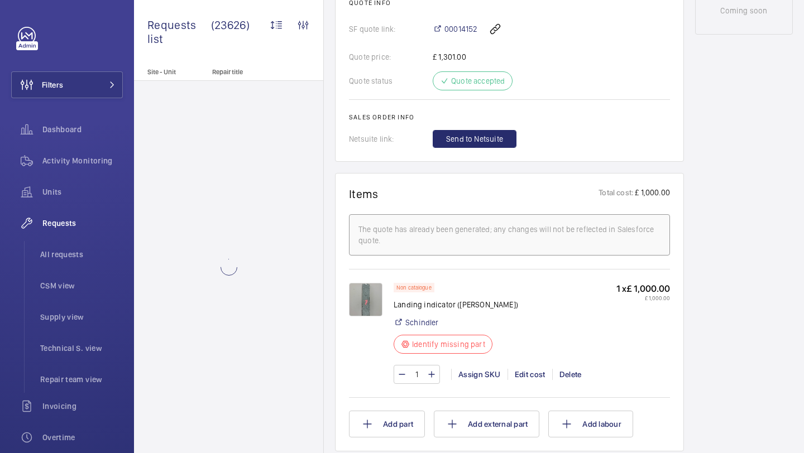
scroll to position [674, 0]
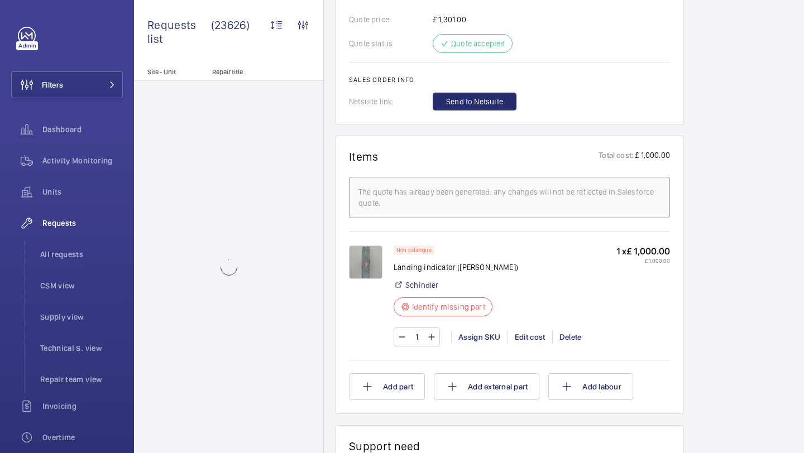
click at [369, 266] on img at bounding box center [365, 262] width 33 height 33
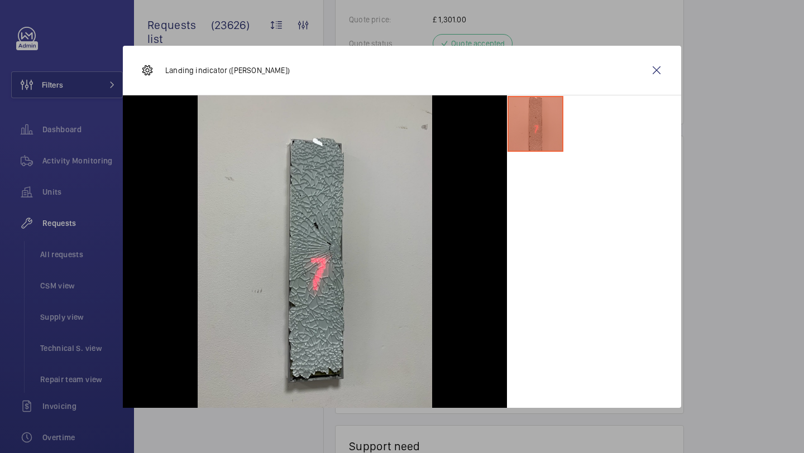
click at [641, 76] on div "Landing indicator (Schindler)" at bounding box center [402, 71] width 558 height 50
click at [652, 73] on wm-front-icon-button at bounding box center [656, 70] width 27 height 27
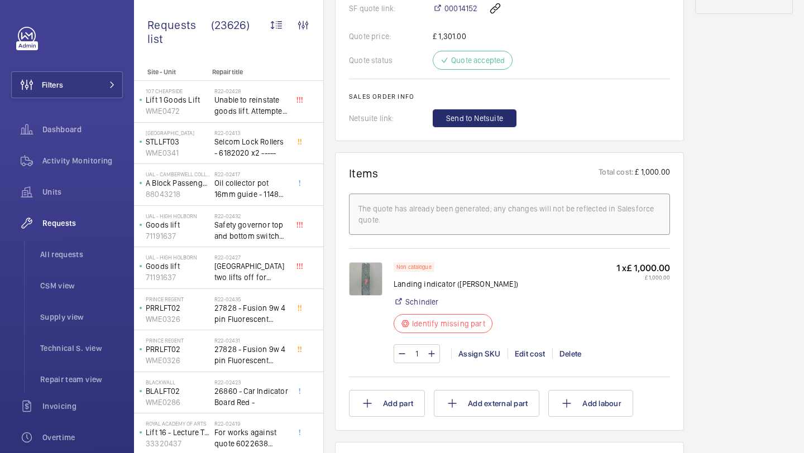
scroll to position [643, 0]
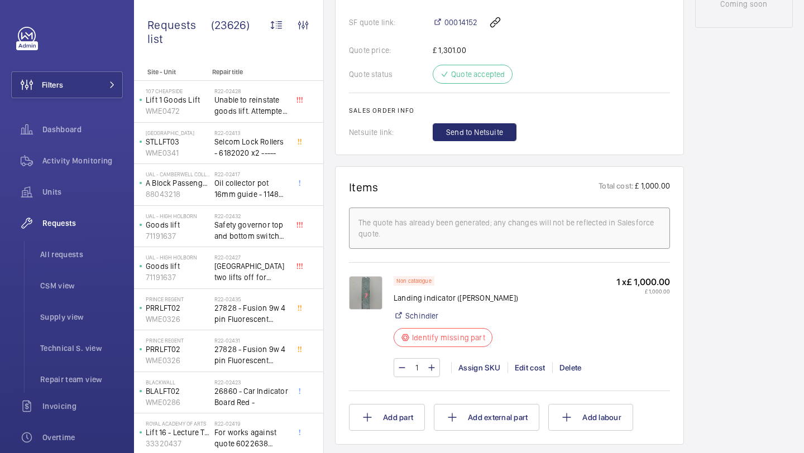
click at [353, 301] on img at bounding box center [365, 292] width 33 height 33
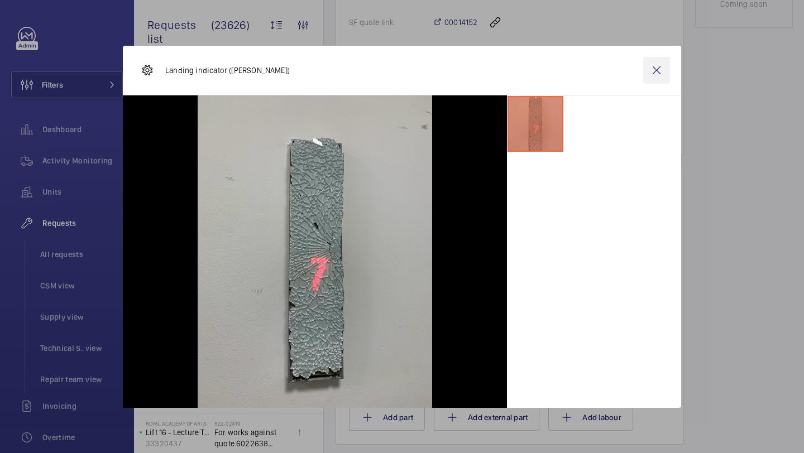
click at [662, 66] on wm-front-icon-button at bounding box center [656, 70] width 27 height 27
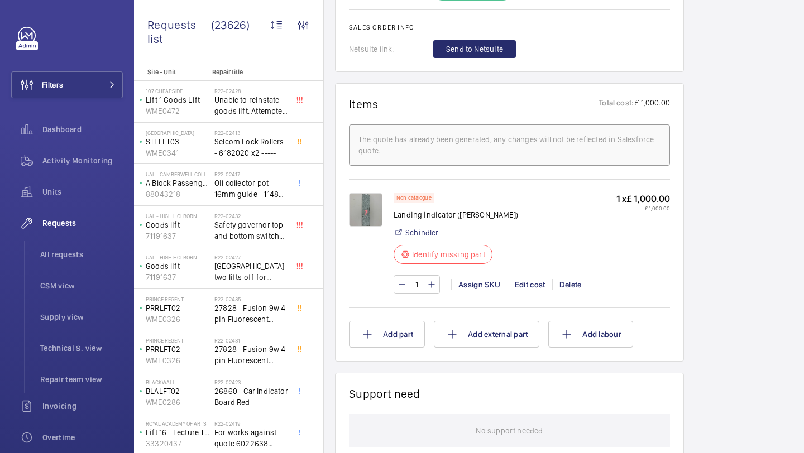
scroll to position [739, 0]
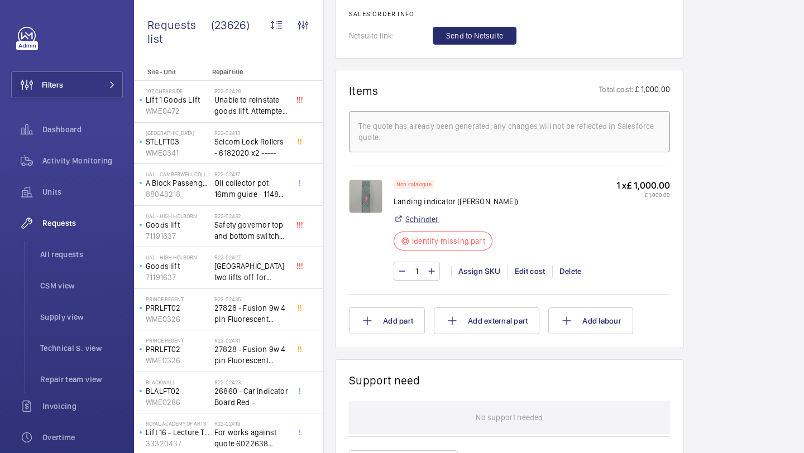
click at [419, 219] on link "Schindler" at bounding box center [421, 219] width 33 height 11
click at [474, 217] on div "Schindler" at bounding box center [455, 219] width 124 height 11
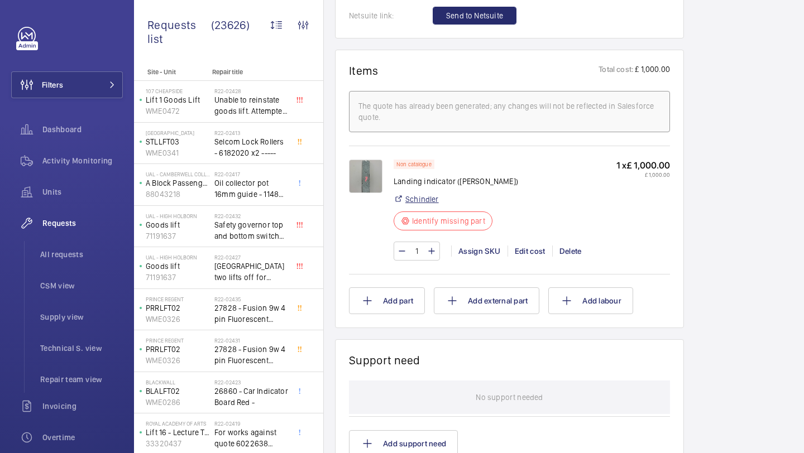
scroll to position [757, 0]
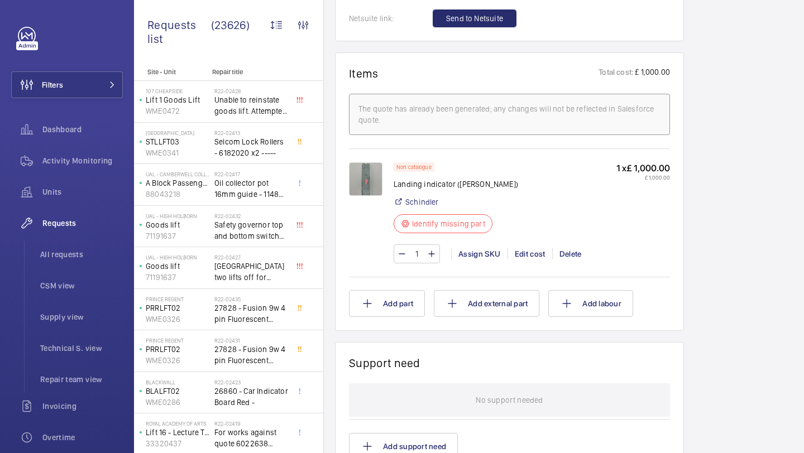
click at [363, 181] on img at bounding box center [365, 178] width 33 height 33
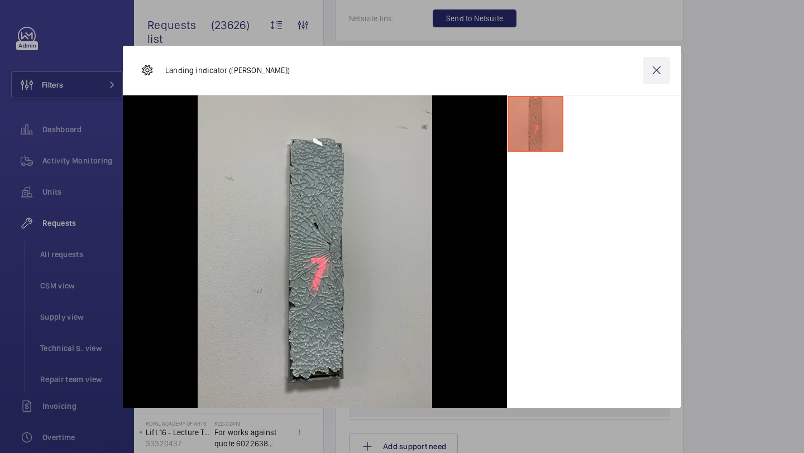
click at [651, 69] on wm-front-icon-button at bounding box center [656, 70] width 27 height 27
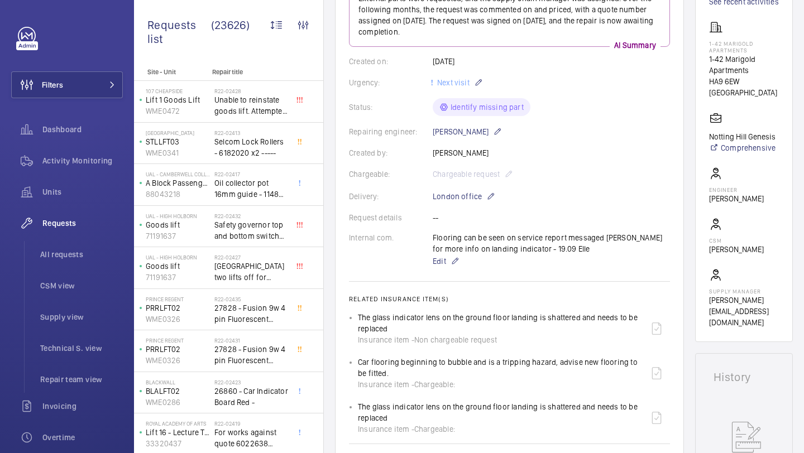
scroll to position [156, 0]
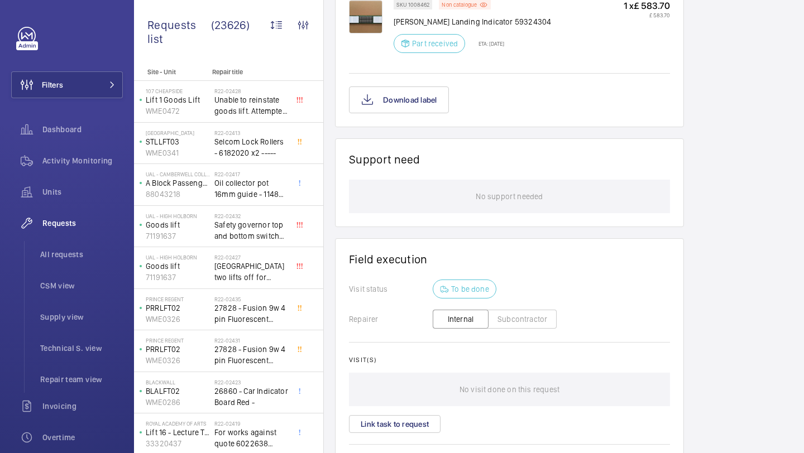
scroll to position [820, 0]
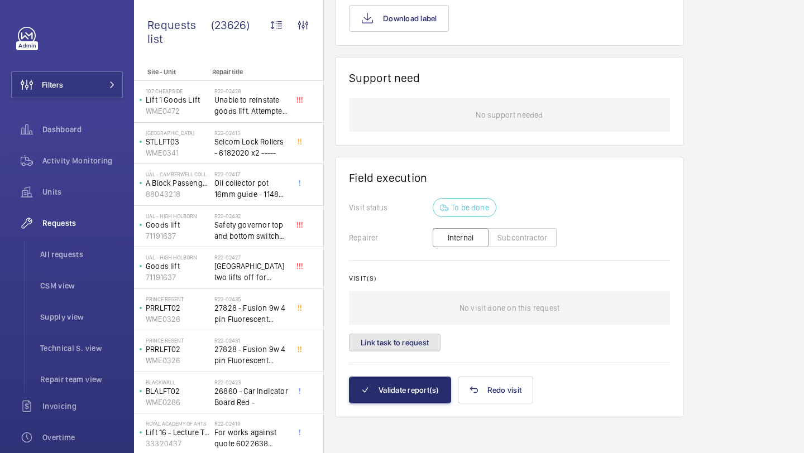
click at [397, 334] on button "Link task to request" at bounding box center [395, 343] width 92 height 18
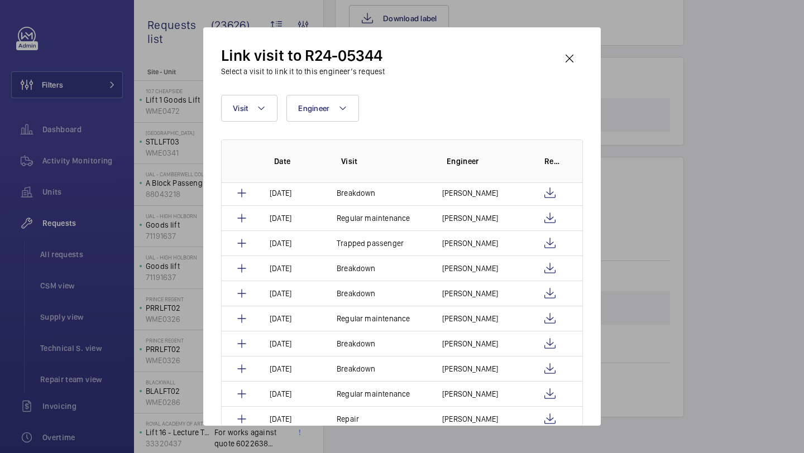
scroll to position [217, 0]
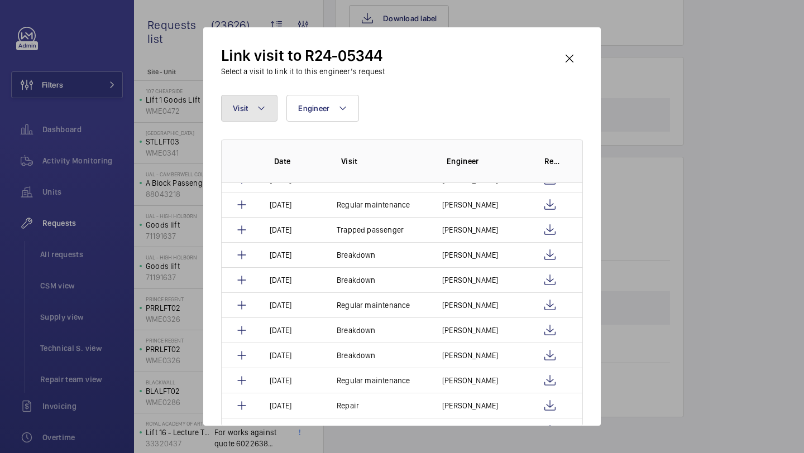
click at [257, 118] on button "Visit" at bounding box center [249, 108] width 56 height 27
type input "REPAI"
click at [264, 188] on span "Repai" at bounding box center [261, 183] width 20 height 9
click at [249, 188] on input "Repai r" at bounding box center [238, 183] width 22 height 22
checkbox input "true"
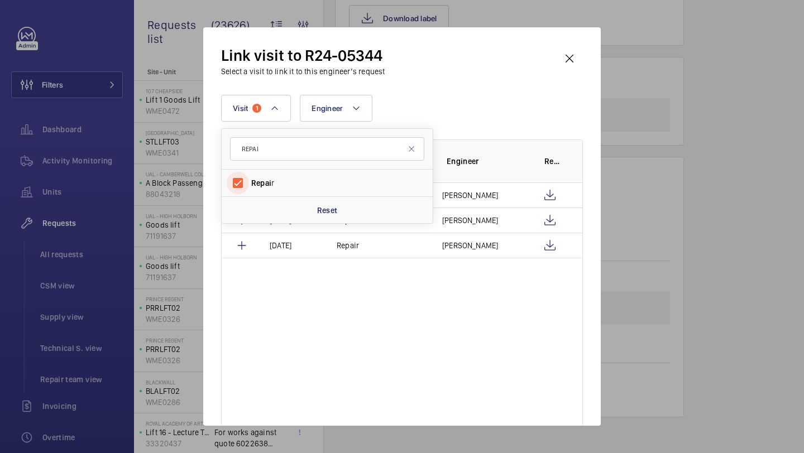
scroll to position [0, 0]
click at [440, 122] on div "Visit 1 REPAI Repai r Reset Engineer More filters Reset all filters Date Visit …" at bounding box center [402, 260] width 362 height 331
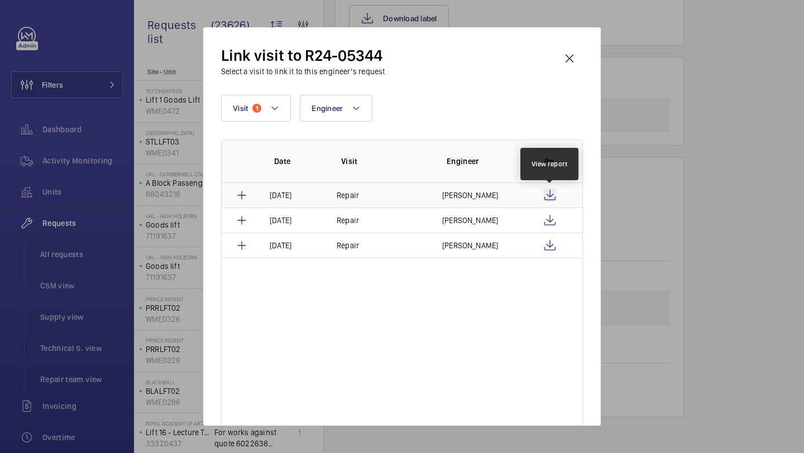
click at [550, 195] on wm-front-icon-button at bounding box center [549, 195] width 13 height 13
click at [568, 57] on wm-front-icon-button at bounding box center [569, 58] width 27 height 27
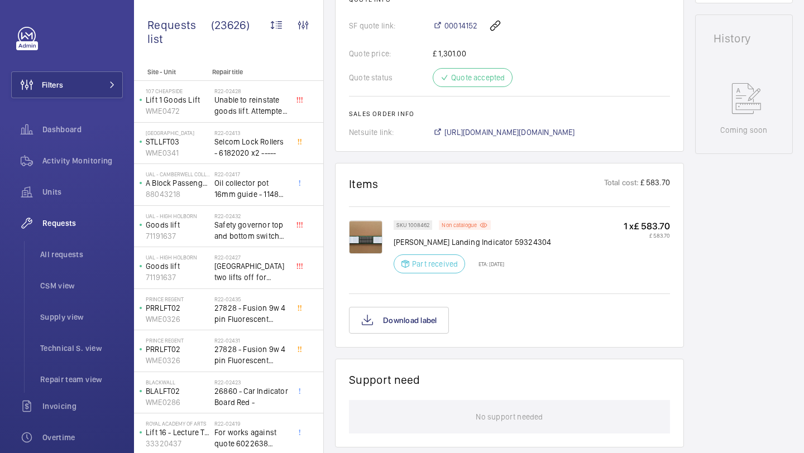
scroll to position [495, 0]
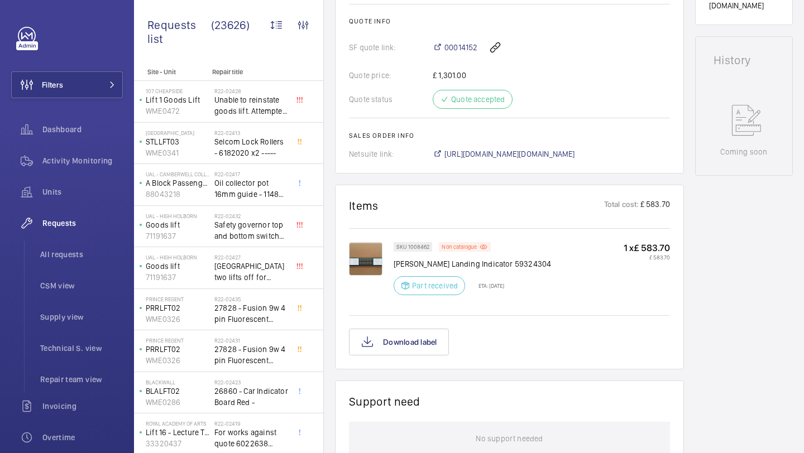
click at [377, 253] on img at bounding box center [365, 258] width 33 height 33
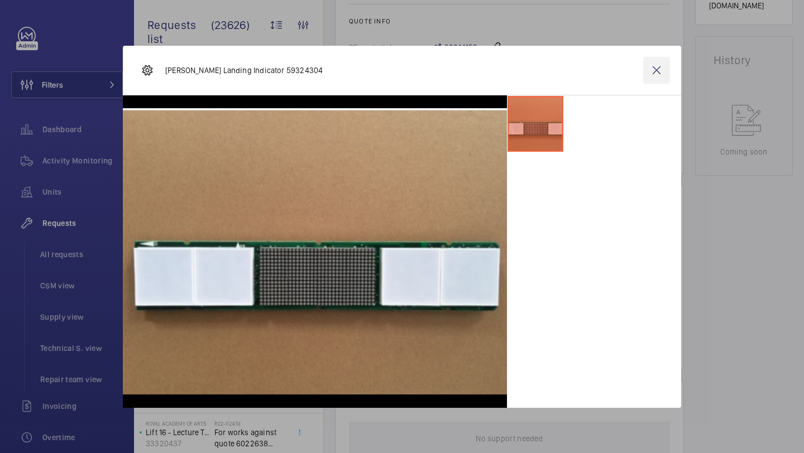
click at [661, 69] on wm-front-icon-button at bounding box center [656, 70] width 27 height 27
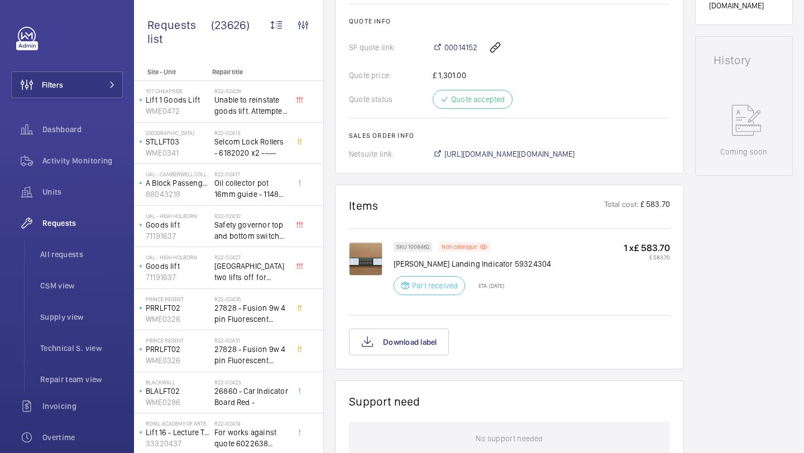
click at [370, 253] on img at bounding box center [365, 258] width 33 height 33
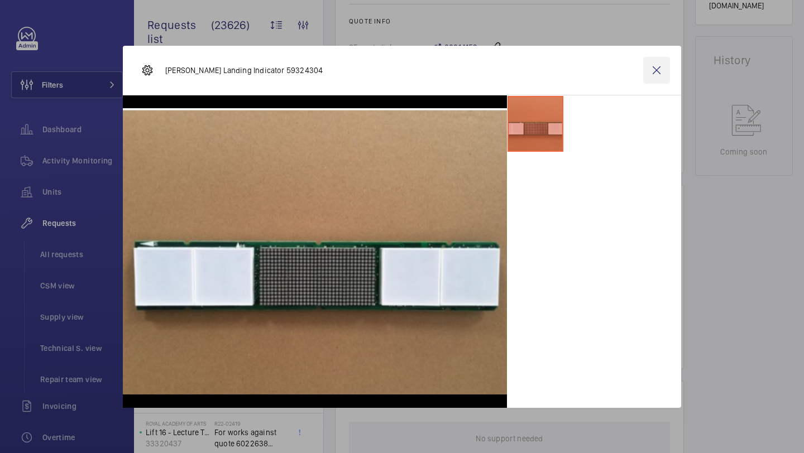
click at [648, 63] on wm-front-icon-button at bounding box center [656, 70] width 27 height 27
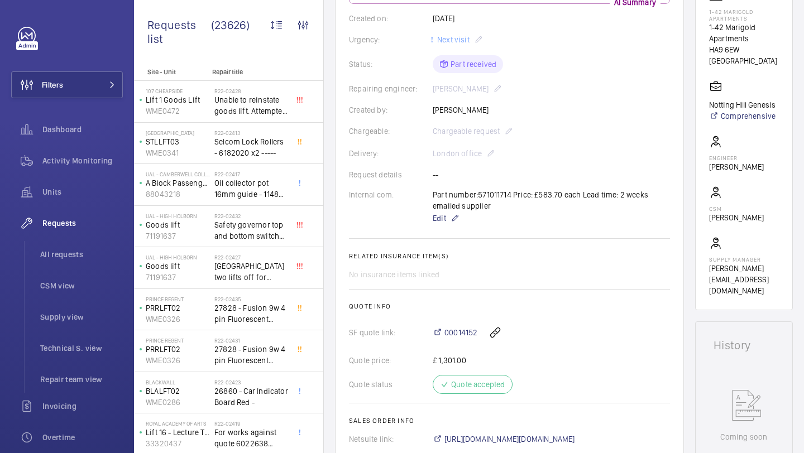
scroll to position [201, 0]
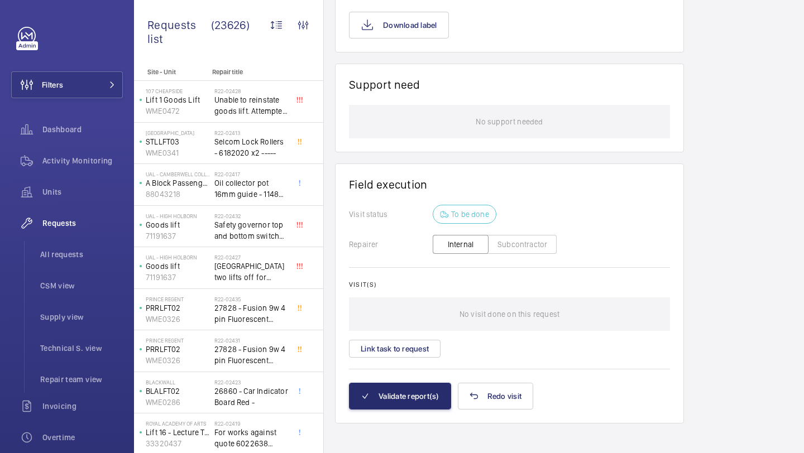
scroll to position [1462, 0]
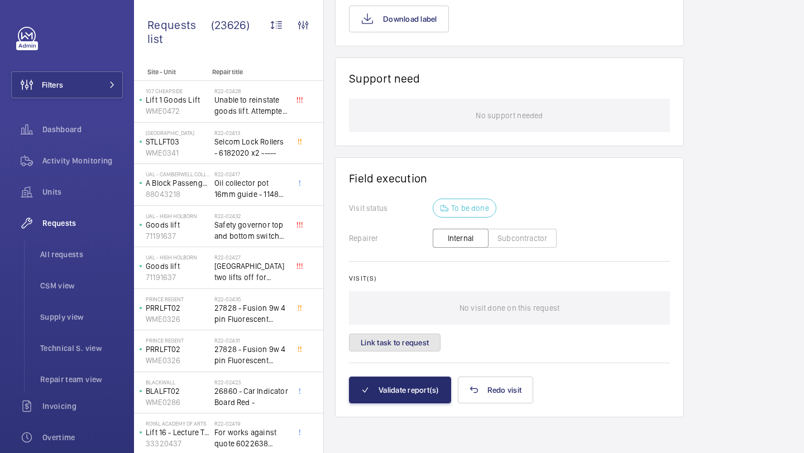
click at [413, 342] on button "Link task to request" at bounding box center [395, 343] width 92 height 18
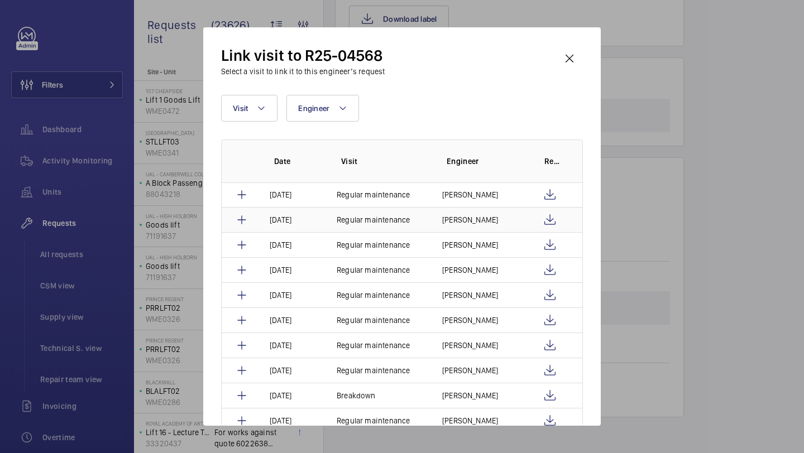
scroll to position [108, 0]
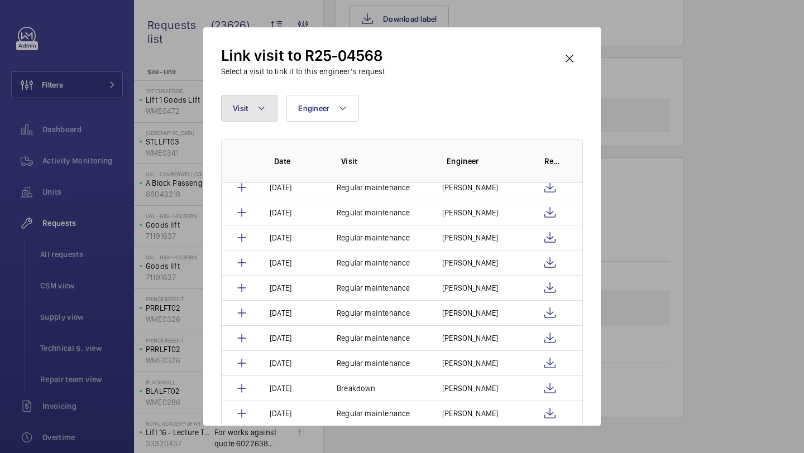
click at [260, 121] on button "Visit" at bounding box center [249, 108] width 56 height 27
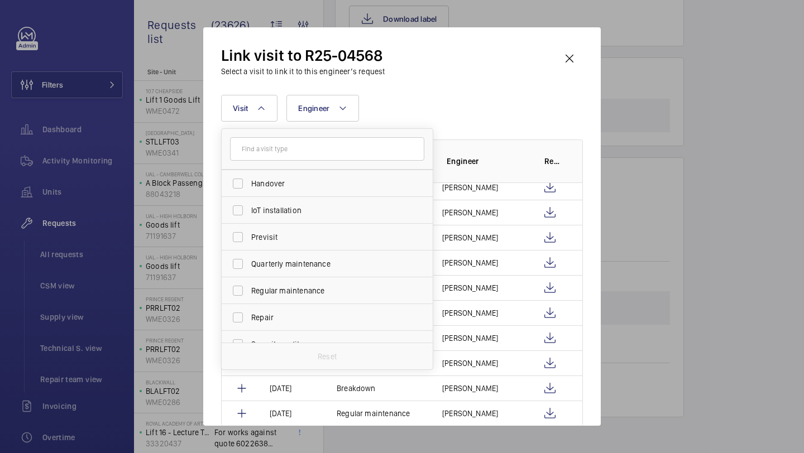
scroll to position [133, 0]
click at [291, 282] on label "Repair" at bounding box center [319, 290] width 194 height 27
click at [249, 282] on input "Repair" at bounding box center [238, 291] width 22 height 22
checkbox input "true"
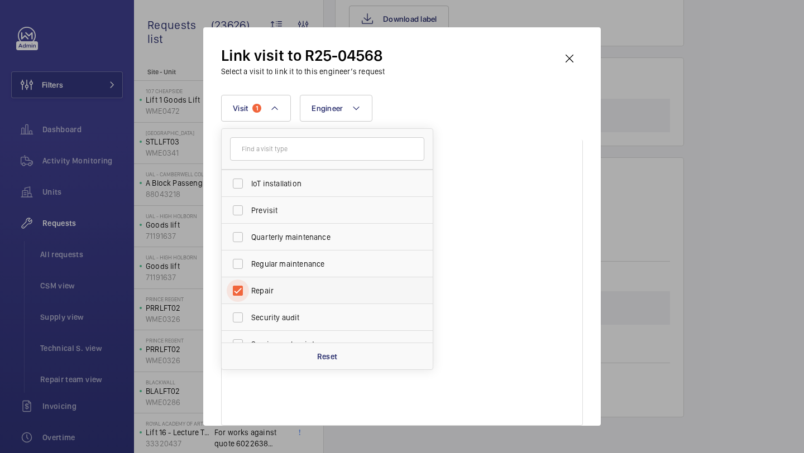
scroll to position [70, 0]
click at [459, 118] on div "Visit 1 Annual maintenance Breakdown Client appointment Insurance company Hando…" at bounding box center [402, 108] width 362 height 27
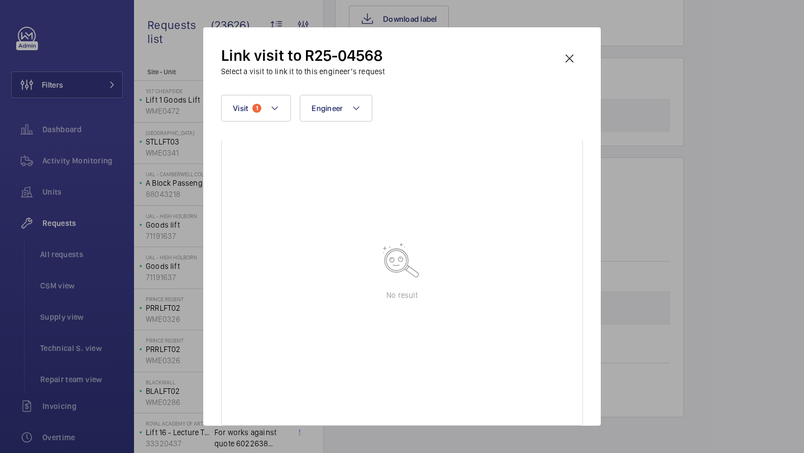
click at [551, 78] on div "Link visit to R25-04568 Select a visit to link it to this engineer’s request Vi…" at bounding box center [402, 235] width 362 height 381
click at [569, 58] on wm-front-icon-button at bounding box center [569, 58] width 27 height 27
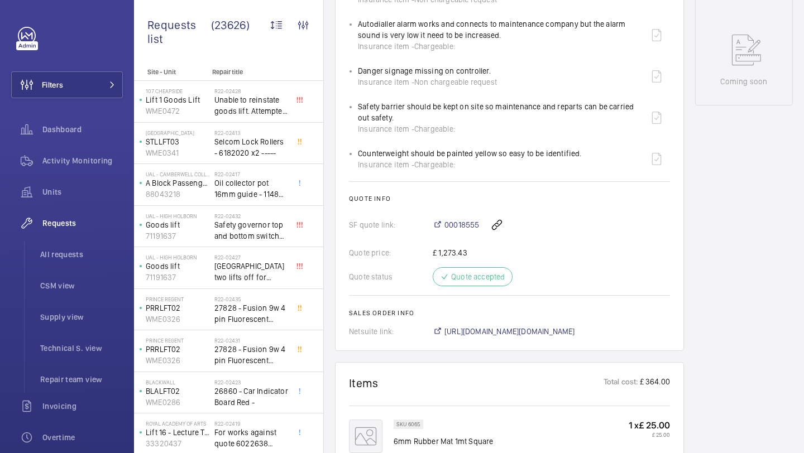
scroll to position [533, 0]
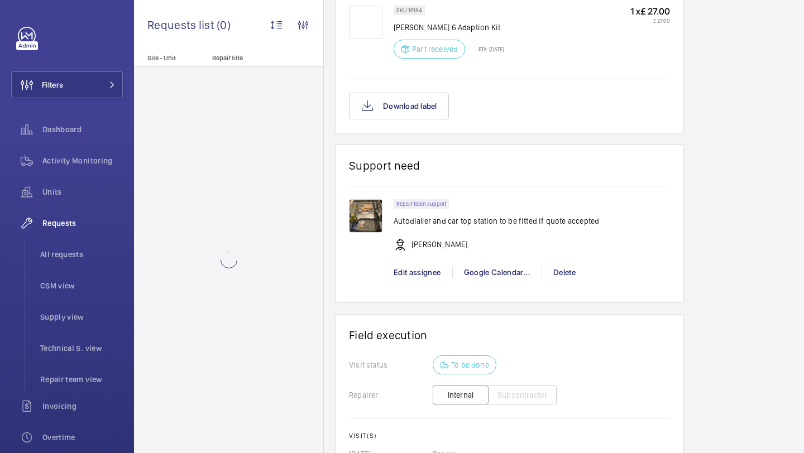
scroll to position [1031, 0]
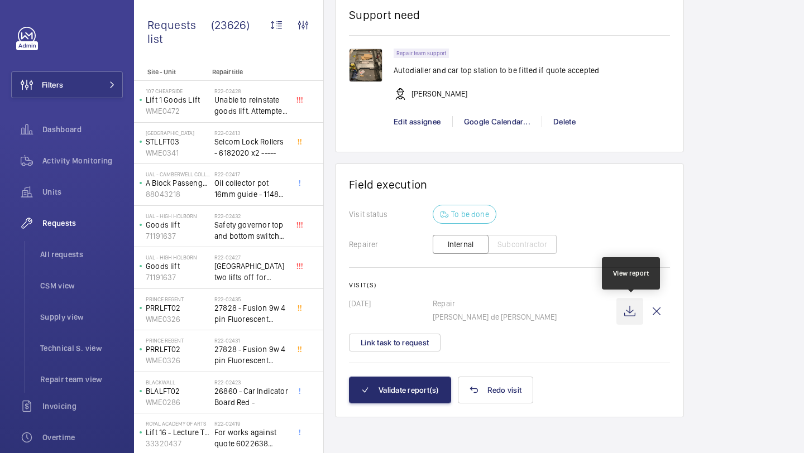
click at [637, 314] on wm-front-icon-button at bounding box center [629, 311] width 27 height 27
click at [420, 353] on wm-front-card-body "Visit status To be done Repairer Internal Subcontractor Visit(s) [DATE] Repair …" at bounding box center [509, 290] width 321 height 171
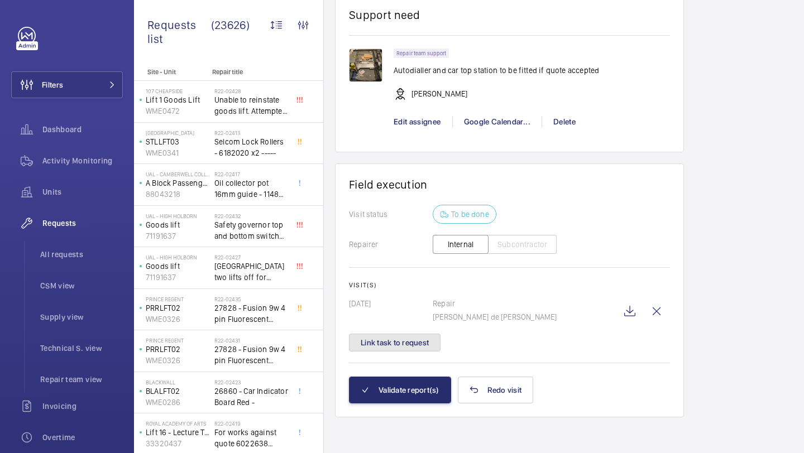
click at [420, 342] on button "Link task to request" at bounding box center [395, 343] width 92 height 18
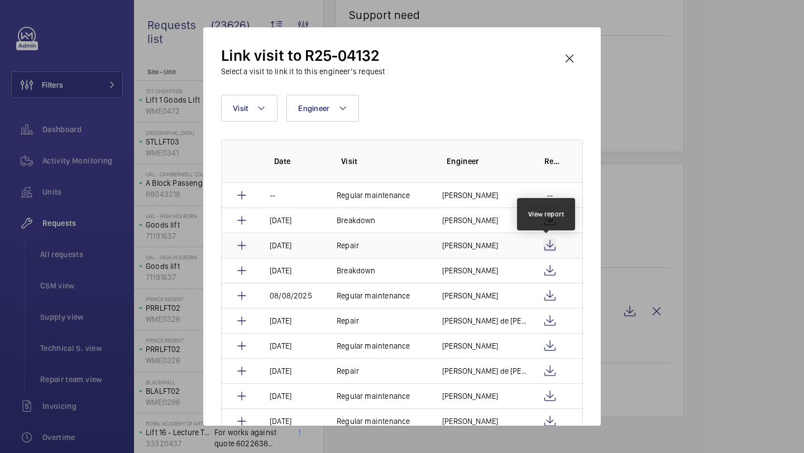
click at [545, 239] on wm-front-icon-button at bounding box center [549, 245] width 13 height 13
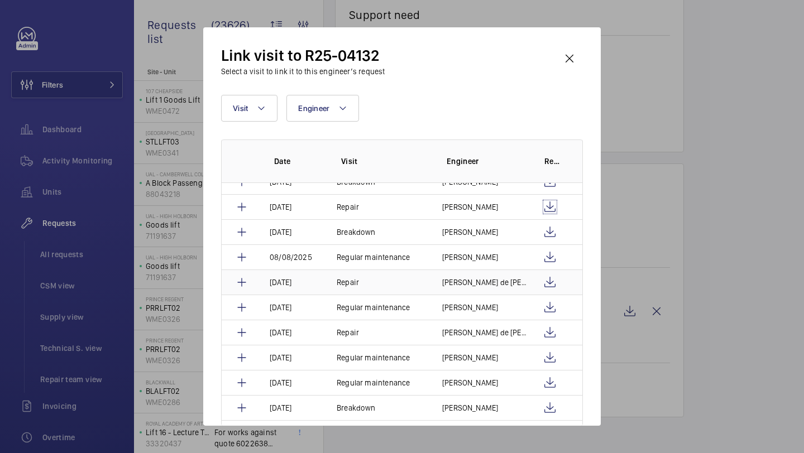
scroll to position [37, 0]
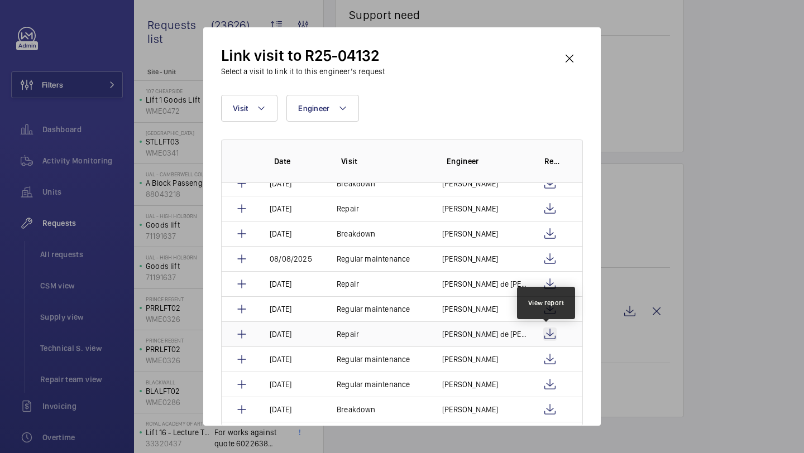
click at [546, 331] on wm-front-icon-button at bounding box center [549, 334] width 13 height 13
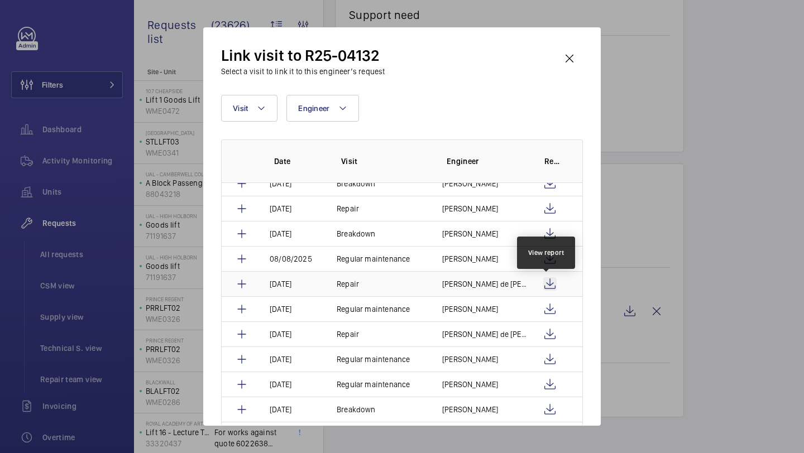
click at [546, 286] on wm-front-icon-button at bounding box center [549, 283] width 13 height 13
click at [489, 282] on p "[PERSON_NAME] de [PERSON_NAME]" at bounding box center [484, 283] width 84 height 11
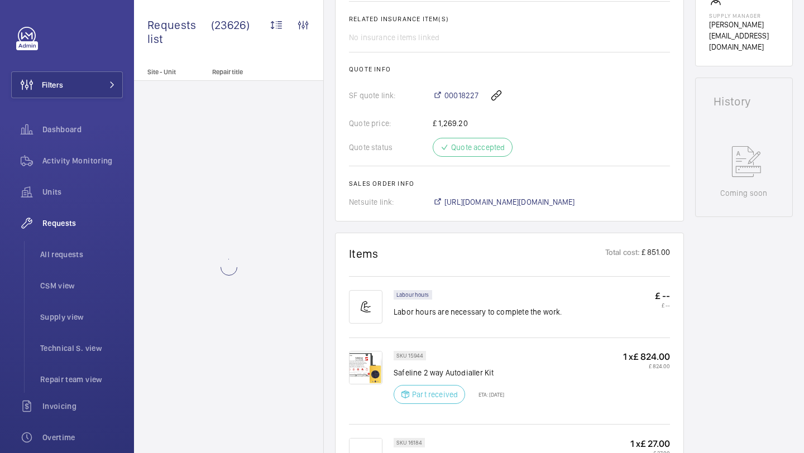
scroll to position [465, 0]
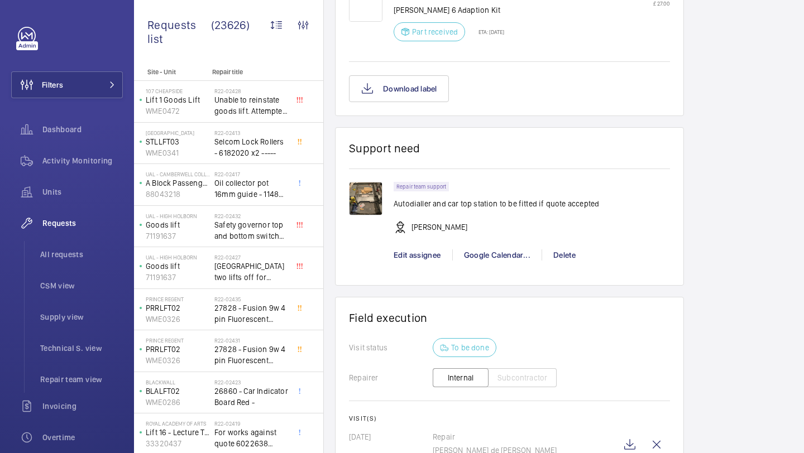
scroll to position [1078, 0]
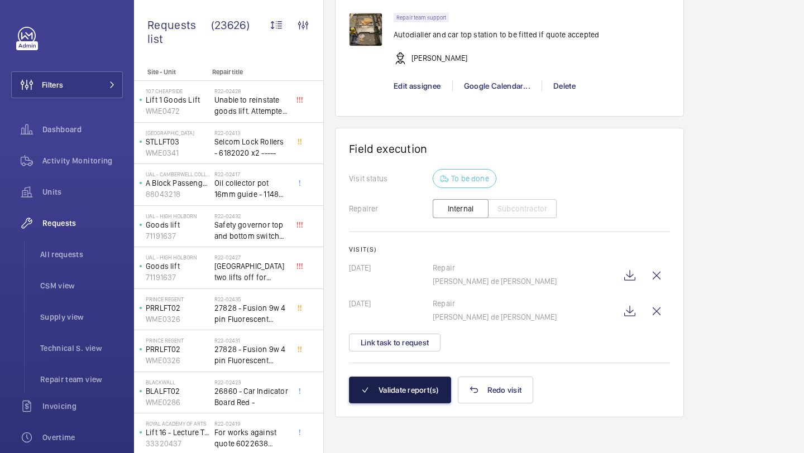
click at [392, 400] on button "Validate report(s)" at bounding box center [400, 390] width 102 height 27
click at [394, 392] on button "Validate report(s)" at bounding box center [400, 390] width 102 height 27
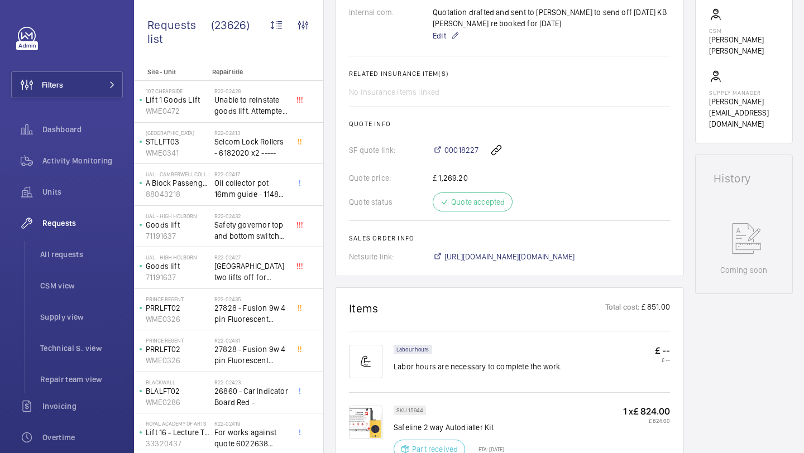
scroll to position [376, 0]
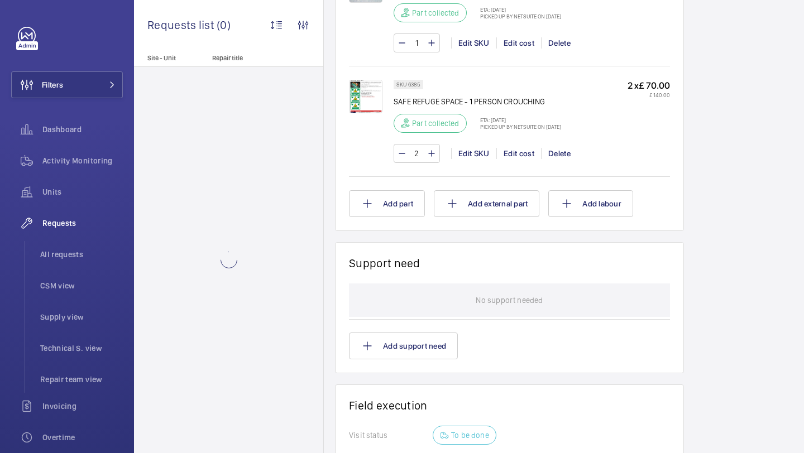
scroll to position [1539, 0]
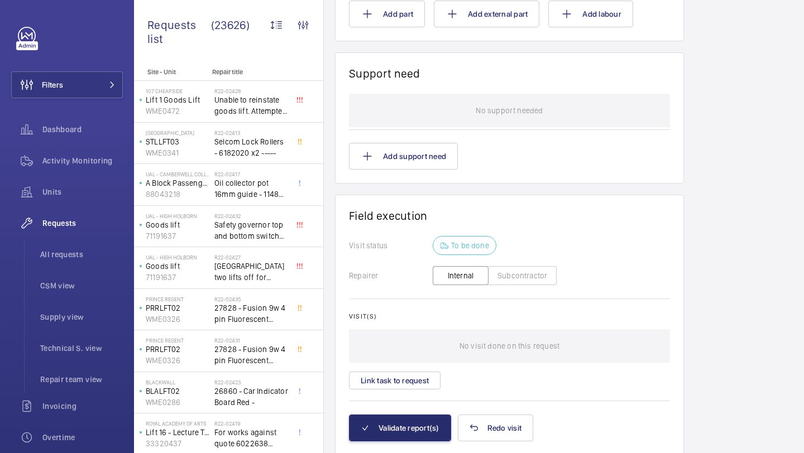
scroll to position [1749, 0]
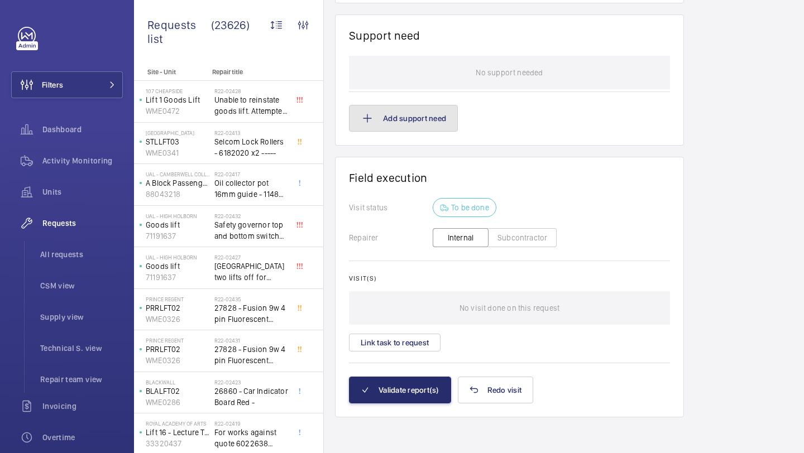
click at [423, 118] on button "Add support need" at bounding box center [403, 118] width 109 height 27
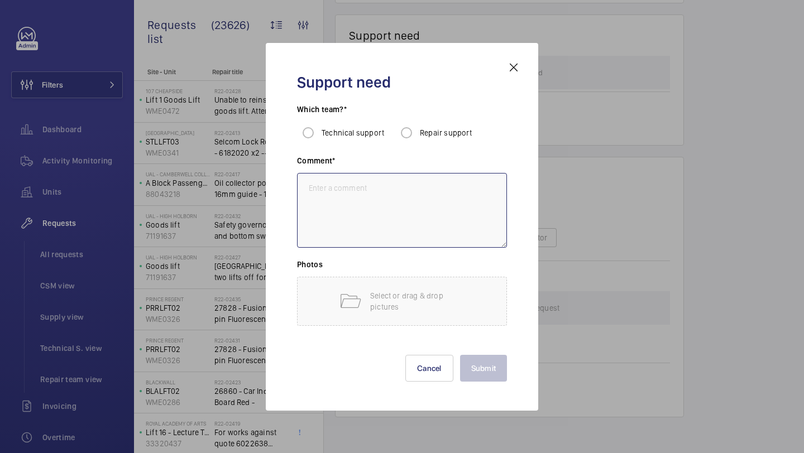
click at [379, 190] on textarea at bounding box center [402, 210] width 210 height 75
click at [404, 128] on input "Repair support" at bounding box center [406, 133] width 22 height 22
radio input "true"
click at [367, 214] on textarea at bounding box center [402, 210] width 210 height 75
click at [396, 189] on textarea "Supply and fit drip trays" at bounding box center [402, 210] width 210 height 75
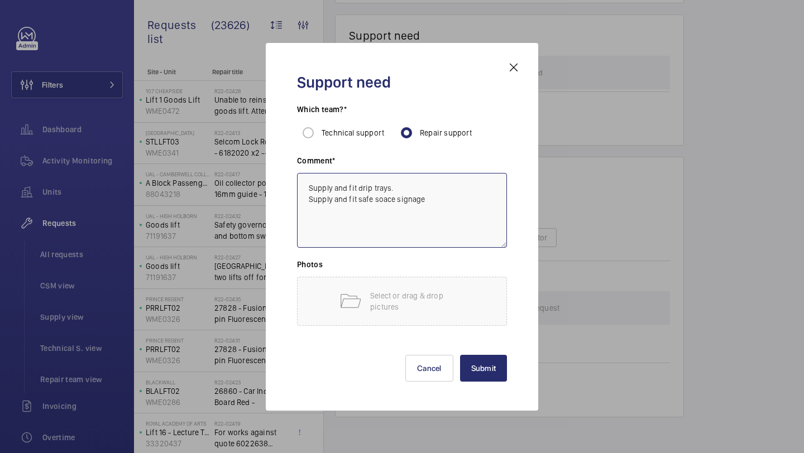
click at [382, 201] on textarea "Supply and fit drip trays. Supply and fit safe soace signage" at bounding box center [402, 210] width 210 height 75
click at [449, 198] on textarea "Supply and fit drip trays. Supply and fit safe space signage" at bounding box center [402, 210] width 210 height 75
type textarea "Supply and fit drip trays. Supply and fit safe space signage in pit and car top…"
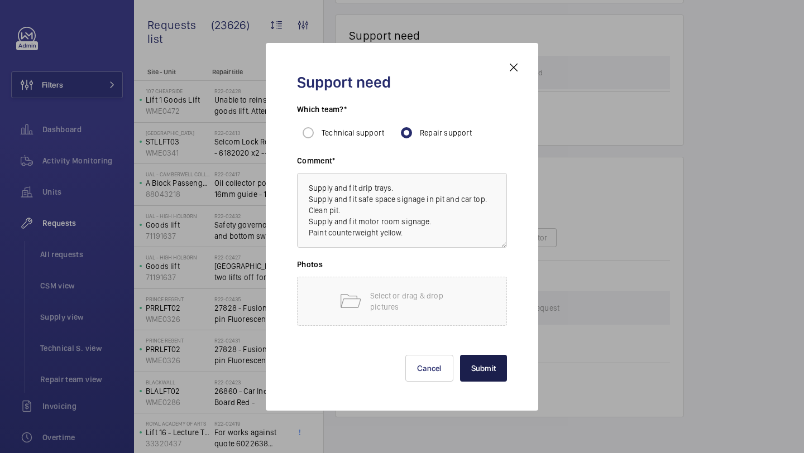
click at [486, 362] on button "Submit" at bounding box center [483, 368] width 47 height 27
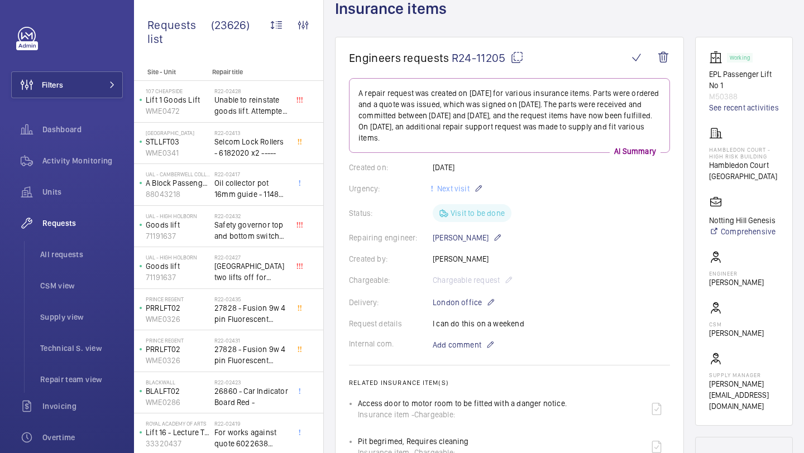
scroll to position [48, 0]
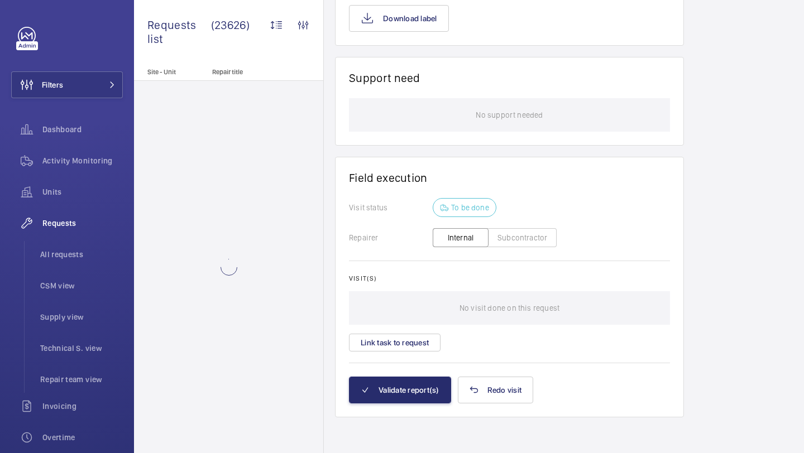
scroll to position [813, 0]
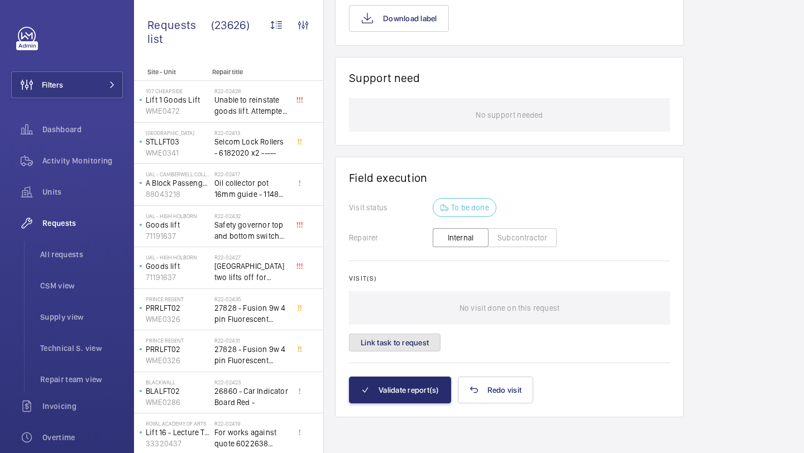
click at [419, 348] on button "Link task to request" at bounding box center [395, 343] width 92 height 18
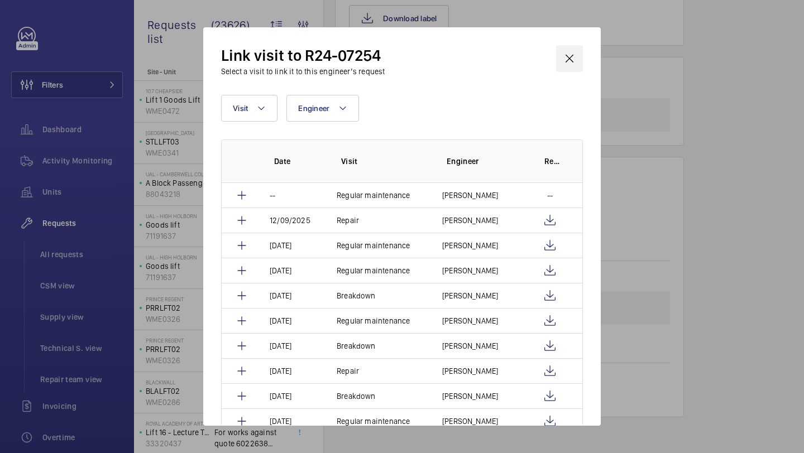
click at [572, 56] on wm-front-icon-button at bounding box center [569, 58] width 27 height 27
